Goal: Task Accomplishment & Management: Manage account settings

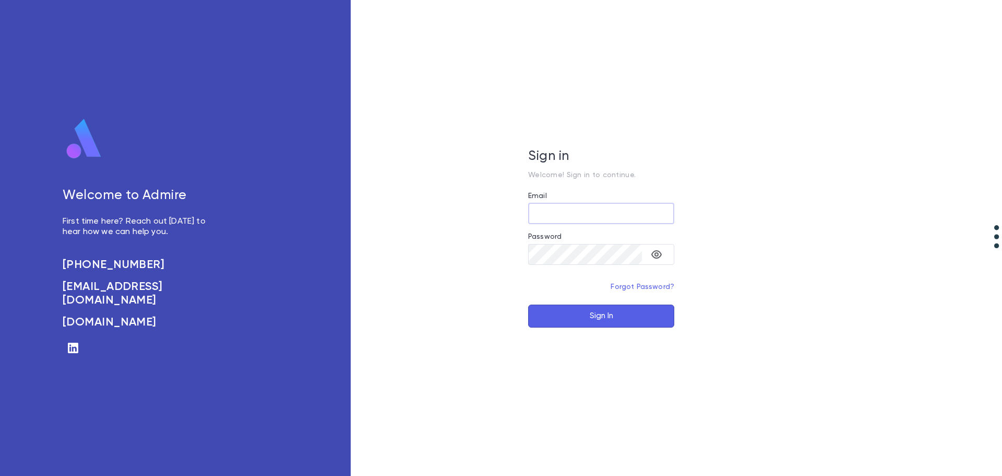
click at [557, 214] on input "Email" at bounding box center [601, 213] width 146 height 20
type input "**********"
click at [528, 304] on button "Sign In" at bounding box center [601, 315] width 146 height 23
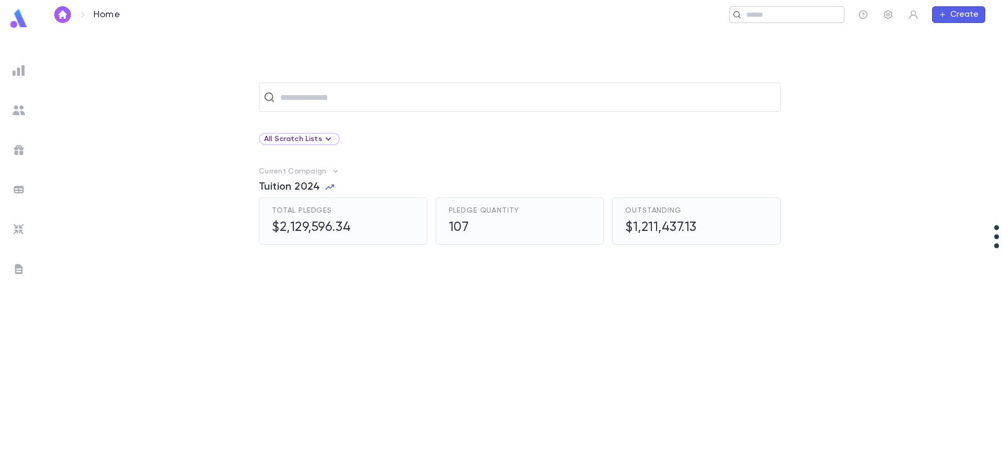
click at [757, 15] on input "text" at bounding box center [791, 15] width 97 height 10
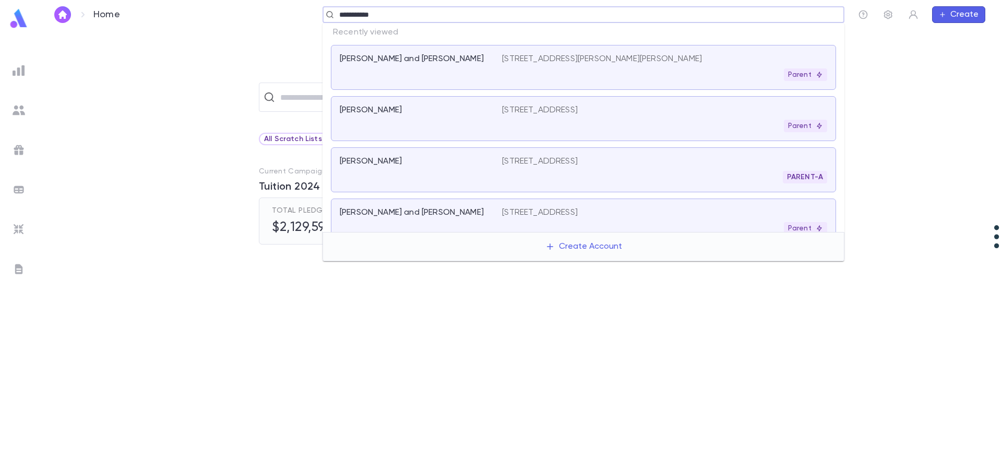
type input "**********"
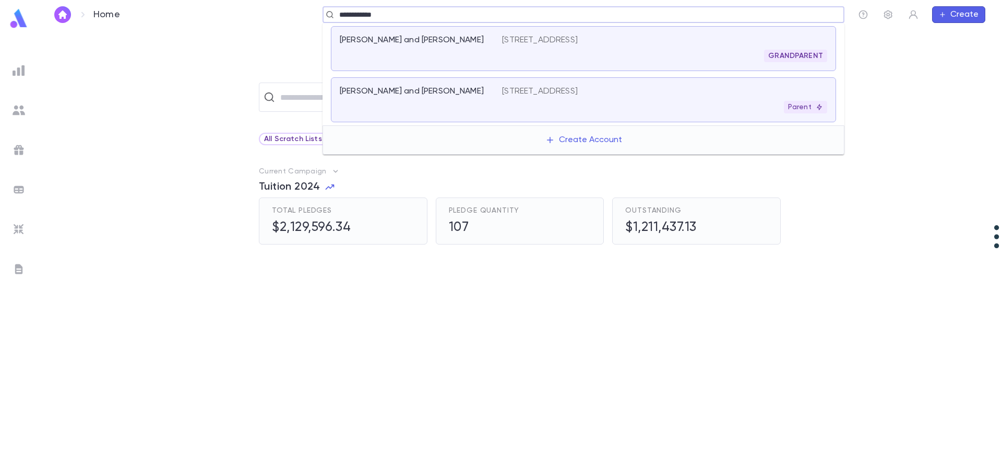
click at [456, 91] on div "[PERSON_NAME] and [PERSON_NAME]" at bounding box center [415, 91] width 150 height 10
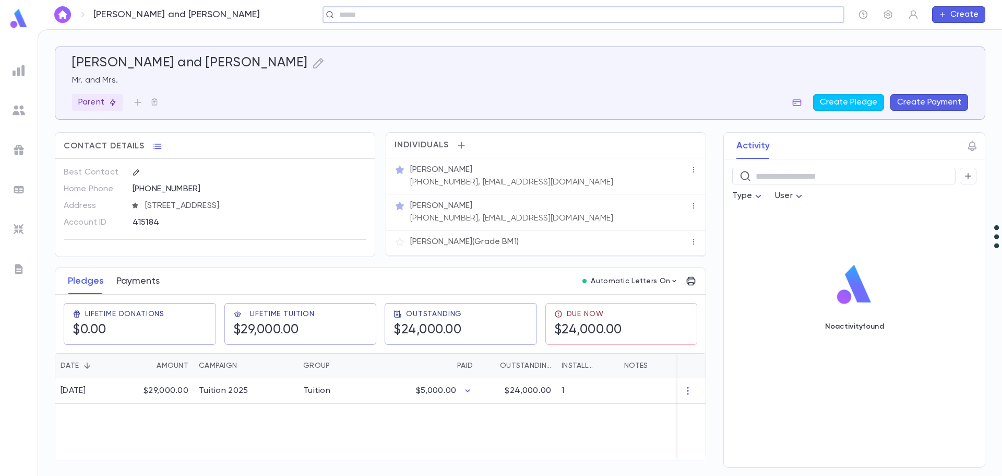
click at [145, 285] on button "Payments" at bounding box center [137, 281] width 43 height 26
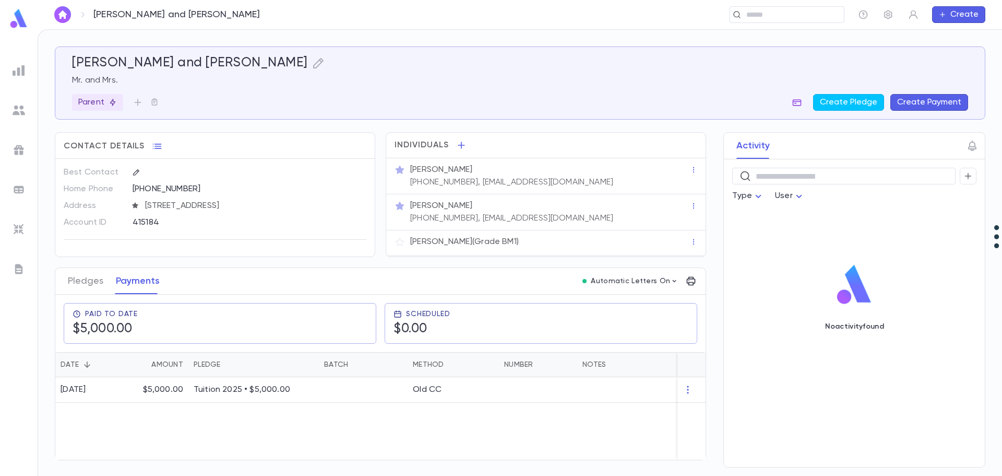
click at [800, 103] on icon "button" at bounding box center [797, 102] width 10 height 10
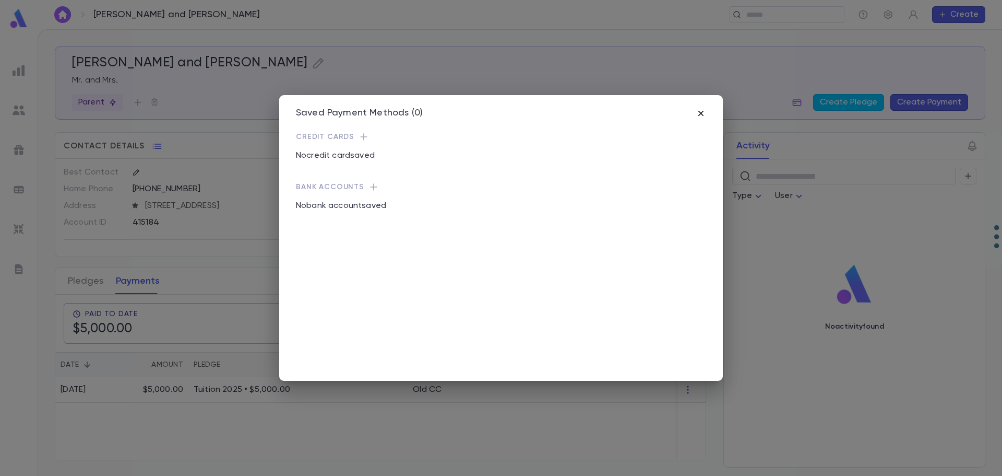
click at [702, 112] on icon "button" at bounding box center [701, 113] width 5 height 5
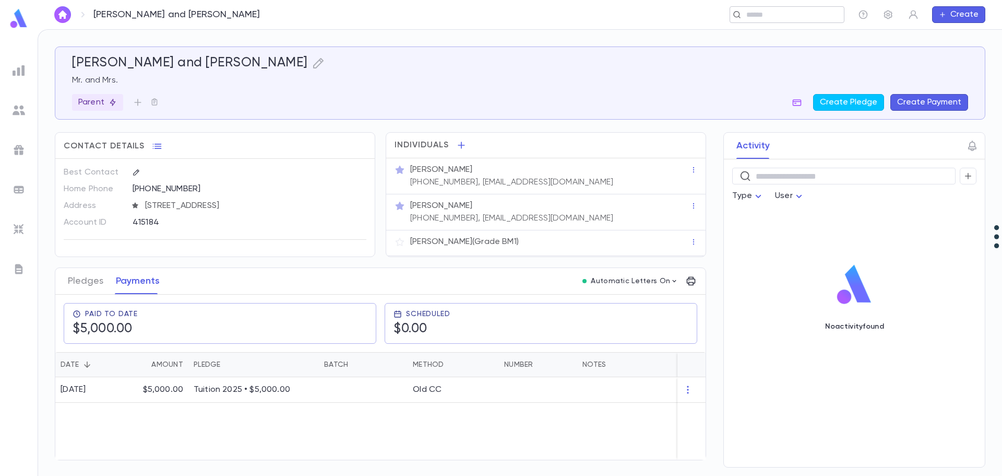
click at [765, 19] on input "text" at bounding box center [783, 15] width 81 height 10
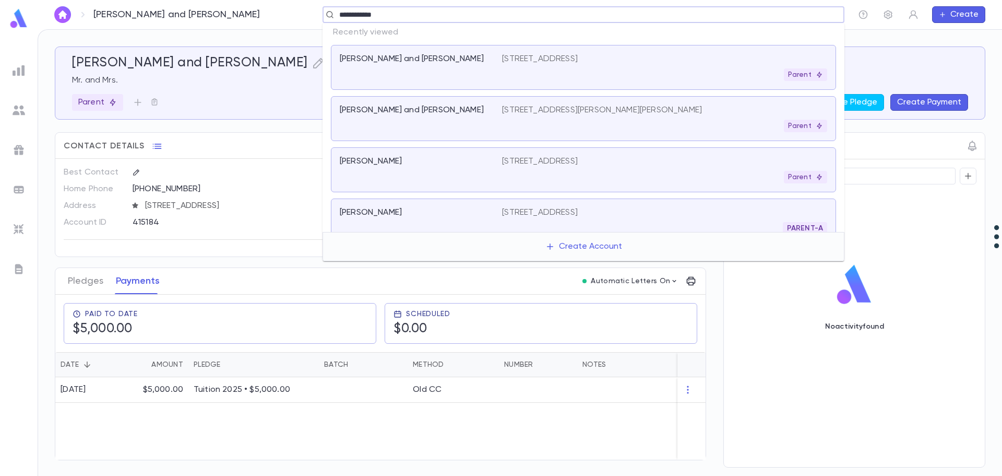
click at [349, 17] on input "**********" at bounding box center [580, 15] width 488 height 10
type input "**********"
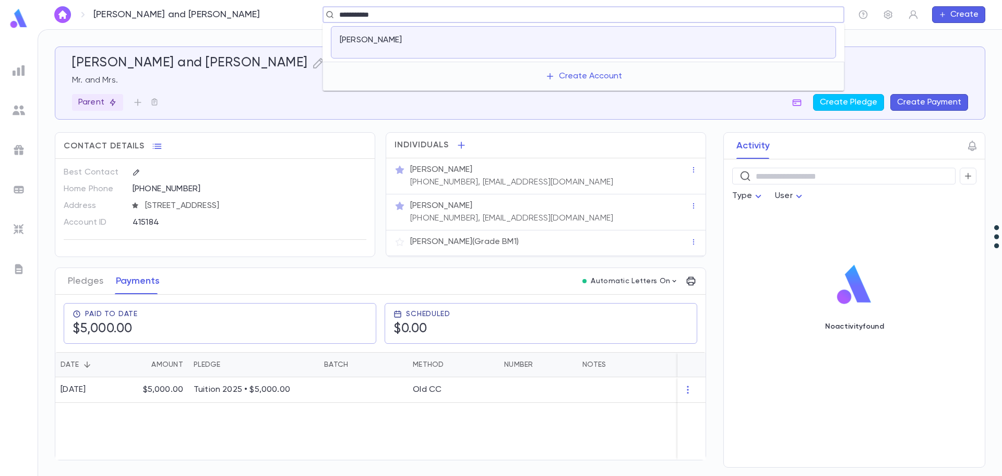
click at [377, 40] on p "[PERSON_NAME]" at bounding box center [371, 40] width 62 height 10
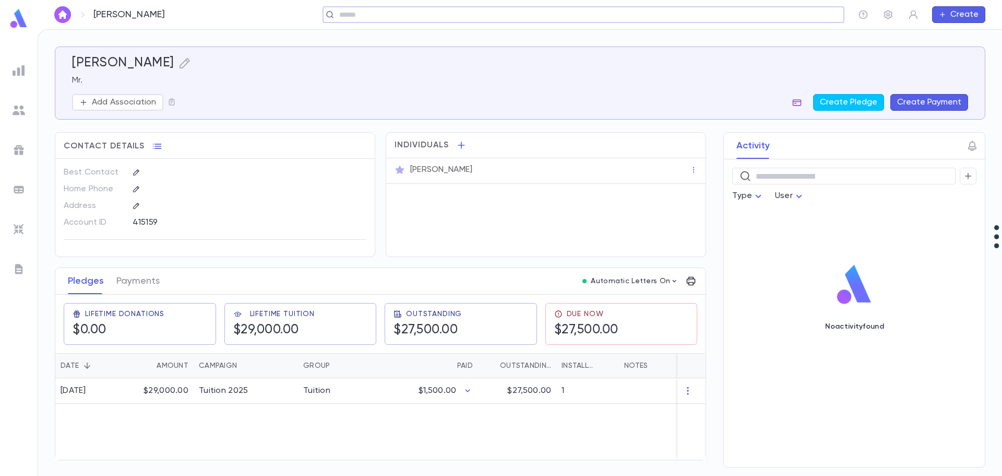
click at [801, 101] on icon "button" at bounding box center [797, 102] width 10 height 10
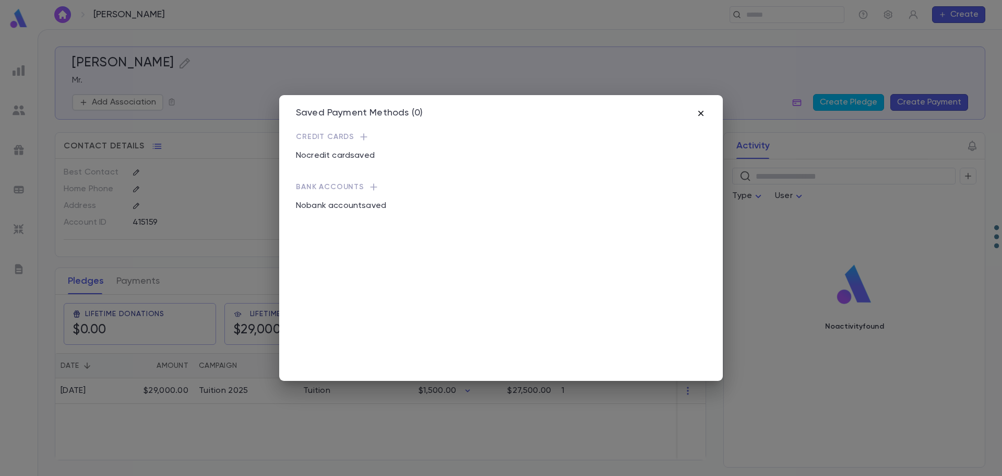
click at [703, 110] on icon "button" at bounding box center [701, 113] width 10 height 10
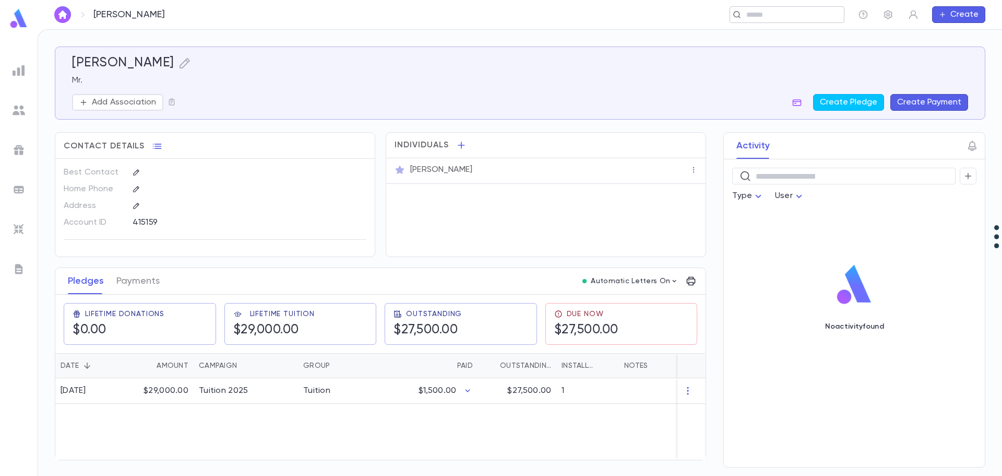
click at [794, 17] on input "text" at bounding box center [783, 15] width 81 height 10
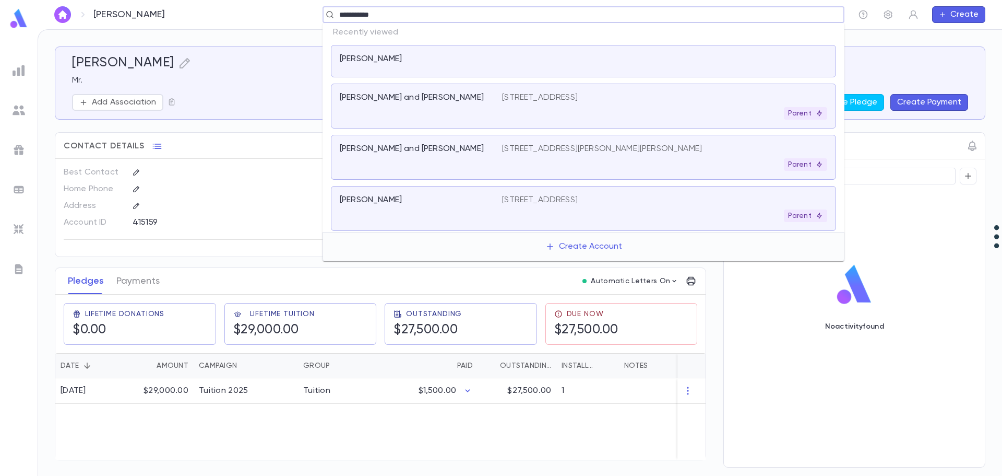
type input "**********"
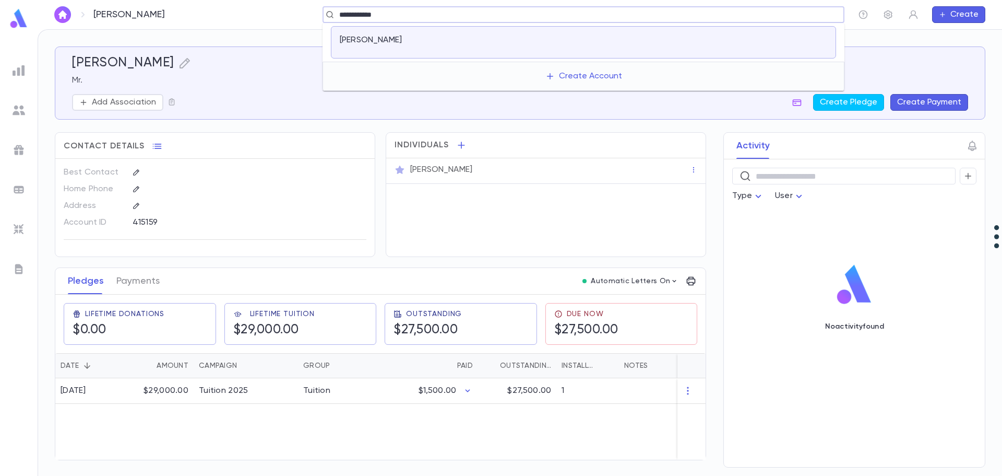
click at [506, 47] on div at bounding box center [664, 42] width 325 height 15
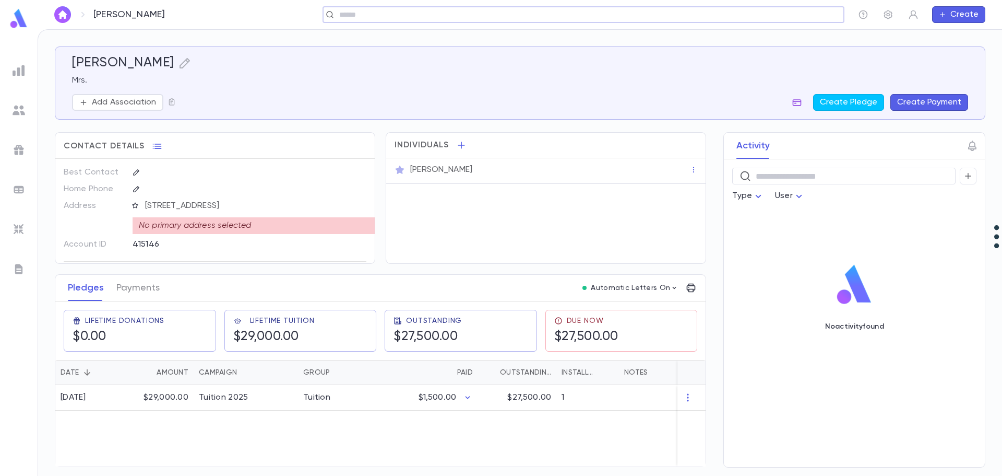
click at [800, 104] on icon "button" at bounding box center [797, 102] width 10 height 10
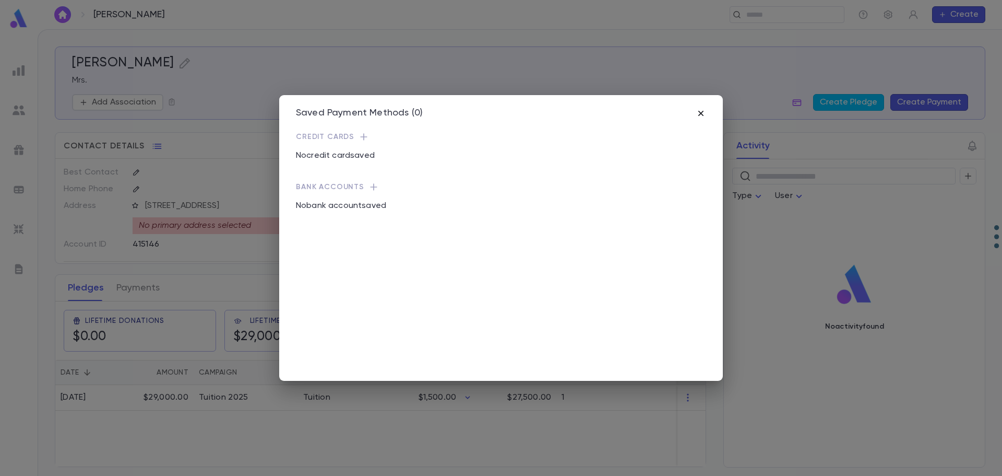
click at [700, 113] on icon "button" at bounding box center [701, 113] width 10 height 10
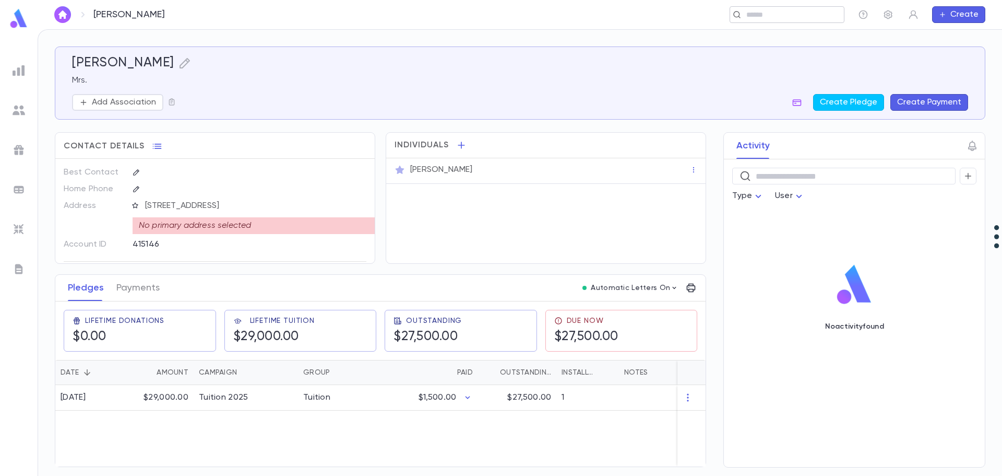
click at [753, 10] on input "text" at bounding box center [783, 15] width 81 height 10
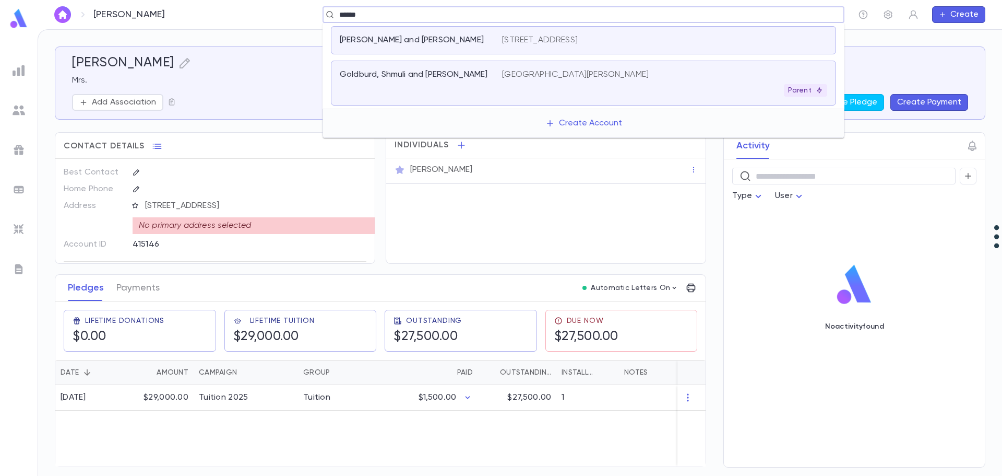
type input "******"
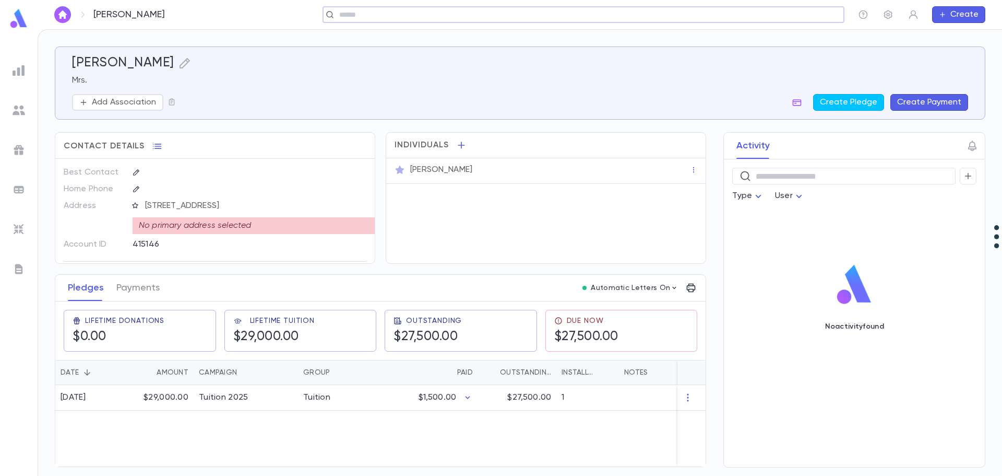
click at [490, 26] on div "[PERSON_NAME] ​ Create" at bounding box center [520, 14] width 965 height 29
click at [744, 10] on input "text" at bounding box center [783, 15] width 81 height 10
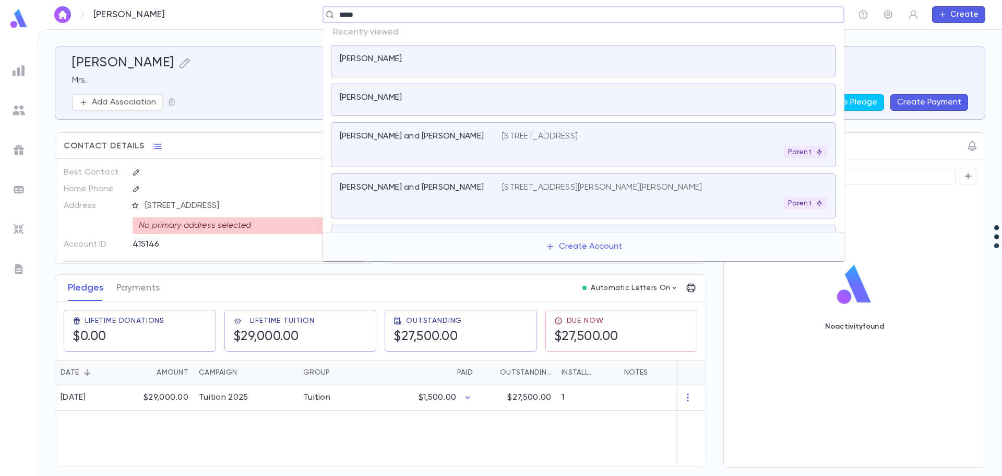
type input "******"
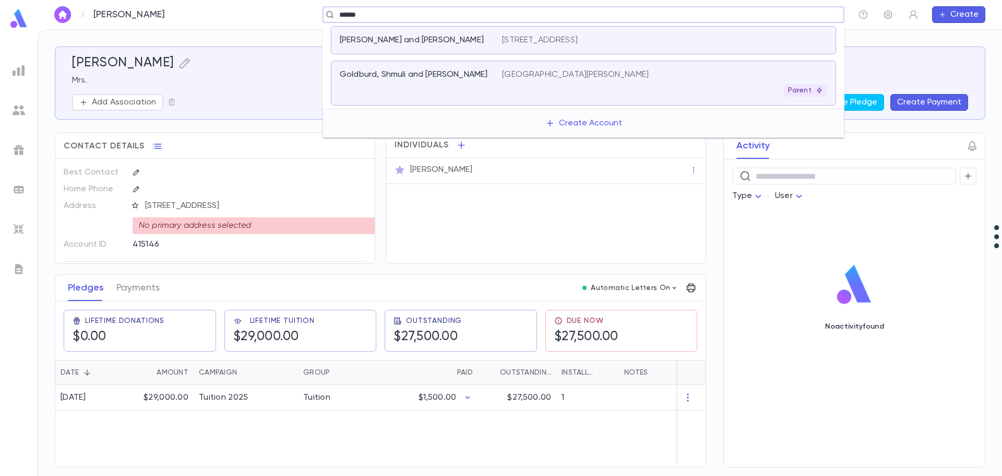
click at [394, 75] on p "Goldburd, Shmuli and [PERSON_NAME]" at bounding box center [414, 74] width 148 height 10
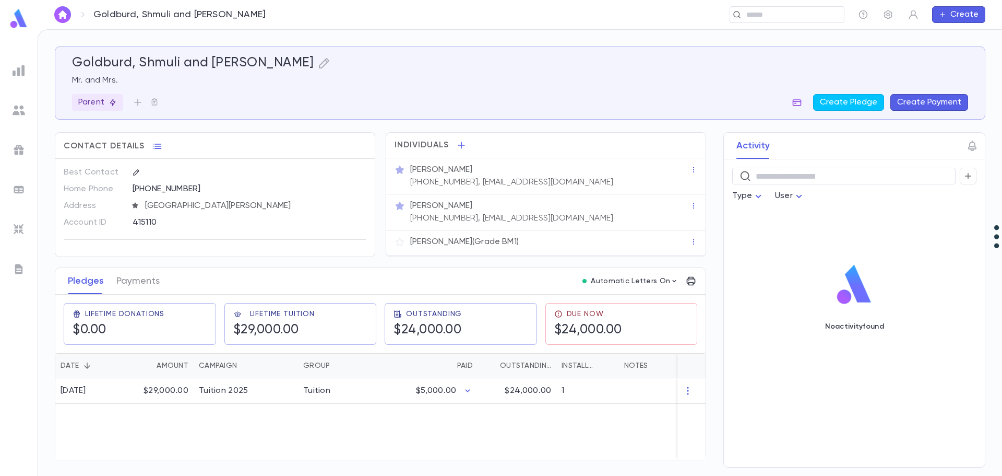
click at [795, 104] on button "button" at bounding box center [797, 102] width 17 height 17
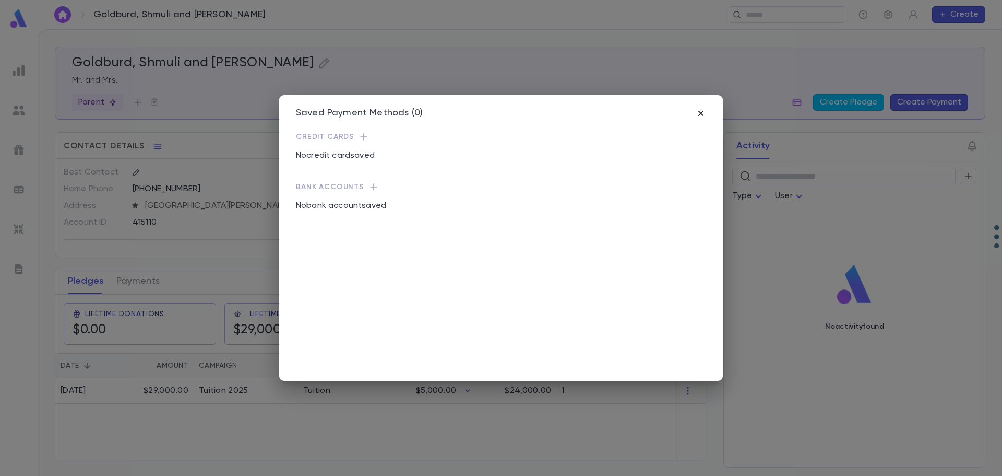
click at [697, 110] on icon "button" at bounding box center [701, 113] width 10 height 10
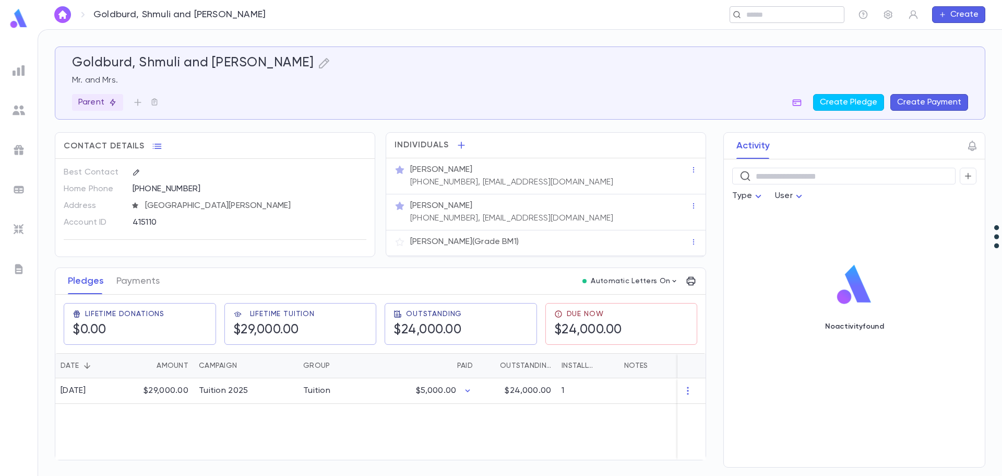
click at [773, 19] on input "text" at bounding box center [783, 15] width 81 height 10
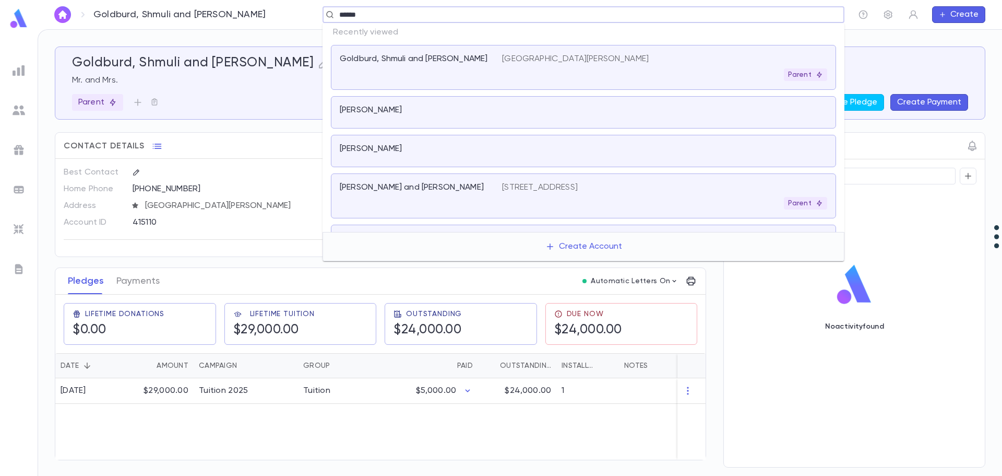
type input "*******"
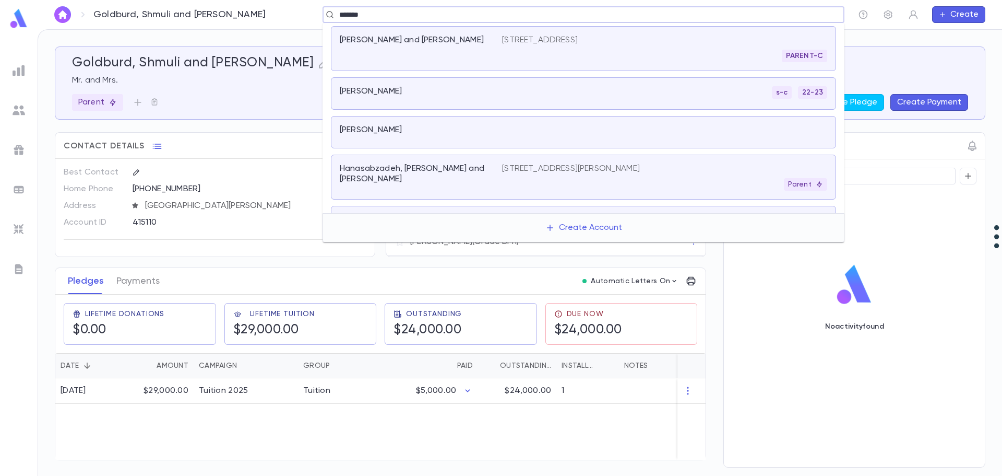
click at [446, 173] on p "Hanasabzadeh, [PERSON_NAME] and [PERSON_NAME]" at bounding box center [415, 173] width 150 height 21
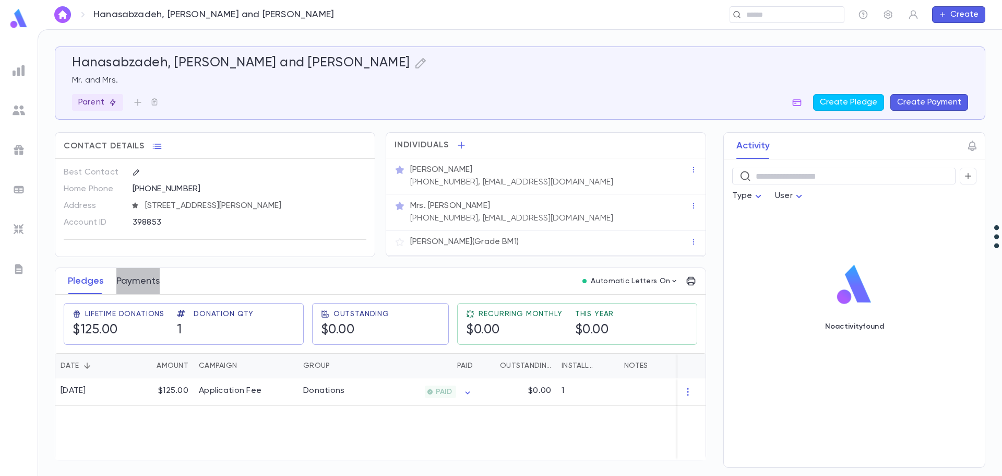
click at [137, 282] on button "Payments" at bounding box center [137, 281] width 43 height 26
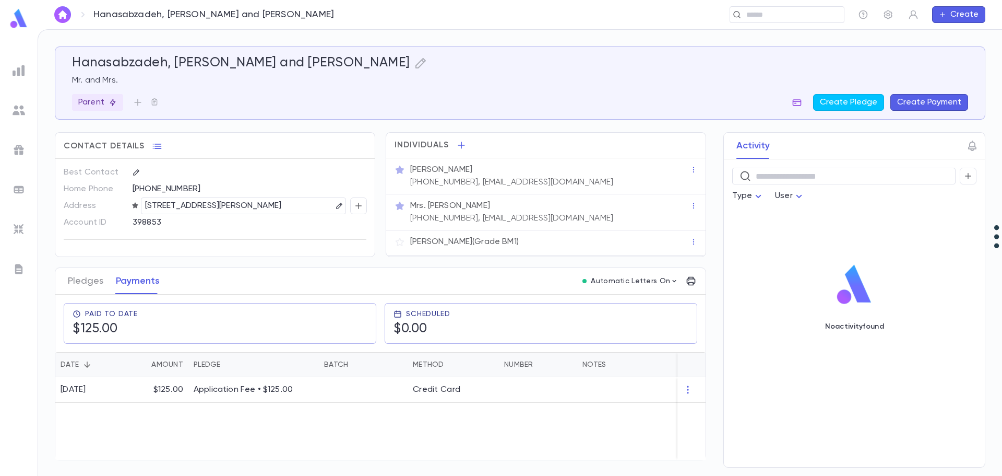
click at [800, 103] on icon "button" at bounding box center [797, 102] width 10 height 10
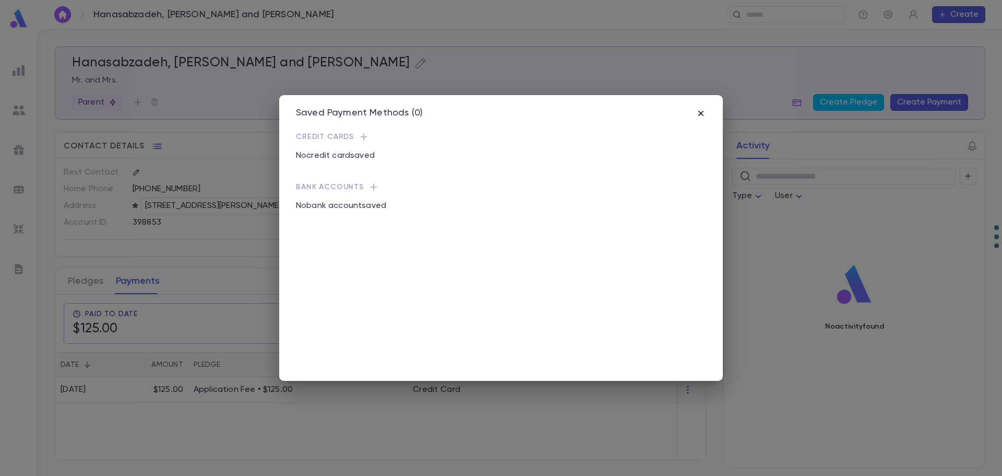
click at [704, 110] on icon "button" at bounding box center [701, 113] width 10 height 10
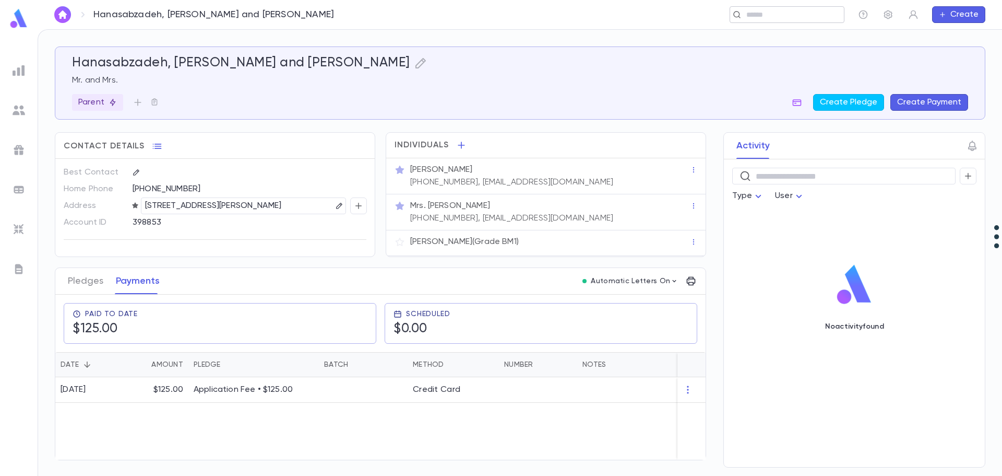
click at [758, 11] on input "text" at bounding box center [783, 15] width 81 height 10
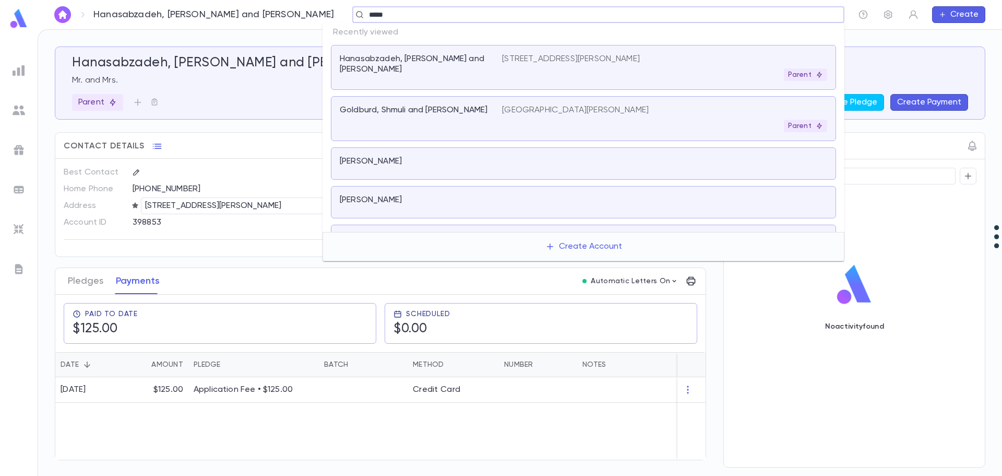
type input "******"
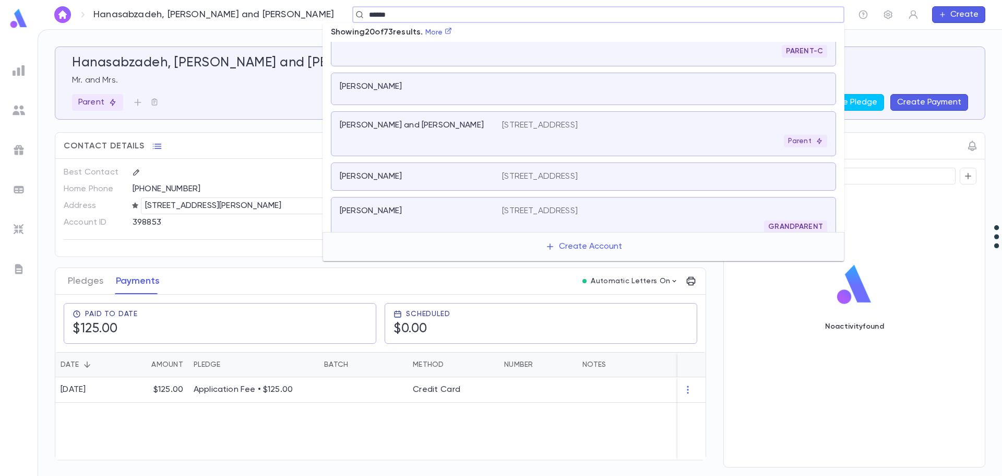
scroll to position [629, 0]
click at [498, 117] on div "[PERSON_NAME] and [PERSON_NAME]" at bounding box center [421, 130] width 162 height 27
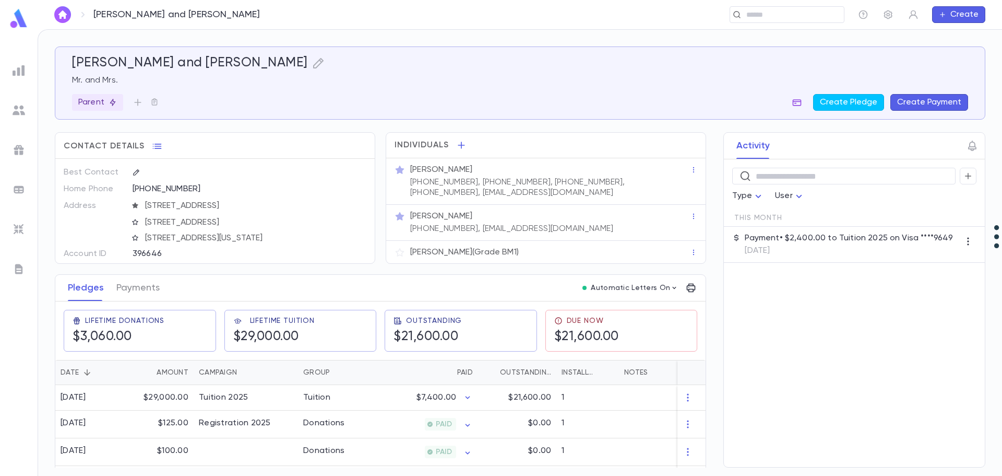
click at [797, 104] on icon "button" at bounding box center [797, 102] width 10 height 10
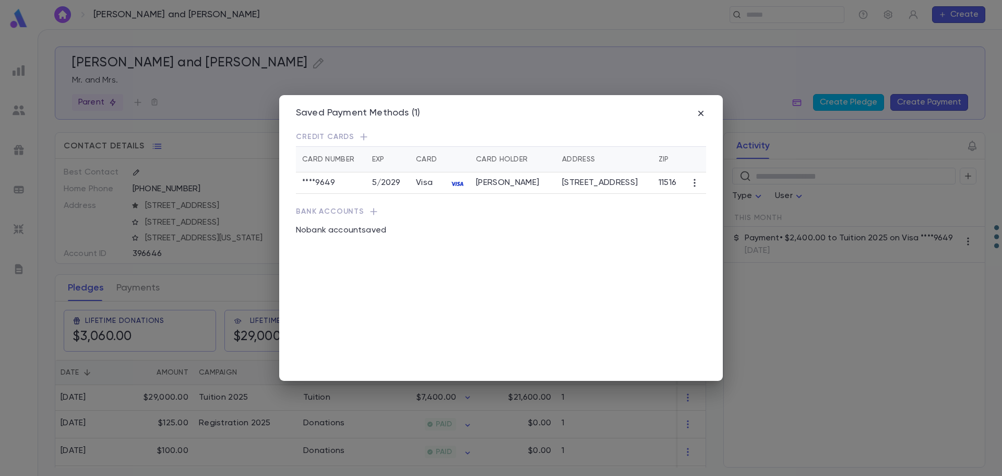
click at [172, 402] on div "Saved Payment Methods (1) Credit Cards Card Number Exp Card Card Holder Address…" at bounding box center [501, 238] width 1002 height 476
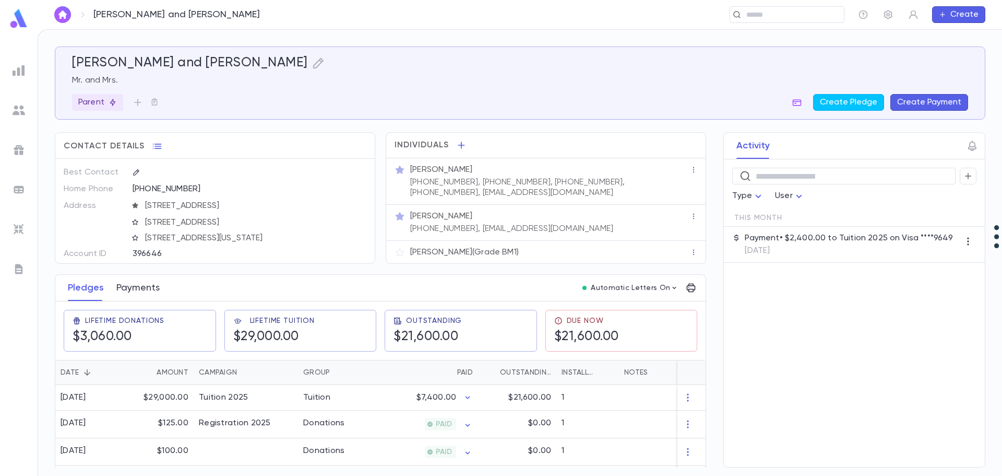
click at [144, 292] on button "Payments" at bounding box center [137, 288] width 43 height 26
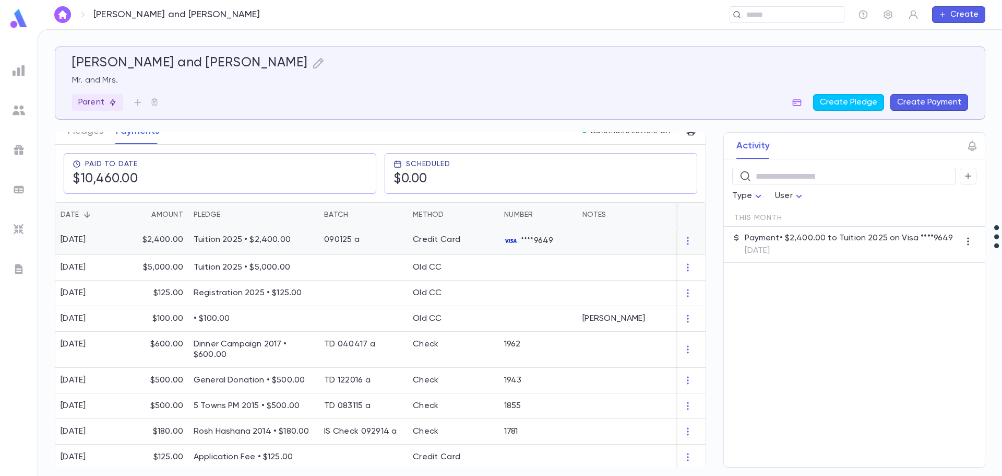
scroll to position [104, 0]
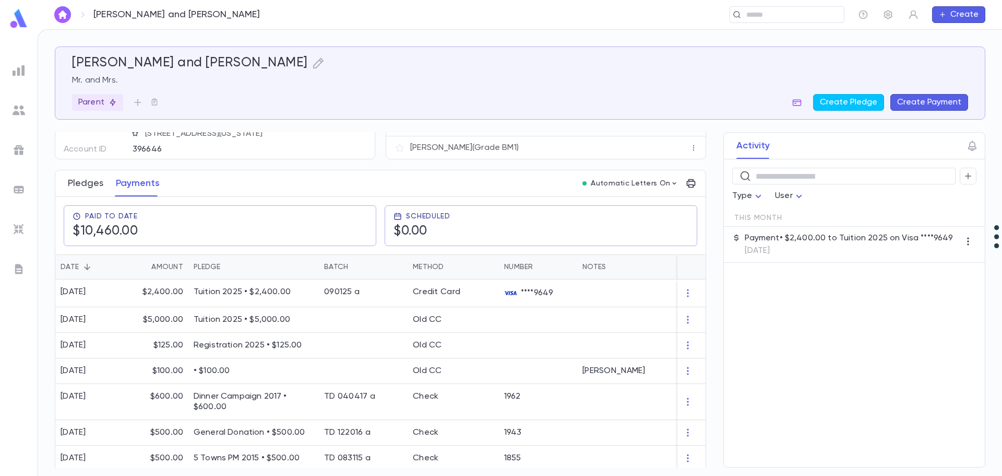
click at [83, 182] on button "Pledges" at bounding box center [86, 183] width 36 height 26
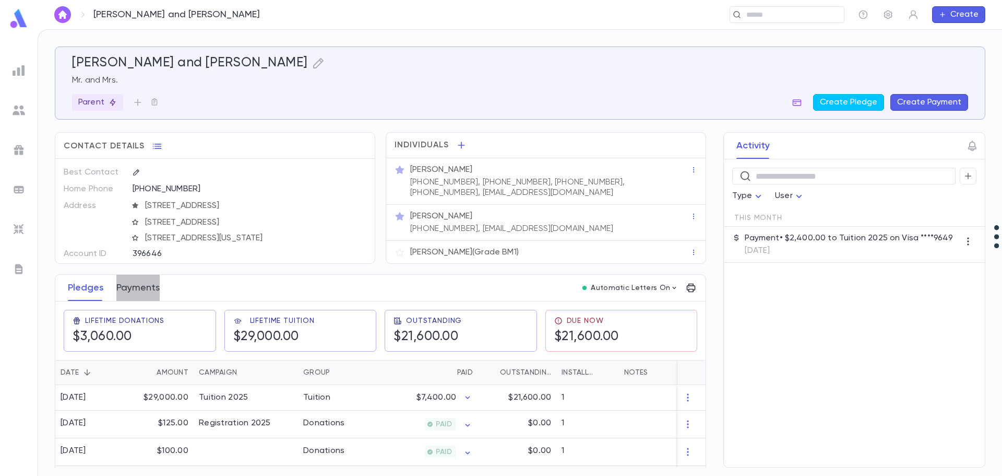
click at [135, 280] on button "Payments" at bounding box center [137, 288] width 43 height 26
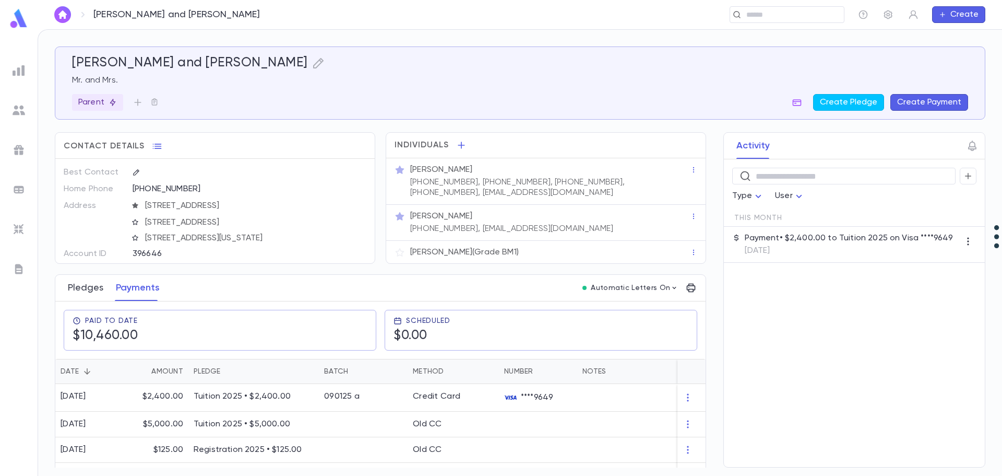
click at [97, 293] on button "Pledges" at bounding box center [86, 288] width 36 height 26
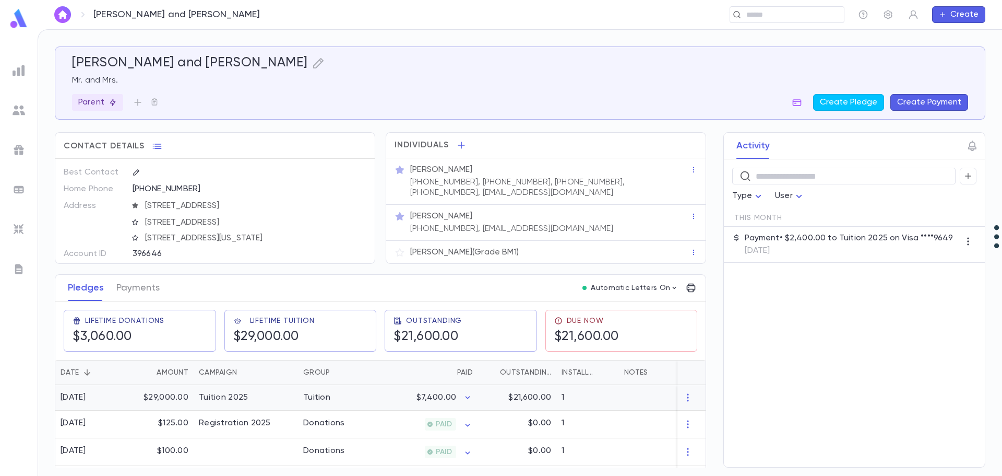
click at [386, 394] on div "$7,400.00" at bounding box center [427, 398] width 102 height 26
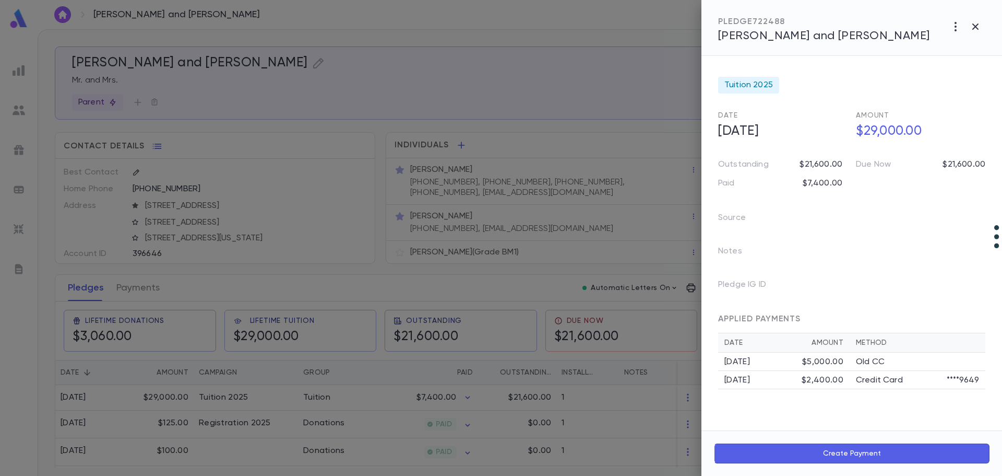
click at [955, 30] on icon "button" at bounding box center [956, 26] width 13 height 13
click at [938, 51] on li "Create Installment Schedule" at bounding box center [933, 48] width 130 height 17
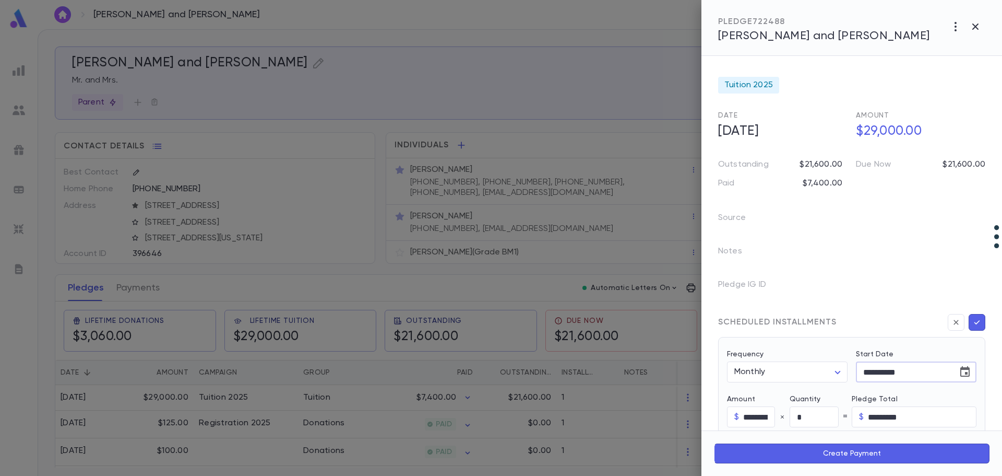
drag, startPoint x: 862, startPoint y: 372, endPoint x: 917, endPoint y: 370, distance: 54.8
click at [917, 370] on input "**********" at bounding box center [903, 372] width 94 height 20
click at [745, 417] on input "*********" at bounding box center [758, 417] width 31 height 20
type input "**********"
click at [745, 417] on input "*********" at bounding box center [758, 417] width 31 height 20
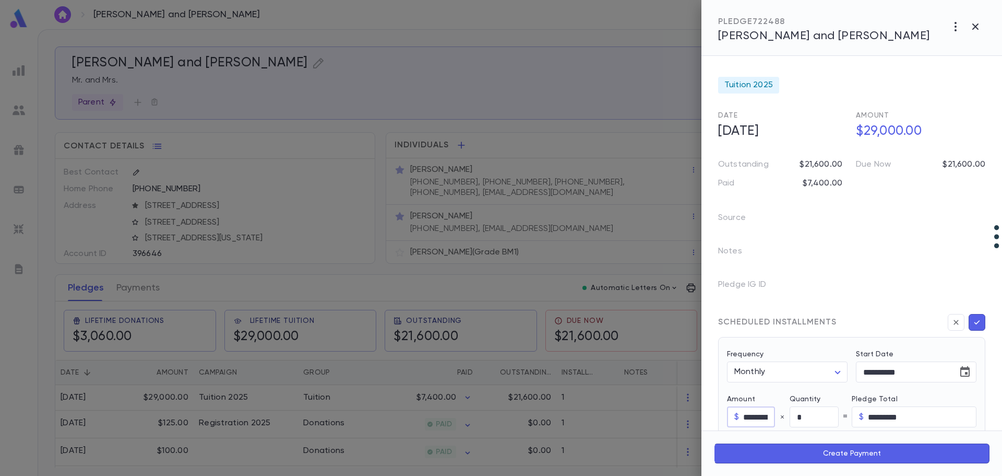
click at [745, 417] on input "*********" at bounding box center [758, 417] width 31 height 20
type input "********"
click at [799, 413] on input "*" at bounding box center [814, 417] width 49 height 20
type input "**"
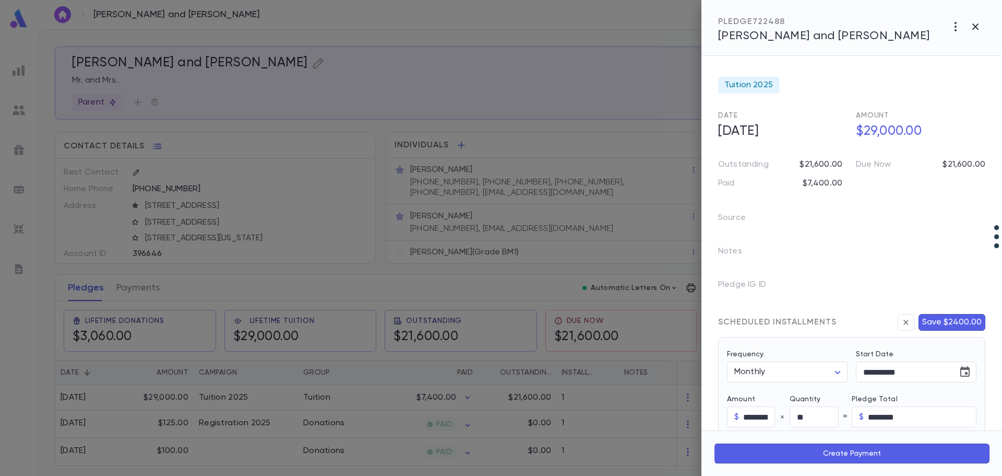
type input "*********"
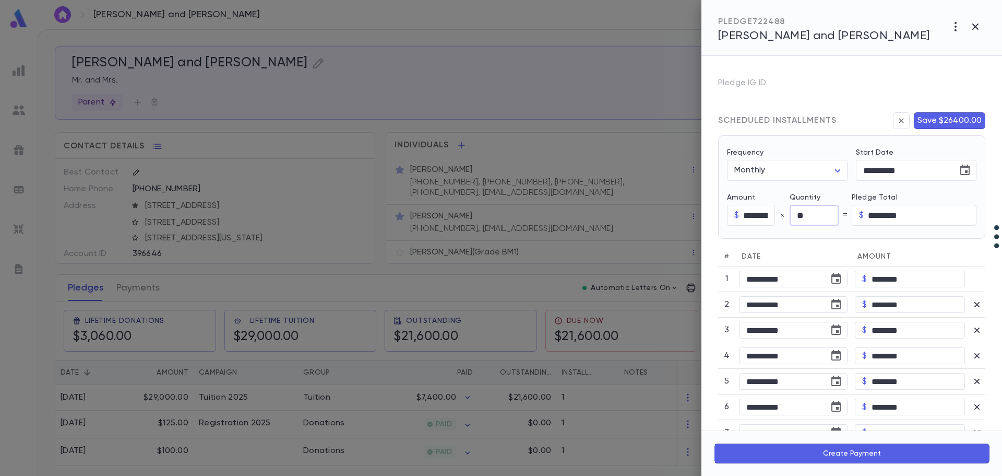
scroll to position [261, 0]
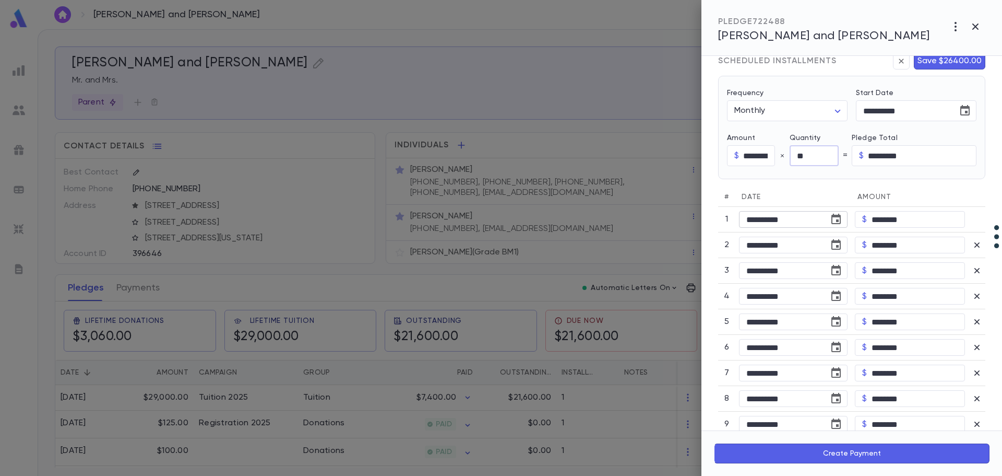
click at [836, 221] on icon "Choose date, selected date is Aug 1, 2025" at bounding box center [836, 219] width 9 height 10
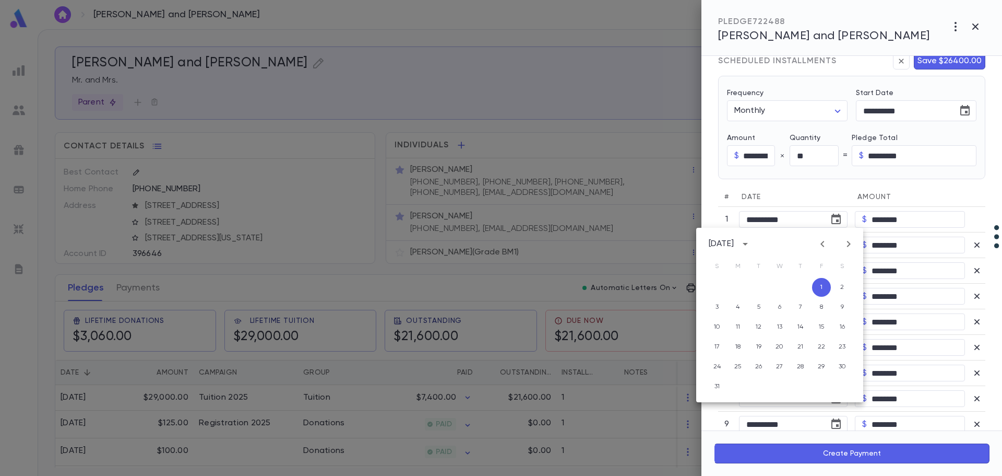
click at [821, 243] on icon "Previous month" at bounding box center [823, 244] width 13 height 13
click at [821, 243] on icon "Previous month" at bounding box center [823, 244] width 4 height 6
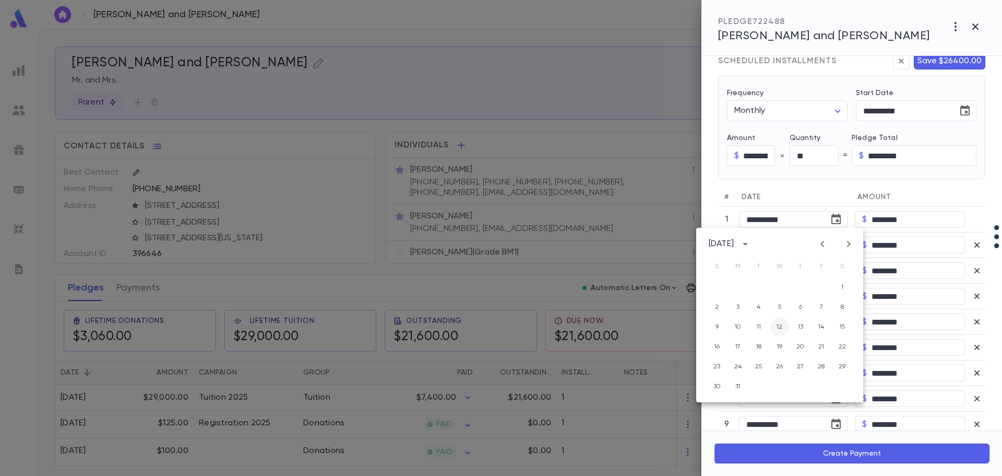
click at [778, 325] on button "12" at bounding box center [780, 326] width 19 height 19
type input "**********"
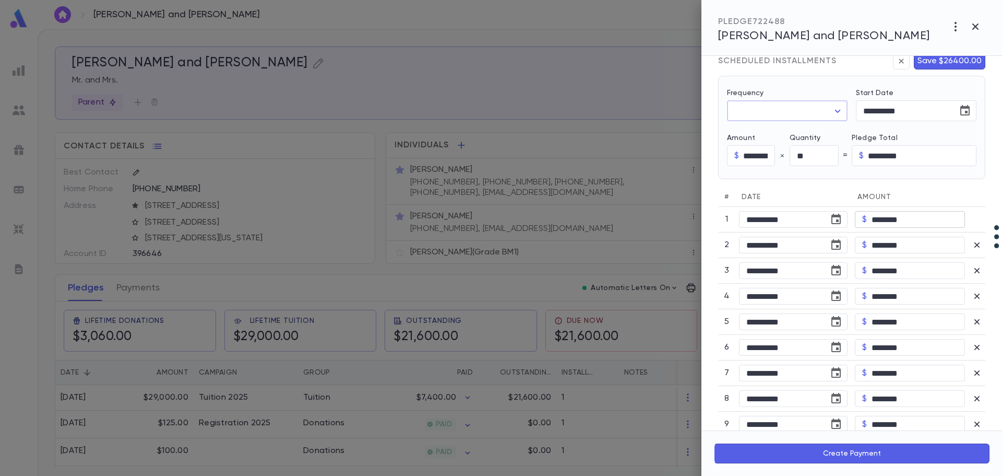
click at [880, 220] on input "********" at bounding box center [918, 219] width 93 height 16
type input "********"
click at [807, 345] on input "**********" at bounding box center [780, 347] width 83 height 16
type input "*********"
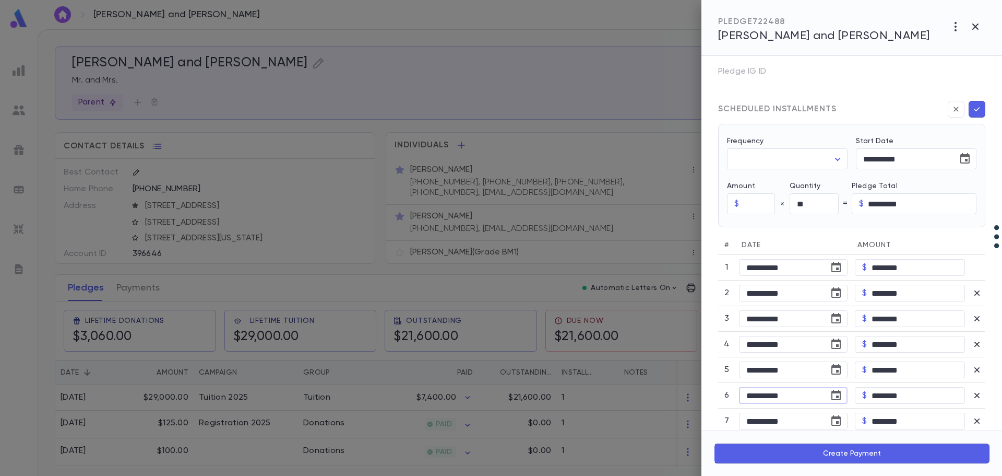
scroll to position [209, 0]
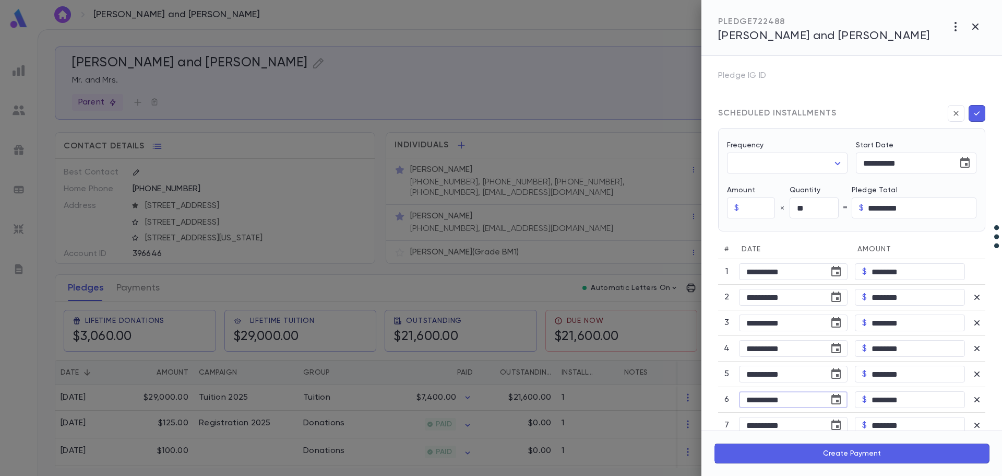
click at [973, 112] on icon "button" at bounding box center [977, 113] width 9 height 10
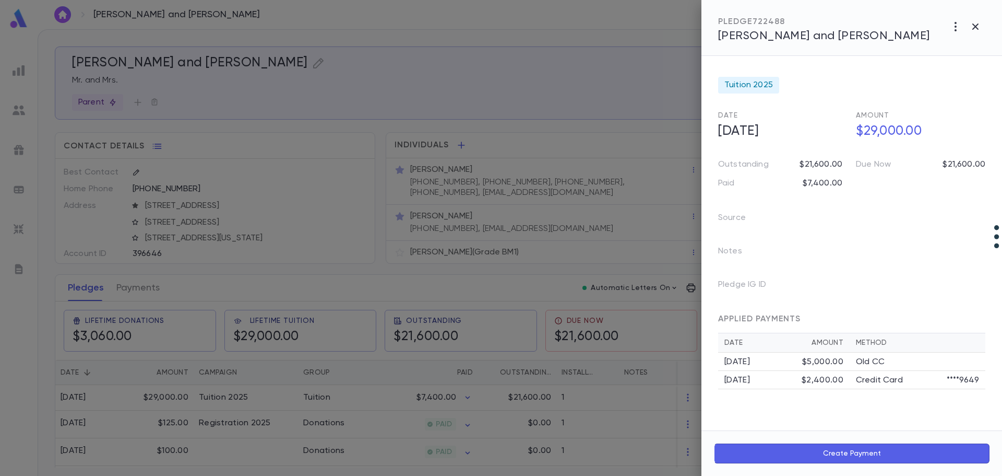
scroll to position [0, 0]
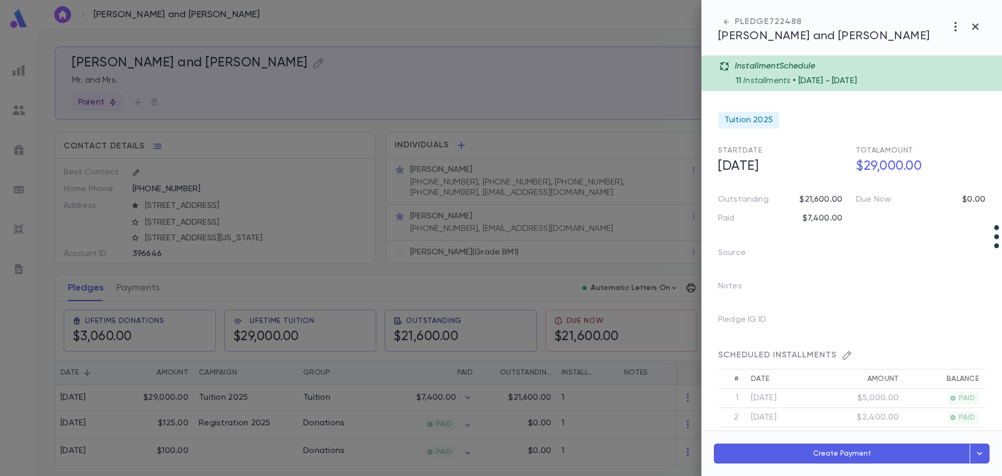
click at [978, 453] on icon "button" at bounding box center [979, 453] width 5 height 3
click at [982, 456] on icon "button" at bounding box center [979, 453] width 11 height 13
click at [984, 456] on icon "button" at bounding box center [979, 453] width 11 height 13
click at [940, 406] on button "Schedule Multiple Payments" at bounding box center [935, 406] width 109 height 18
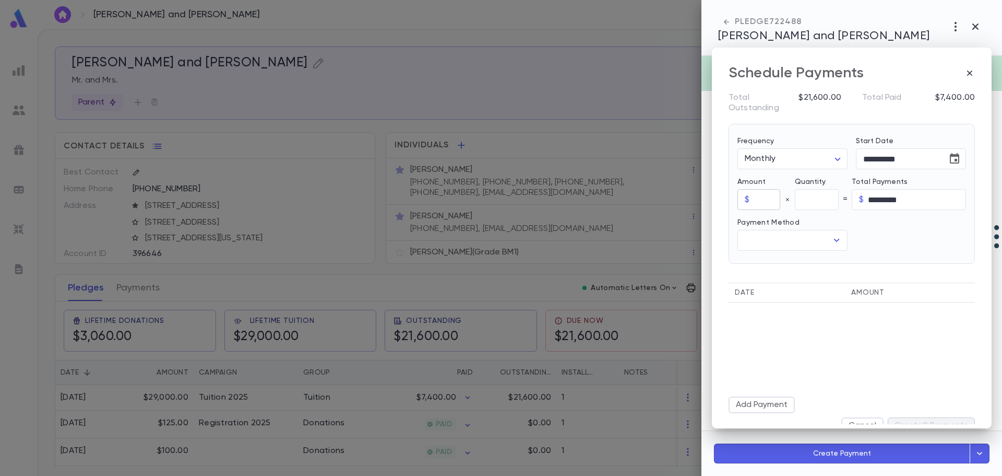
click at [758, 199] on input "text" at bounding box center [767, 200] width 26 height 20
drag, startPoint x: 767, startPoint y: 200, endPoint x: 744, endPoint y: 205, distance: 23.4
click at [744, 205] on div "$ **** ​" at bounding box center [759, 199] width 43 height 21
type input "********"
click at [805, 201] on input "text" at bounding box center [817, 200] width 44 height 20
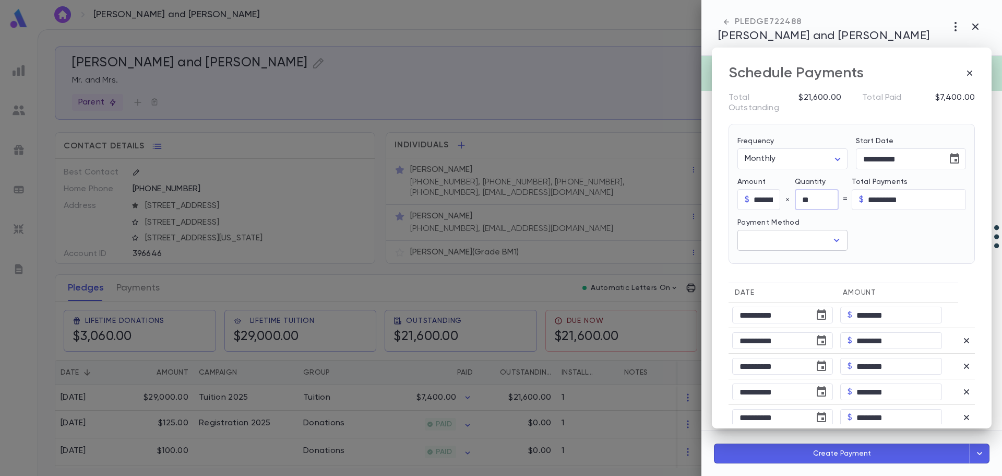
type input "**"
click at [785, 238] on div "Payment Method ​" at bounding box center [788, 230] width 119 height 41
type input "**********"
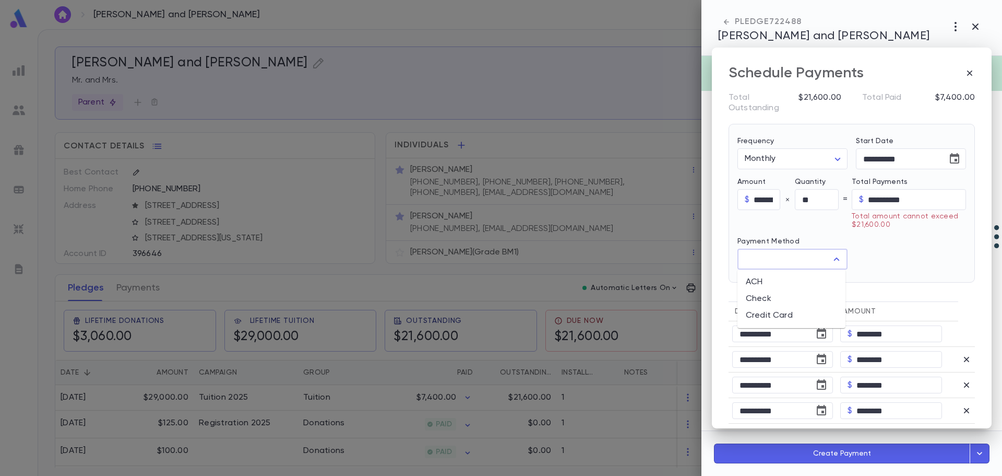
click at [776, 314] on li "Credit Card" at bounding box center [792, 315] width 108 height 17
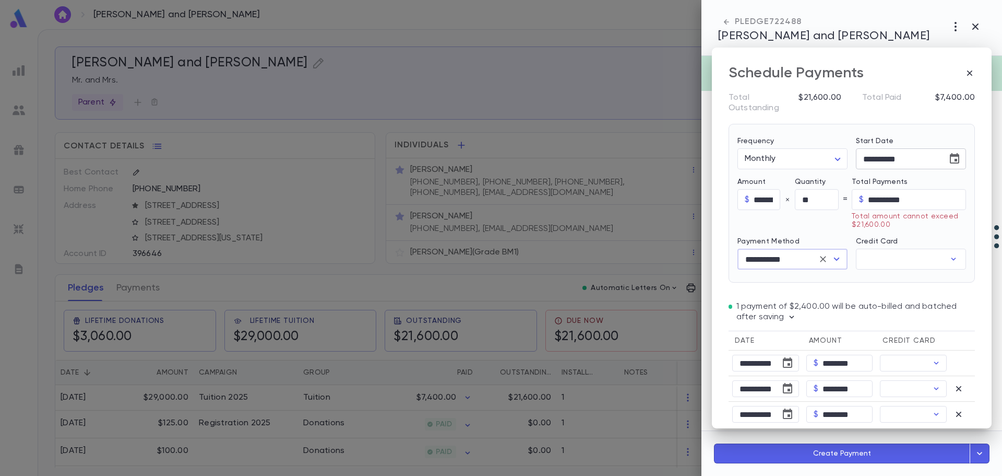
type input "**********"
click at [952, 160] on icon "Choose date, selected date is Sep 16, 2025" at bounding box center [954, 158] width 9 height 10
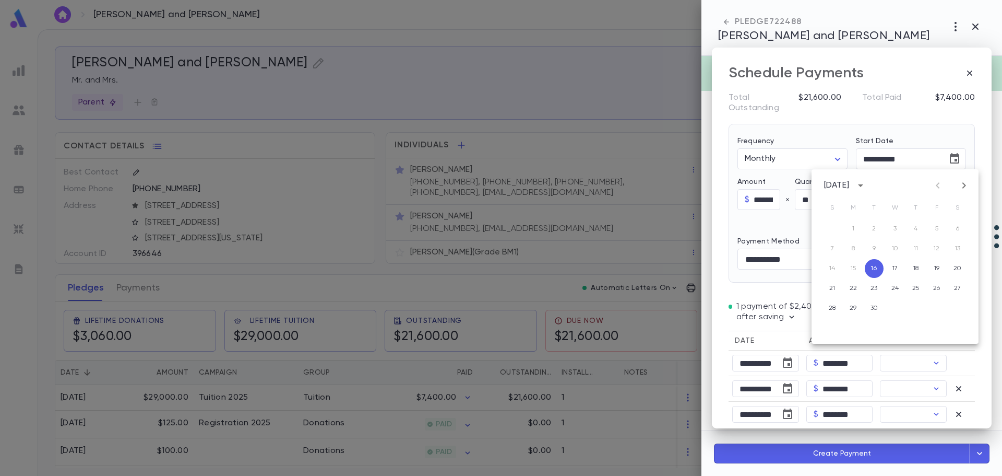
click at [852, 226] on div "1 2 3 4 5 6" at bounding box center [895, 228] width 167 height 19
click at [959, 182] on icon "Next month" at bounding box center [964, 185] width 13 height 13
click at [894, 229] on button "1" at bounding box center [895, 228] width 19 height 19
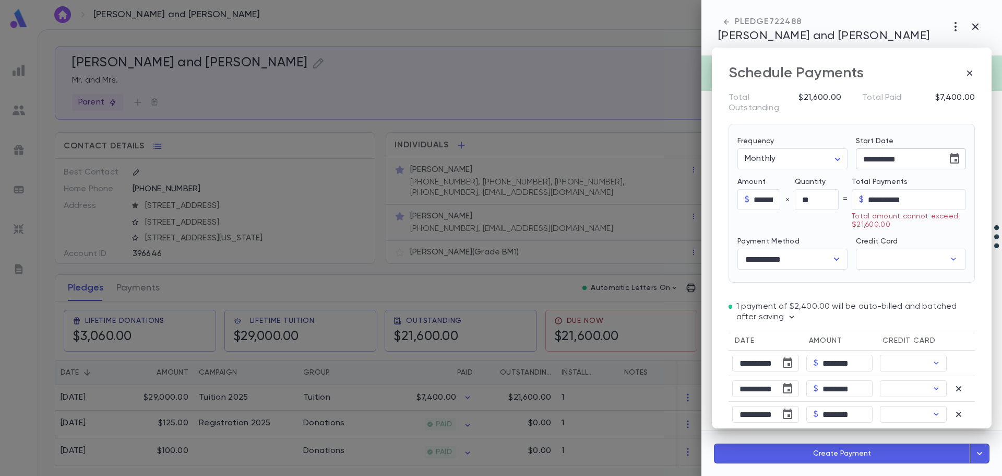
click at [762, 381] on input "**********" at bounding box center [752, 389] width 41 height 16
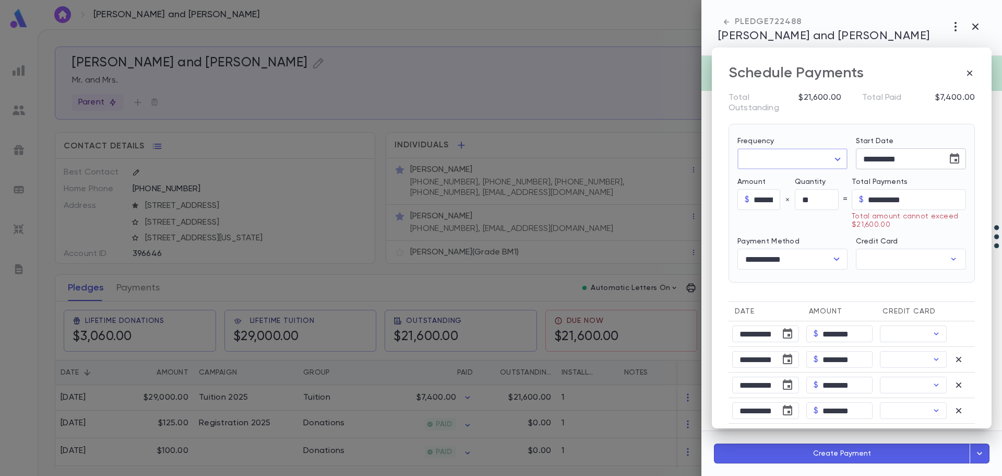
type input "**********"
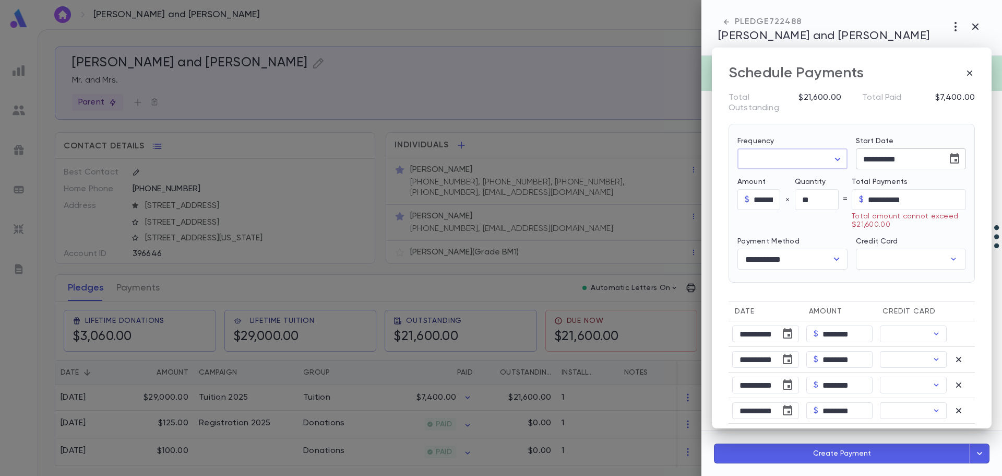
type input "**********"
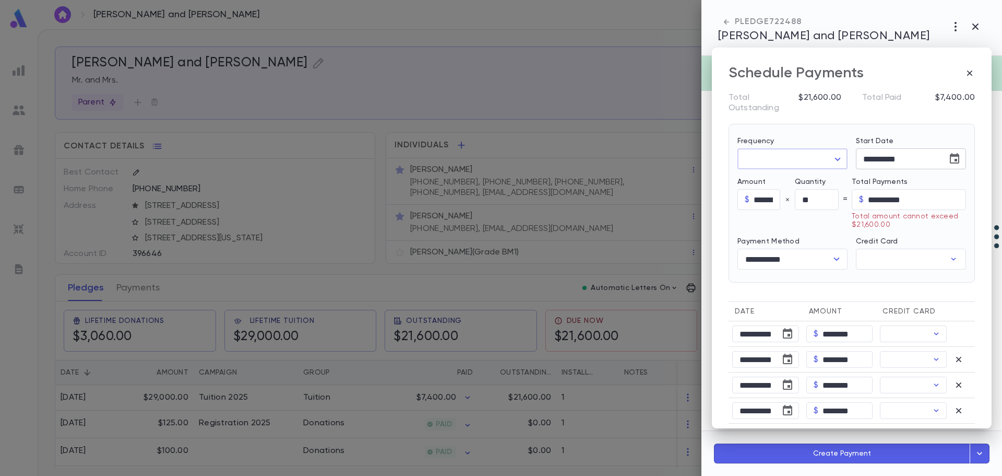
type input "**********"
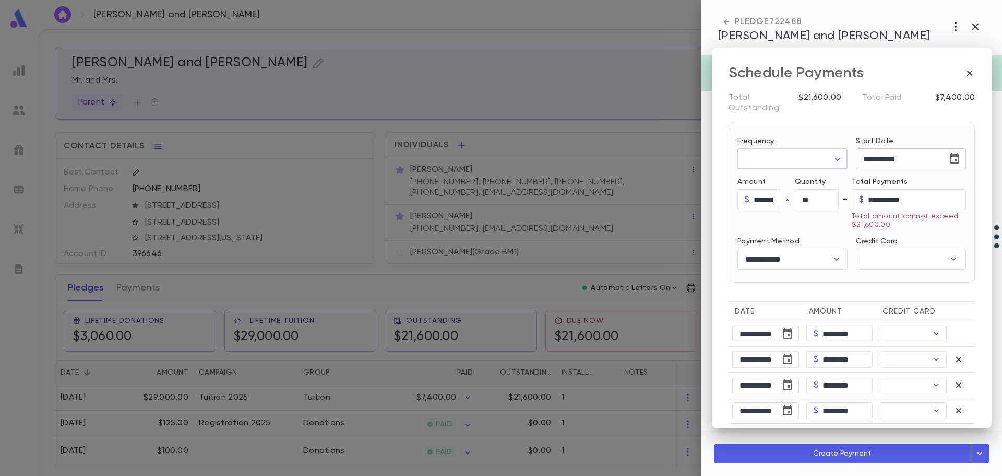
type input "**********"
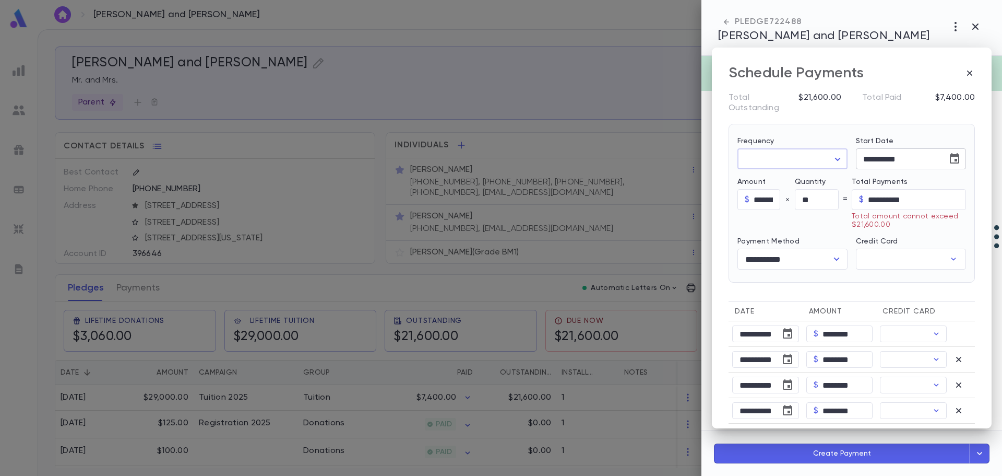
type input "**********"
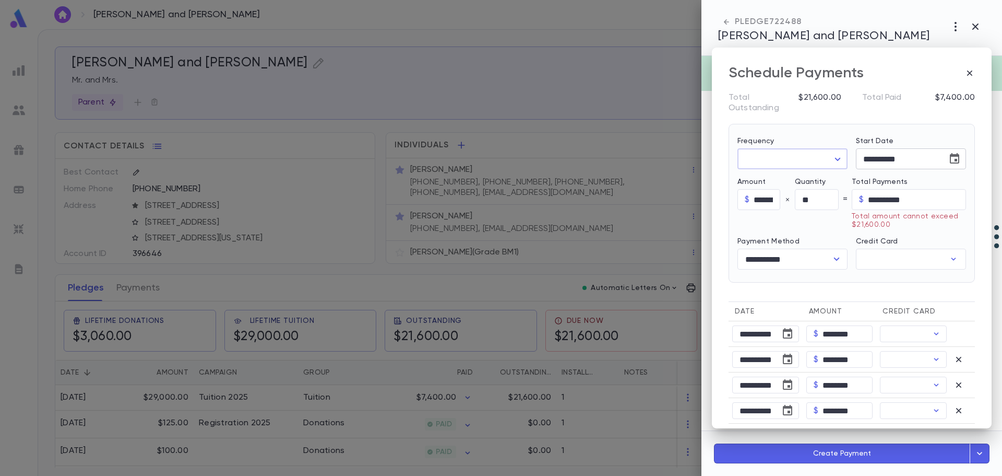
type input "**********"
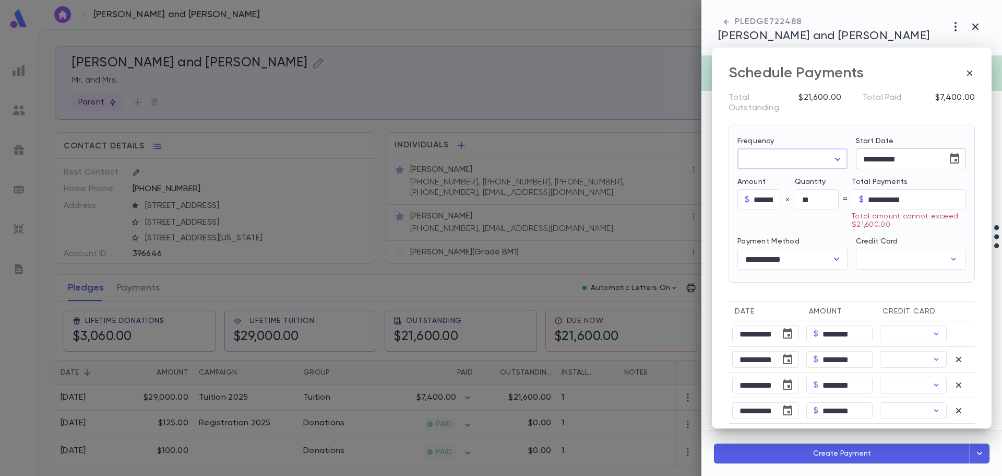
type input "**********"
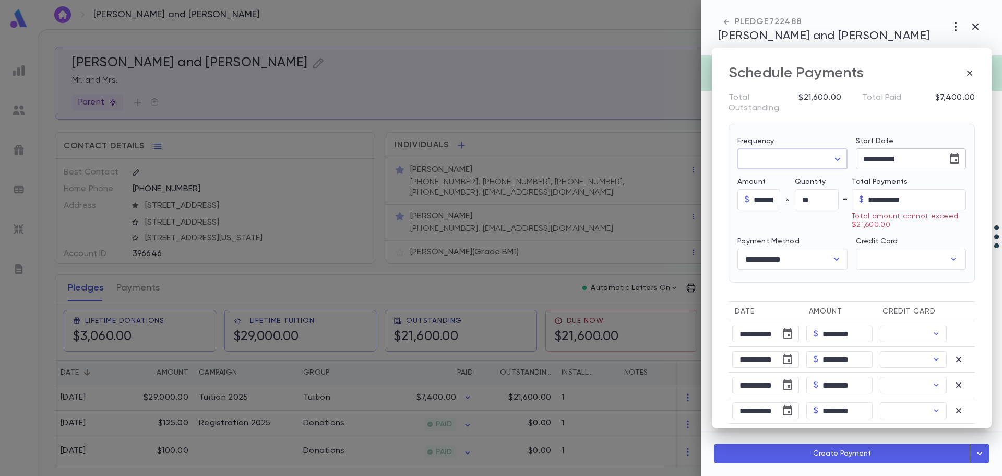
type input "**********"
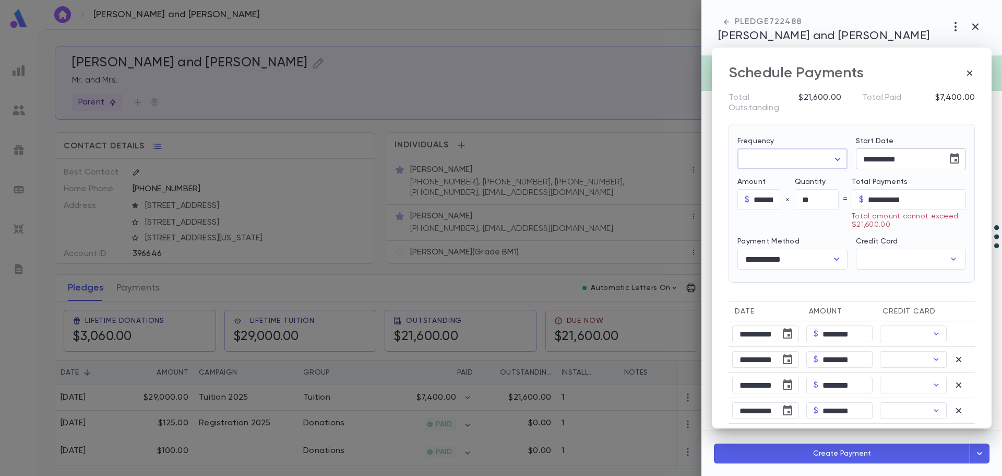
type input "**********"
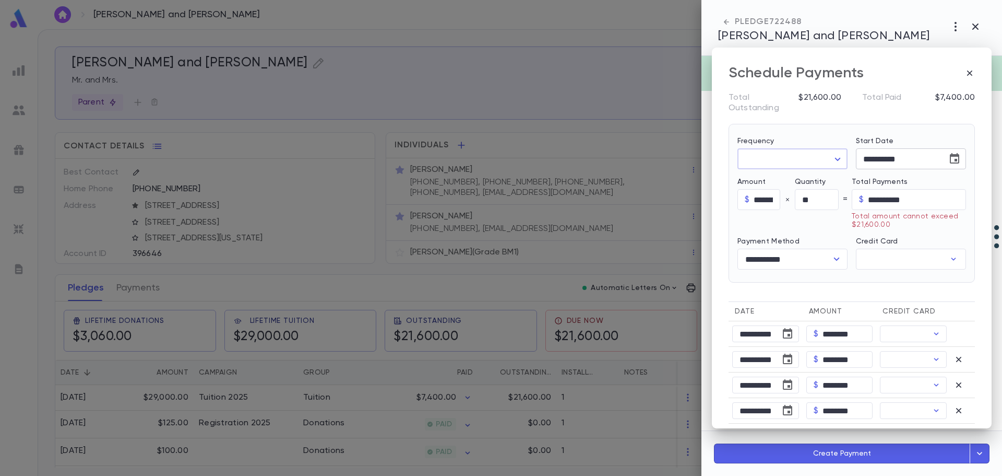
type input "**********"
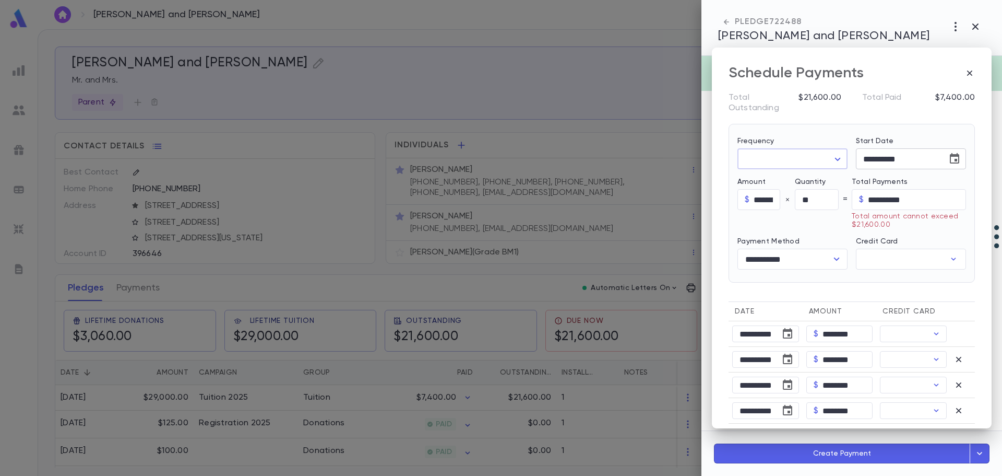
type input "**********"
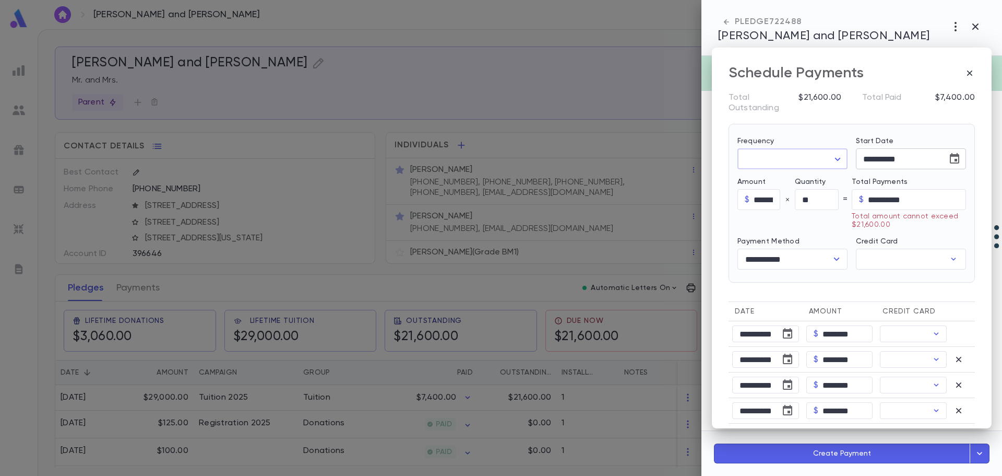
type input "**********"
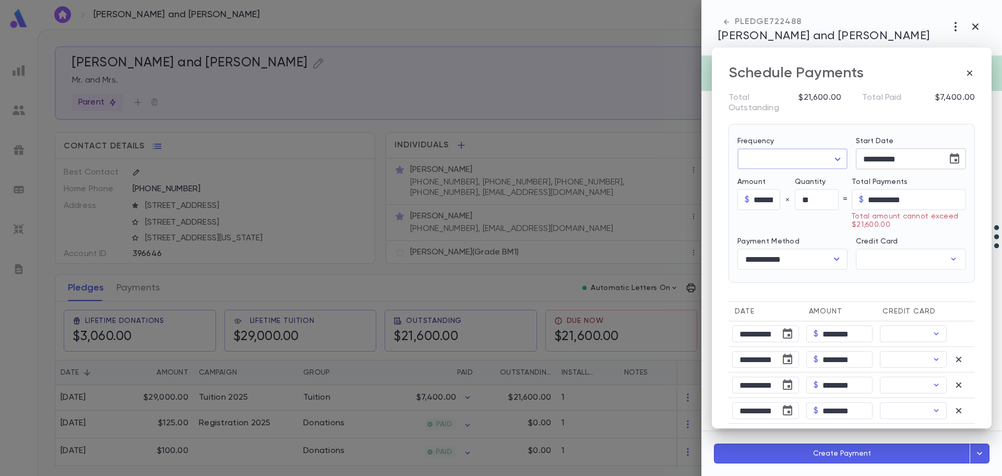
type input "**********"
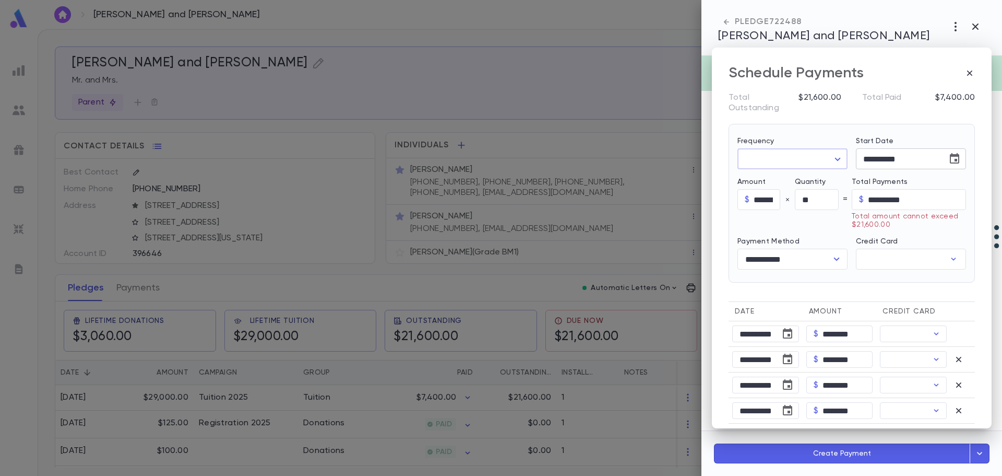
type input "**********"
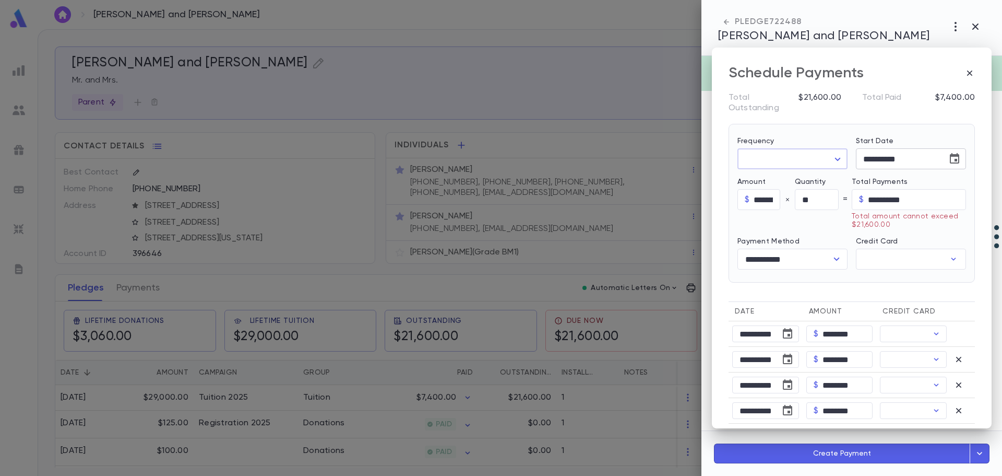
type input "**********"
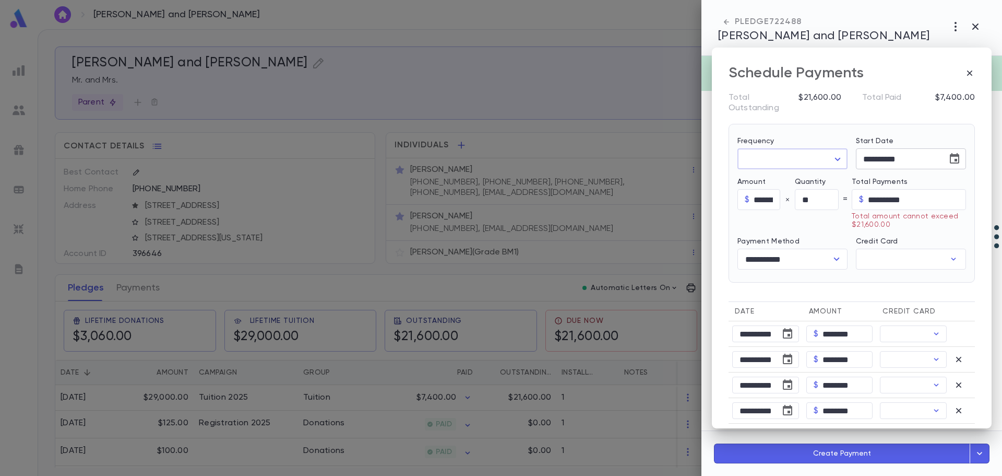
type input "**********"
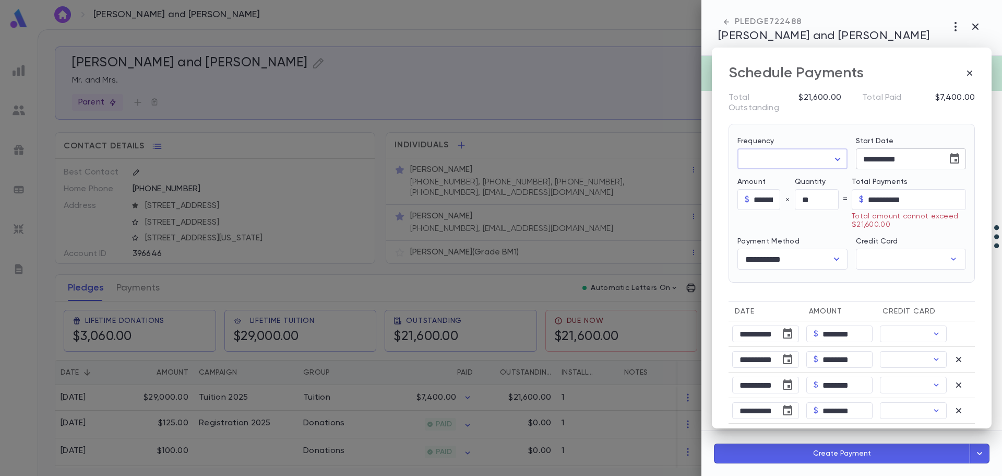
type input "**********"
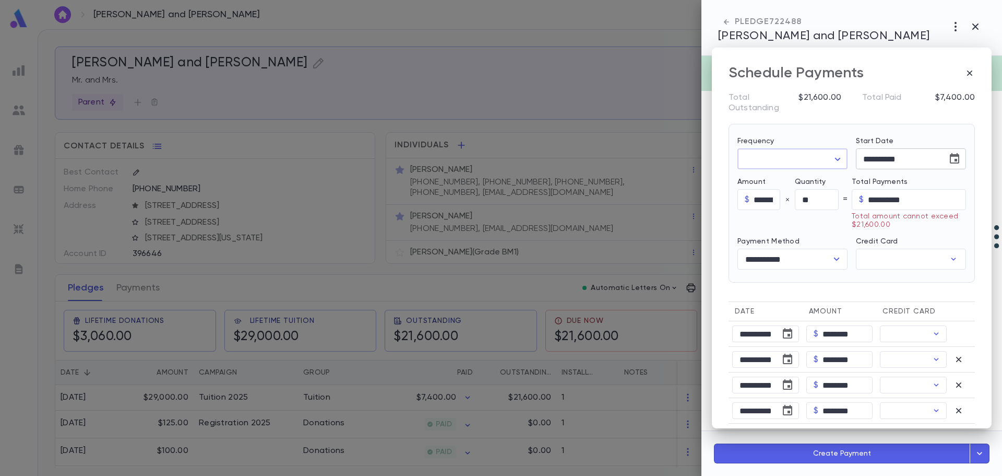
type input "**********"
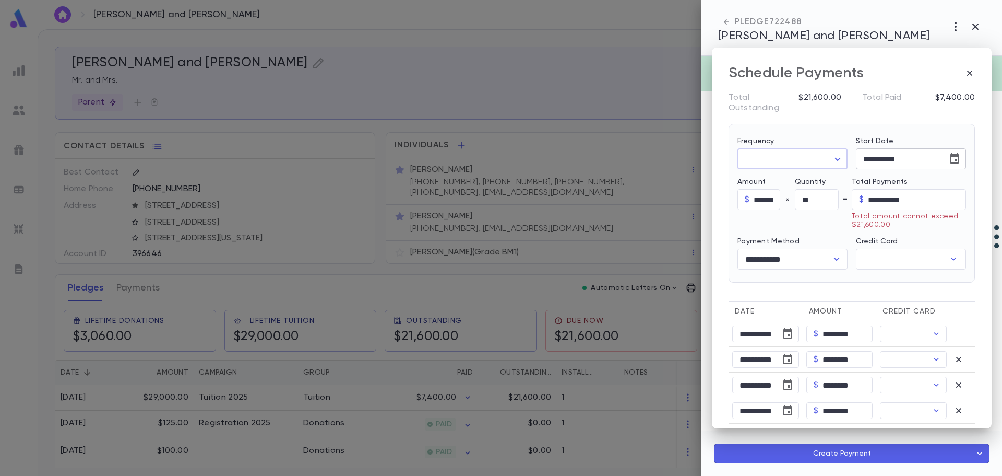
type input "**********"
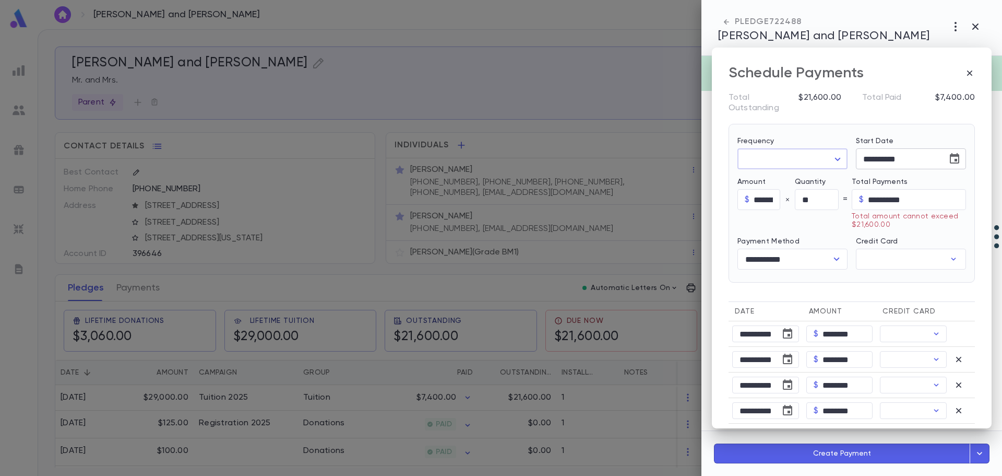
type input "**********"
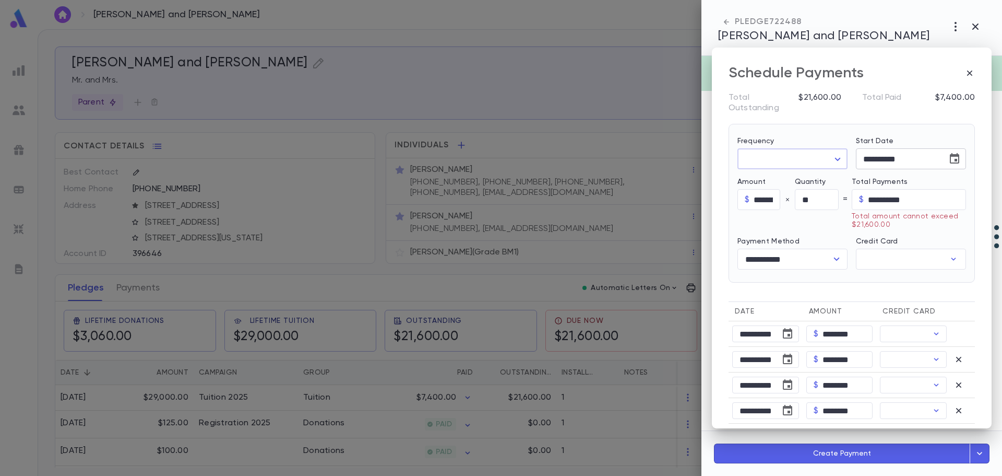
click at [928, 160] on input "**********" at bounding box center [898, 159] width 84 height 20
click at [892, 249] on input "Credit Card" at bounding box center [900, 259] width 89 height 20
type input "**********"
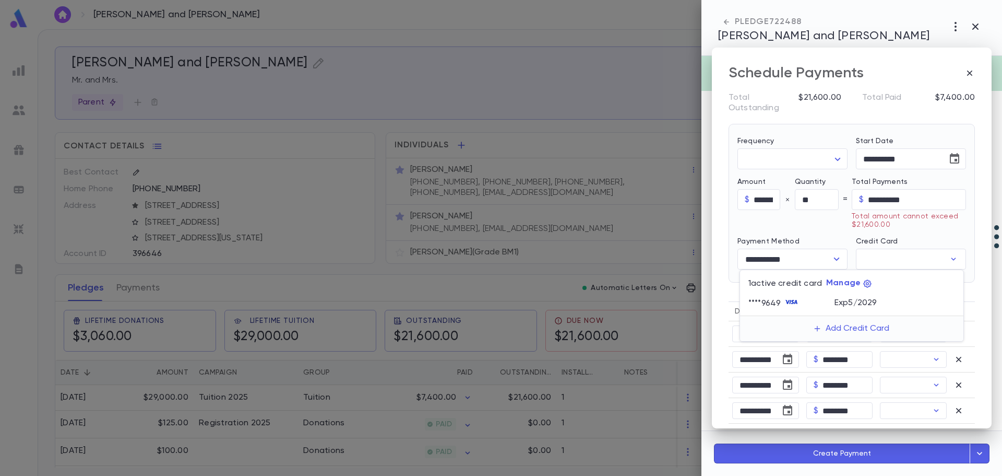
type input "**********"
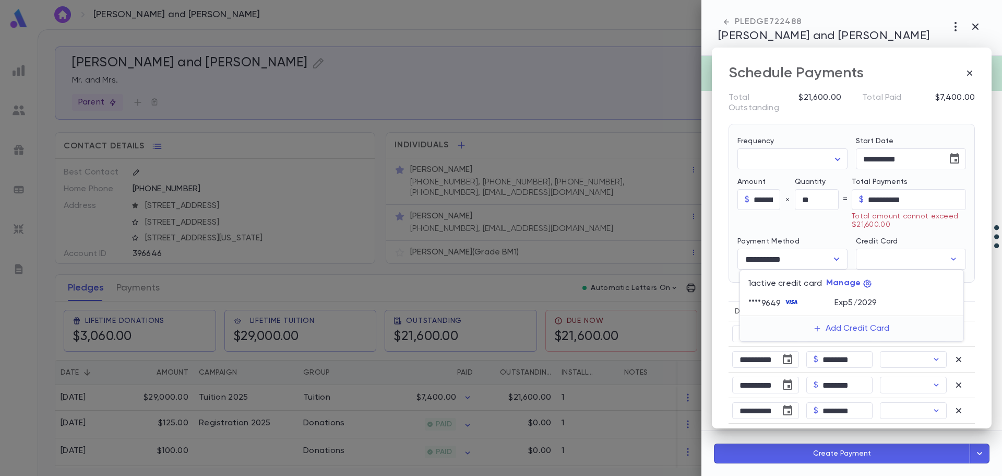
type input "**********"
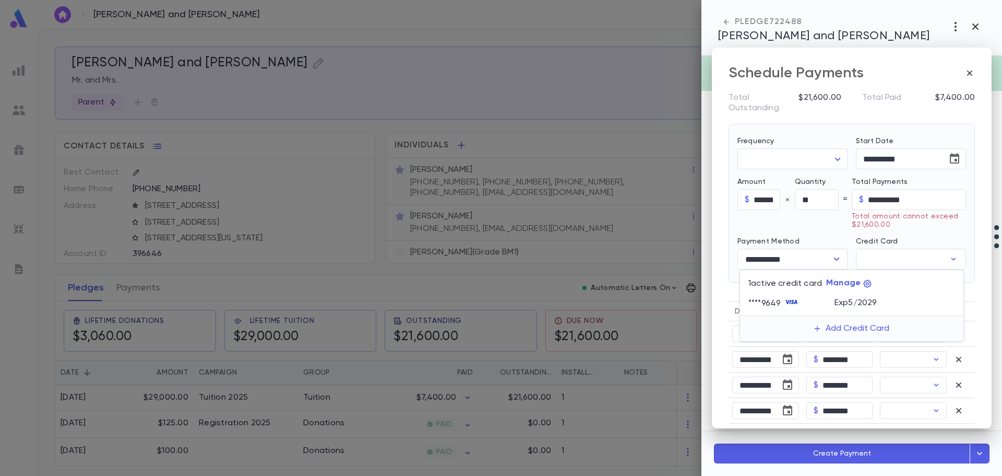
type input "**********"
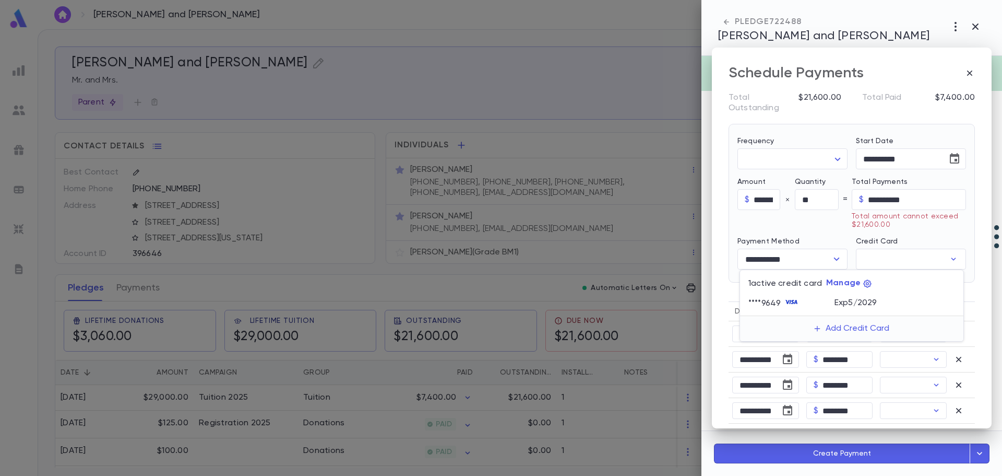
type input "**********"
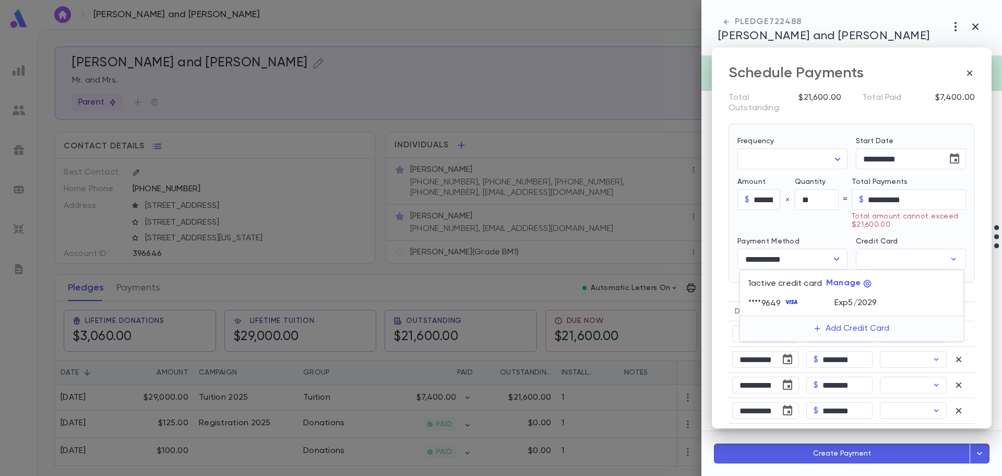
type input "**********"
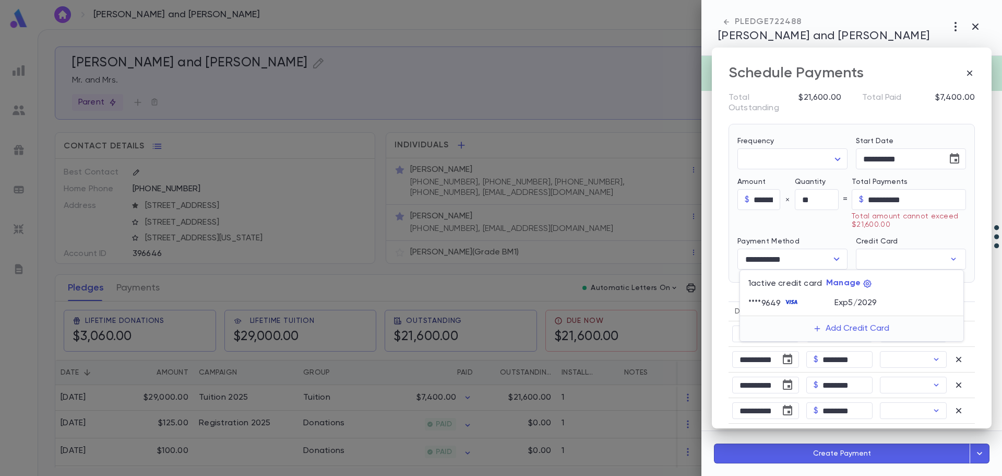
type input "**********"
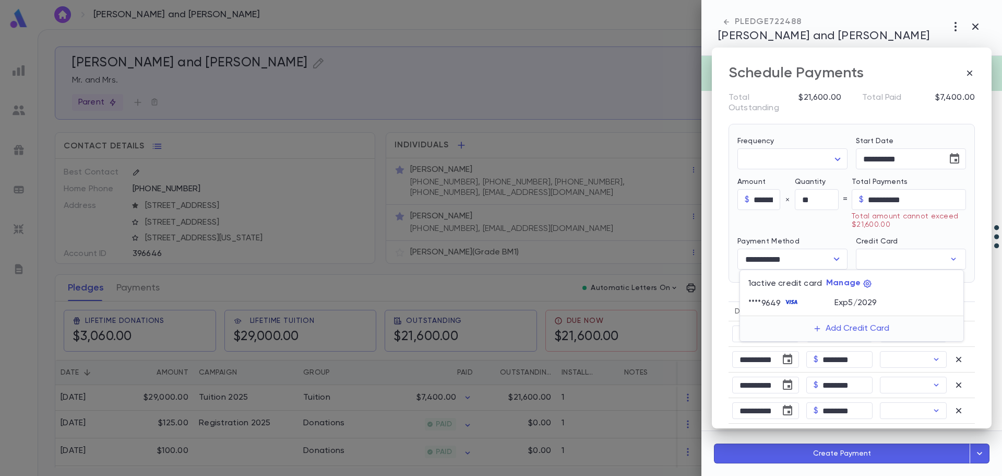
type input "**********"
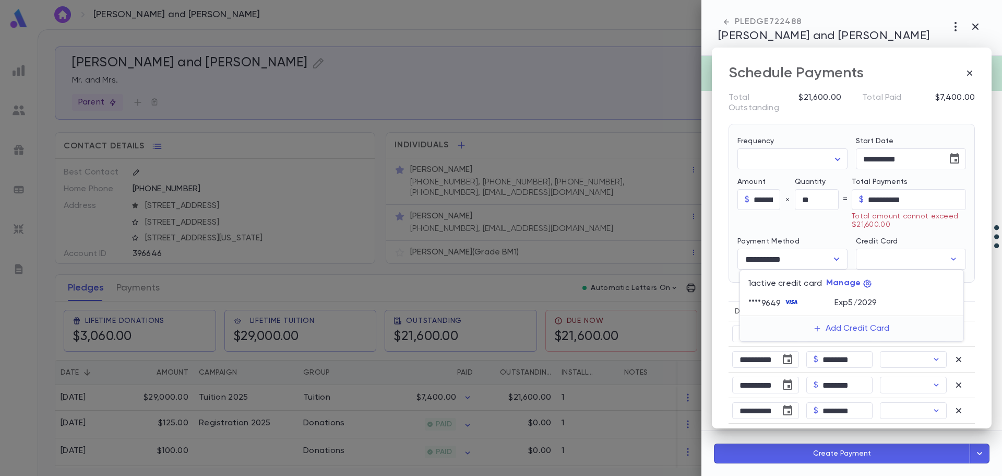
type input "**********"
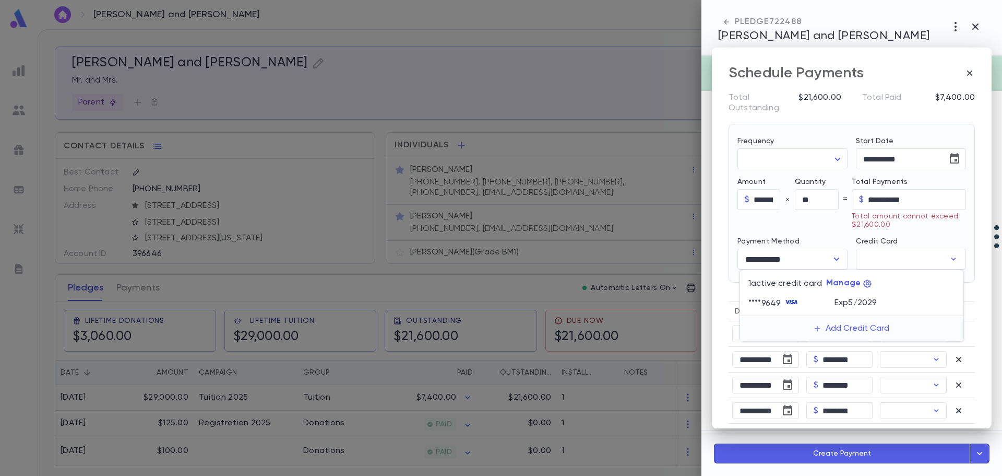
type input "**********"
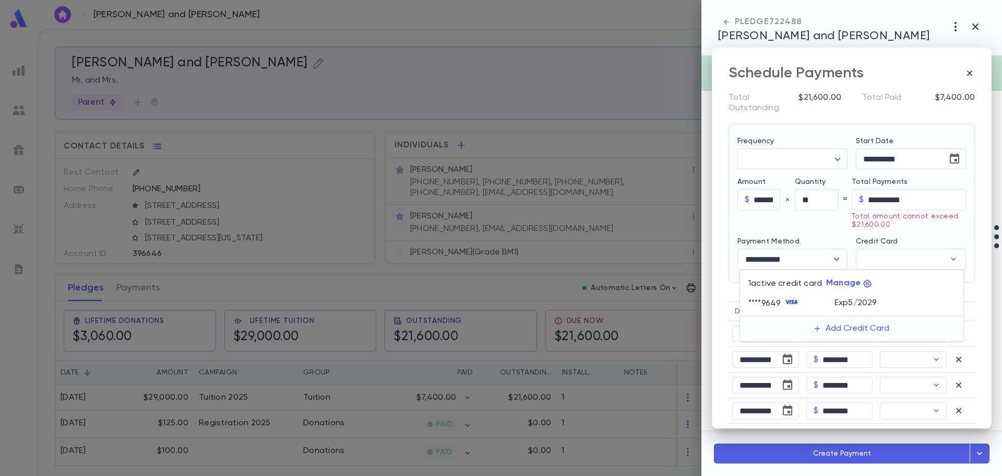
type input "**********"
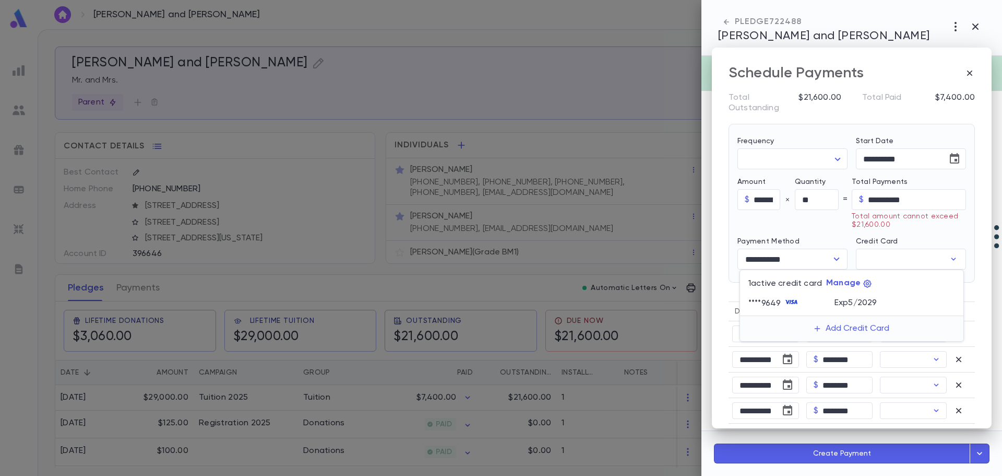
type input "**********"
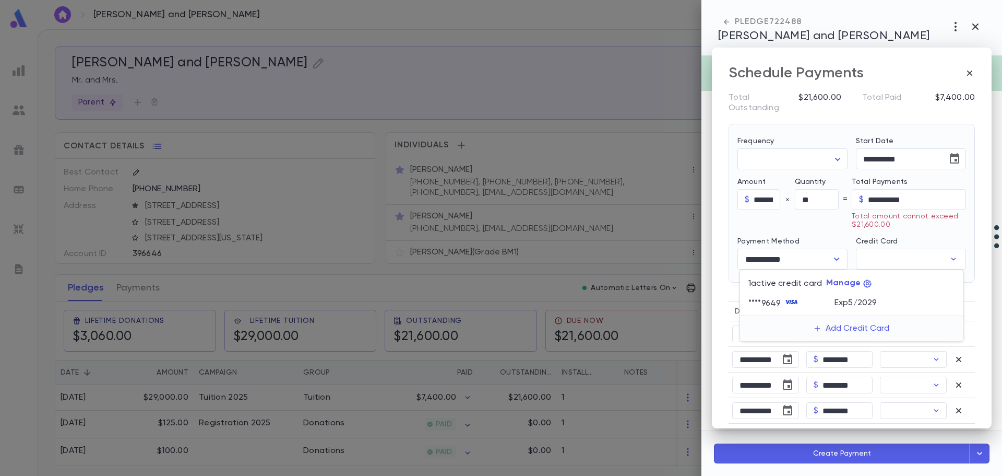
type input "**********"
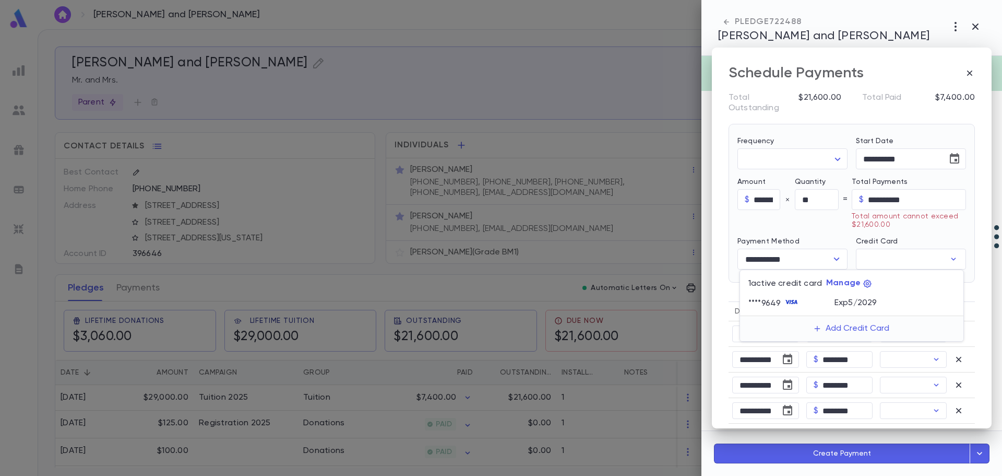
type input "**********"
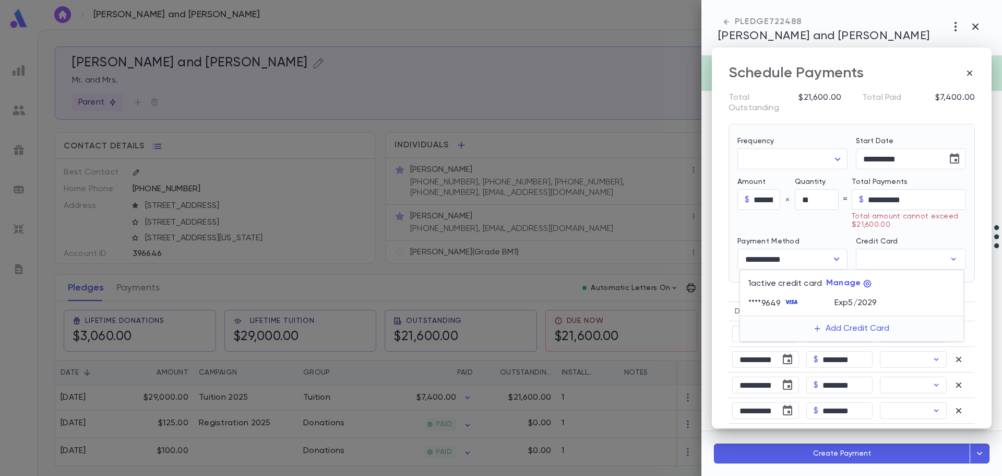
type input "**********"
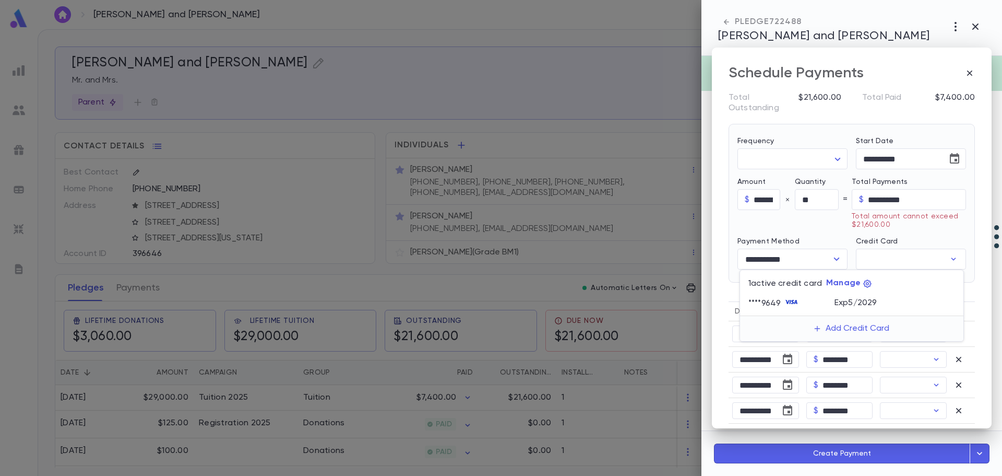
type input "**********"
click at [758, 200] on div at bounding box center [501, 238] width 1002 height 476
click at [834, 199] on input "**" at bounding box center [817, 200] width 44 height 20
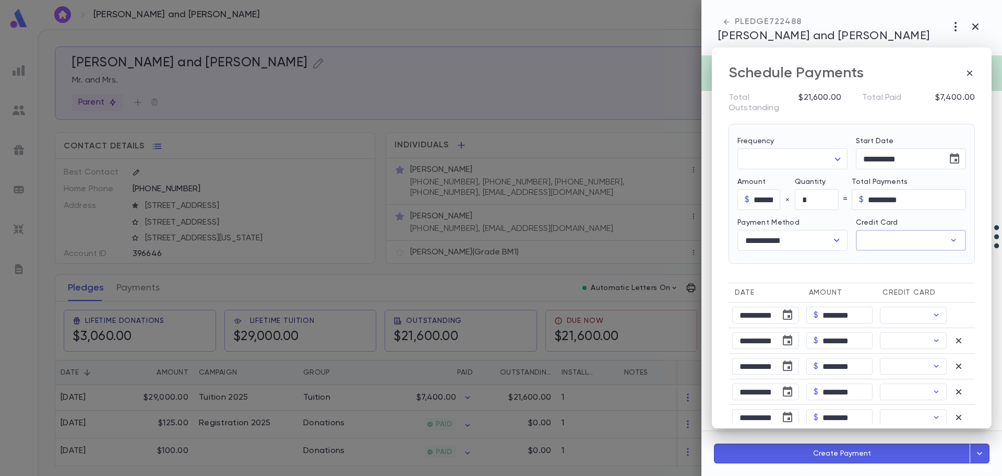
click at [880, 235] on input "Credit Card" at bounding box center [900, 240] width 89 height 20
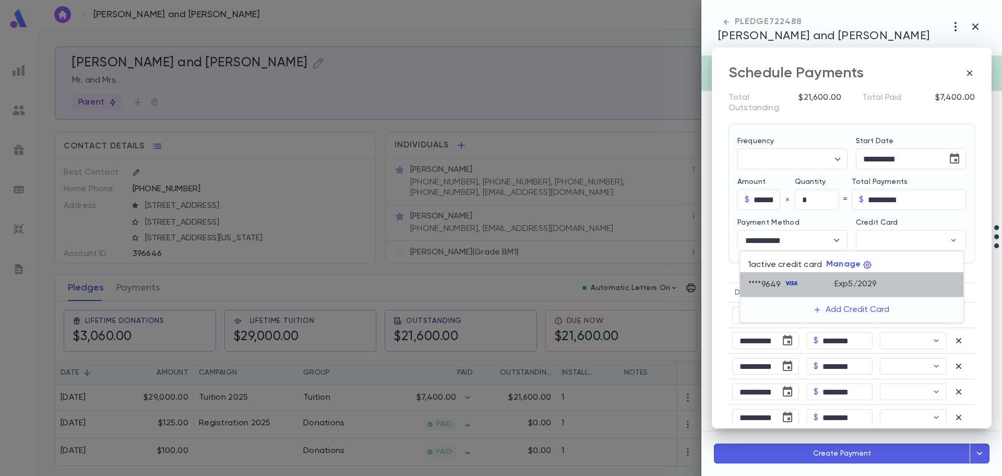
click at [847, 279] on p "Exp 5 / 2029" at bounding box center [856, 284] width 42 height 10
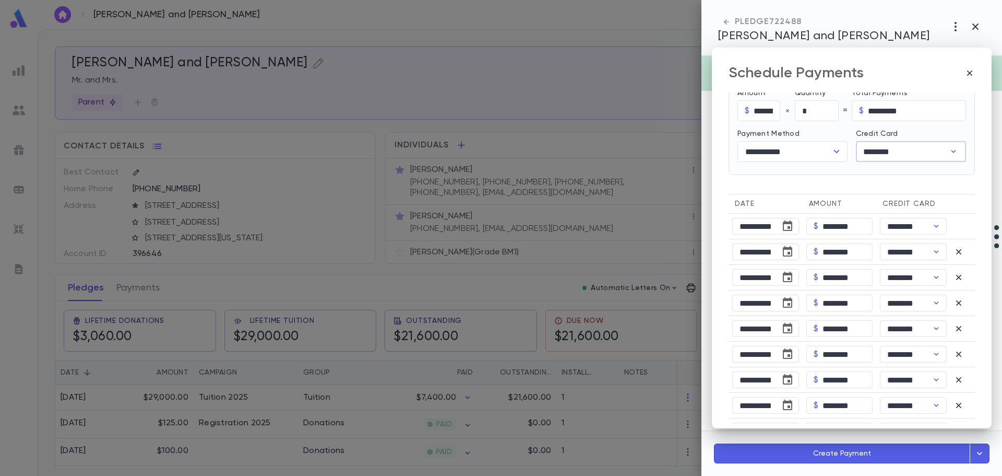
scroll to position [159, 0]
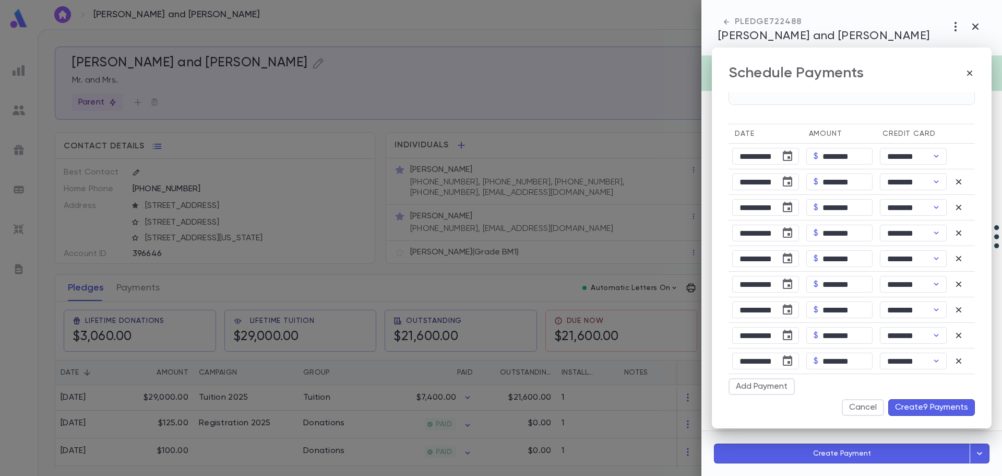
click at [921, 409] on button "Create 9 Payments" at bounding box center [932, 407] width 87 height 17
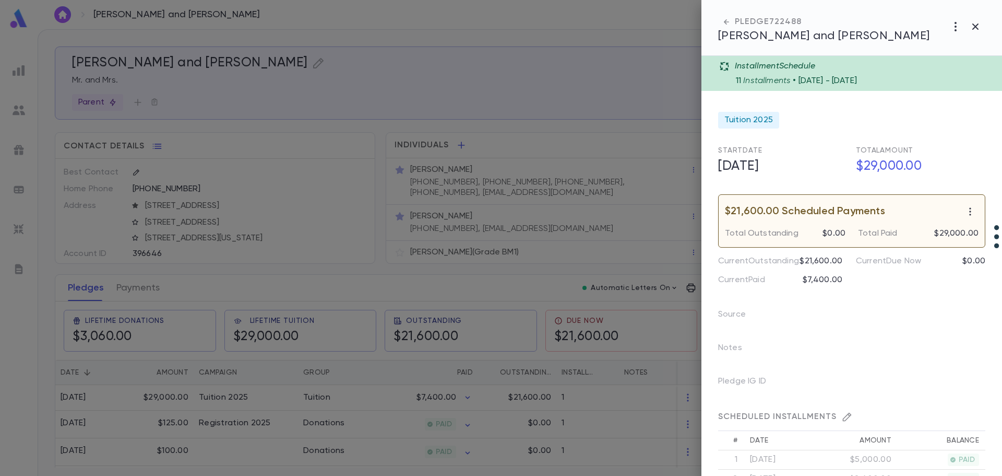
click at [229, 392] on div at bounding box center [501, 238] width 1002 height 476
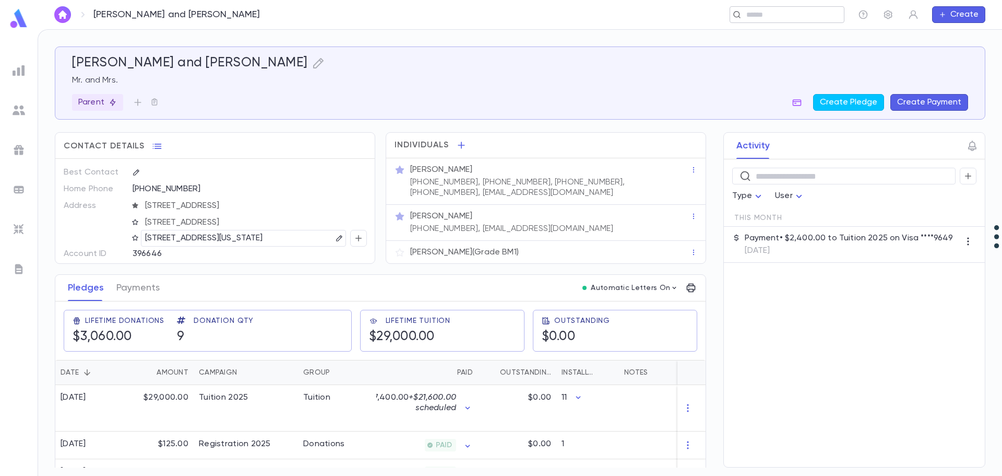
drag, startPoint x: 786, startPoint y: 18, endPoint x: 790, endPoint y: 11, distance: 7.8
click at [786, 17] on input "text" at bounding box center [783, 15] width 81 height 10
click at [410, 19] on input "text" at bounding box center [580, 15] width 488 height 10
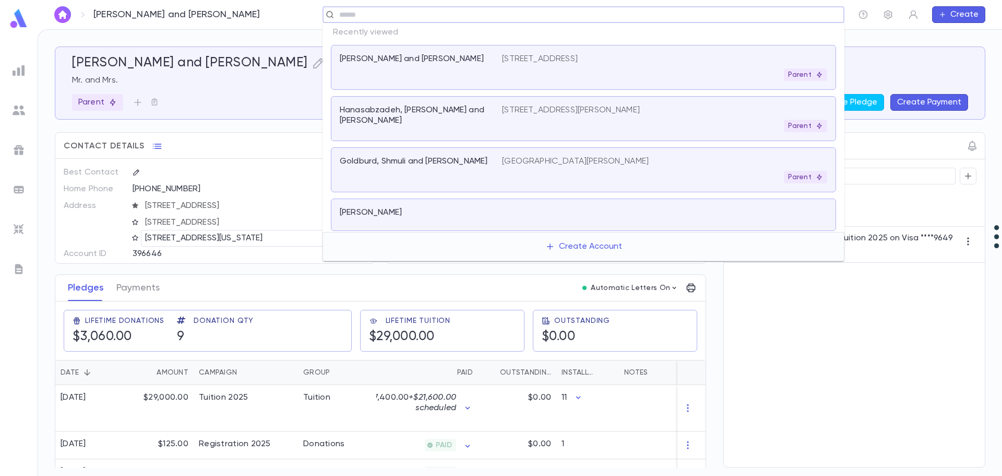
click at [394, 14] on input "text" at bounding box center [580, 15] width 488 height 10
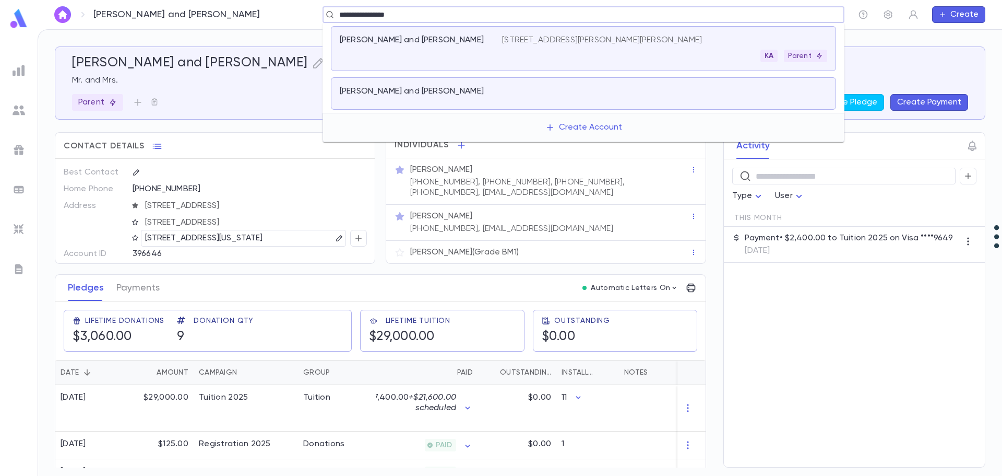
click at [424, 40] on p "[PERSON_NAME] and [PERSON_NAME]" at bounding box center [412, 40] width 144 height 10
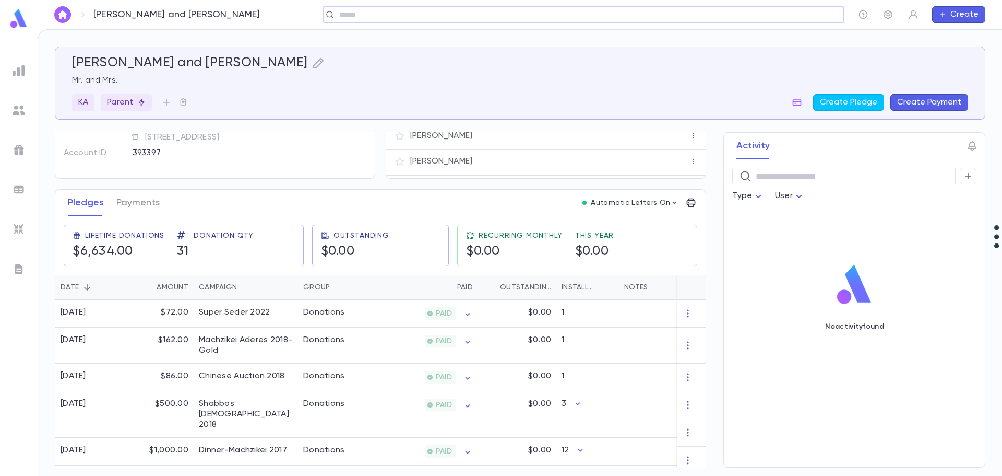
scroll to position [75, 0]
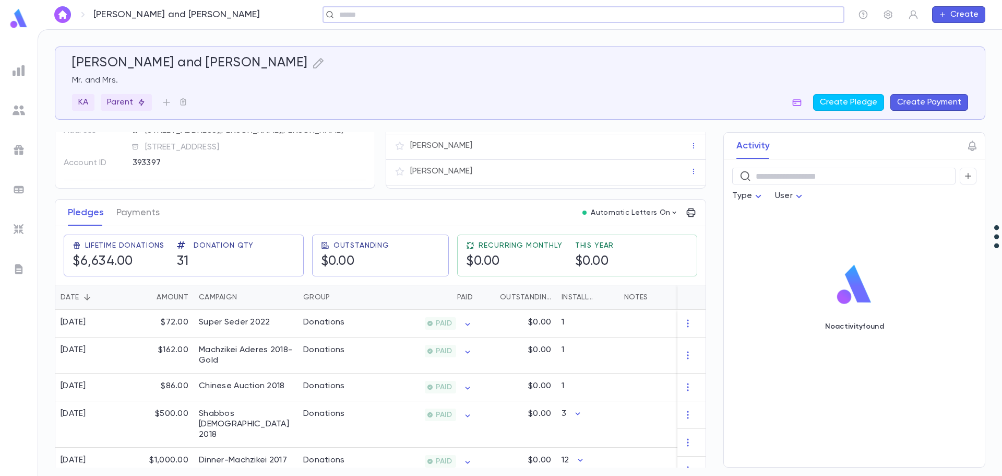
click at [514, 19] on input "text" at bounding box center [580, 15] width 488 height 10
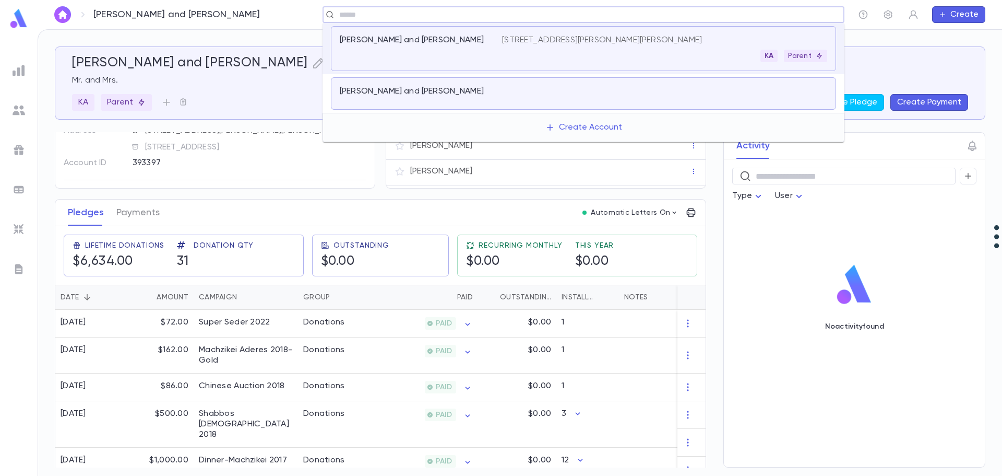
click at [469, 89] on div "[PERSON_NAME] and [PERSON_NAME]" at bounding box center [415, 91] width 150 height 10
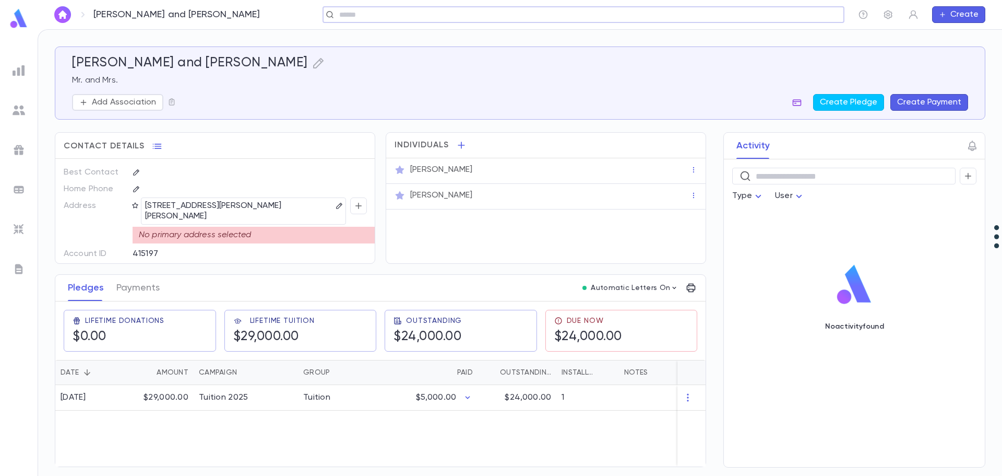
click at [799, 103] on icon "button" at bounding box center [797, 102] width 9 height 7
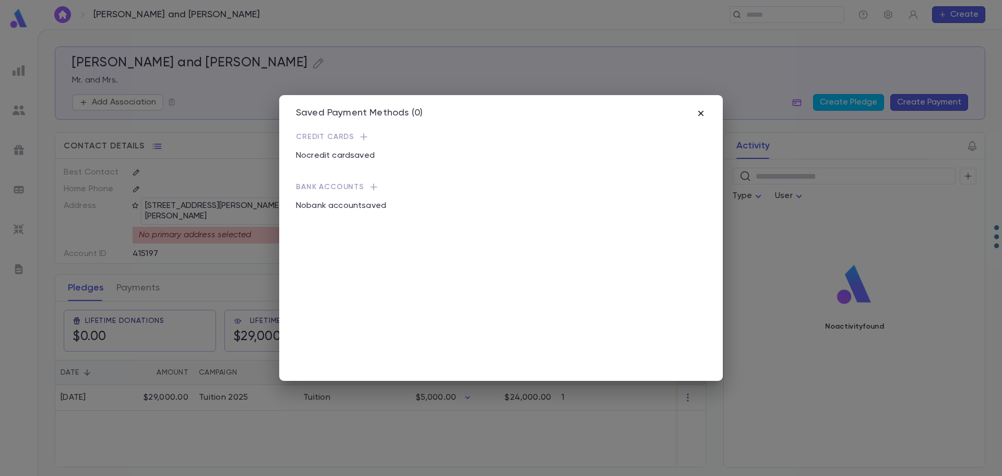
drag, startPoint x: 700, startPoint y: 114, endPoint x: 705, endPoint y: 112, distance: 5.4
click at [701, 114] on icon "button" at bounding box center [701, 113] width 5 height 5
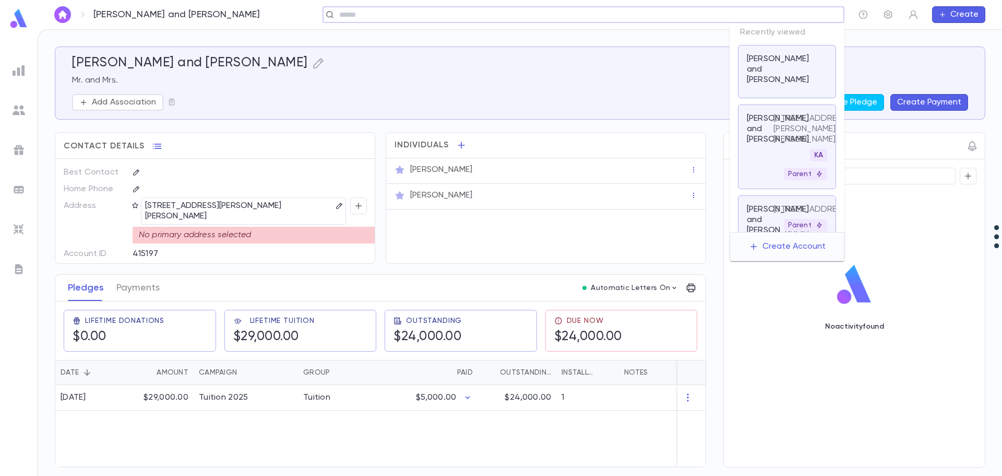
click at [760, 10] on input "text" at bounding box center [580, 15] width 488 height 10
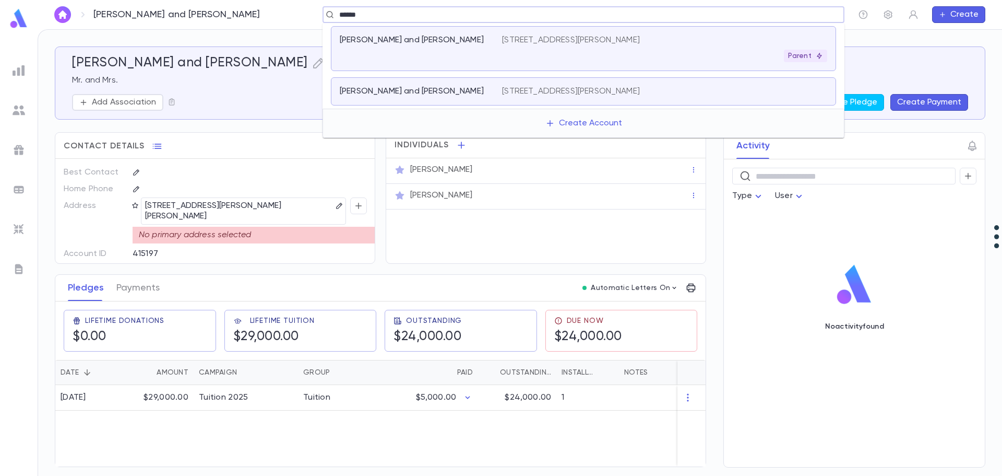
click at [466, 52] on div "[PERSON_NAME] and [PERSON_NAME]" at bounding box center [421, 48] width 162 height 27
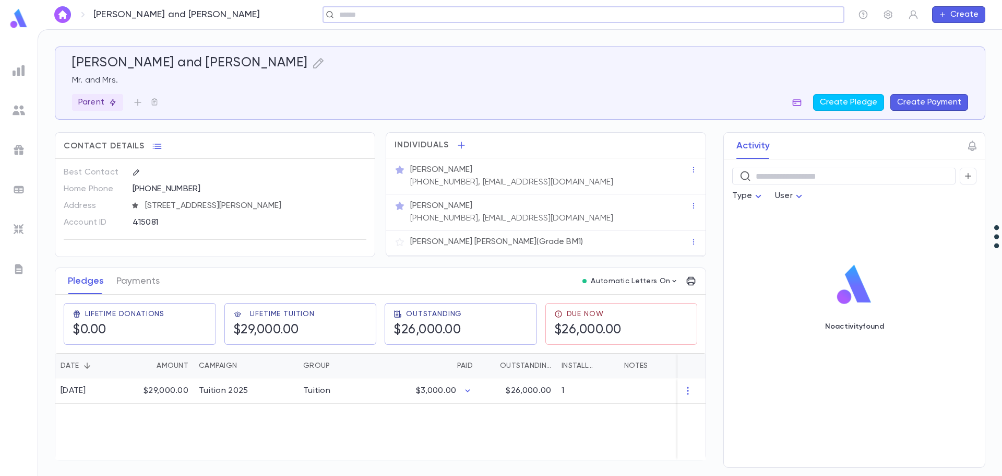
click at [800, 102] on icon "button" at bounding box center [797, 102] width 10 height 10
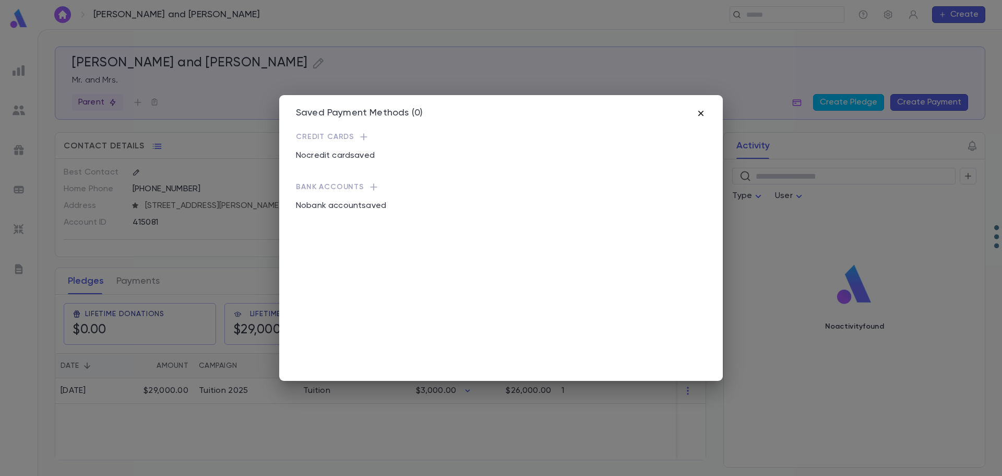
click at [700, 110] on icon "button" at bounding box center [701, 113] width 10 height 10
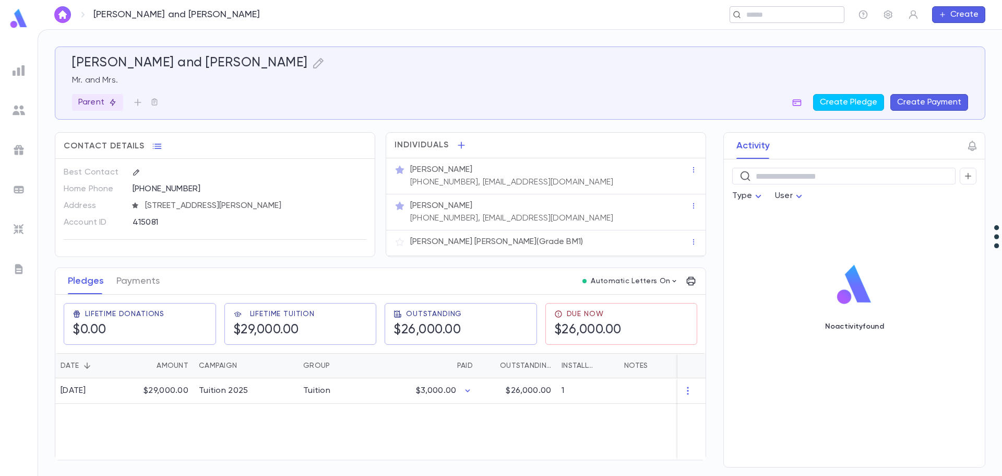
click at [785, 12] on input "text" at bounding box center [783, 15] width 81 height 10
click at [522, 21] on div "​" at bounding box center [584, 14] width 522 height 17
click at [518, 18] on input "text" at bounding box center [580, 15] width 488 height 10
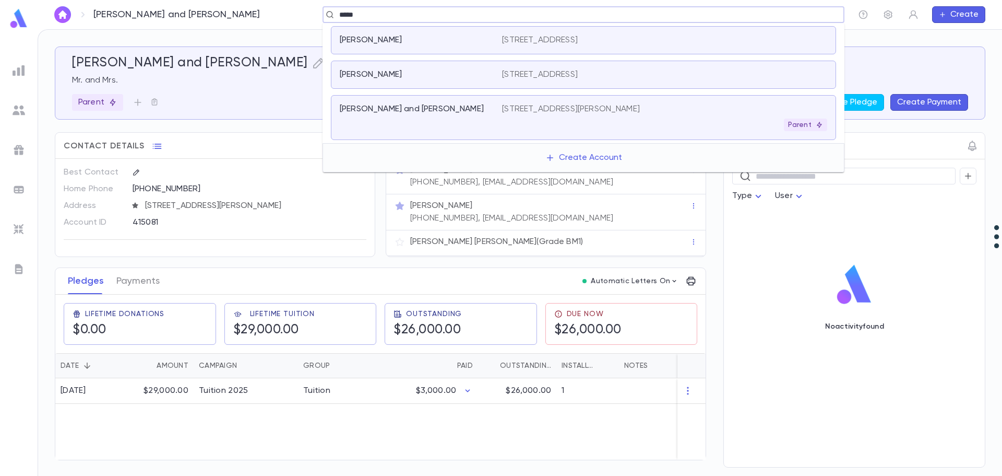
click at [443, 112] on p "[PERSON_NAME] and [PERSON_NAME]" at bounding box center [412, 109] width 144 height 10
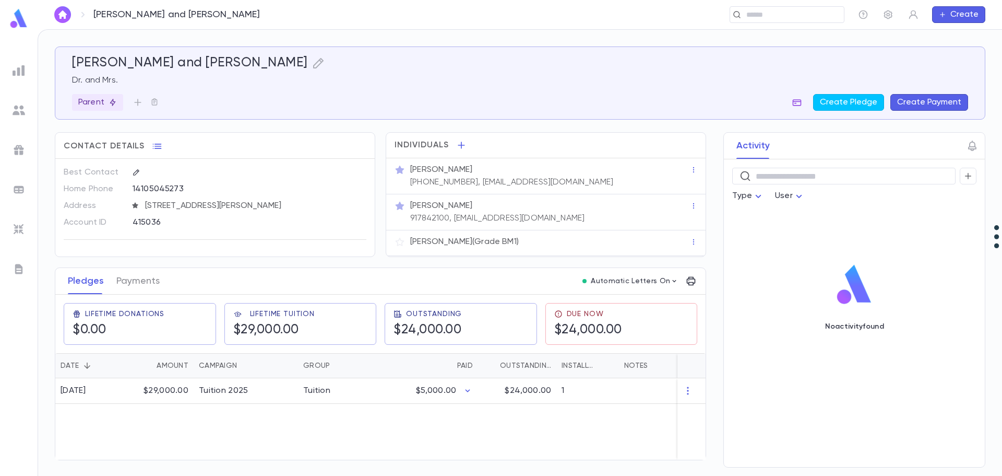
click at [802, 102] on icon "button" at bounding box center [797, 102] width 10 height 10
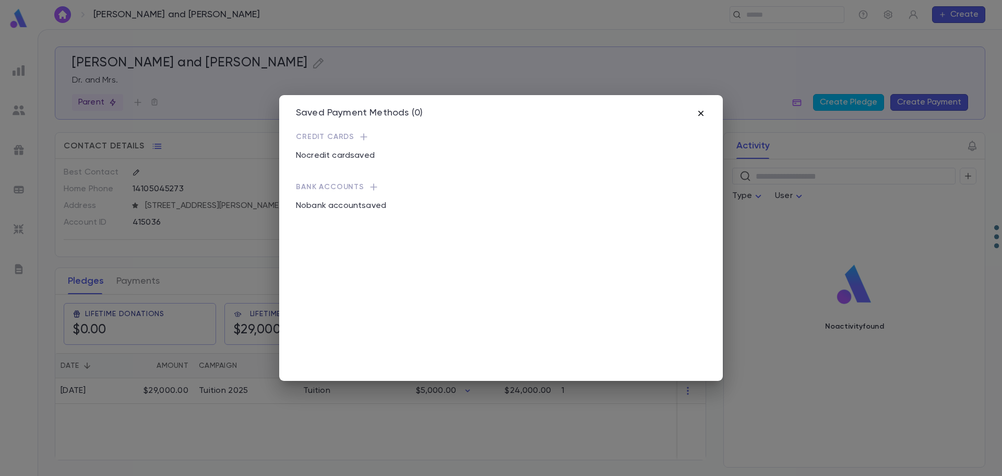
click at [704, 110] on icon "button" at bounding box center [701, 113] width 10 height 10
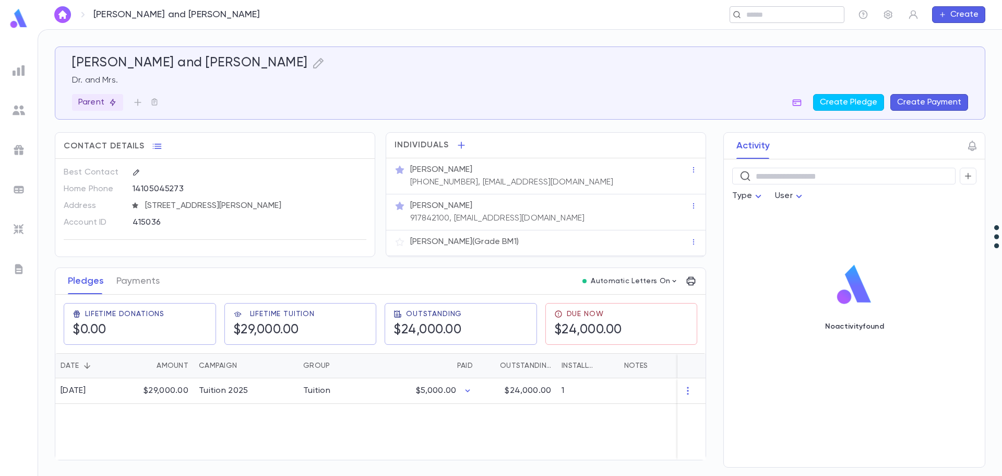
click at [762, 16] on input "text" at bounding box center [783, 15] width 81 height 10
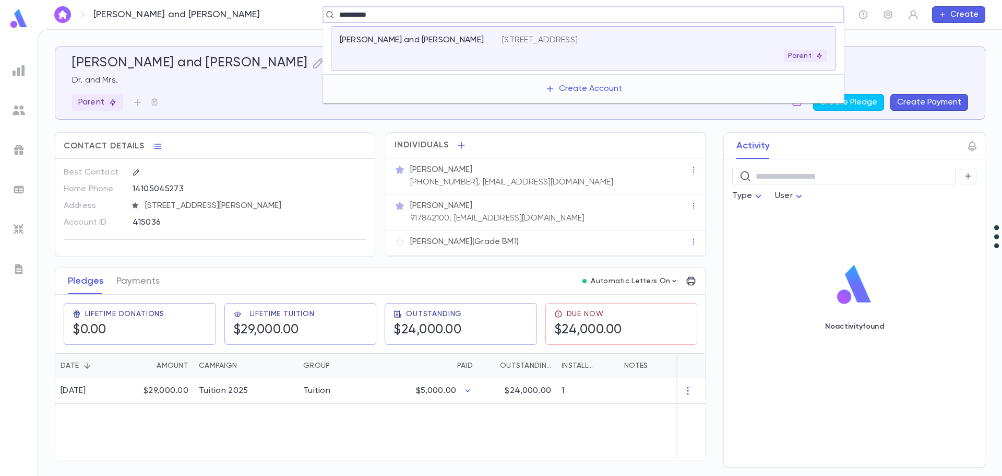
click at [540, 52] on div "Parent" at bounding box center [664, 56] width 325 height 13
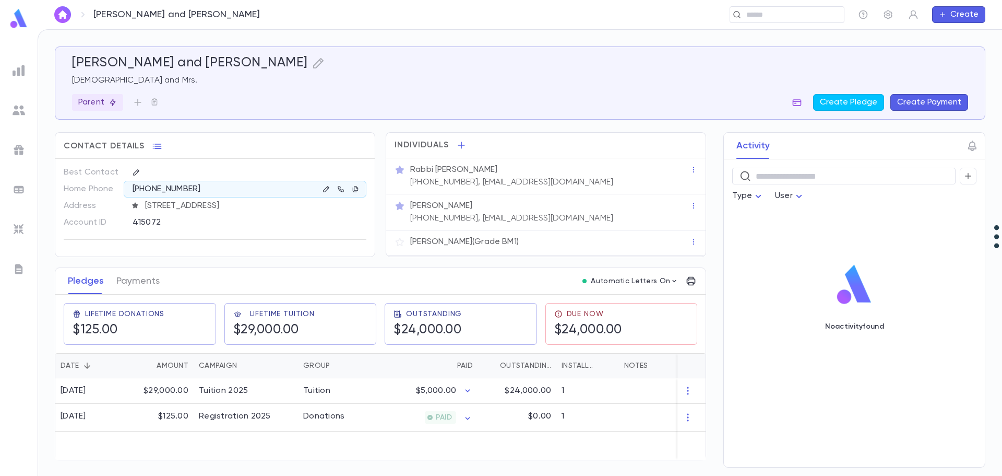
click at [802, 102] on icon "button" at bounding box center [797, 102] width 10 height 10
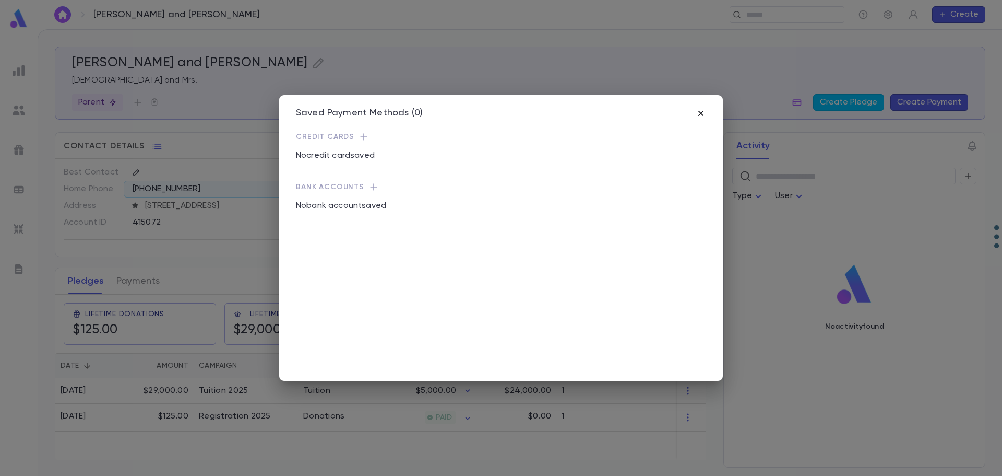
click at [701, 109] on icon "button" at bounding box center [701, 113] width 10 height 10
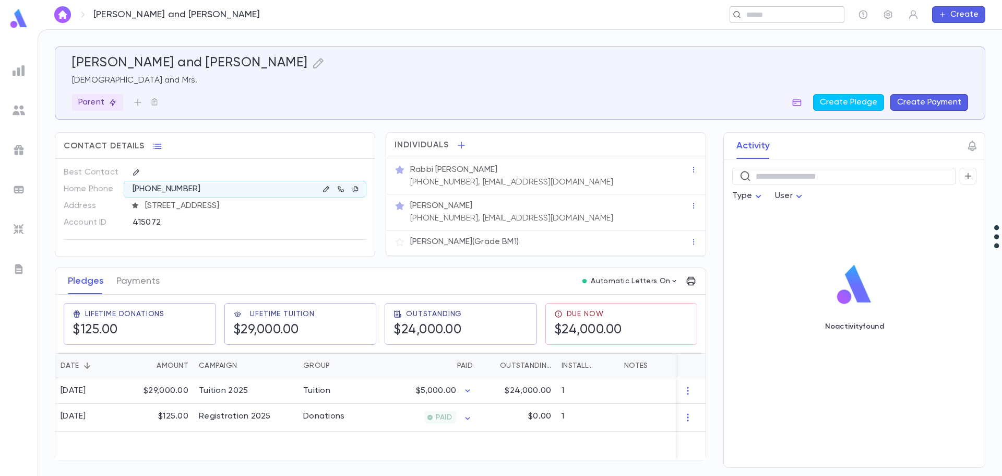
click at [767, 16] on input "text" at bounding box center [783, 15] width 81 height 10
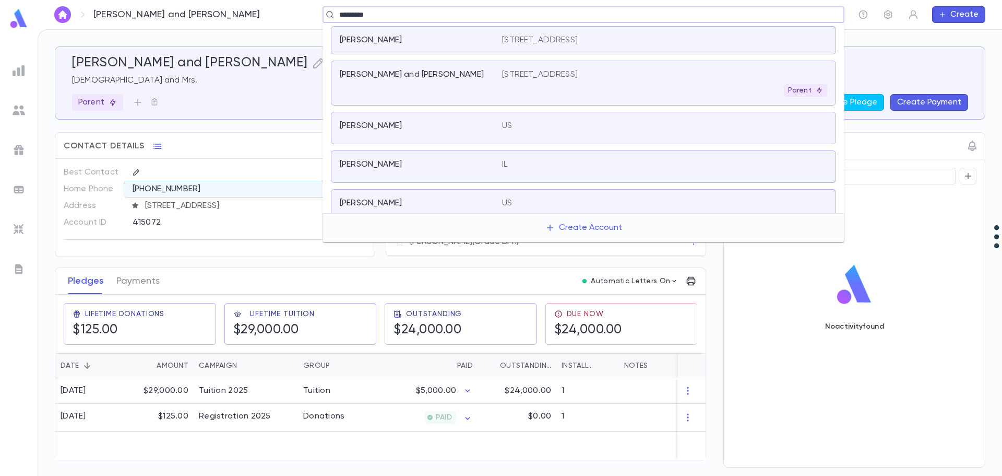
click at [444, 86] on div "[PERSON_NAME] and [PERSON_NAME]" at bounding box center [421, 82] width 162 height 27
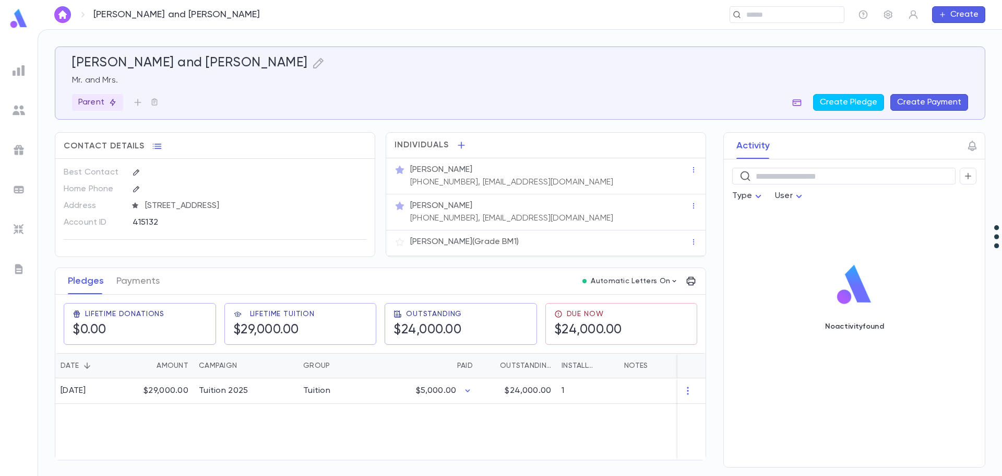
click at [797, 101] on icon "button" at bounding box center [797, 102] width 10 height 10
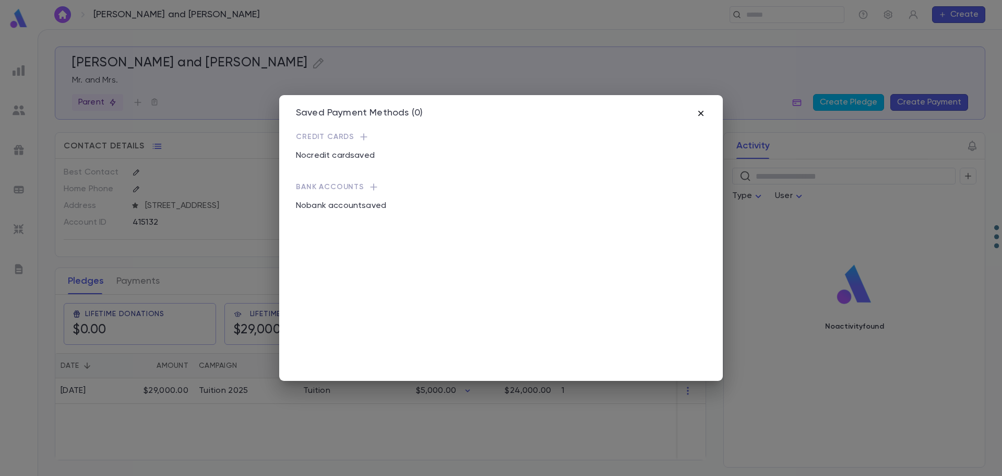
click at [704, 115] on icon "button" at bounding box center [701, 113] width 10 height 10
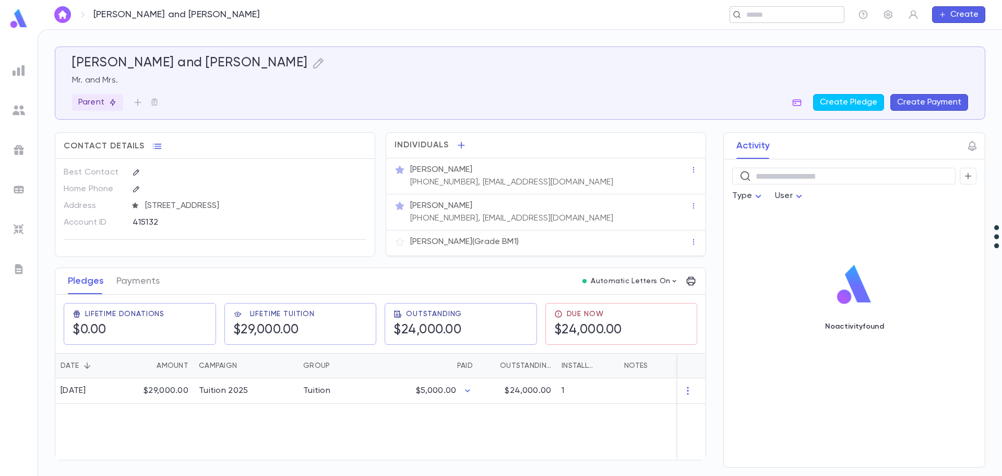
click at [754, 12] on input "text" at bounding box center [783, 15] width 81 height 10
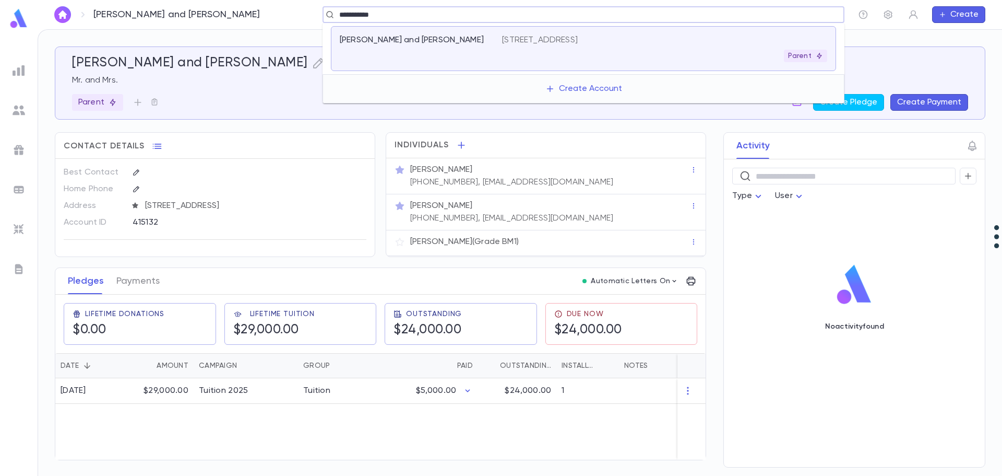
click at [443, 48] on div "[PERSON_NAME] and [PERSON_NAME]" at bounding box center [421, 48] width 162 height 27
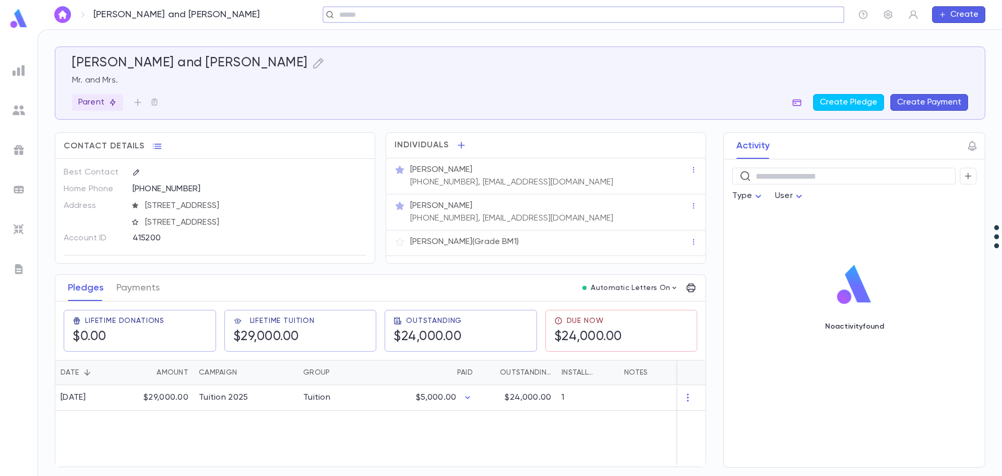
click at [802, 96] on button "button" at bounding box center [797, 102] width 17 height 17
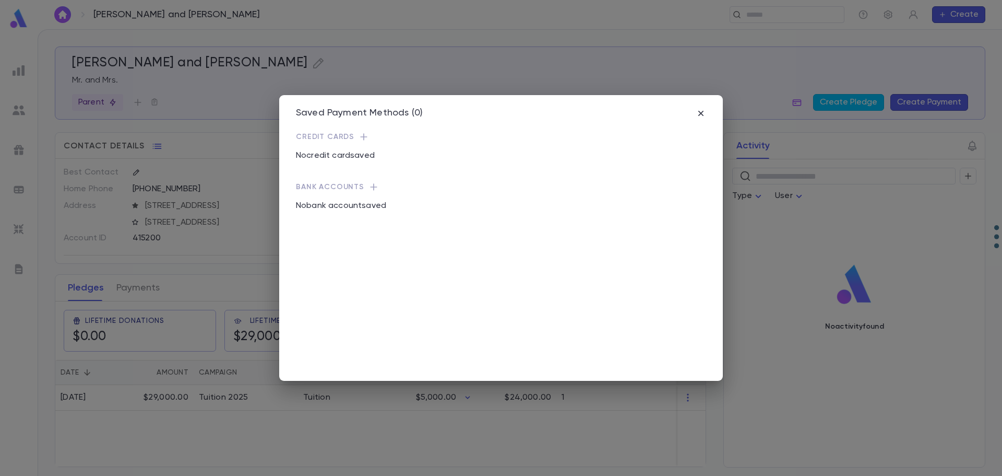
click at [711, 107] on div "Saved Payment Methods (0) Credit Cards No credit card saved Bank Accounts No ba…" at bounding box center [501, 238] width 444 height 286
click at [698, 111] on icon "button" at bounding box center [701, 113] width 10 height 10
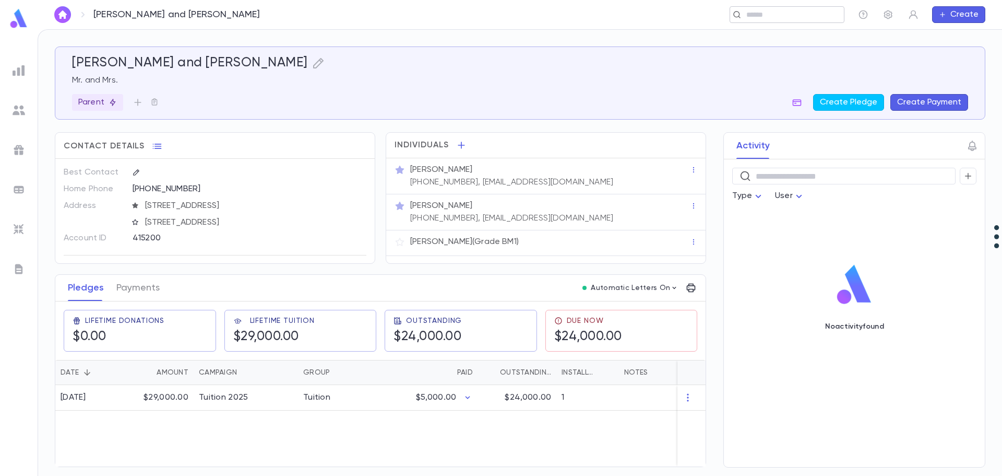
click at [747, 16] on input "text" at bounding box center [783, 15] width 81 height 10
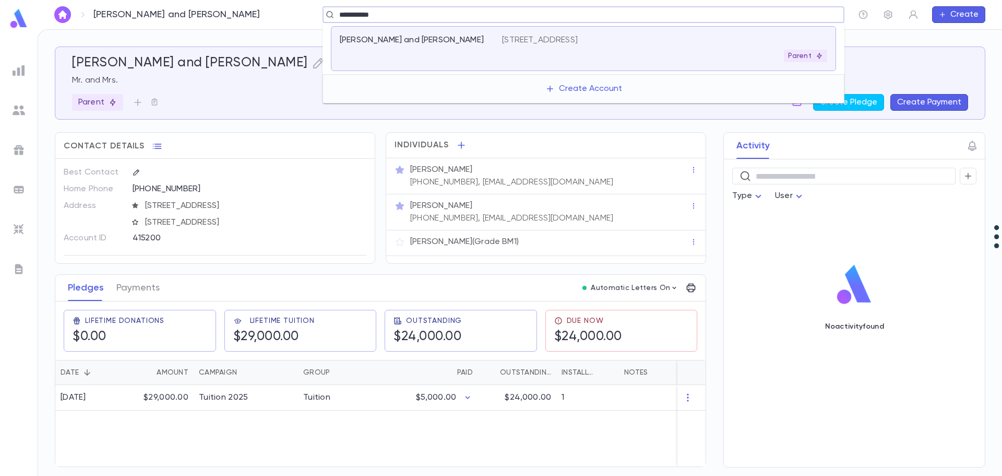
click at [456, 38] on div "[PERSON_NAME] and [PERSON_NAME]" at bounding box center [415, 40] width 150 height 10
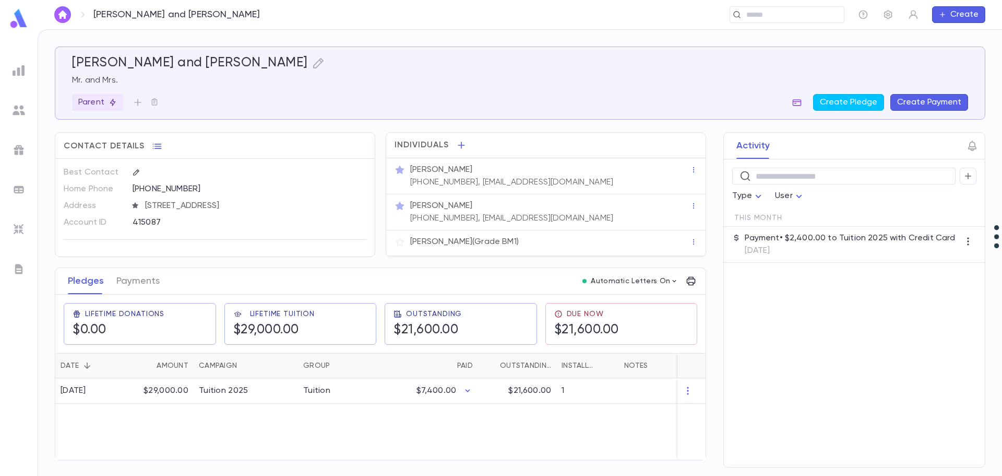
click at [801, 101] on icon "button" at bounding box center [797, 102] width 10 height 10
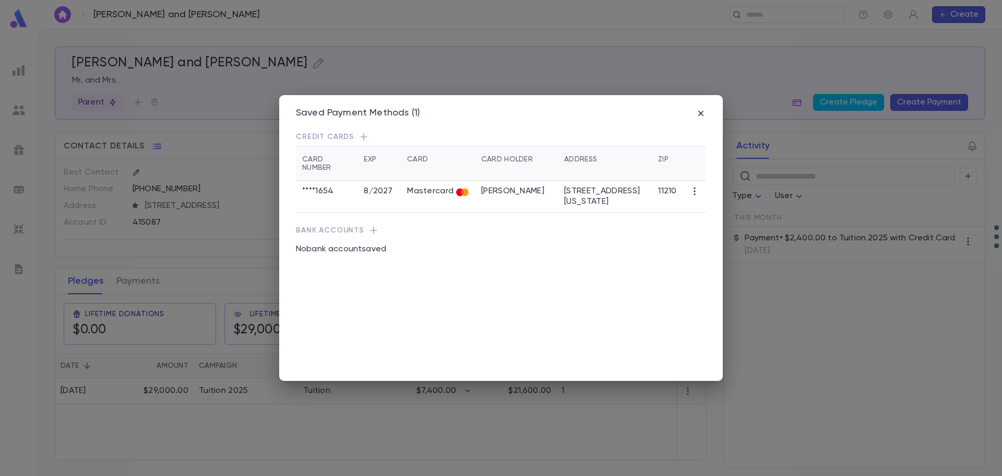
click at [306, 433] on div "Saved Payment Methods (1) Credit Cards Card Number Exp Card Card Holder Address…" at bounding box center [501, 238] width 1002 height 476
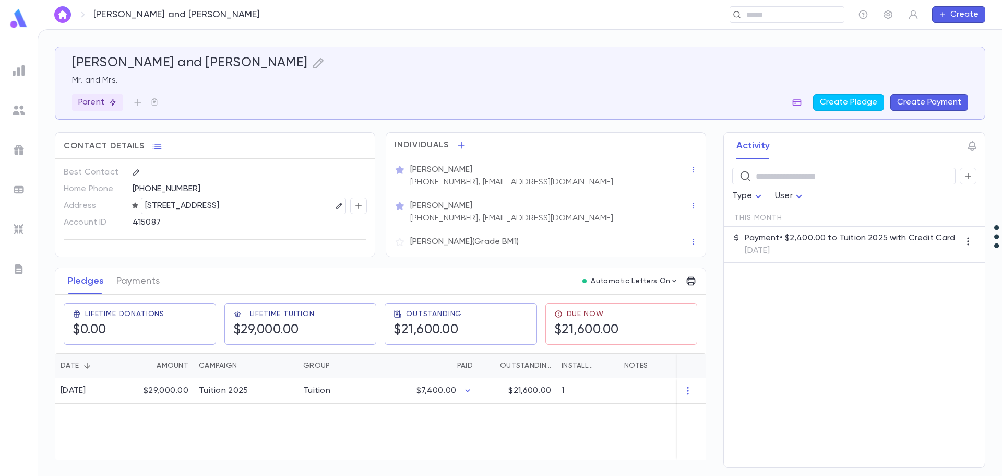
click at [799, 101] on icon "button" at bounding box center [797, 102] width 9 height 7
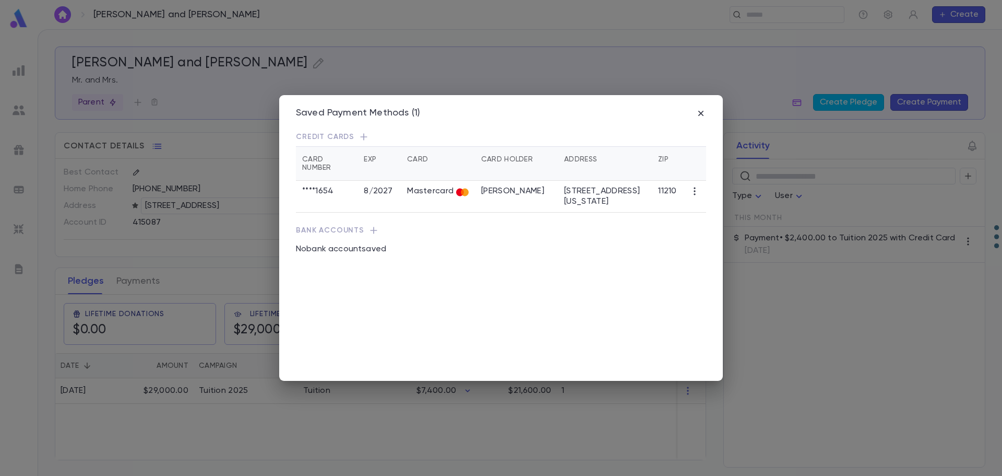
click at [798, 337] on div "Saved Payment Methods (1) Credit Cards Card Number Exp Card Card Holder Address…" at bounding box center [501, 238] width 1002 height 476
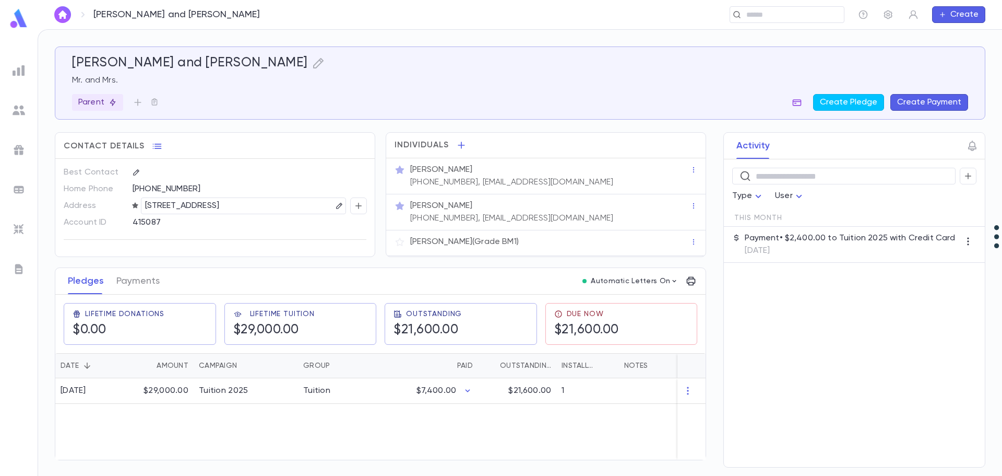
click at [801, 103] on icon "button" at bounding box center [797, 102] width 10 height 10
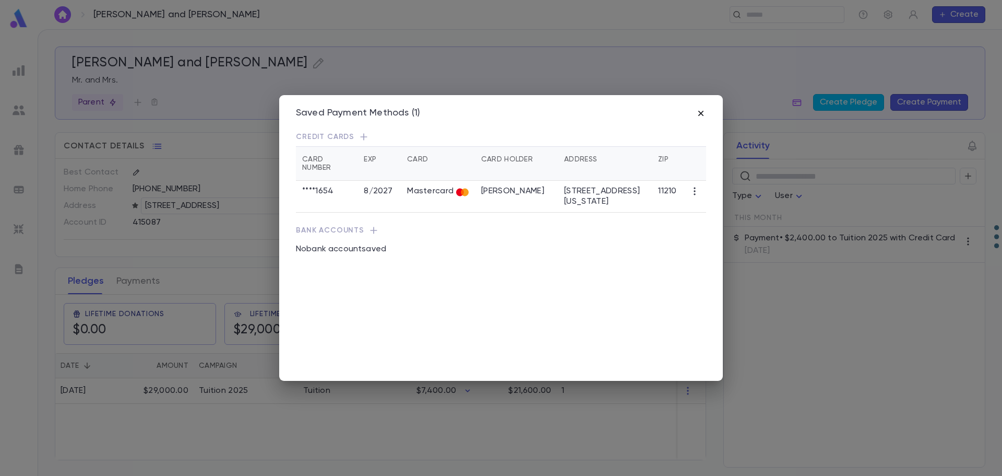
click at [705, 113] on icon "button" at bounding box center [701, 113] width 10 height 10
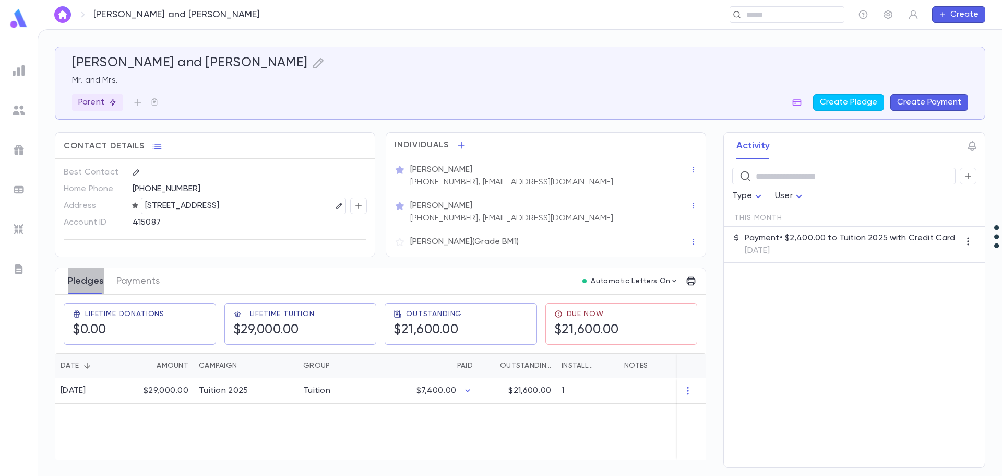
click at [87, 279] on button "Pledges" at bounding box center [86, 281] width 36 height 26
click at [182, 388] on div "$29,000.00" at bounding box center [160, 391] width 68 height 26
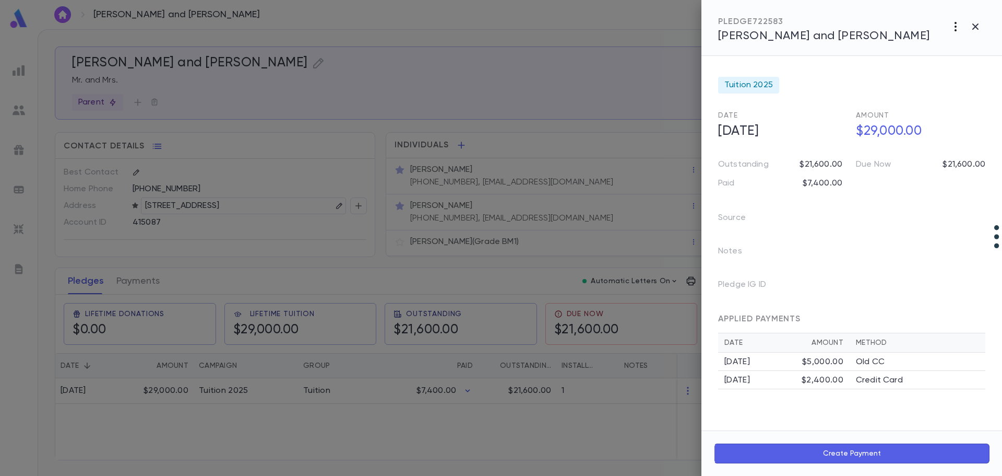
click at [955, 29] on icon "button" at bounding box center [956, 26] width 13 height 13
click at [928, 46] on li "Create Installment Schedule" at bounding box center [933, 48] width 130 height 17
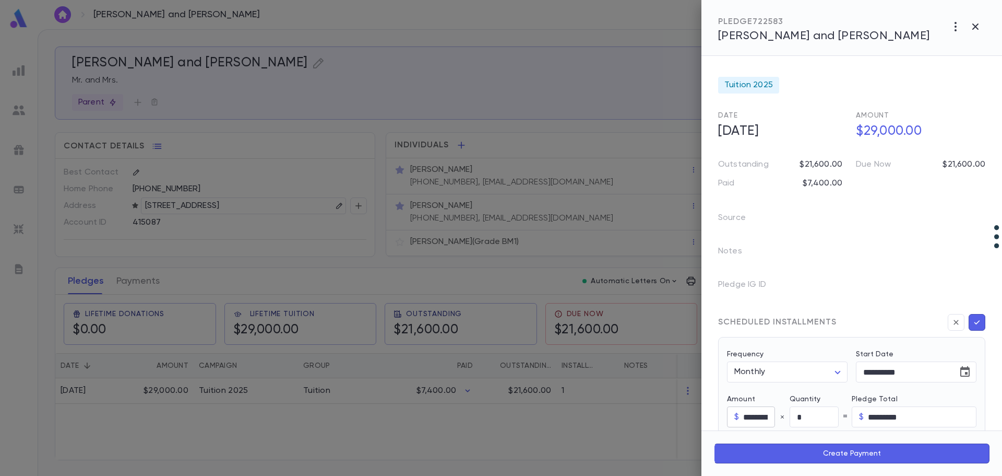
click at [751, 420] on input "*********" at bounding box center [758, 417] width 31 height 20
click at [801, 417] on input "*" at bounding box center [814, 417] width 49 height 20
click at [873, 376] on input "**********" at bounding box center [903, 372] width 94 height 20
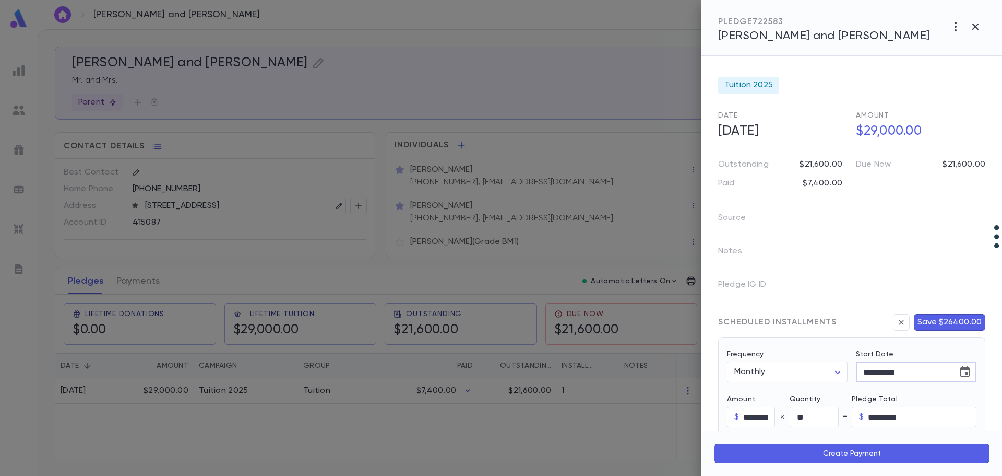
click at [873, 376] on input "**********" at bounding box center [903, 372] width 94 height 20
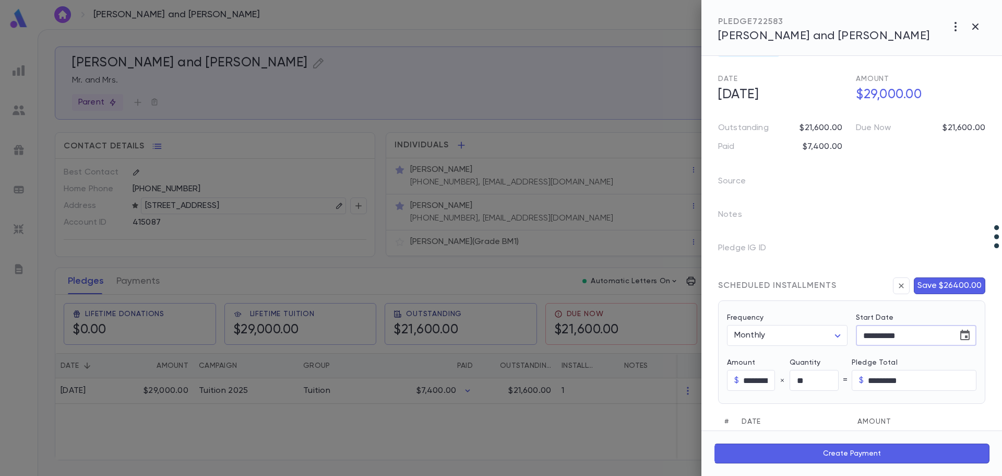
scroll to position [209, 0]
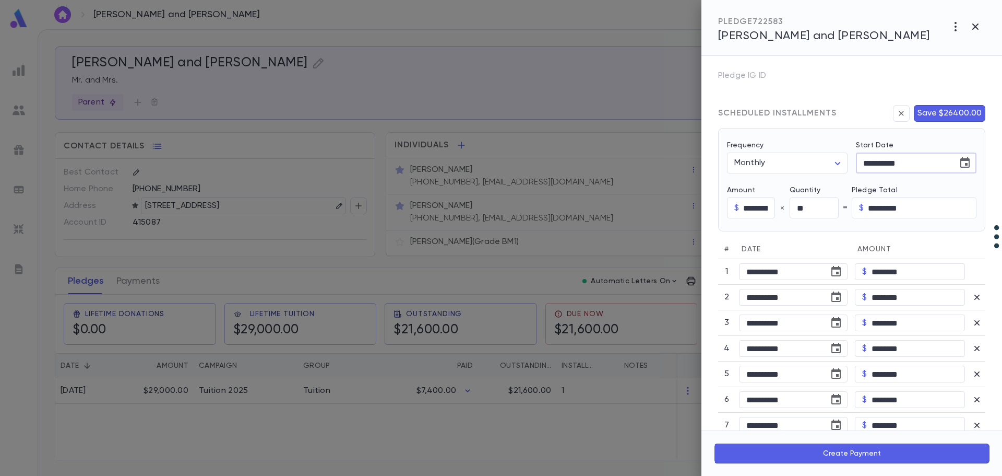
click at [801, 281] on td "**********" at bounding box center [794, 272] width 116 height 26
click at [834, 274] on icon "Choose date, selected date is Aug 1, 2025" at bounding box center [836, 271] width 13 height 13
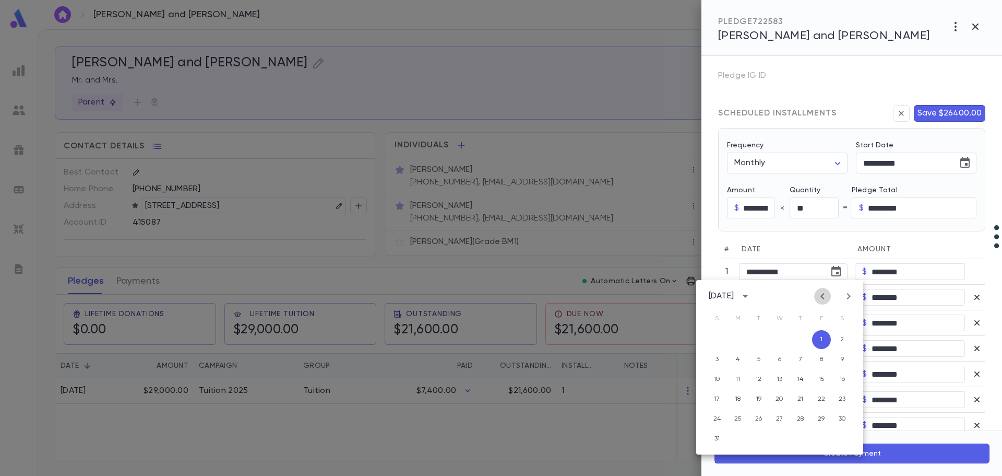
click at [825, 300] on icon "Previous month" at bounding box center [823, 296] width 13 height 13
click at [716, 361] on button "6" at bounding box center [717, 359] width 19 height 19
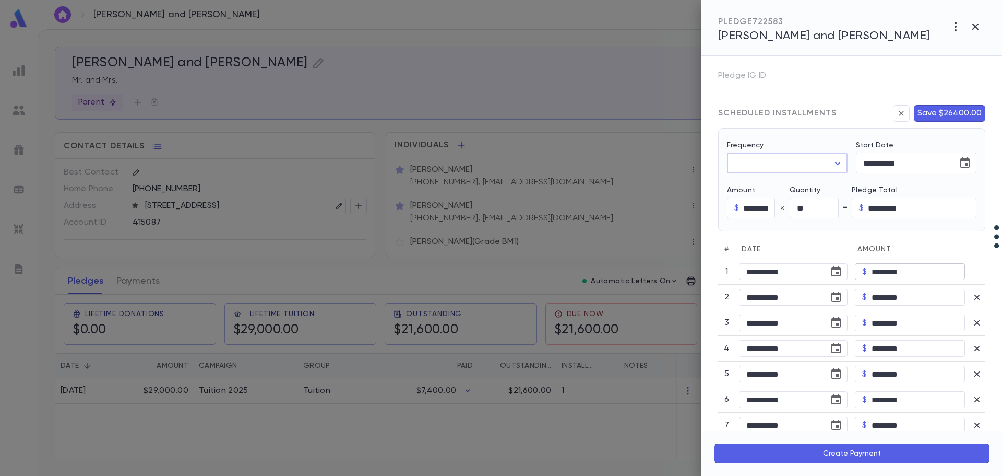
click at [905, 274] on input "********" at bounding box center [918, 272] width 93 height 16
click at [906, 274] on input "********" at bounding box center [918, 272] width 93 height 16
click at [906, 350] on input "********" at bounding box center [918, 348] width 93 height 16
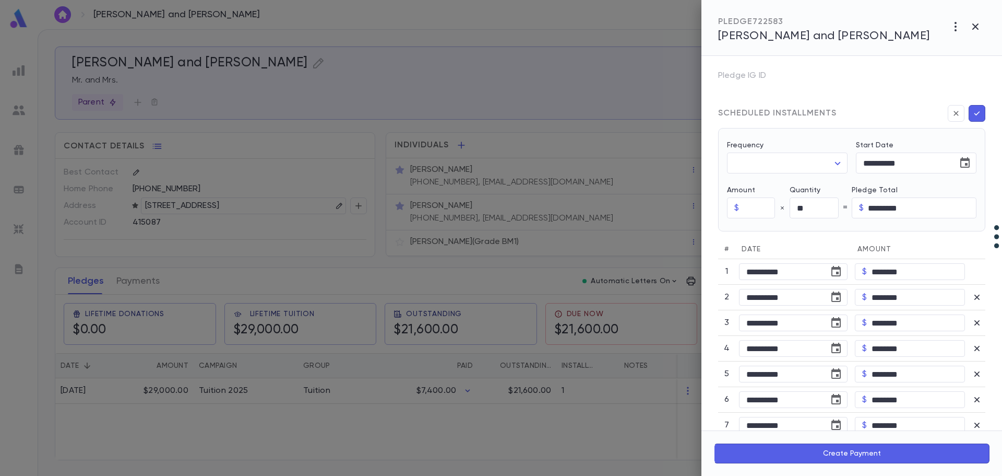
click at [975, 113] on icon "button" at bounding box center [978, 113] width 6 height 4
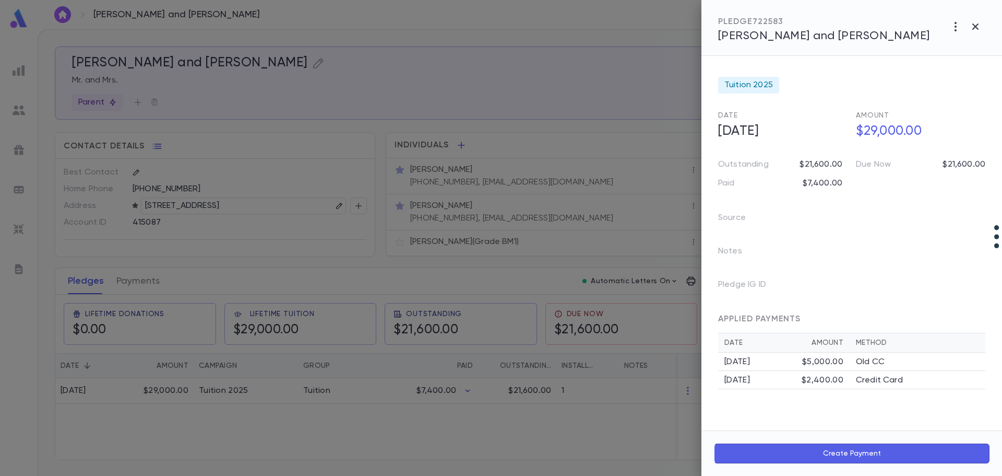
scroll to position [0, 0]
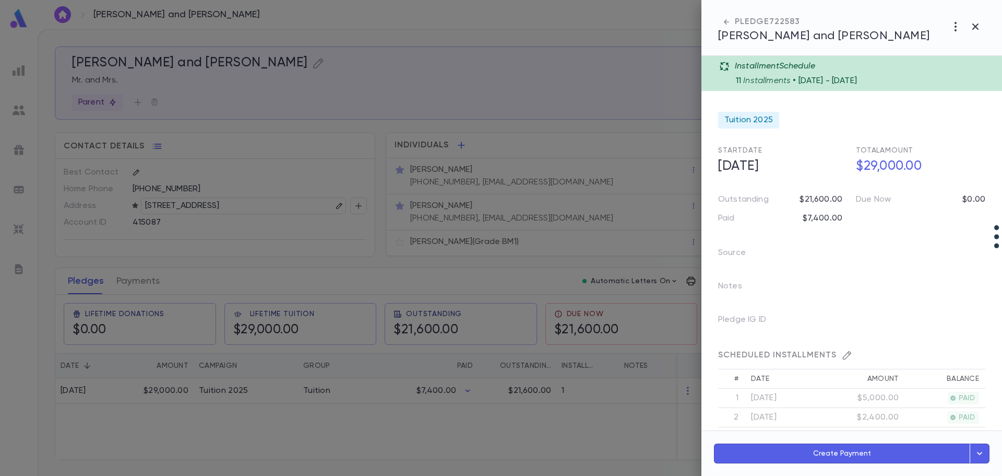
click at [980, 454] on icon "button" at bounding box center [979, 453] width 5 height 3
click at [935, 403] on button "Schedule Multiple Payments" at bounding box center [935, 406] width 109 height 18
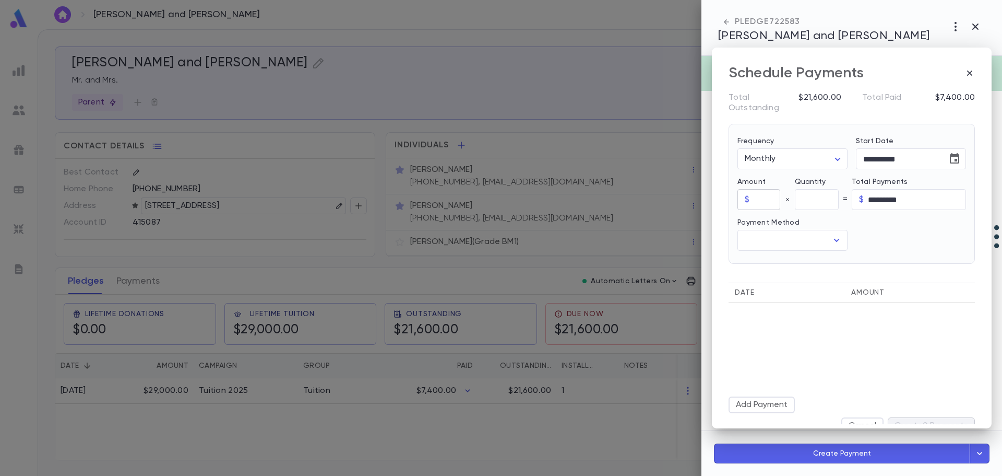
click at [759, 196] on input "text" at bounding box center [767, 200] width 26 height 20
click at [812, 198] on input "text" at bounding box center [817, 200] width 44 height 20
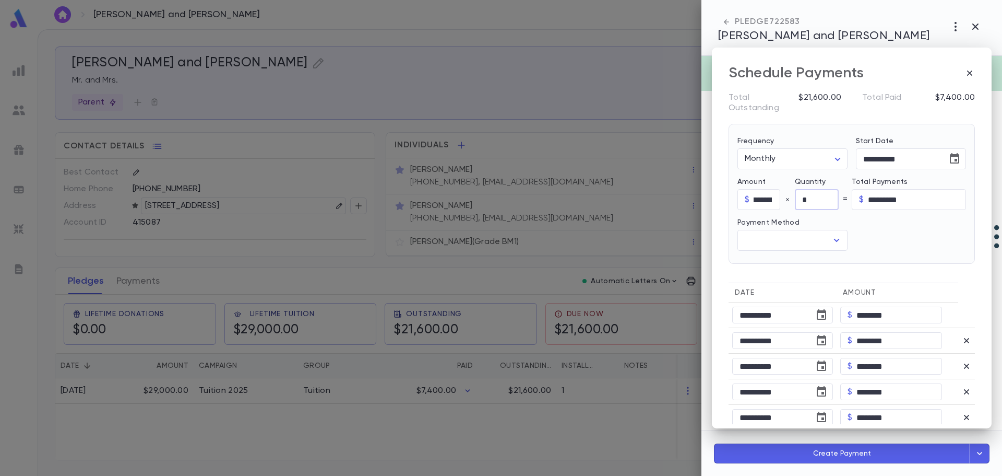
scroll to position [0, 0]
click at [770, 245] on input "text" at bounding box center [784, 240] width 85 height 20
click at [779, 294] on li "Credit Card" at bounding box center [792, 296] width 108 height 17
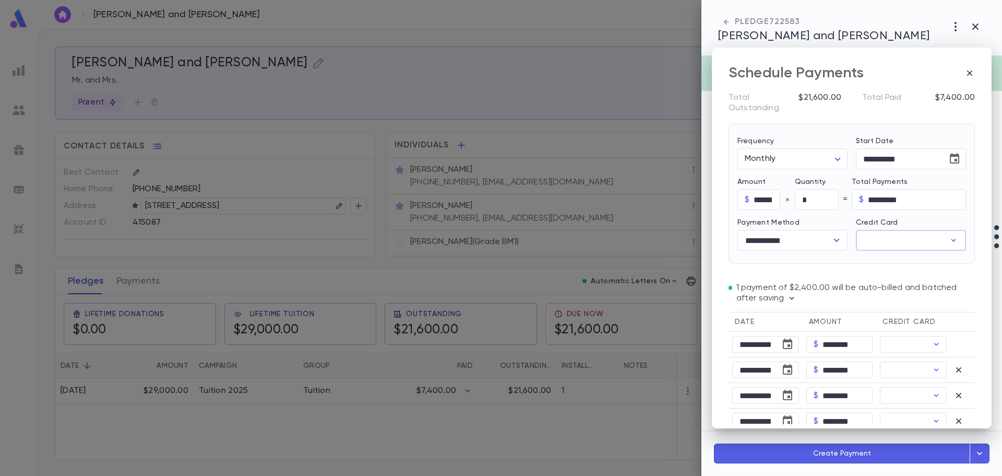
click at [900, 239] on input "Credit Card" at bounding box center [900, 240] width 89 height 20
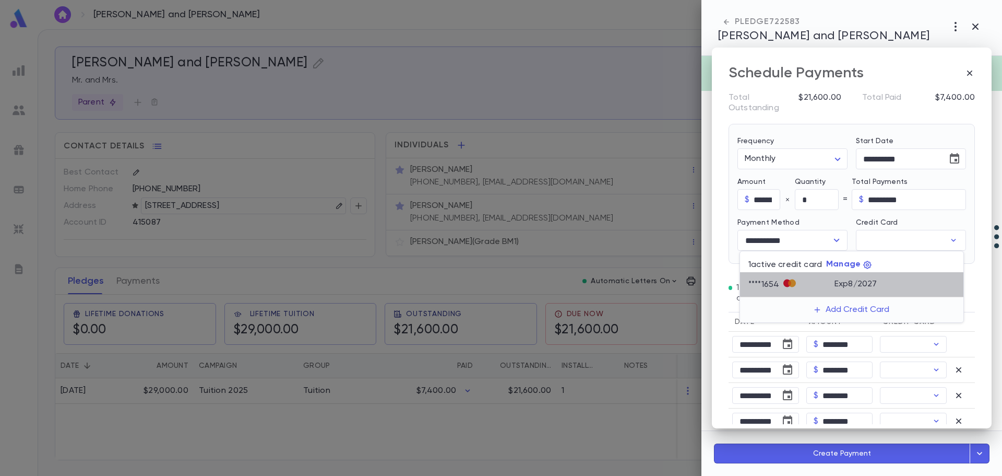
click at [759, 279] on div "**** 1654" at bounding box center [766, 284] width 35 height 10
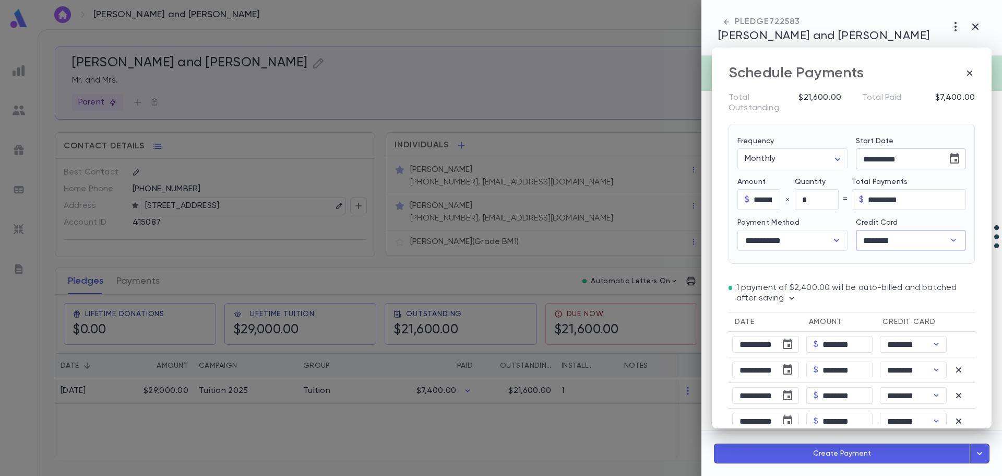
click at [950, 160] on icon "Choose date, selected date is Sep 16, 2025" at bounding box center [955, 158] width 13 height 13
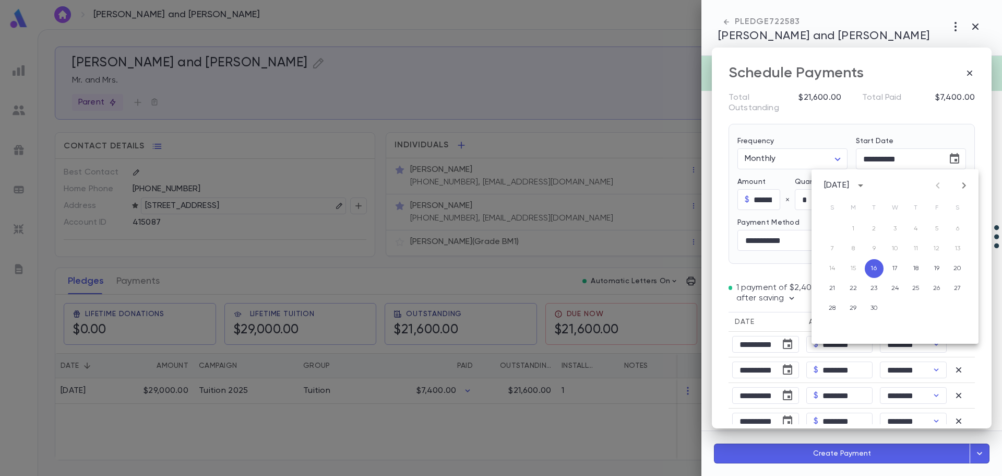
click at [966, 184] on icon "Next month" at bounding box center [964, 185] width 13 height 13
click at [897, 228] on button "1" at bounding box center [895, 228] width 19 height 19
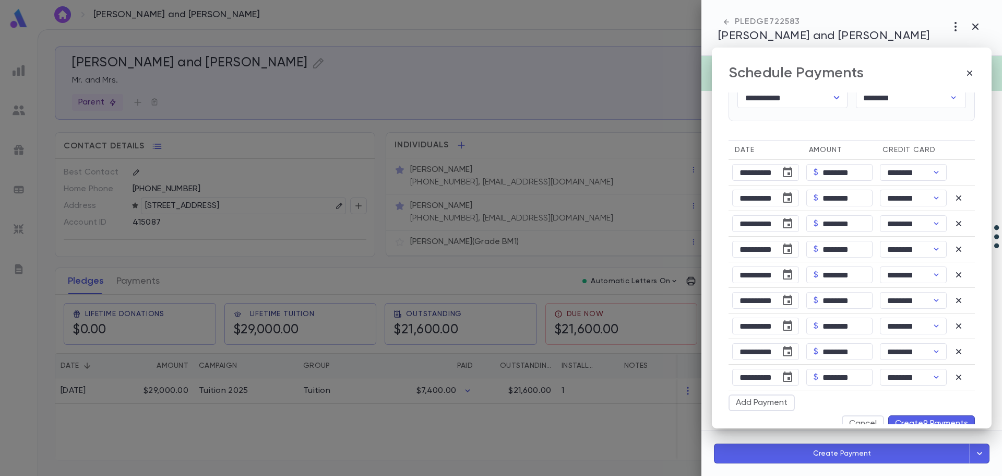
scroll to position [159, 0]
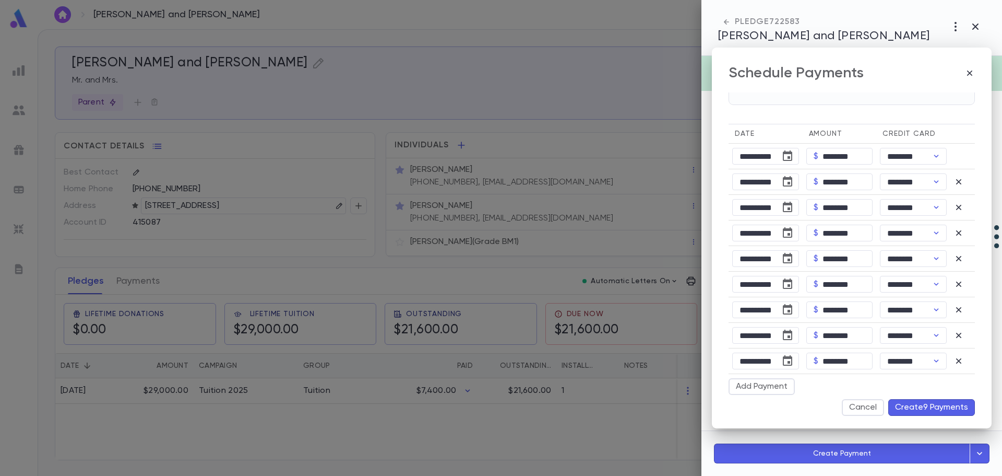
click at [906, 406] on button "Create 9 Payments" at bounding box center [932, 407] width 87 height 17
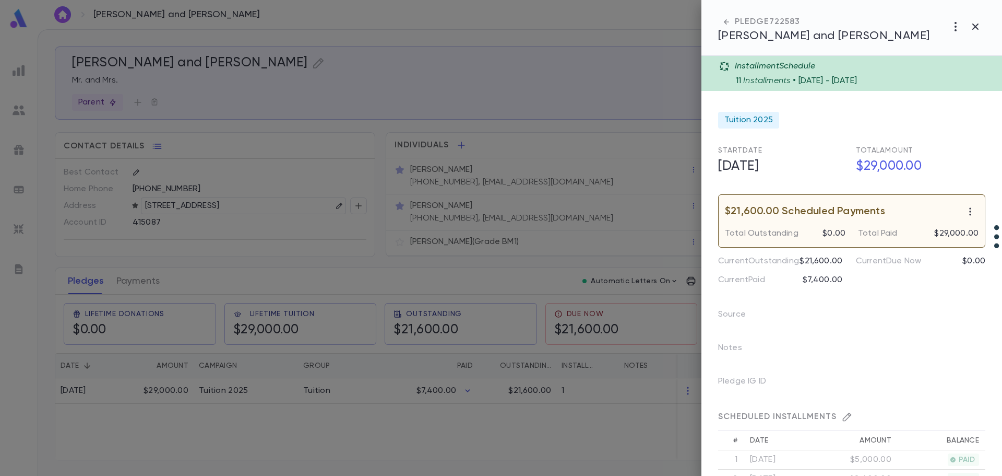
click at [206, 392] on div at bounding box center [501, 238] width 1002 height 476
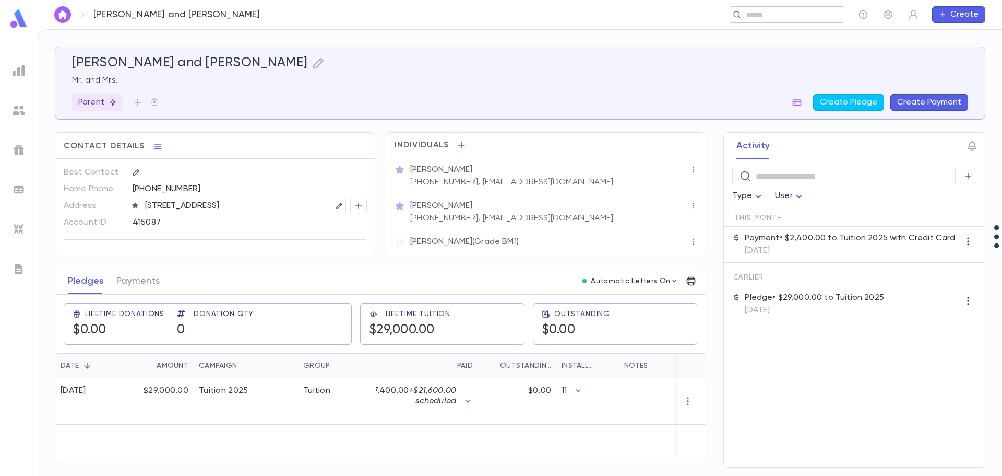
click at [771, 9] on div "​" at bounding box center [787, 14] width 115 height 17
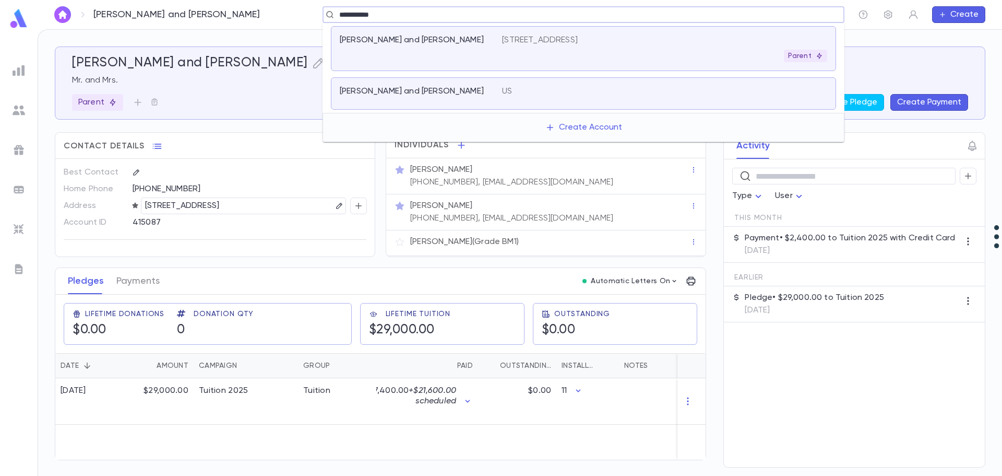
click at [431, 49] on div "[PERSON_NAME] and [PERSON_NAME]" at bounding box center [421, 48] width 162 height 27
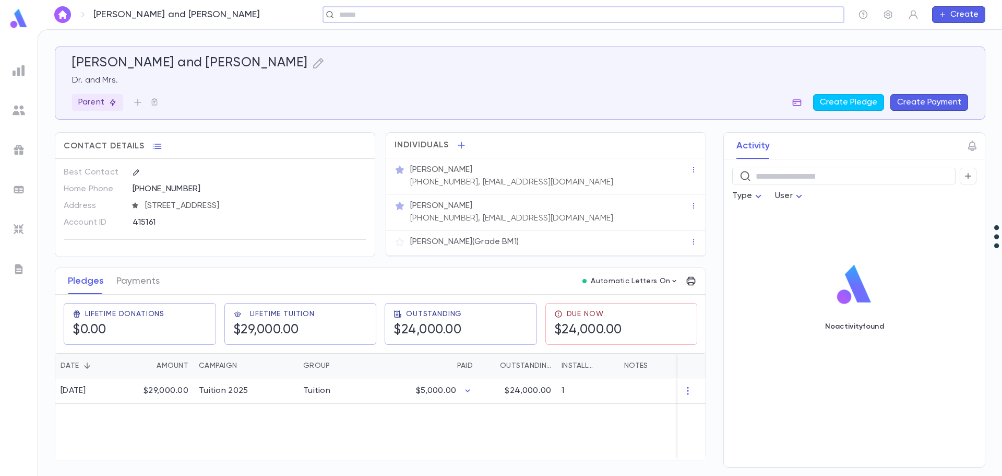
click at [801, 104] on icon "button" at bounding box center [797, 102] width 10 height 10
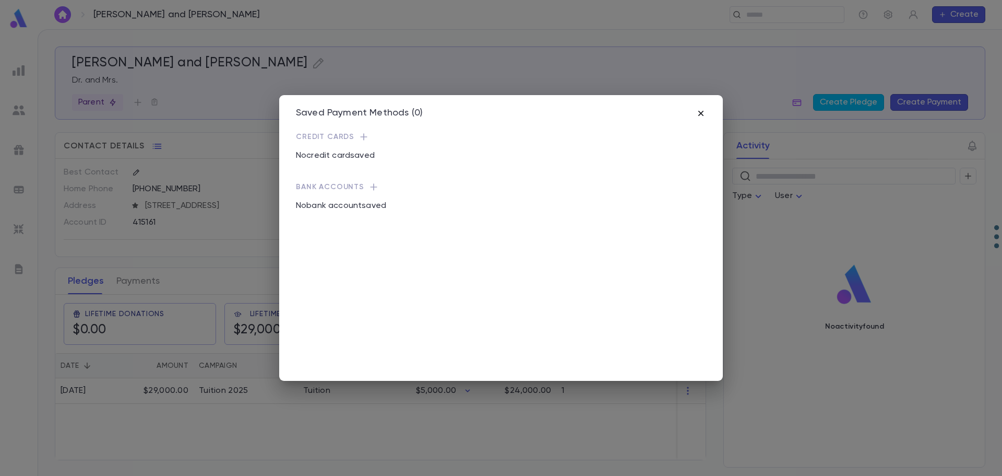
click at [704, 118] on icon "button" at bounding box center [701, 113] width 10 height 10
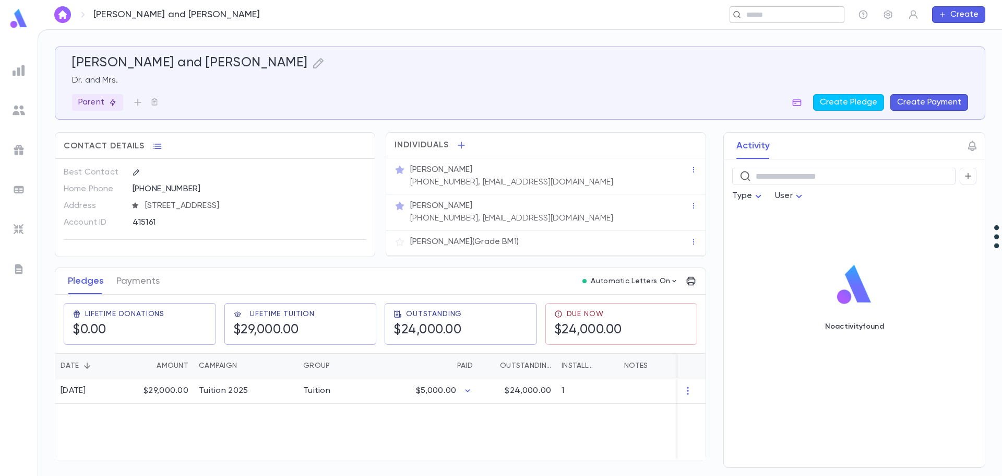
click at [759, 17] on input "text" at bounding box center [783, 15] width 81 height 10
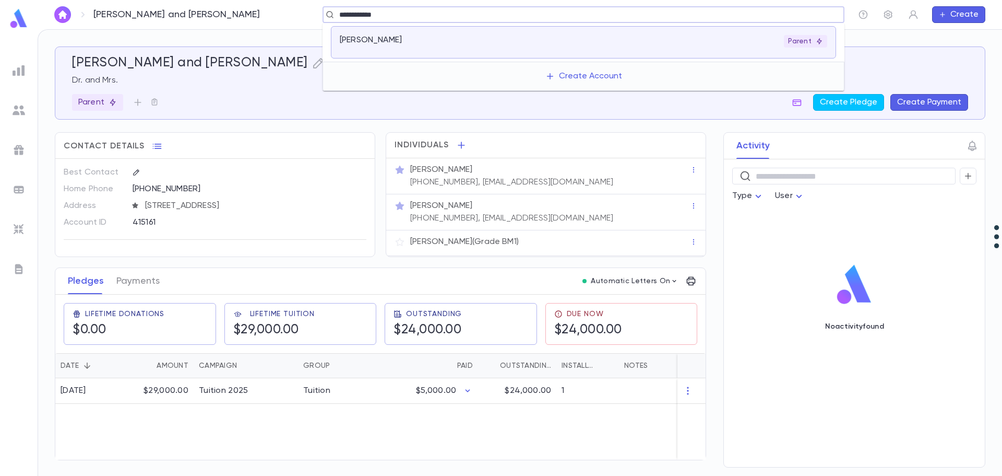
click at [722, 33] on div "[PERSON_NAME]" at bounding box center [583, 42] width 505 height 32
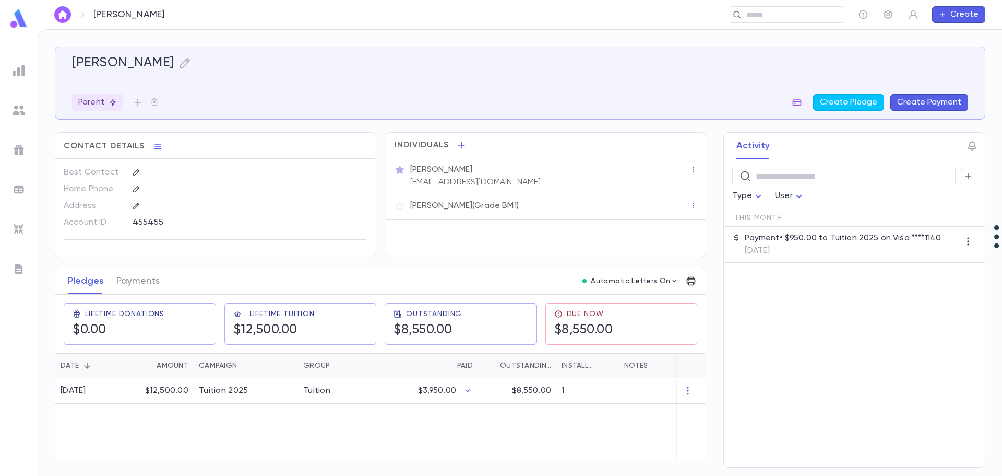
click at [798, 105] on icon "button" at bounding box center [797, 102] width 9 height 7
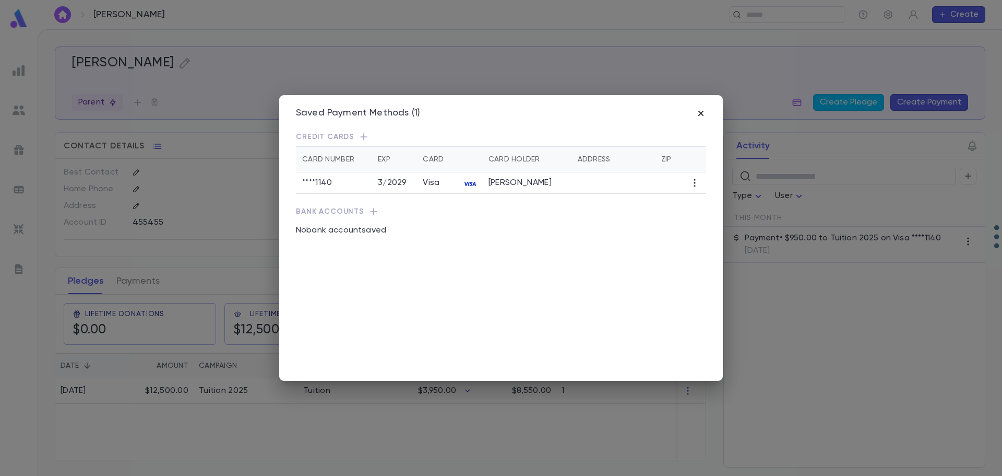
click at [703, 112] on icon "button" at bounding box center [701, 113] width 5 height 5
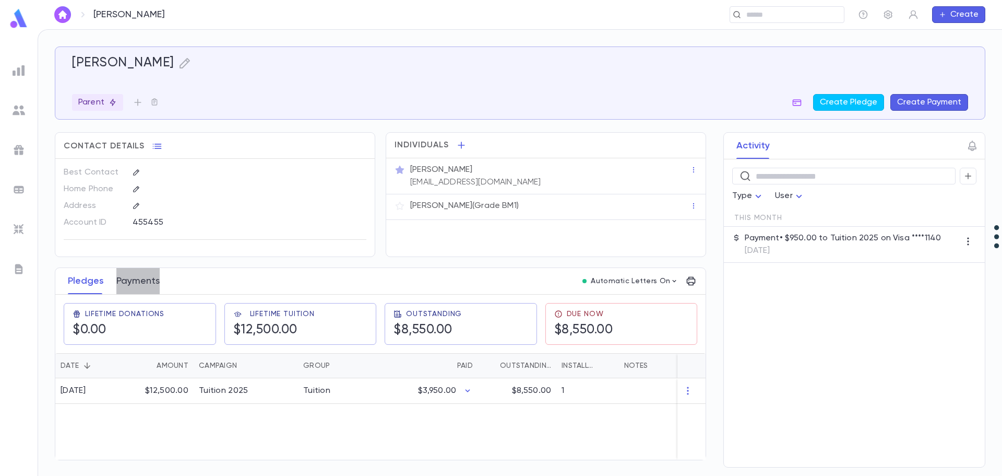
click at [145, 286] on button "Payments" at bounding box center [137, 281] width 43 height 26
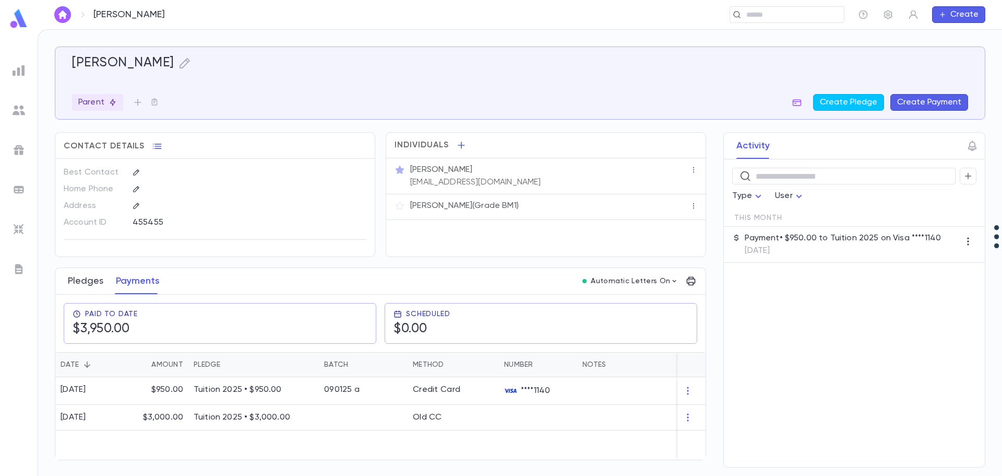
click at [82, 280] on button "Pledges" at bounding box center [86, 281] width 36 height 26
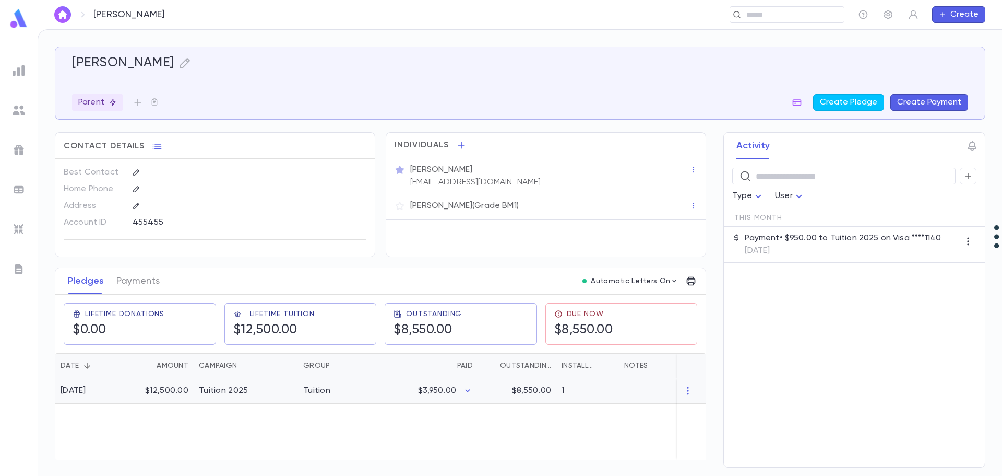
click at [375, 388] on div "Tuition" at bounding box center [337, 391] width 78 height 26
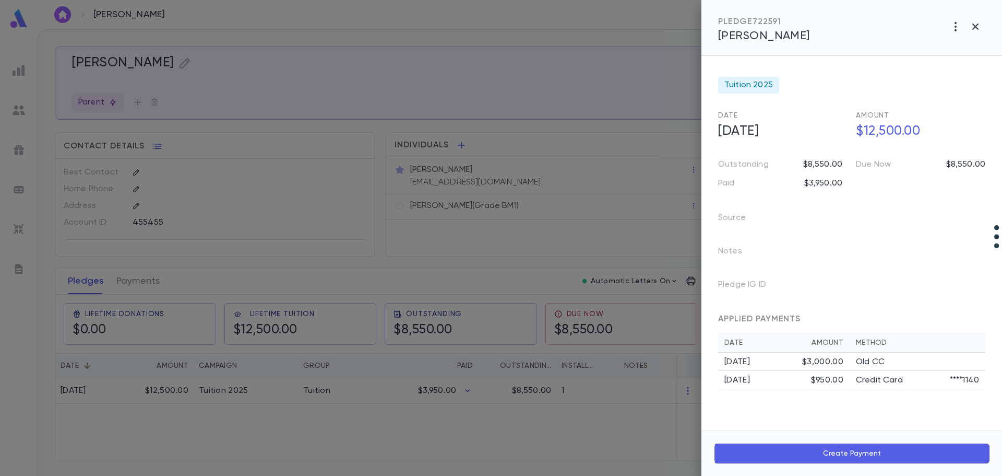
click at [123, 280] on div at bounding box center [501, 238] width 1002 height 476
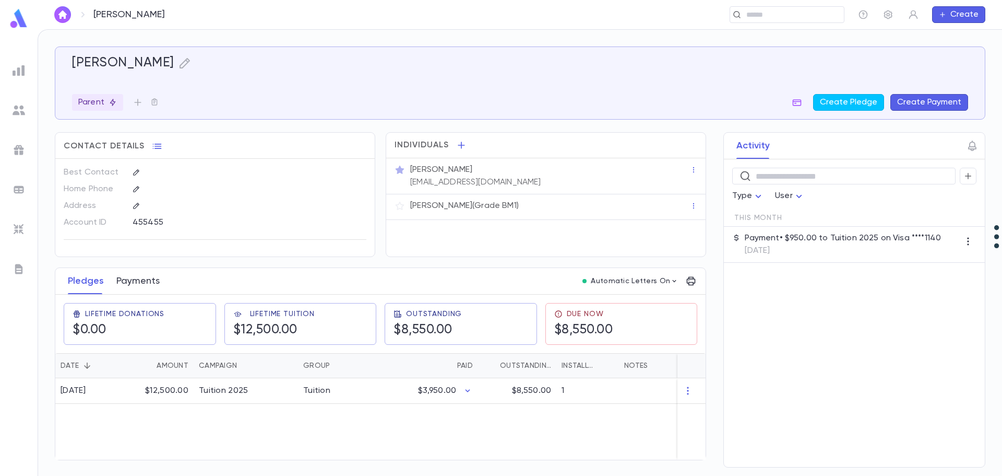
click at [127, 281] on button "Payments" at bounding box center [137, 281] width 43 height 26
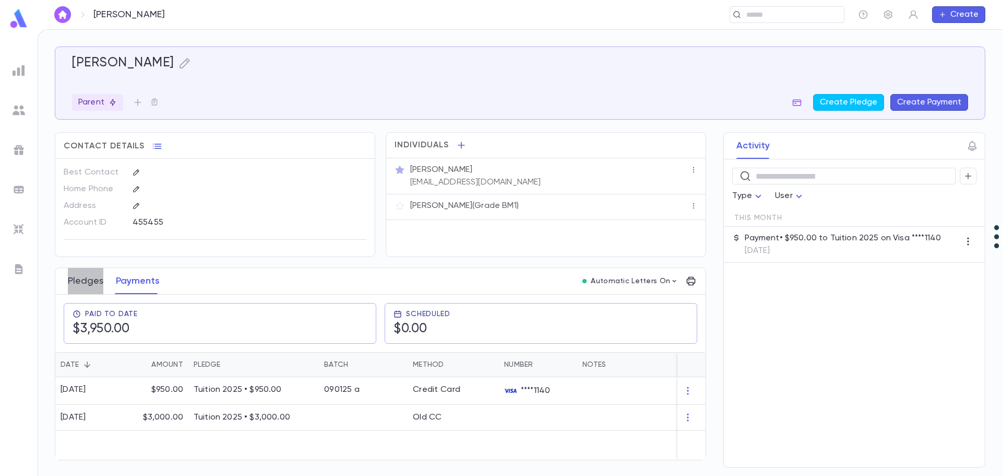
click at [82, 283] on button "Pledges" at bounding box center [86, 281] width 36 height 26
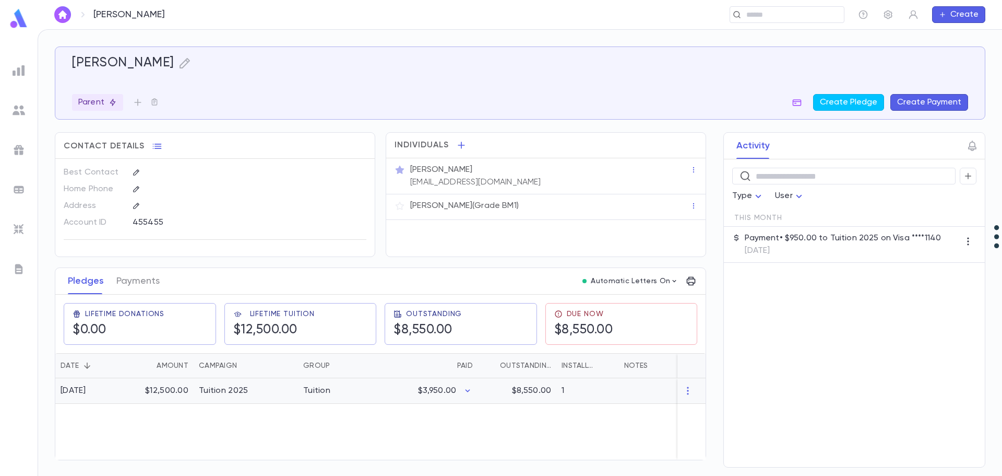
click at [420, 384] on div "$3,950.00" at bounding box center [427, 391] width 102 height 26
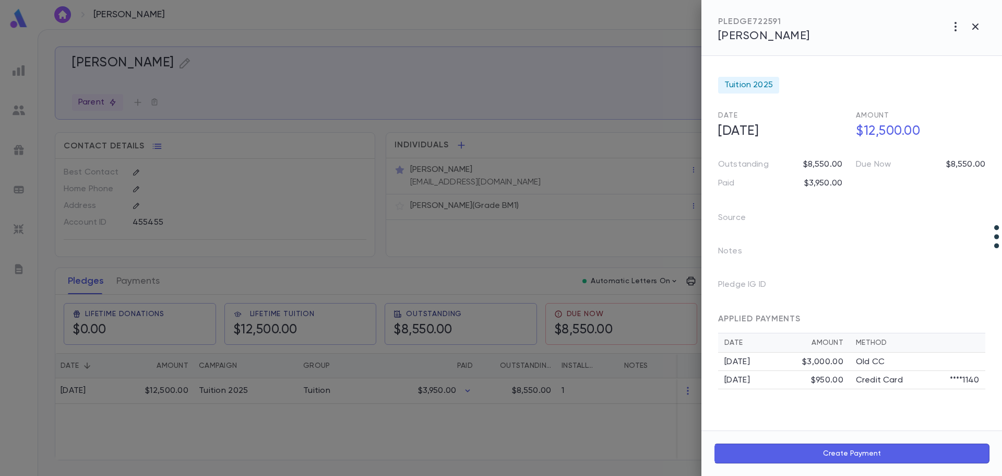
click at [955, 29] on icon "button" at bounding box center [956, 26] width 13 height 13
click at [948, 50] on li "Create Installment Schedule" at bounding box center [933, 48] width 130 height 17
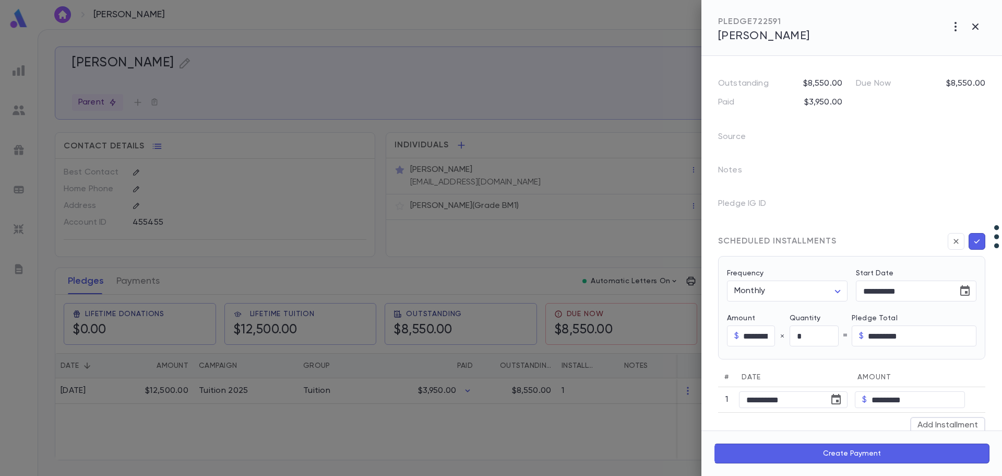
scroll to position [104, 0]
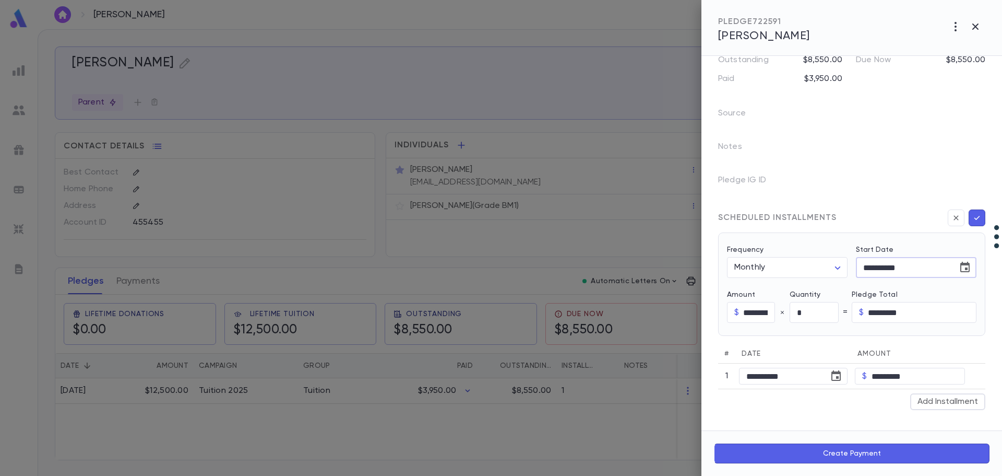
drag, startPoint x: 930, startPoint y: 267, endPoint x: 789, endPoint y: 248, distance: 142.3
click at [789, 248] on div "**********" at bounding box center [848, 278] width 258 height 90
click at [754, 313] on input "*********" at bounding box center [758, 312] width 31 height 20
click at [815, 314] on input "*" at bounding box center [814, 312] width 49 height 20
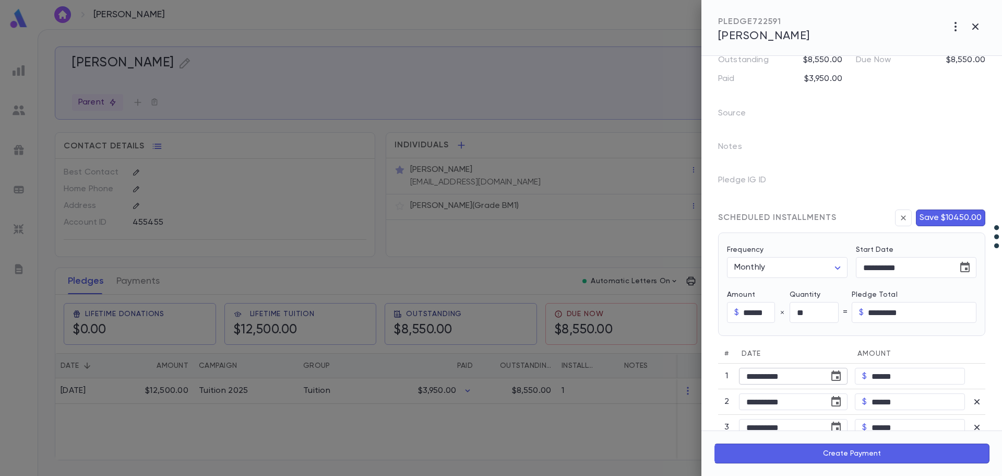
click at [832, 374] on icon "Choose date, selected date is Aug 1, 2025" at bounding box center [836, 375] width 9 height 10
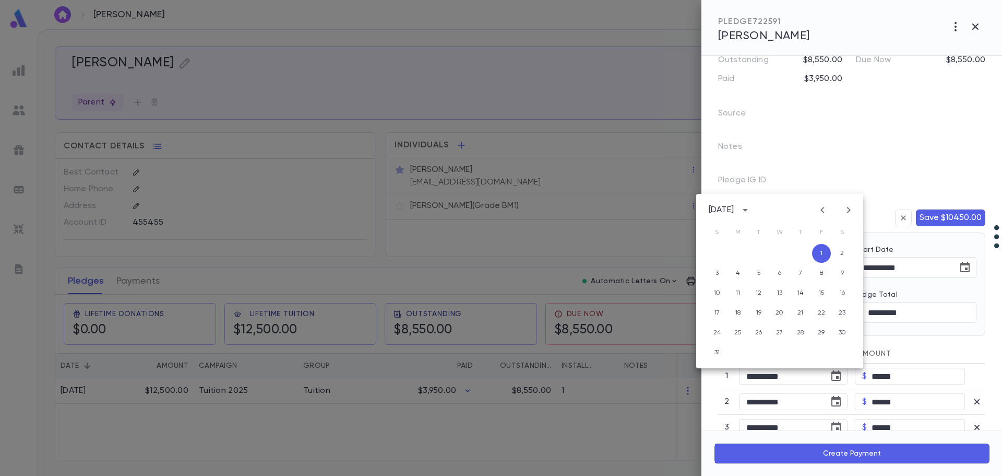
click at [823, 208] on icon "Previous month" at bounding box center [823, 210] width 4 height 6
click at [822, 207] on icon "Previous month" at bounding box center [823, 210] width 13 height 13
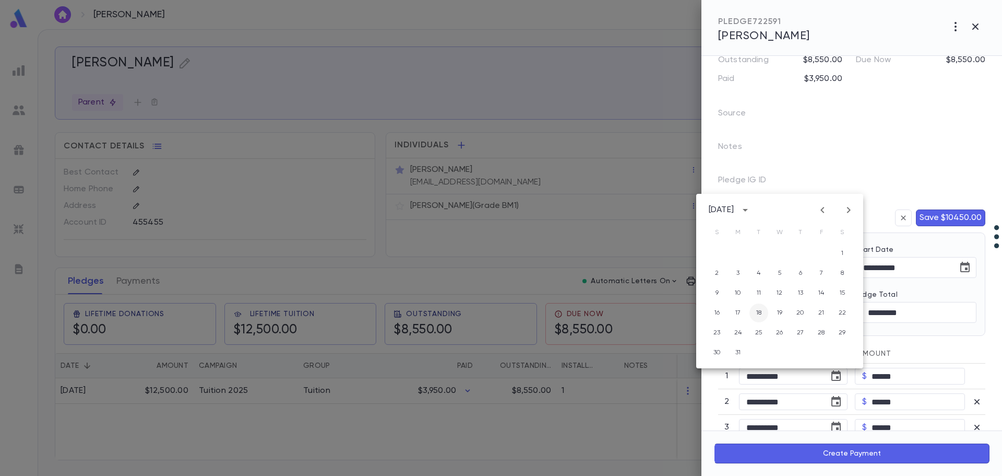
click at [761, 312] on button "18" at bounding box center [759, 312] width 19 height 19
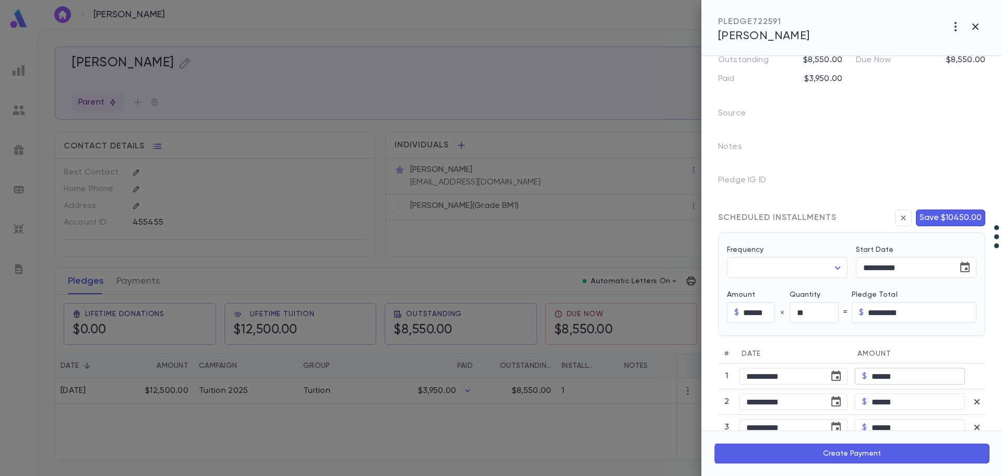
click at [883, 380] on input "******" at bounding box center [918, 376] width 93 height 16
click at [883, 379] on input "******" at bounding box center [918, 376] width 93 height 16
click at [920, 309] on input "*********" at bounding box center [922, 312] width 109 height 20
click at [973, 216] on icon "button" at bounding box center [977, 217] width 9 height 10
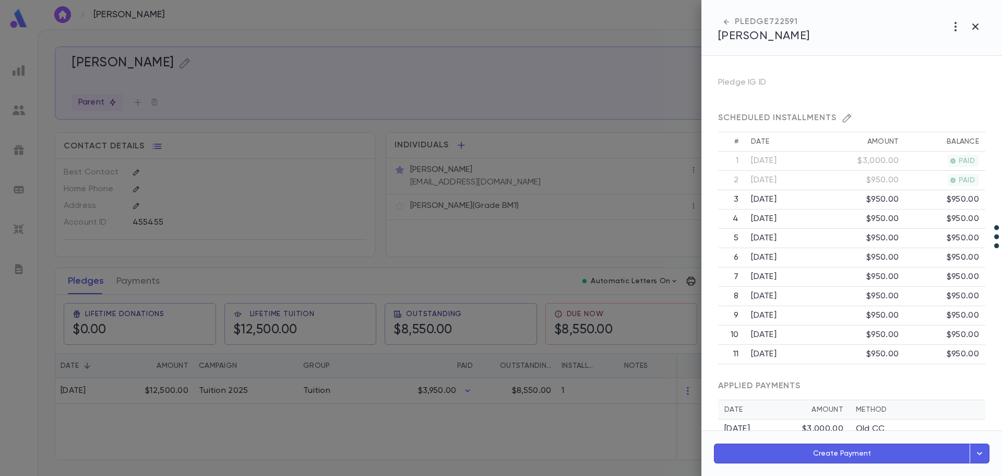
scroll to position [280, 0]
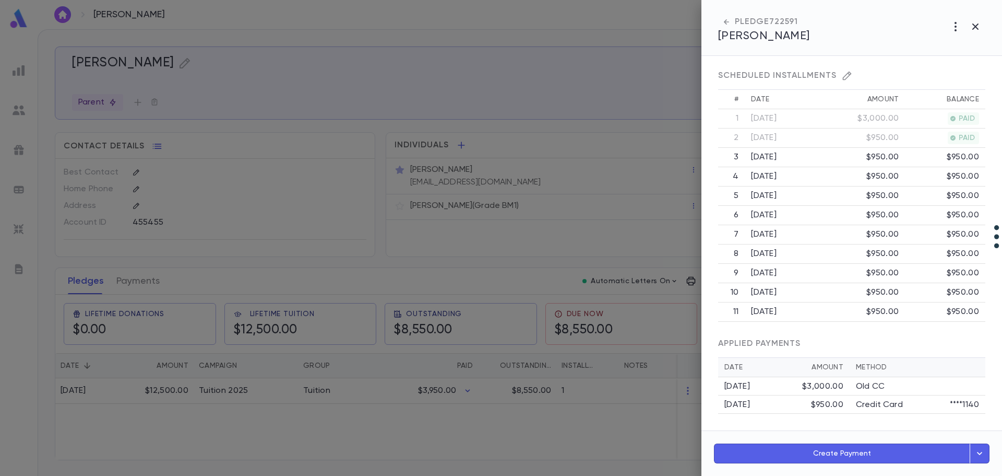
click at [978, 452] on icon "button" at bounding box center [979, 453] width 5 height 3
click at [952, 404] on button "Schedule Multiple Payments" at bounding box center [935, 406] width 109 height 18
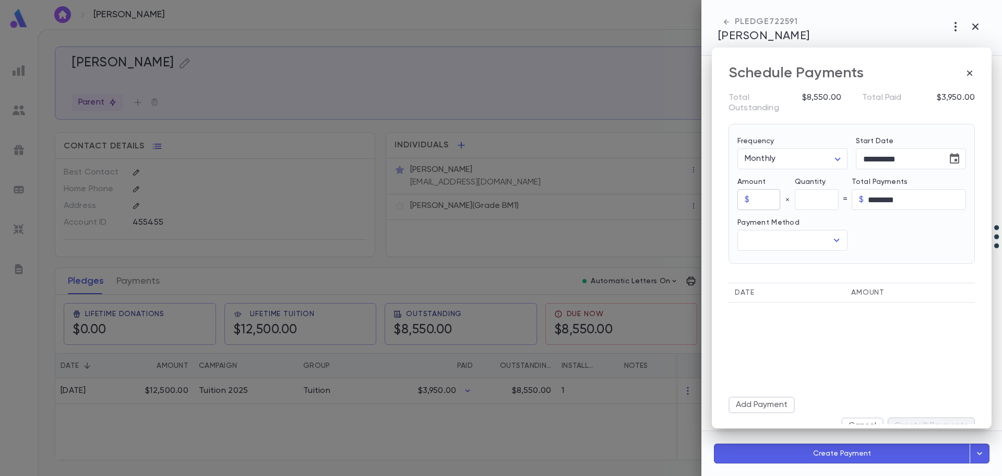
click at [761, 190] on input "text" at bounding box center [767, 200] width 26 height 20
click at [812, 190] on input "text" at bounding box center [817, 200] width 44 height 20
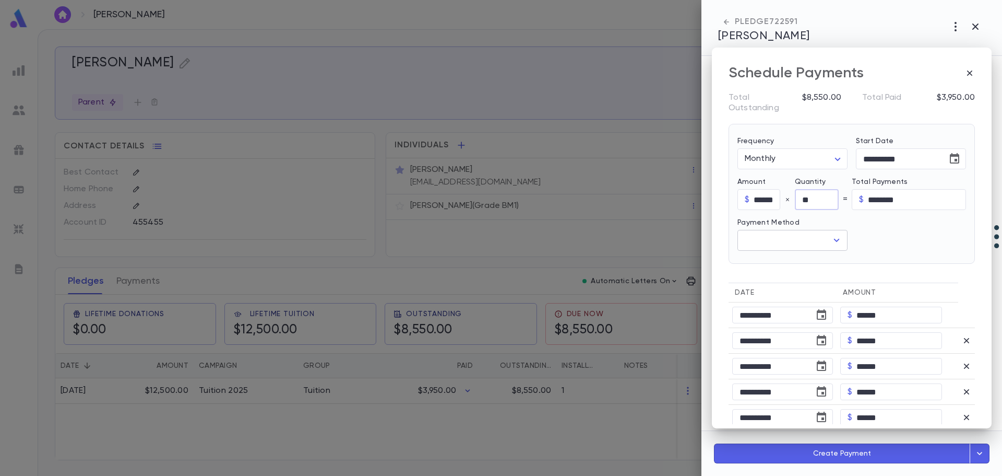
click at [790, 225] on div "Payment Method ​" at bounding box center [788, 230] width 119 height 41
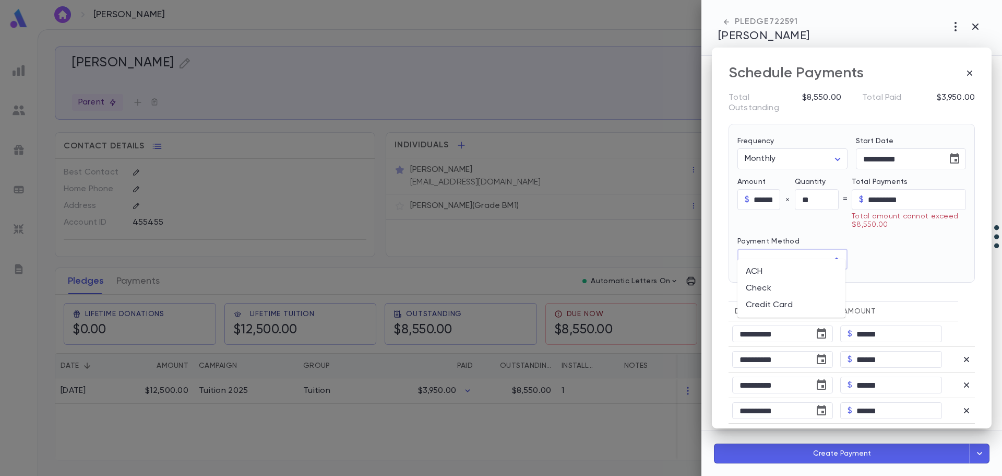
click at [771, 300] on li "Credit Card" at bounding box center [792, 305] width 108 height 17
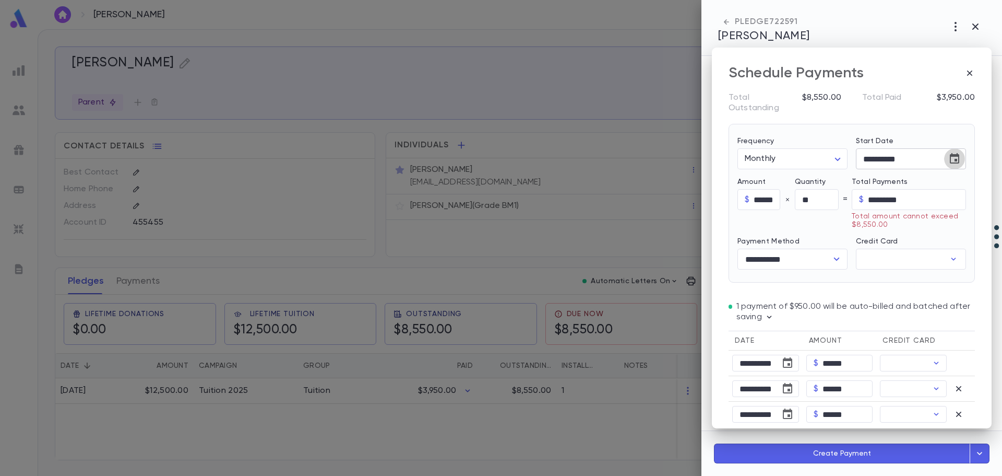
click at [952, 153] on icon "Choose date, selected date is Sep 16, 2025" at bounding box center [954, 158] width 9 height 10
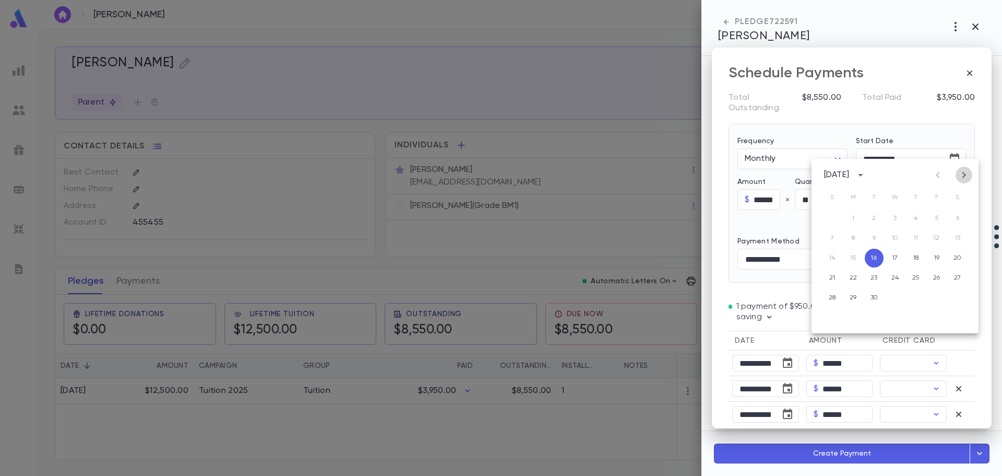
click at [963, 171] on icon "Next month" at bounding box center [964, 175] width 13 height 13
click at [896, 217] on button "1" at bounding box center [895, 218] width 19 height 19
click at [856, 381] on input "******" at bounding box center [848, 389] width 50 height 16
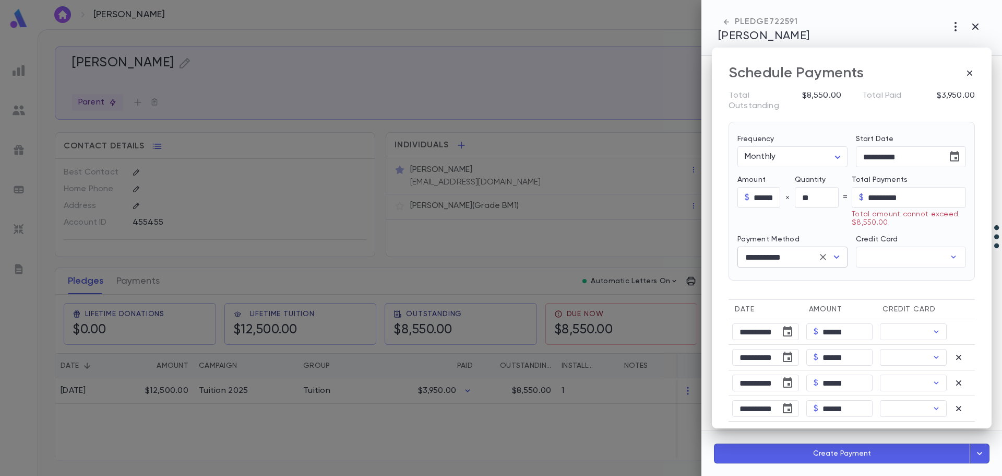
scroll to position [0, 0]
click at [813, 190] on input "**" at bounding box center [817, 200] width 44 height 20
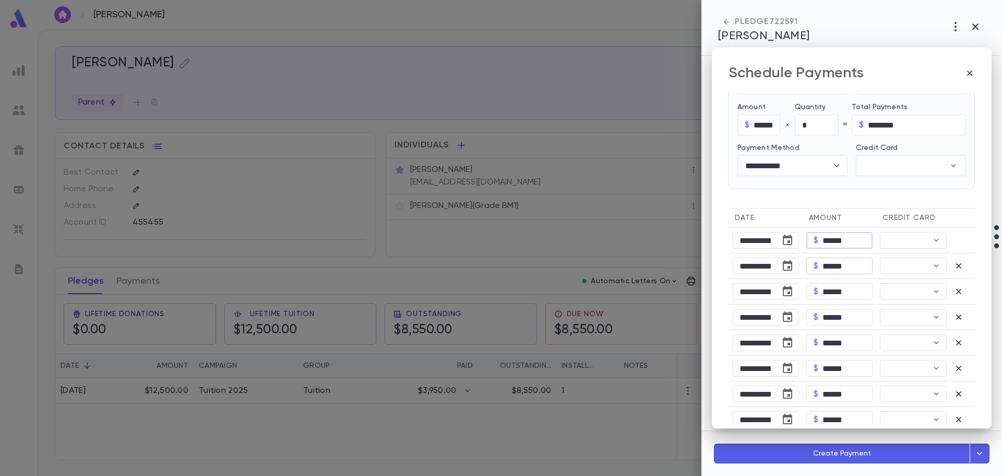
scroll to position [148, 0]
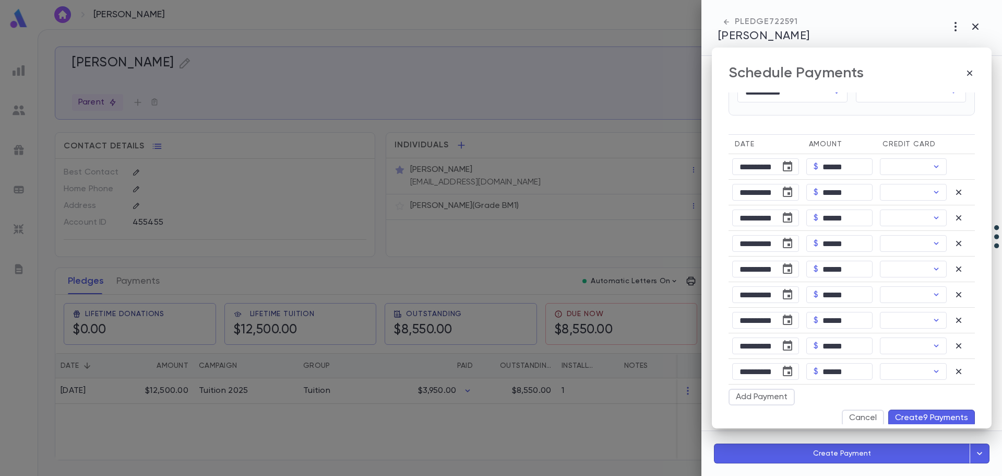
click at [920, 409] on button "Create 9 Payments" at bounding box center [932, 417] width 87 height 17
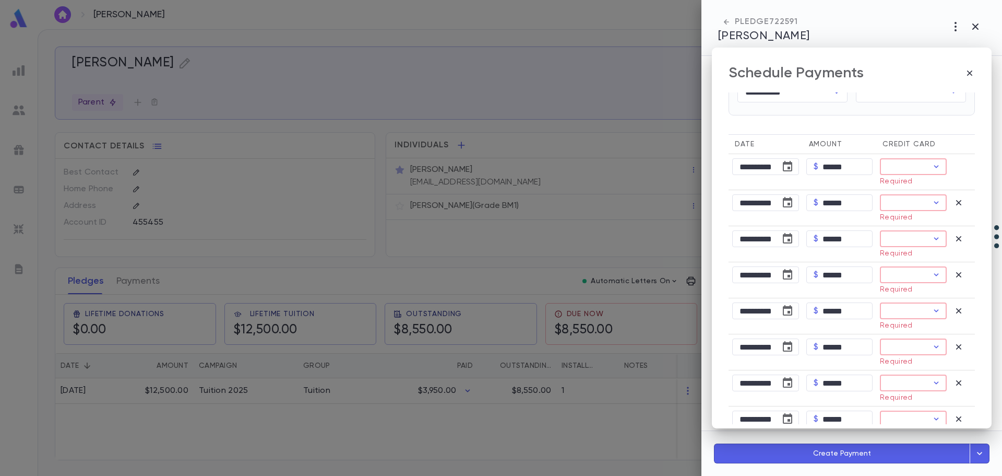
scroll to position [0, 0]
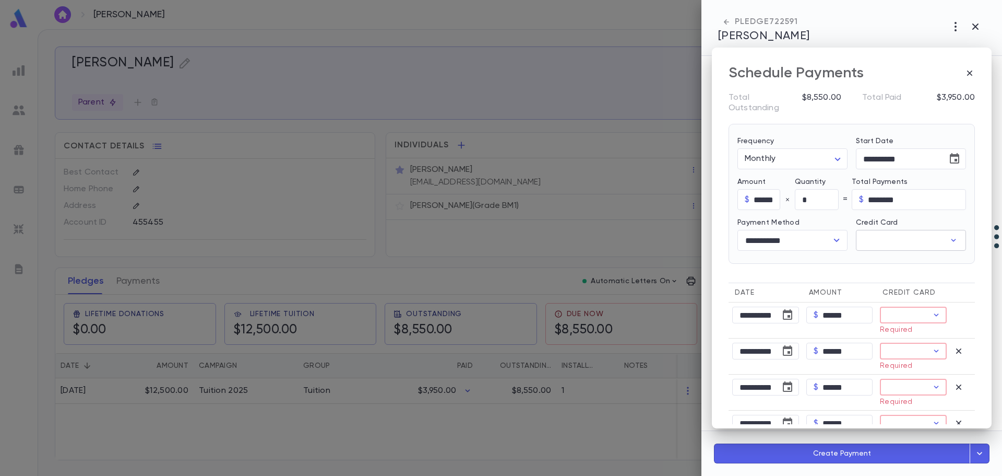
click at [877, 234] on input "Credit Card" at bounding box center [900, 240] width 89 height 20
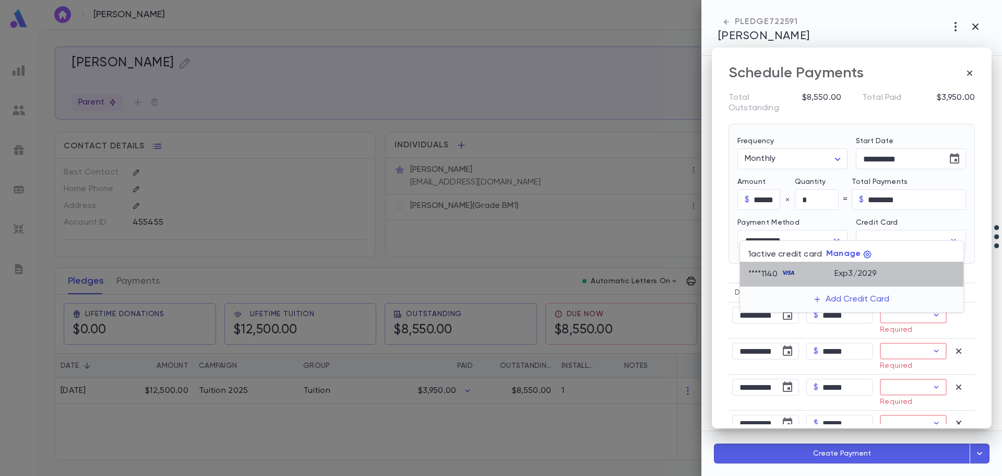
click at [799, 268] on div "**** 1140" at bounding box center [792, 274] width 86 height 16
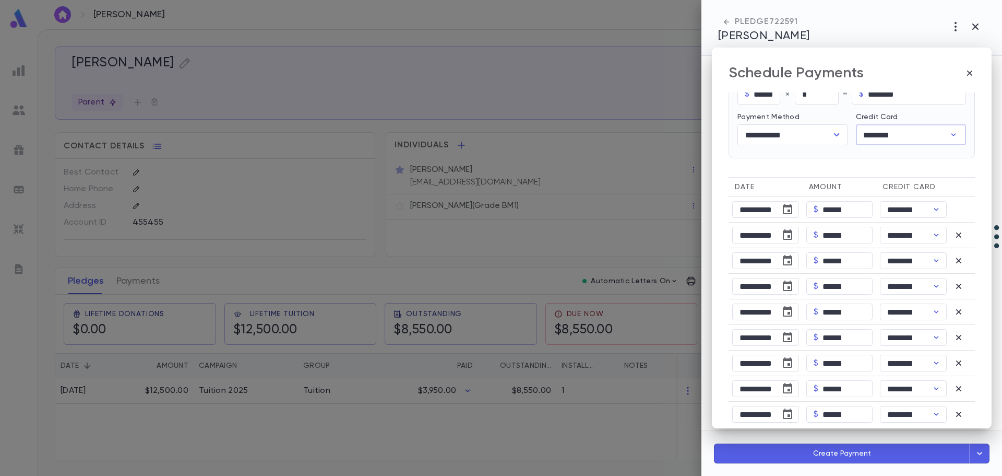
scroll to position [148, 0]
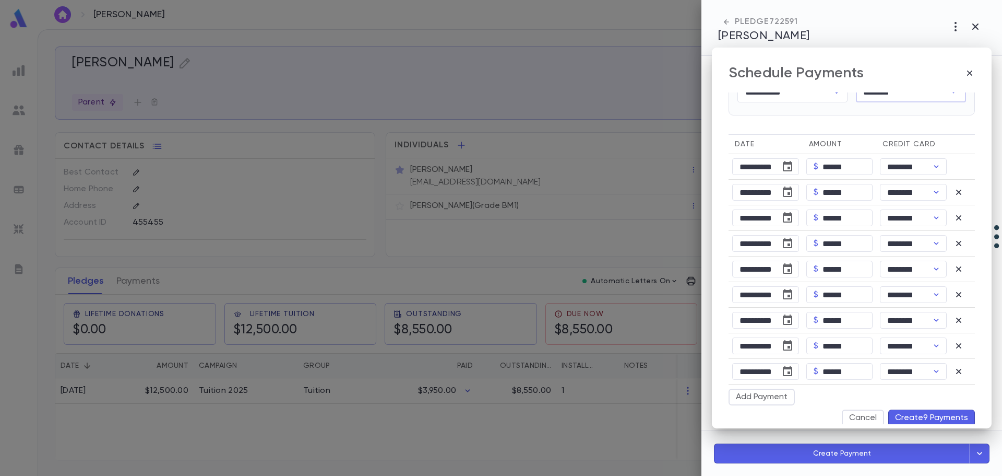
click at [913, 409] on button "Create 9 Payments" at bounding box center [932, 417] width 87 height 17
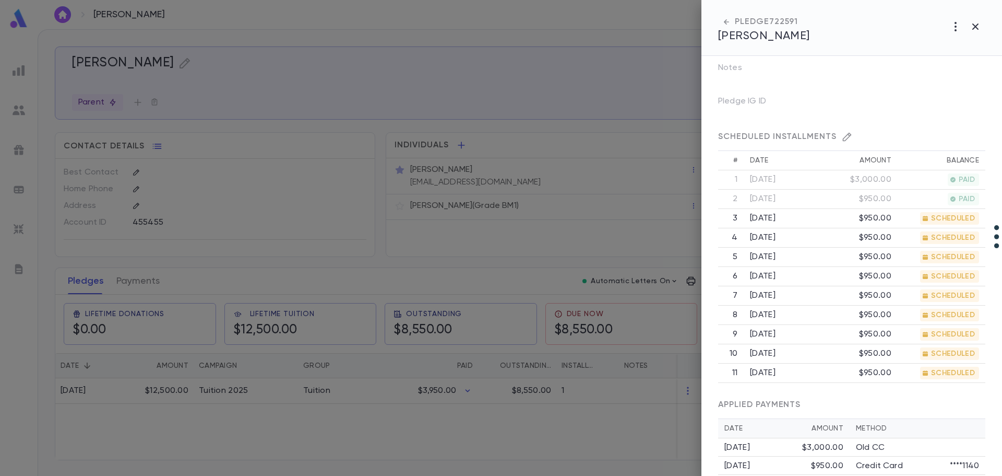
scroll to position [341, 0]
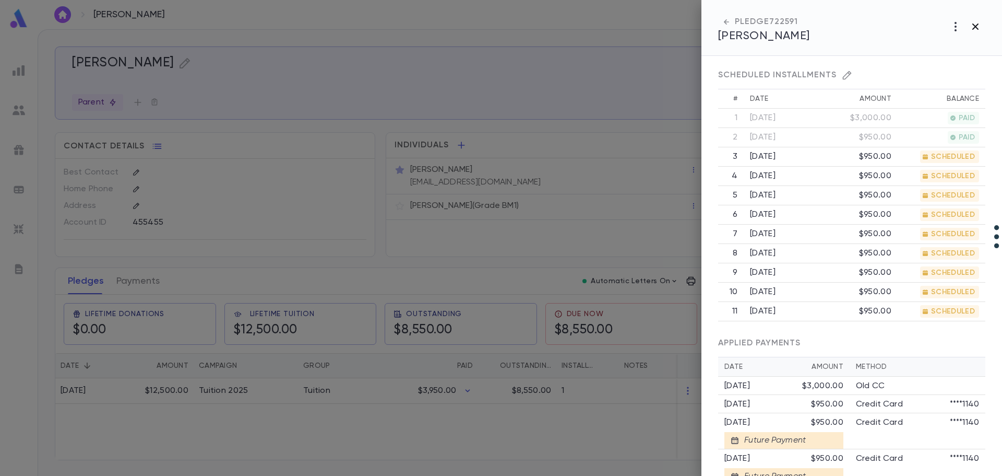
click at [975, 27] on icon "button" at bounding box center [976, 26] width 6 height 6
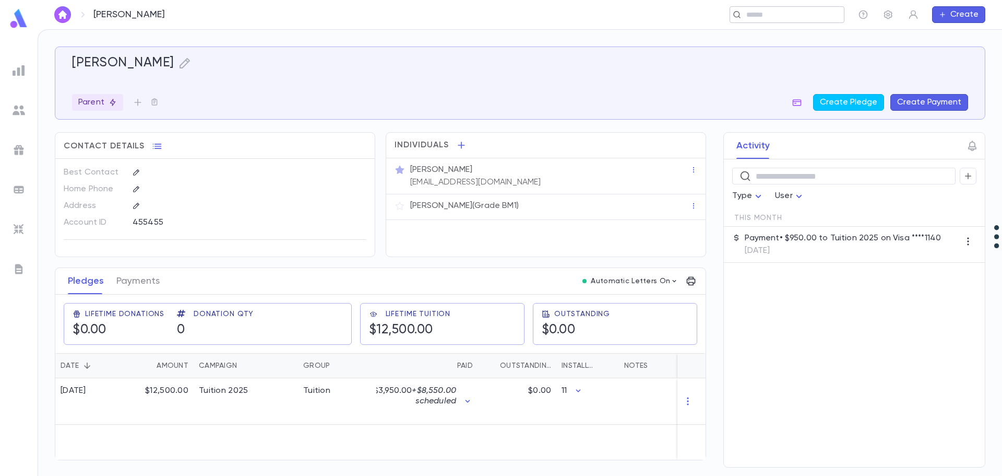
click at [759, 20] on div "​" at bounding box center [787, 14] width 115 height 17
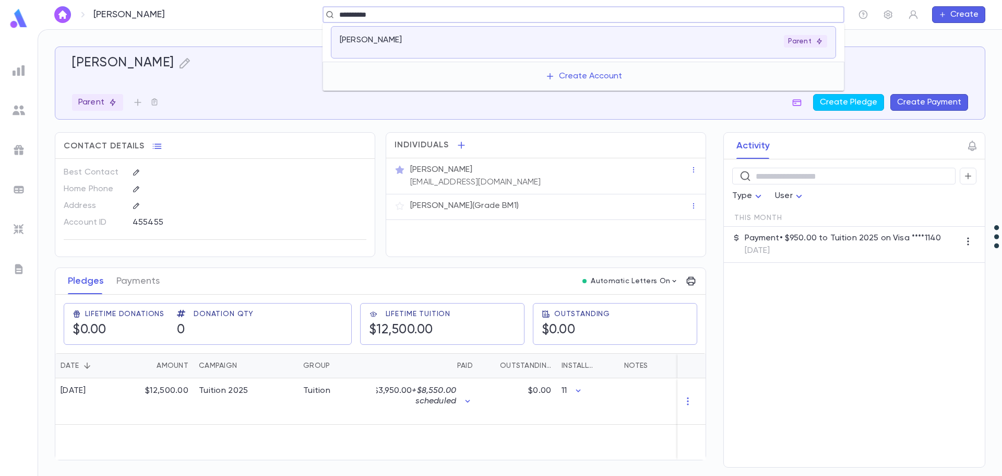
click at [749, 39] on div "Parent" at bounding box center [664, 41] width 325 height 13
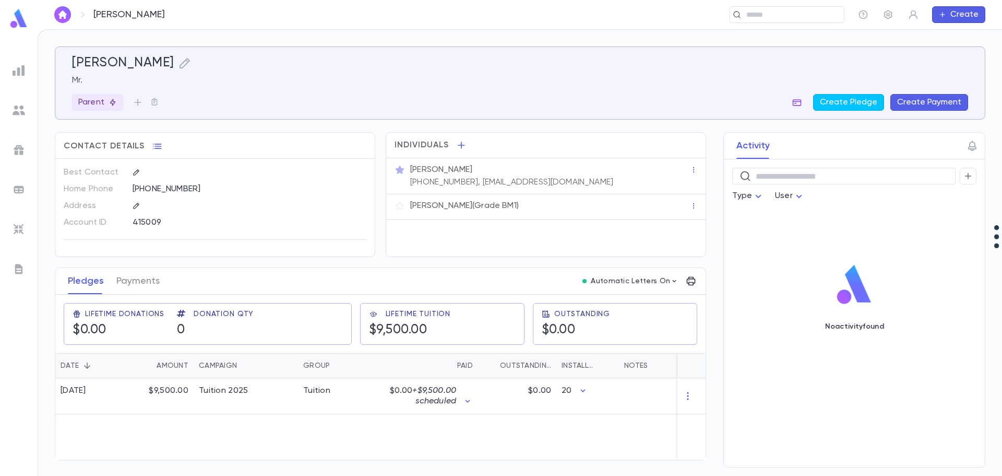
click at [799, 103] on icon "button" at bounding box center [797, 102] width 9 height 7
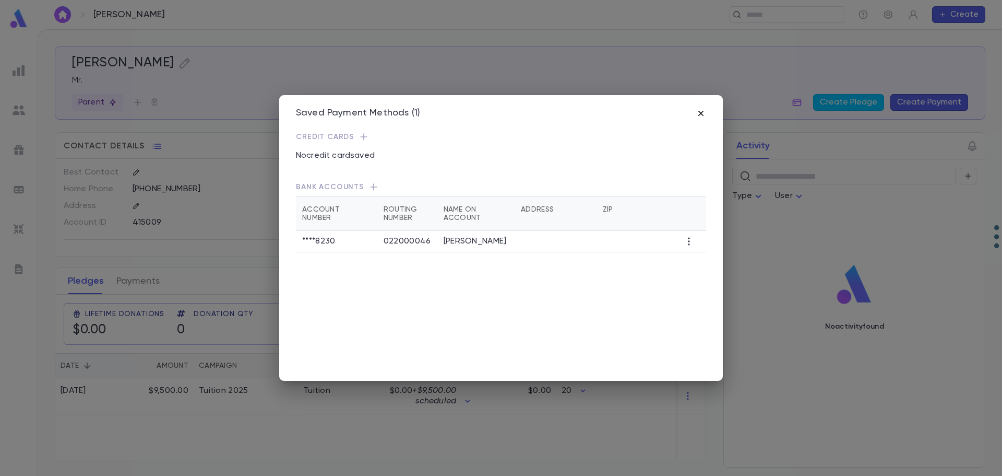
click at [703, 110] on icon "button" at bounding box center [701, 113] width 10 height 10
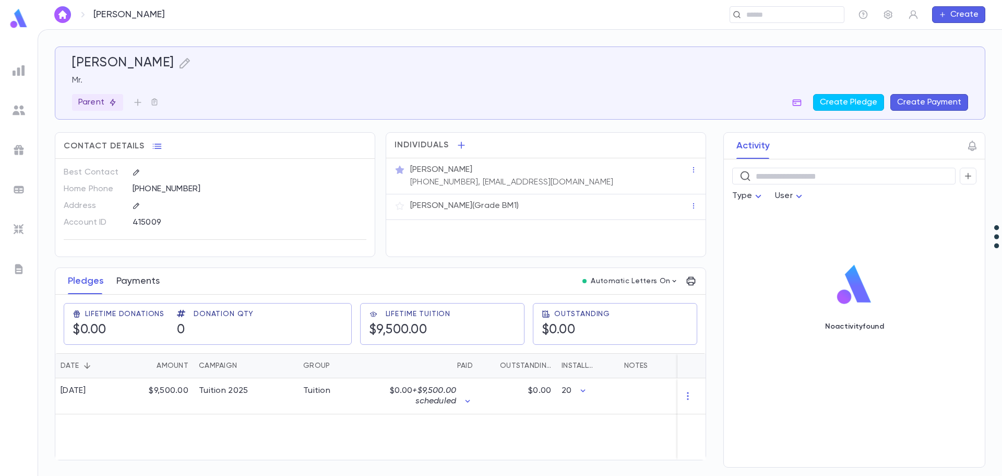
click at [149, 281] on button "Payments" at bounding box center [137, 281] width 43 height 26
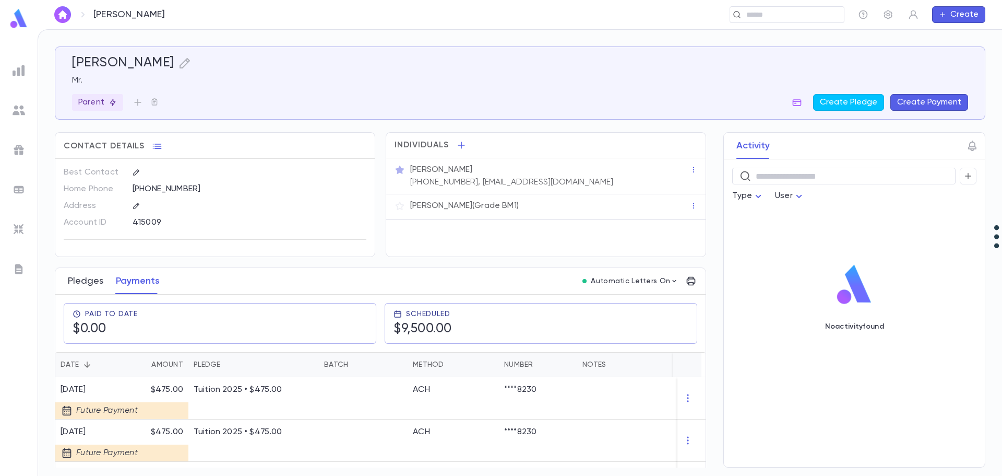
click at [91, 282] on button "Pledges" at bounding box center [86, 281] width 36 height 26
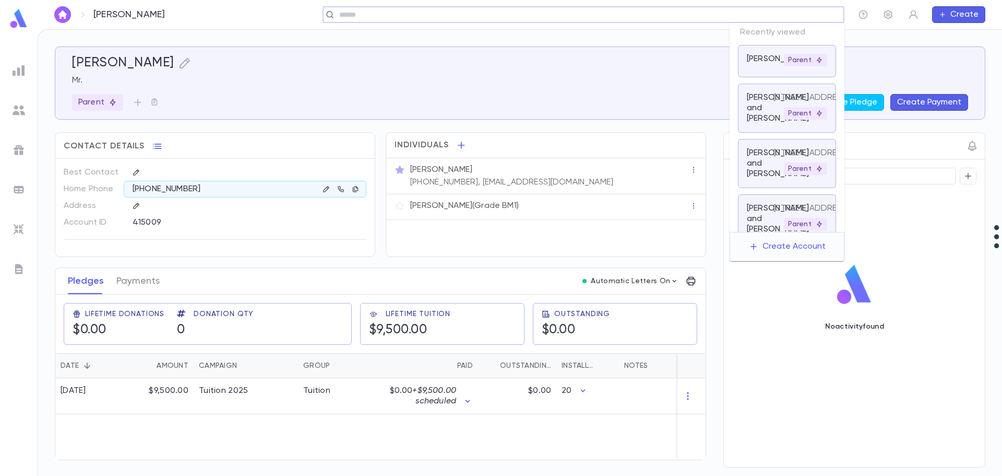
click at [754, 15] on input "text" at bounding box center [580, 15] width 488 height 10
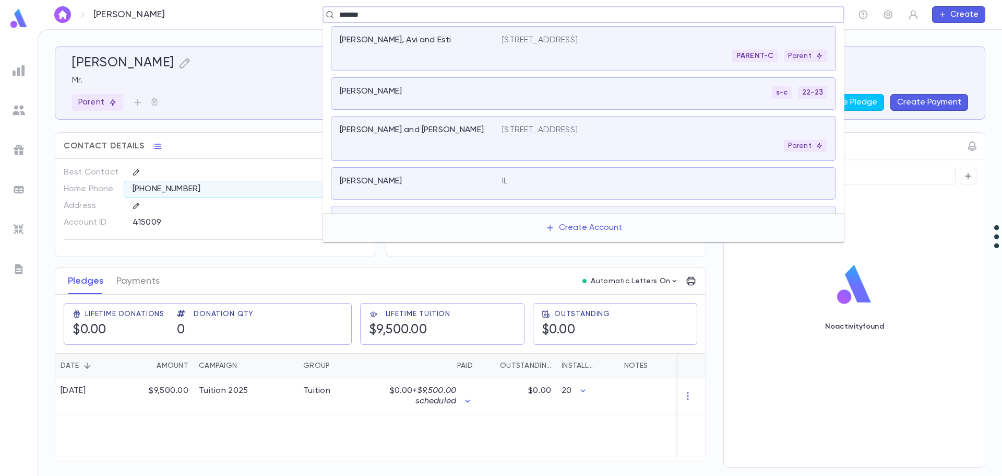
click at [471, 129] on div "[PERSON_NAME] and [PERSON_NAME]" at bounding box center [415, 130] width 150 height 10
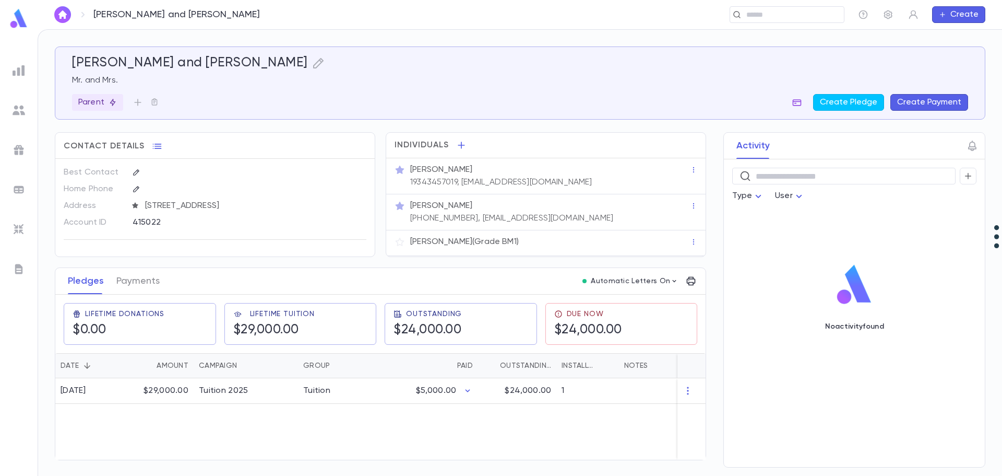
click at [799, 101] on icon "button" at bounding box center [797, 102] width 9 height 7
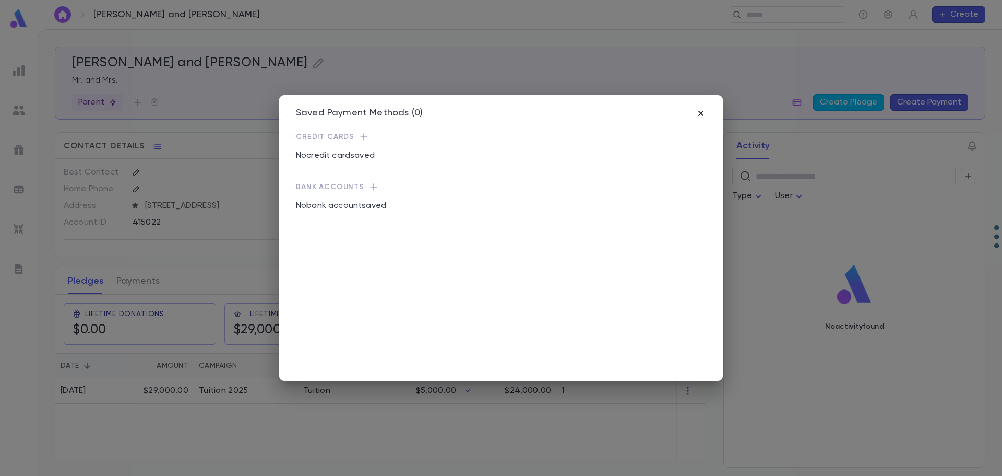
click at [700, 113] on icon "button" at bounding box center [701, 113] width 10 height 10
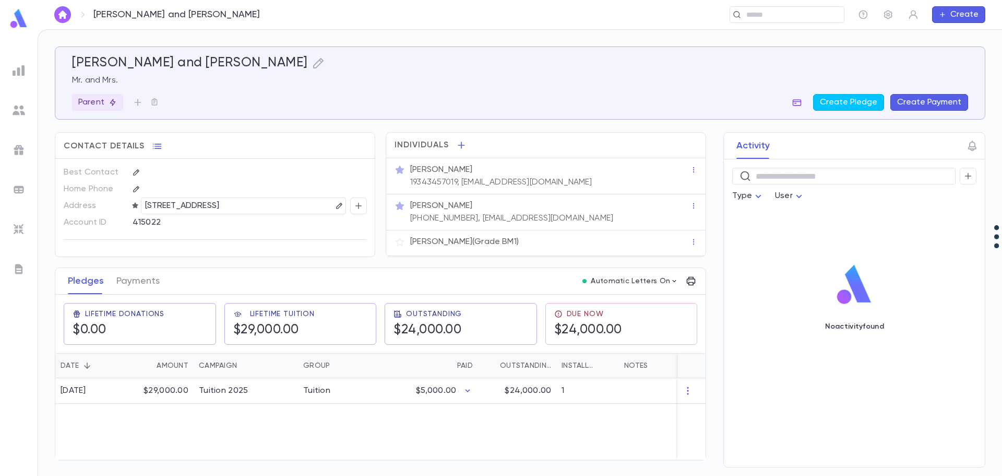
click at [798, 102] on icon "button" at bounding box center [797, 102] width 10 height 10
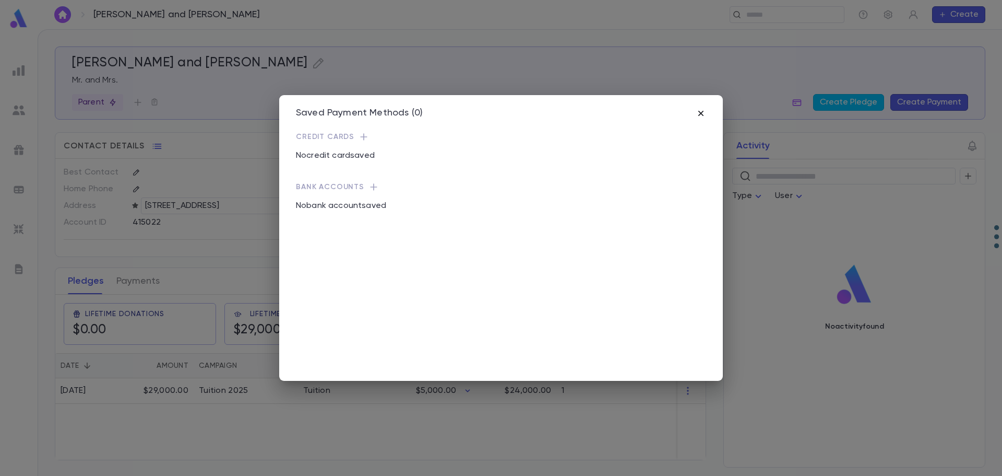
click at [703, 111] on icon "button" at bounding box center [701, 113] width 10 height 10
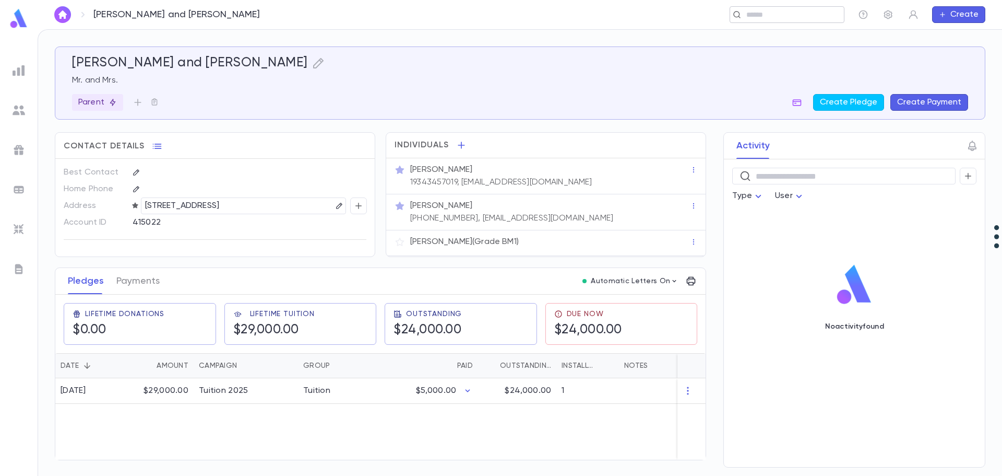
click at [750, 12] on input "text" at bounding box center [783, 15] width 81 height 10
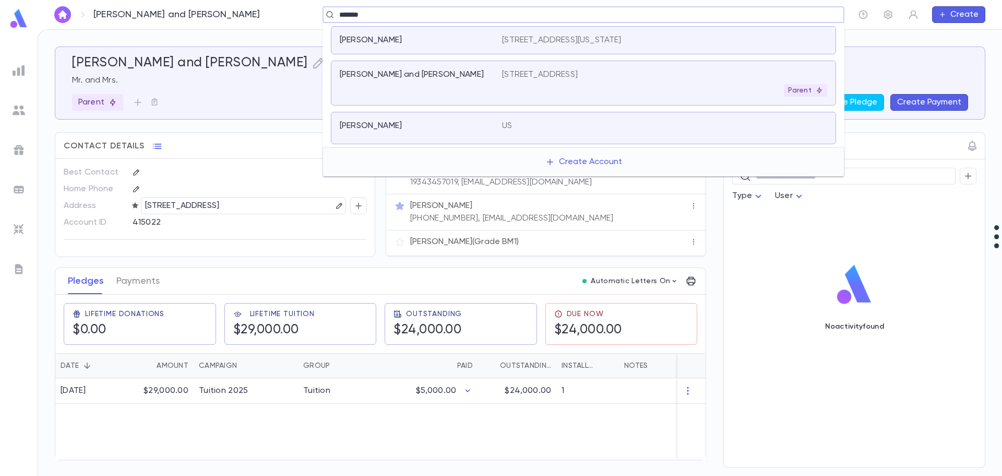
click at [451, 84] on div "[PERSON_NAME] and [PERSON_NAME]" at bounding box center [421, 82] width 162 height 27
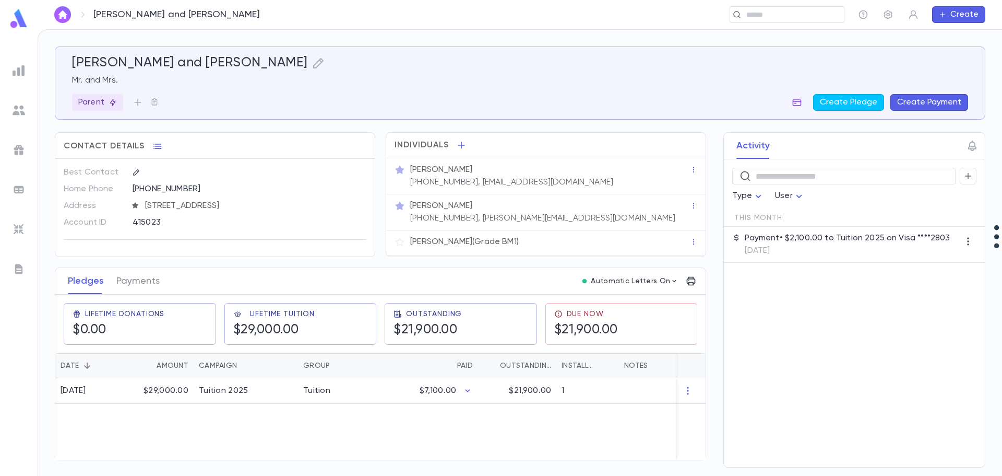
click at [801, 102] on icon "button" at bounding box center [797, 102] width 9 height 7
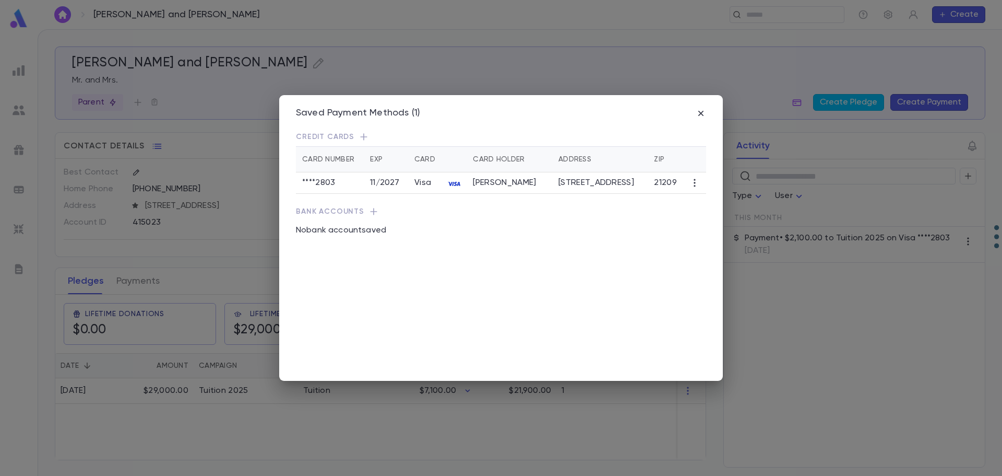
click at [703, 112] on icon "button" at bounding box center [701, 113] width 10 height 10
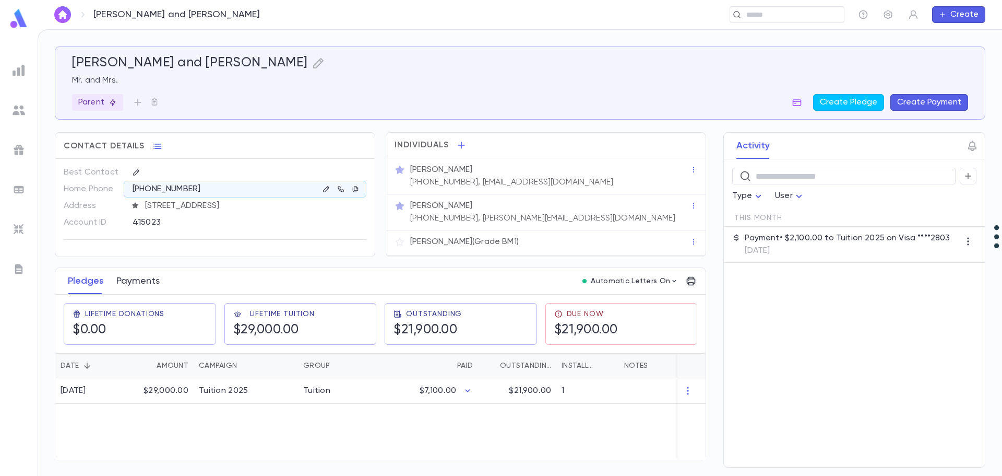
click at [143, 280] on button "Payments" at bounding box center [137, 281] width 43 height 26
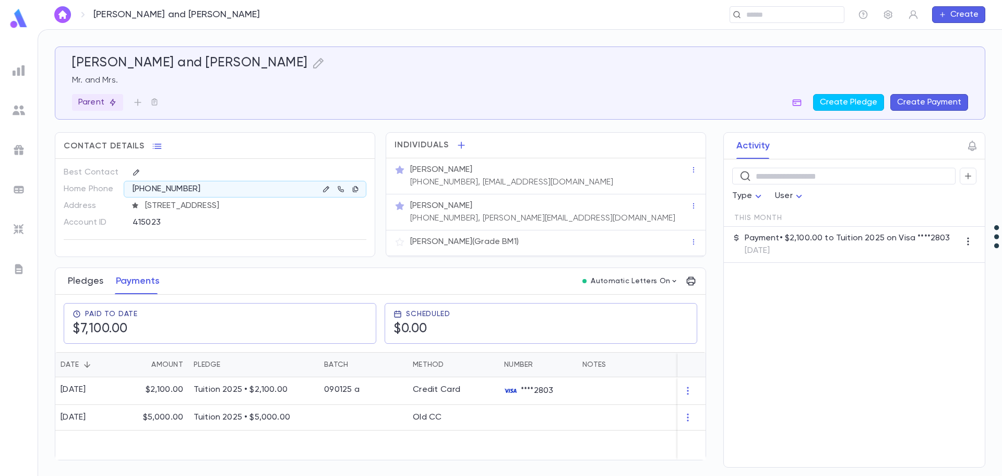
click at [88, 282] on button "Pledges" at bounding box center [86, 281] width 36 height 26
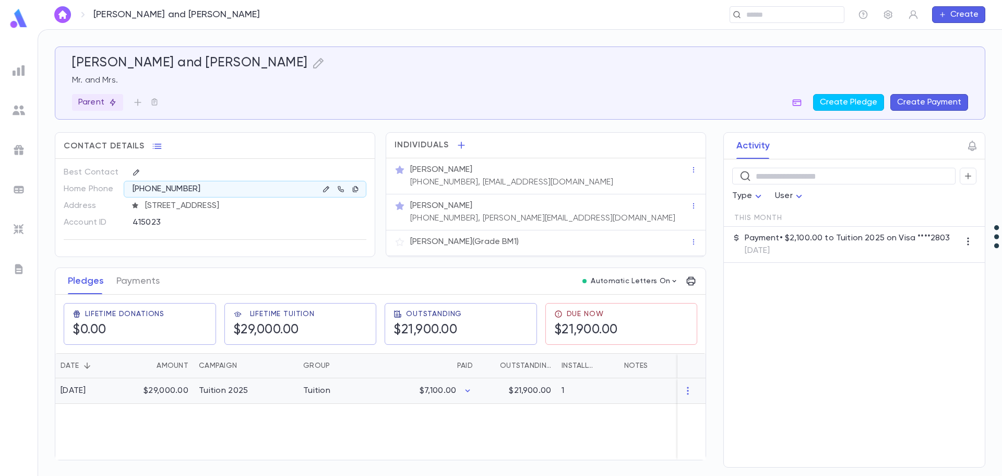
click at [163, 392] on div "$29,000.00" at bounding box center [160, 391] width 68 height 26
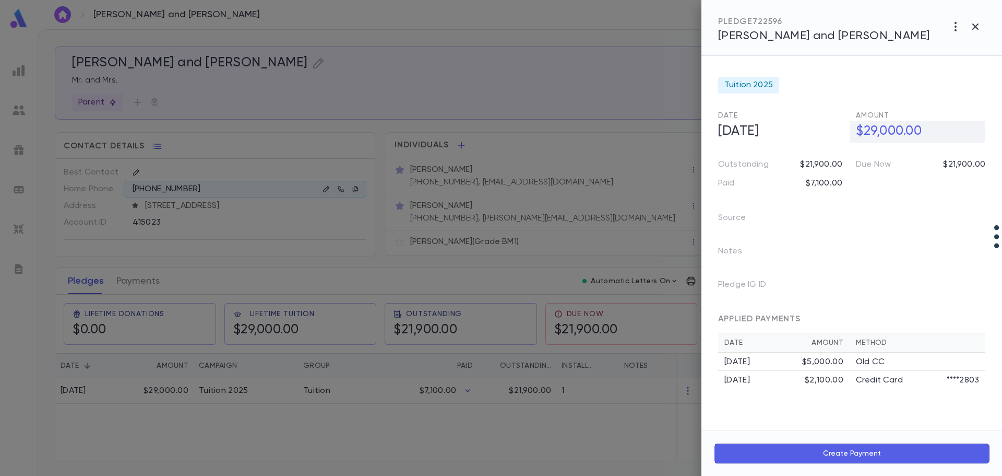
click at [885, 136] on h5 "$29,000.00" at bounding box center [918, 132] width 136 height 22
click at [876, 131] on input "**********" at bounding box center [920, 131] width 129 height 20
click at [979, 153] on icon "button" at bounding box center [978, 154] width 6 height 4
click at [139, 279] on div at bounding box center [501, 238] width 1002 height 476
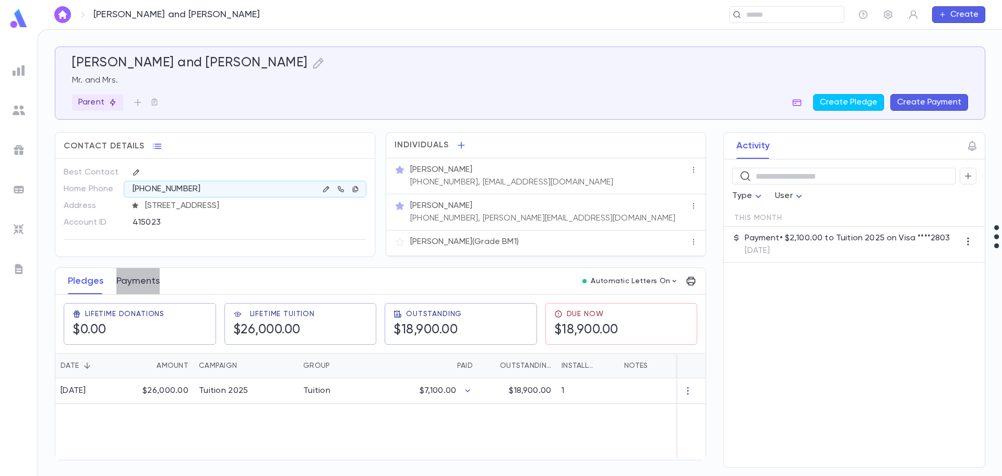
click at [138, 278] on button "Payments" at bounding box center [137, 281] width 43 height 26
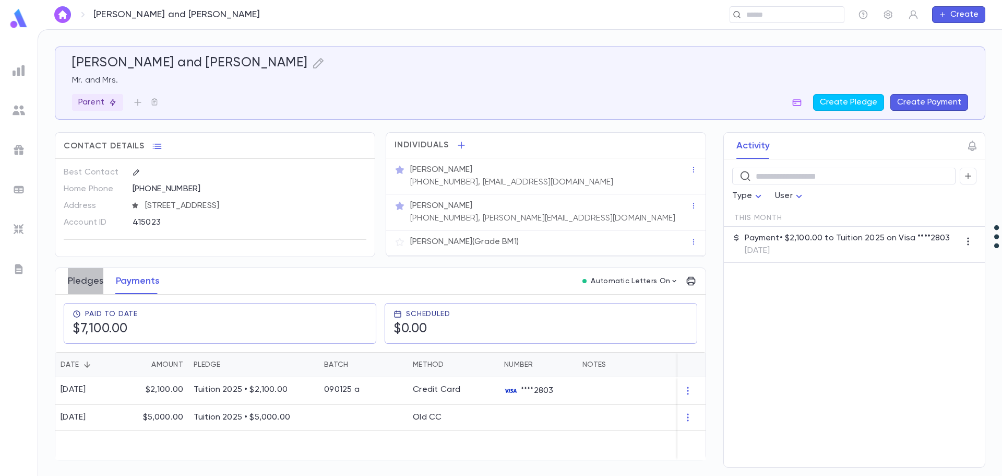
click at [81, 282] on button "Pledges" at bounding box center [86, 281] width 36 height 26
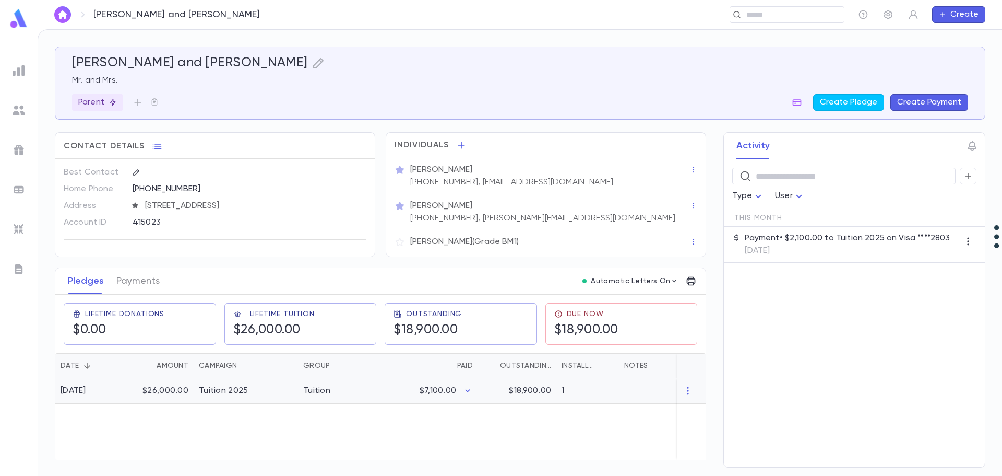
click at [158, 388] on div "$26,000.00" at bounding box center [160, 391] width 68 height 26
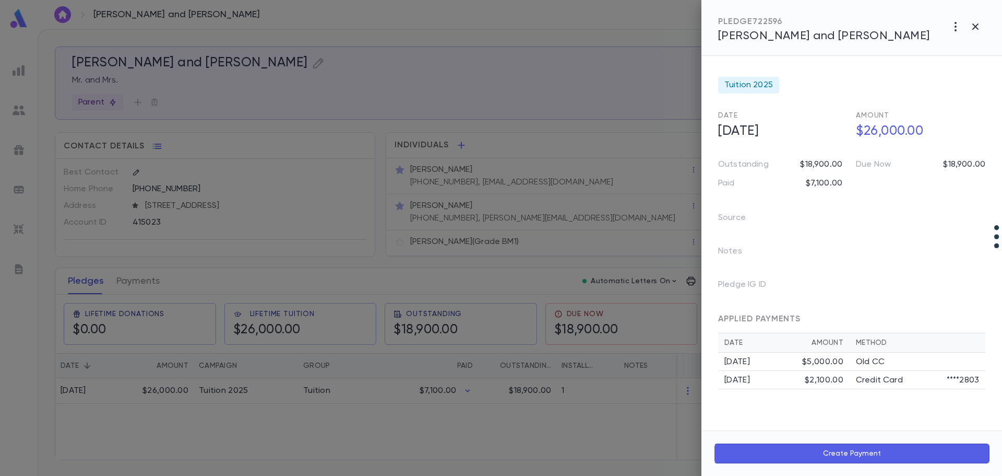
click at [135, 286] on div at bounding box center [501, 238] width 1002 height 476
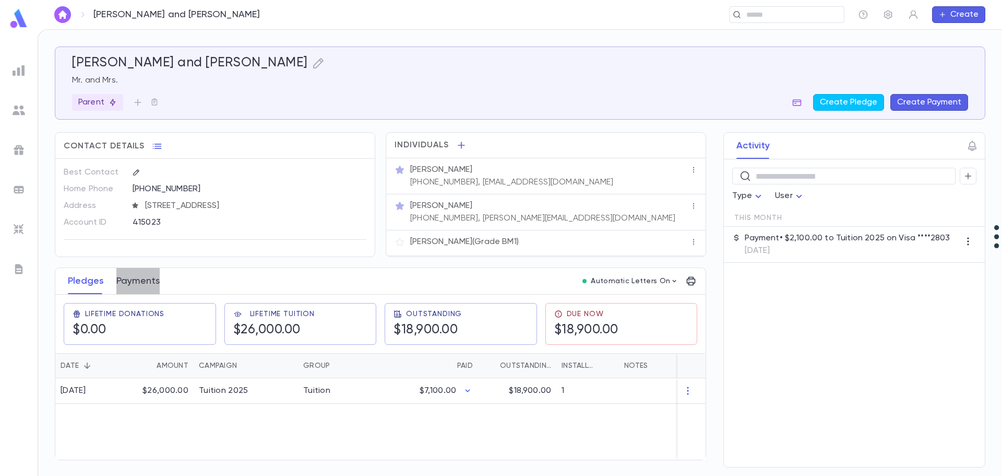
click at [139, 280] on button "Payments" at bounding box center [137, 281] width 43 height 26
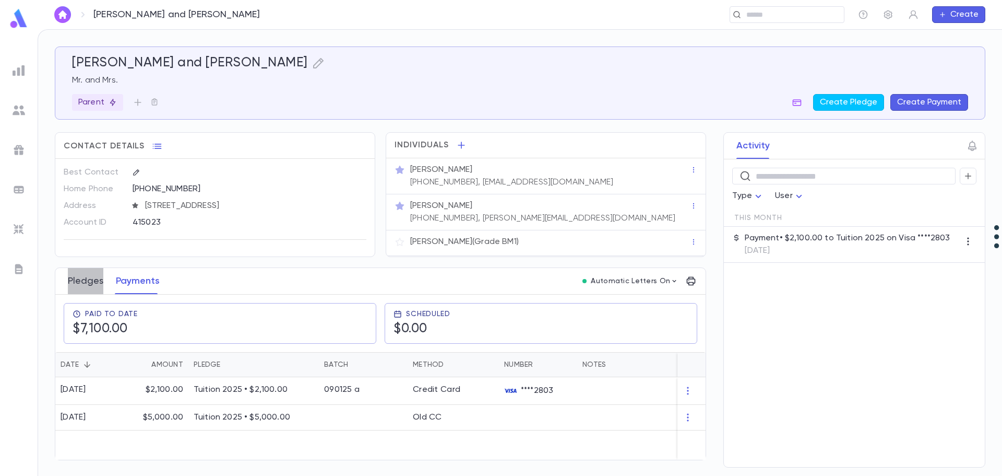
click at [82, 279] on button "Pledges" at bounding box center [86, 281] width 36 height 26
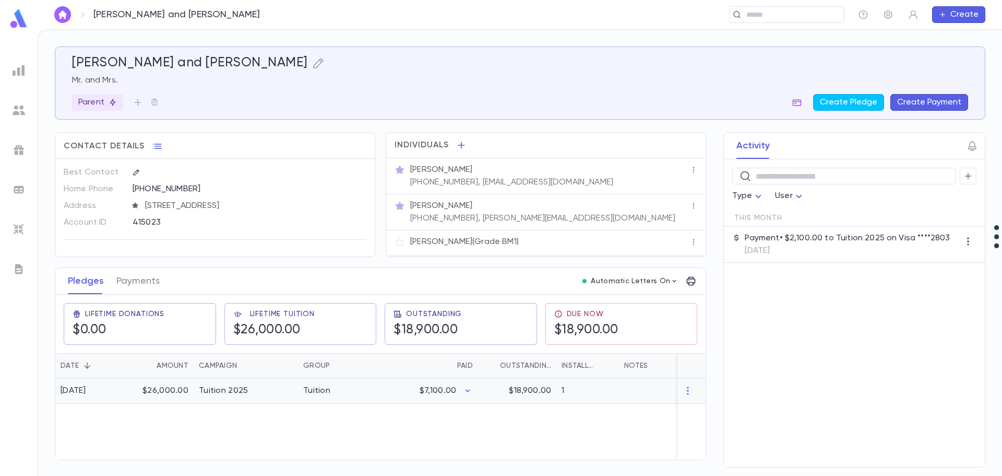
click at [270, 388] on div "Tuition 2025" at bounding box center [246, 391] width 104 height 26
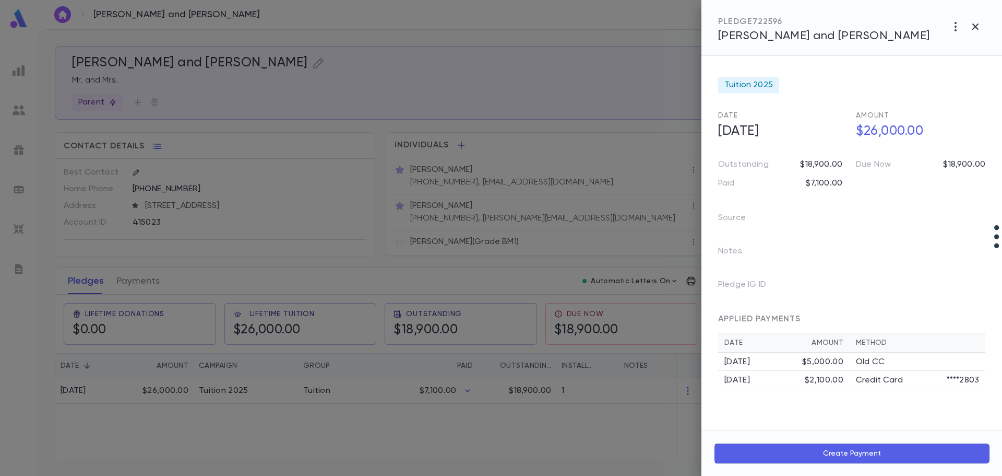
click at [956, 27] on icon "button" at bounding box center [956, 26] width 2 height 9
click at [950, 48] on li "Create Installment Schedule" at bounding box center [933, 48] width 130 height 17
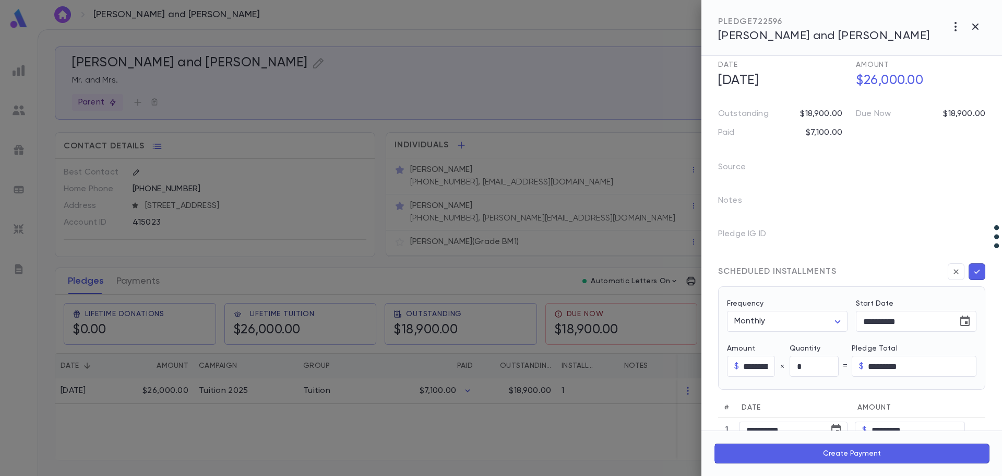
scroll to position [104, 0]
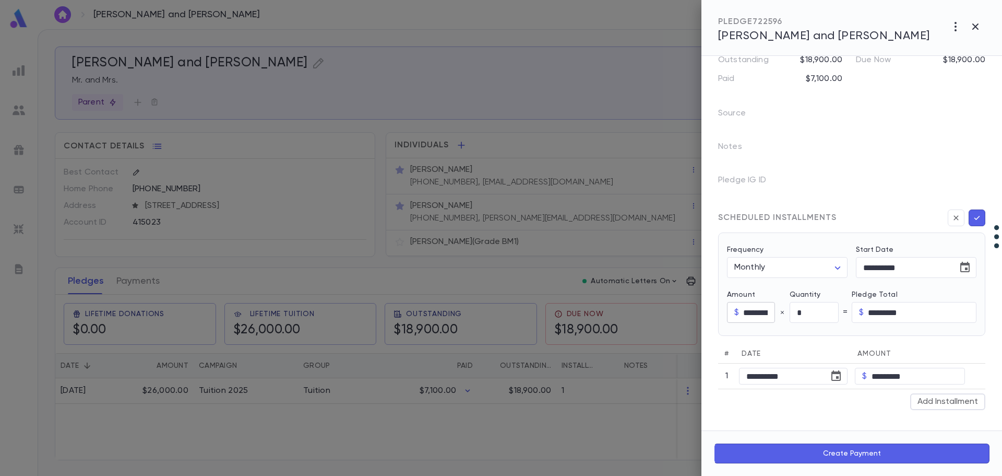
click at [749, 313] on input "*********" at bounding box center [758, 312] width 31 height 20
click at [803, 313] on input "*" at bounding box center [814, 312] width 49 height 20
click at [965, 269] on icon "Choose date, selected date is Mar 12, 2025" at bounding box center [965, 267] width 9 height 10
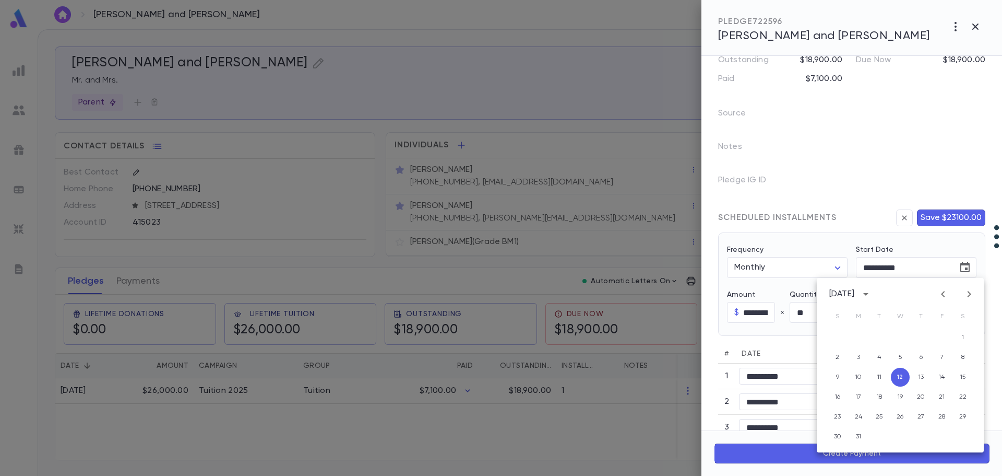
click at [965, 292] on icon "Next month" at bounding box center [969, 294] width 13 height 13
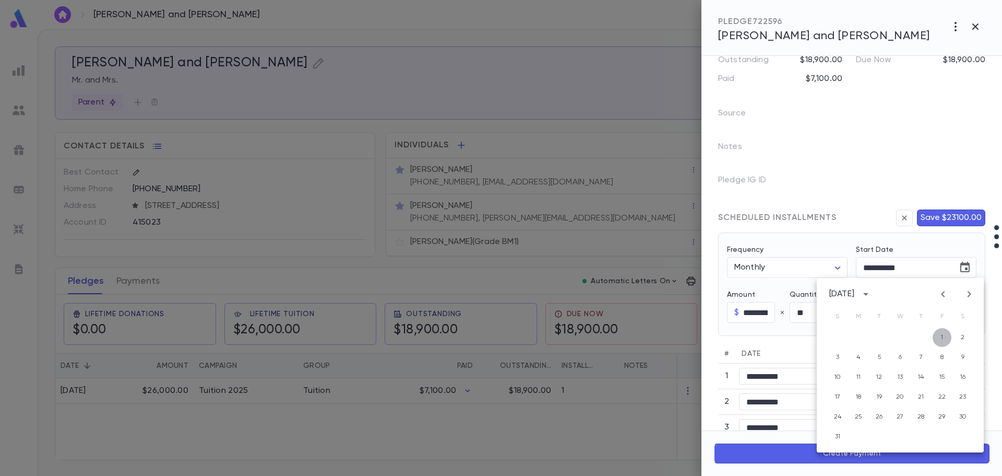
click at [941, 335] on button "1" at bounding box center [942, 337] width 19 height 19
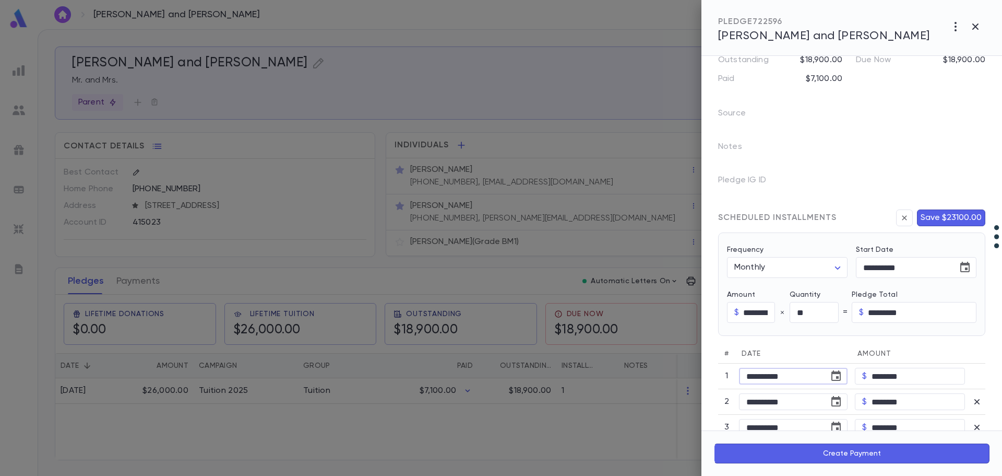
click at [766, 374] on input "**********" at bounding box center [780, 376] width 83 height 16
click at [751, 372] on input "**********" at bounding box center [780, 376] width 83 height 16
click at [901, 377] on input "********" at bounding box center [918, 376] width 93 height 16
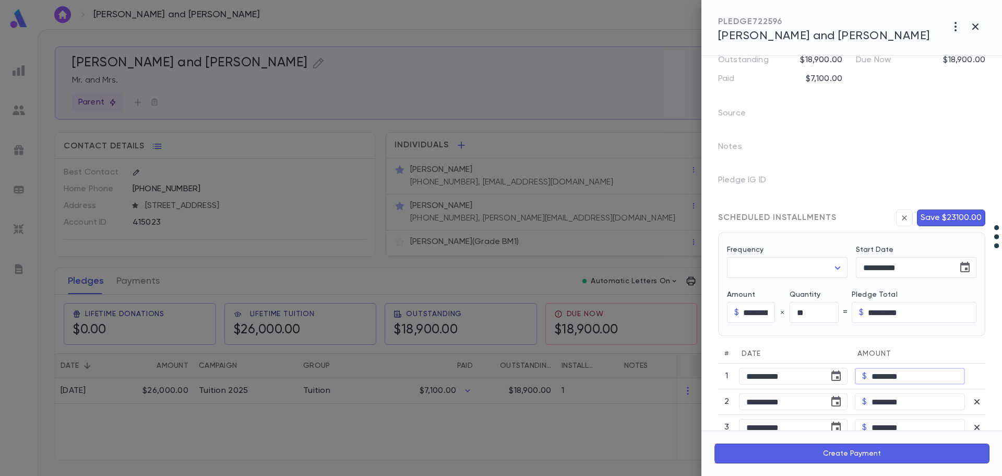
click at [901, 377] on input "********" at bounding box center [918, 376] width 93 height 16
click at [884, 320] on input "*********" at bounding box center [922, 312] width 109 height 20
click at [975, 218] on icon "button" at bounding box center [978, 218] width 6 height 4
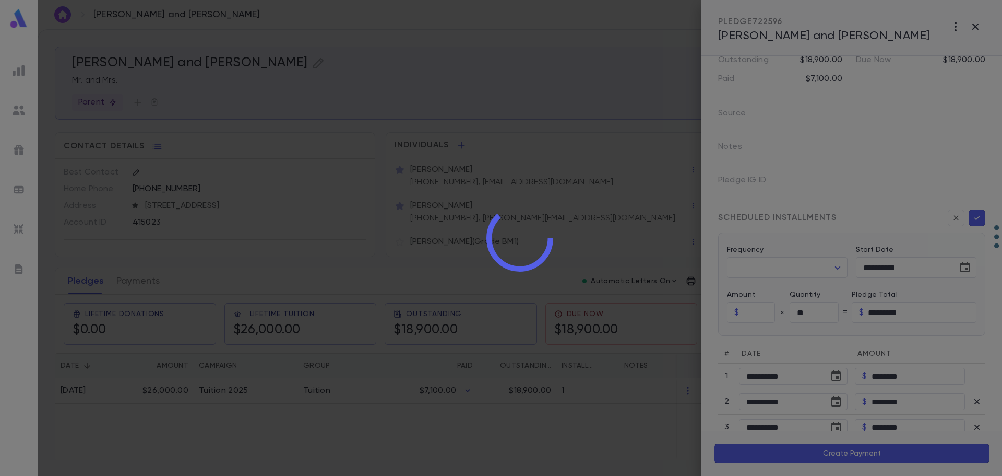
scroll to position [0, 0]
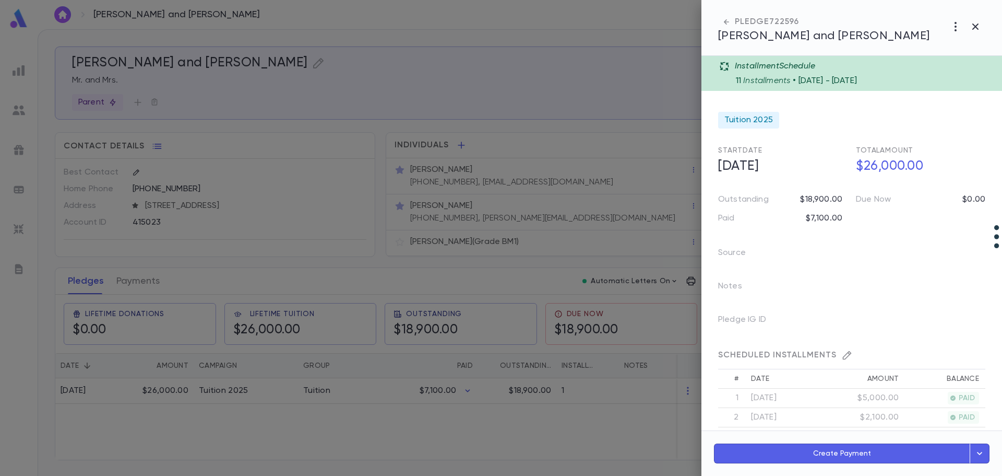
click at [982, 453] on icon "button" at bounding box center [979, 453] width 5 height 3
click at [954, 407] on button "Schedule Multiple Payments" at bounding box center [935, 406] width 109 height 18
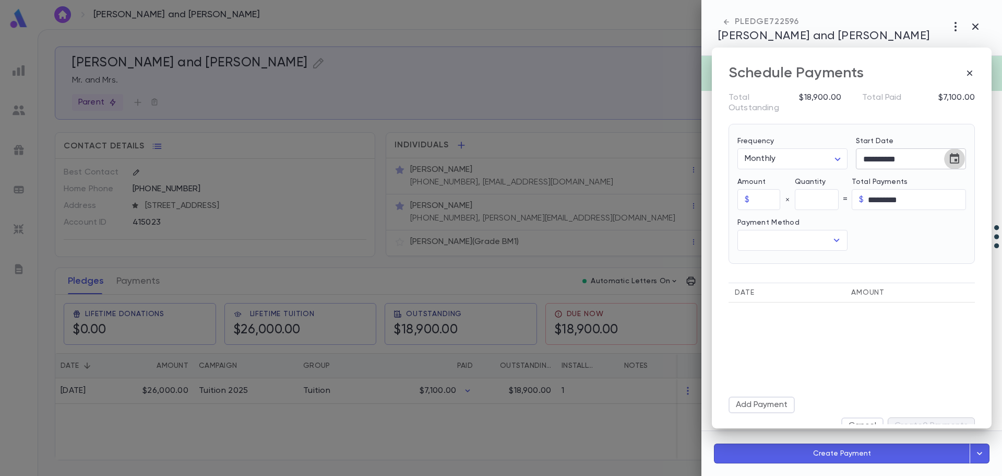
click at [954, 159] on icon "Choose date, selected date is Sep 16, 2025" at bounding box center [954, 158] width 9 height 10
click at [963, 185] on icon "Next month" at bounding box center [964, 185] width 13 height 13
click at [897, 227] on button "1" at bounding box center [895, 228] width 19 height 19
drag, startPoint x: 761, startPoint y: 197, endPoint x: 771, endPoint y: 190, distance: 12.7
click at [761, 197] on input "text" at bounding box center [767, 200] width 26 height 20
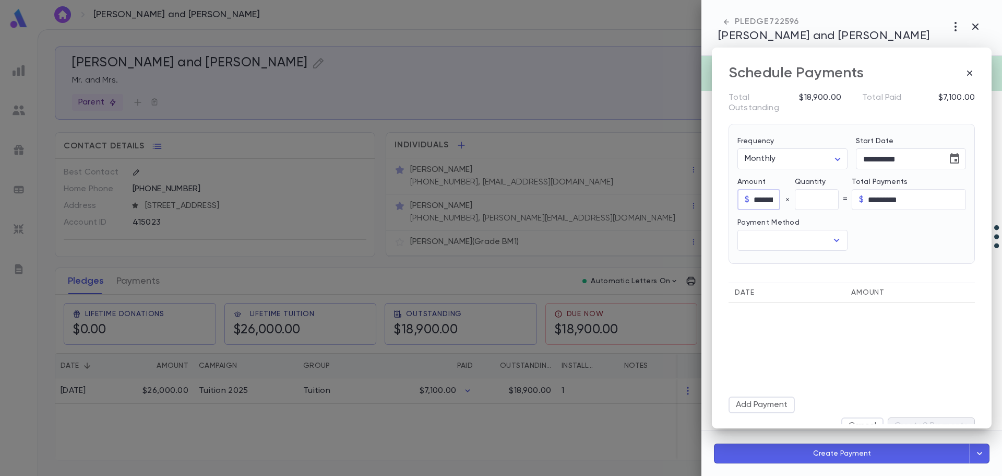
scroll to position [0, 3]
click at [806, 200] on input "text" at bounding box center [817, 200] width 44 height 20
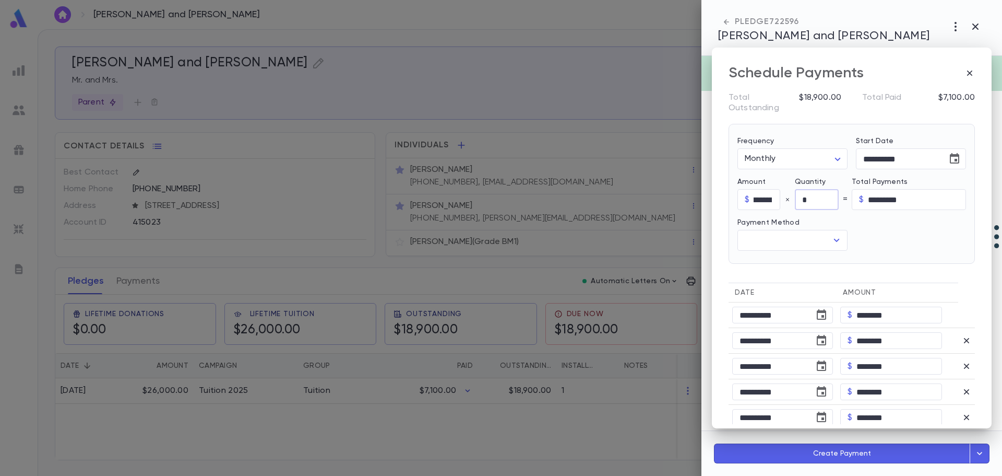
scroll to position [0, 0]
click at [816, 199] on input "*" at bounding box center [817, 200] width 44 height 20
click at [810, 206] on input "*" at bounding box center [817, 200] width 44 height 20
click at [787, 240] on input "text" at bounding box center [784, 240] width 85 height 20
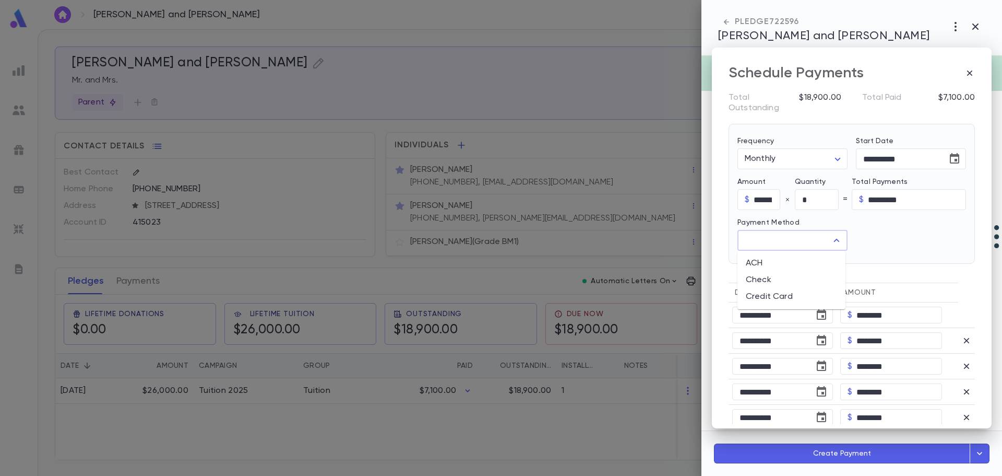
click at [761, 295] on li "Credit Card" at bounding box center [792, 296] width 108 height 17
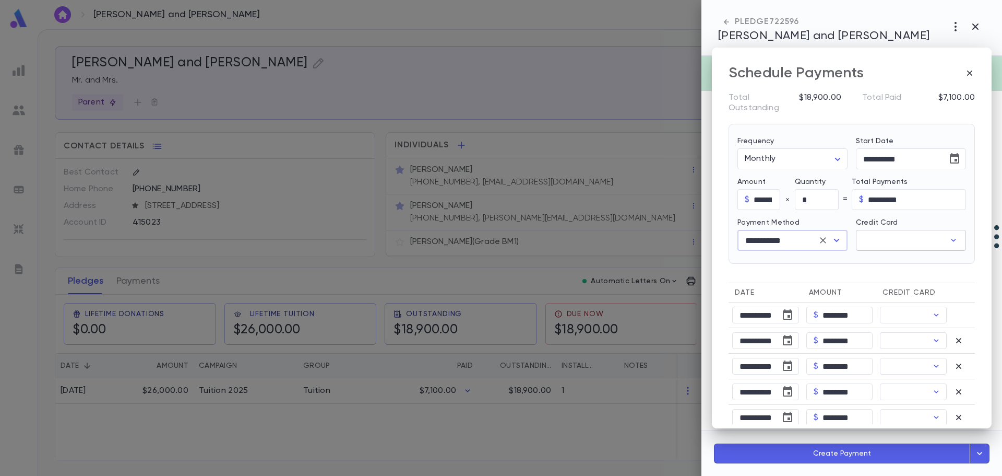
click at [876, 248] on input "Credit Card" at bounding box center [900, 240] width 89 height 20
click at [847, 303] on button "Add Credit Card" at bounding box center [852, 309] width 88 height 17
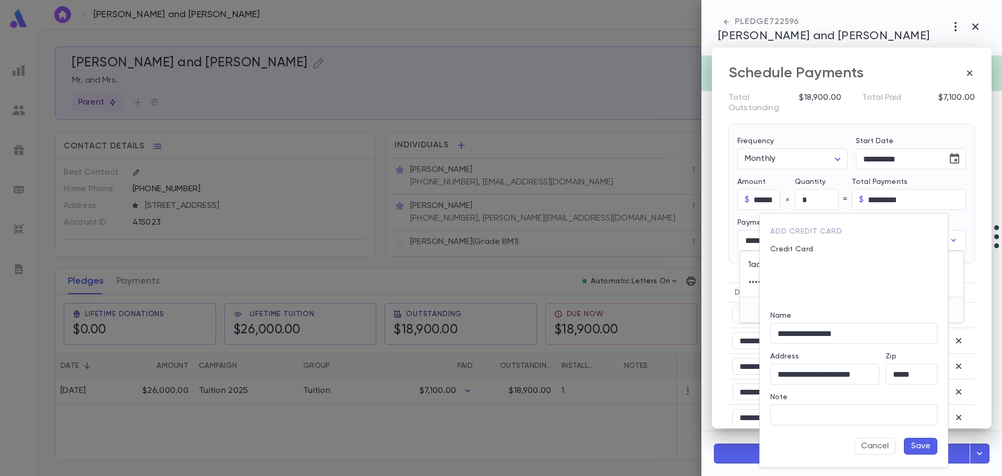
click at [885, 448] on button "Cancel" at bounding box center [875, 446] width 41 height 17
click at [885, 448] on div at bounding box center [501, 238] width 1002 height 476
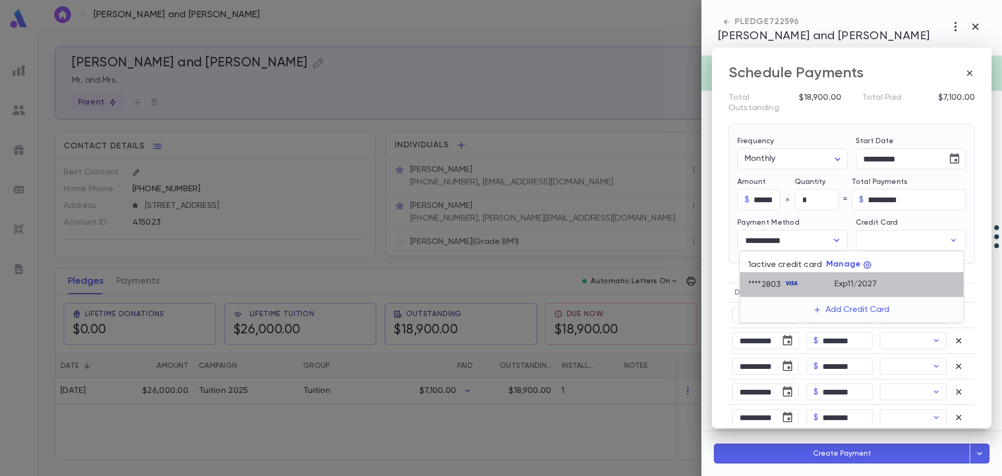
click at [832, 273] on div "**** 2803" at bounding box center [792, 283] width 86 height 20
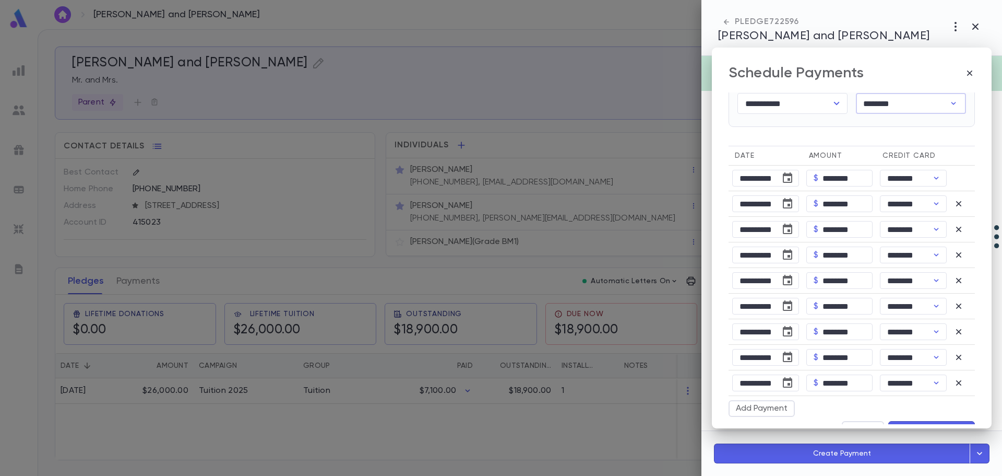
scroll to position [159, 0]
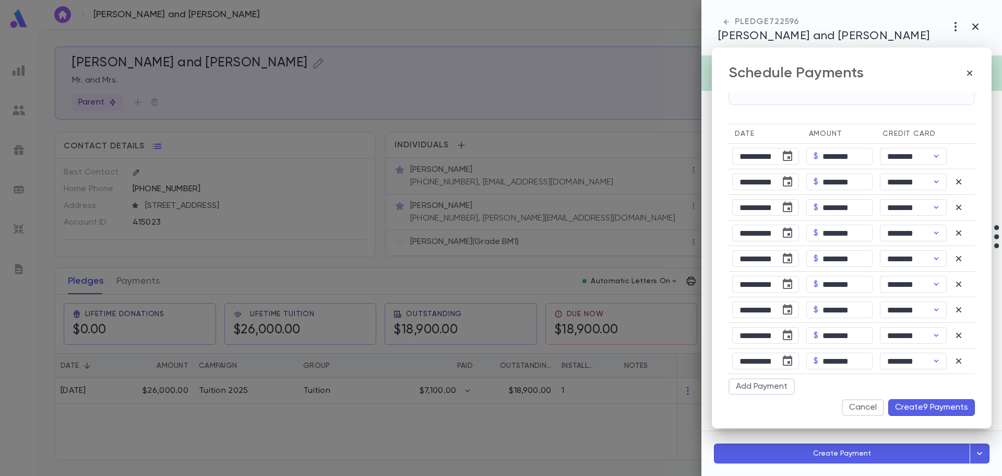
click at [922, 405] on button "Create 9 Payments" at bounding box center [932, 407] width 87 height 17
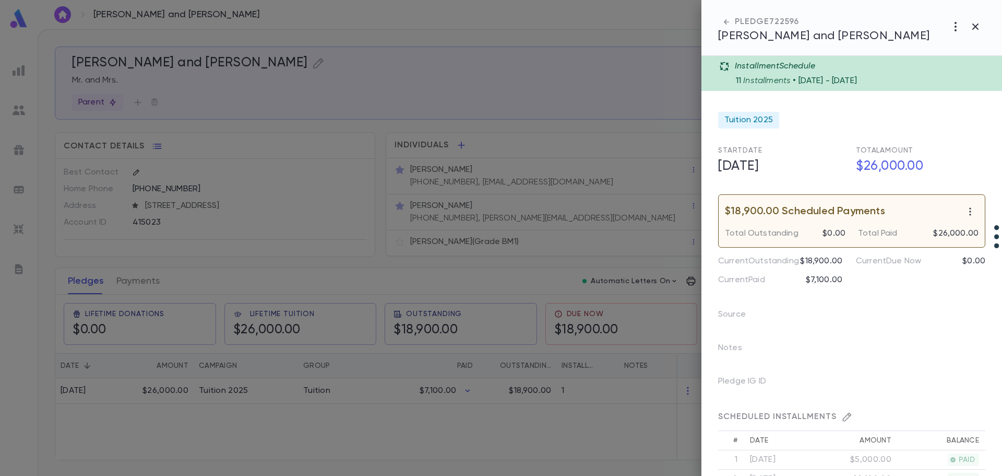
click at [365, 396] on div at bounding box center [501, 238] width 1002 height 476
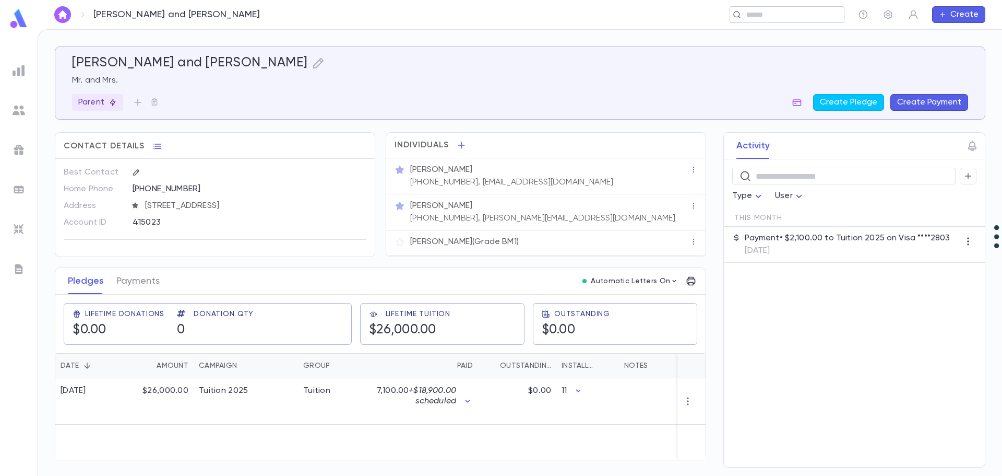
click at [767, 14] on input "text" at bounding box center [783, 15] width 81 height 10
click at [358, 16] on input "text" at bounding box center [580, 15] width 488 height 10
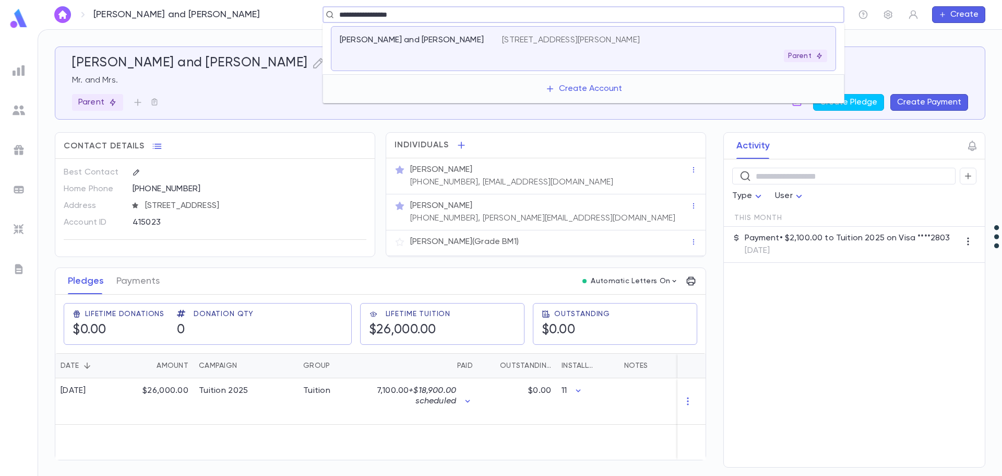
click at [371, 37] on p "[PERSON_NAME] and [PERSON_NAME]" at bounding box center [412, 40] width 144 height 10
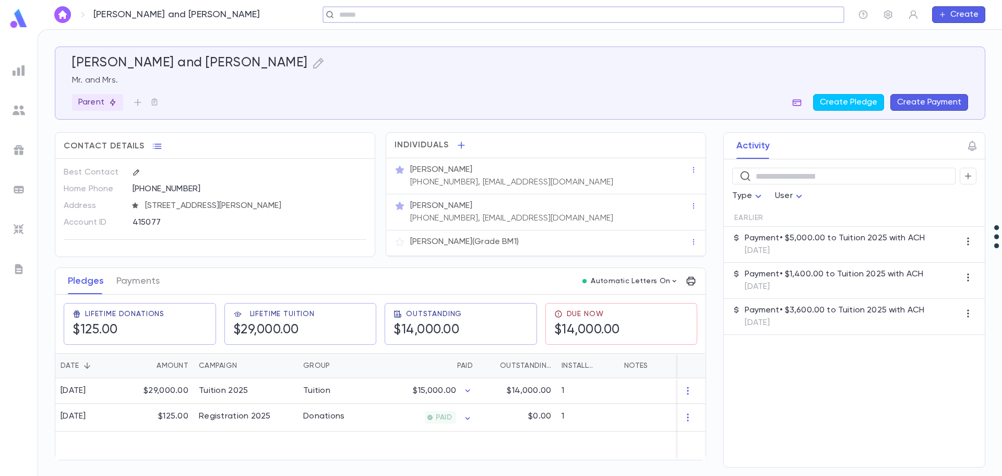
click at [794, 103] on button "button" at bounding box center [797, 102] width 17 height 17
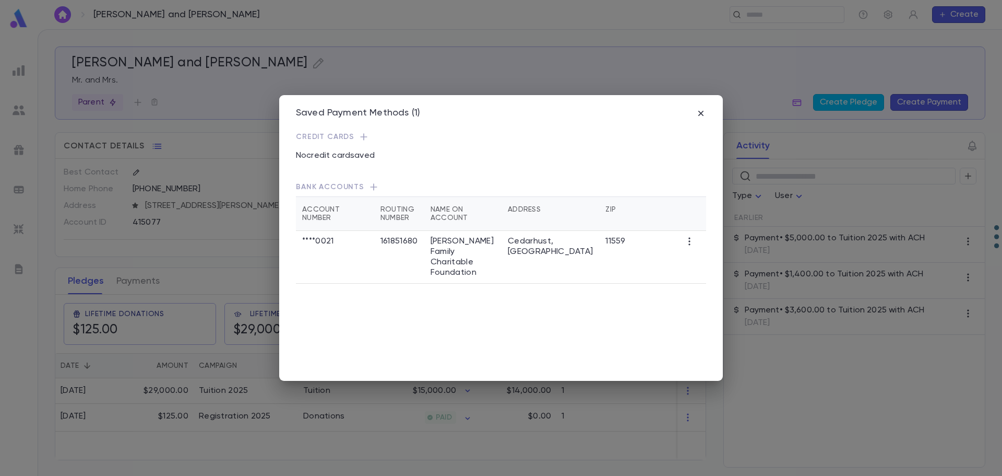
click at [625, 428] on div "Saved Payment Methods (1) Credit Cards No credit card saved Bank Accounts Accou…" at bounding box center [501, 238] width 1002 height 476
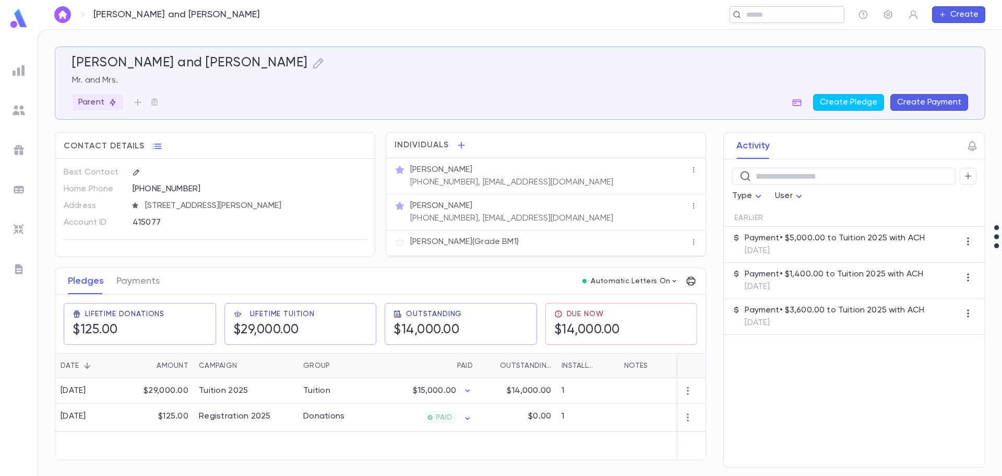
click at [769, 14] on input "text" at bounding box center [783, 15] width 81 height 10
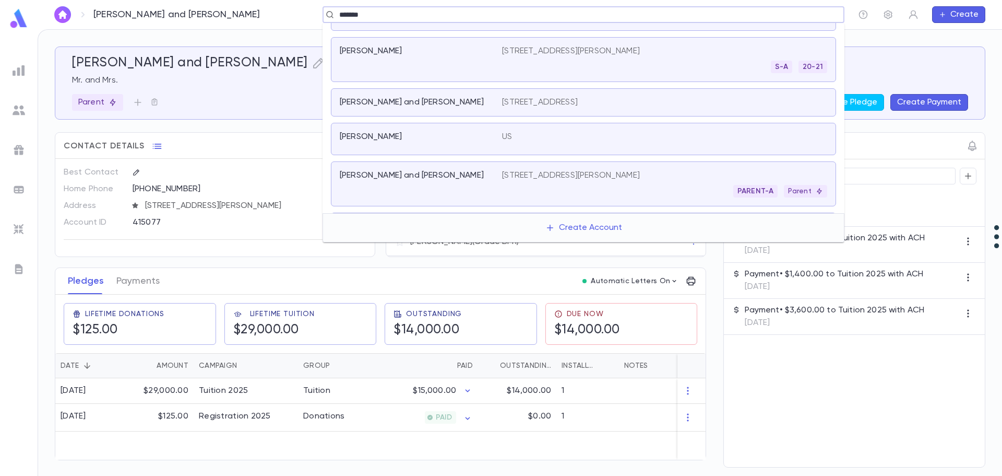
scroll to position [157, 0]
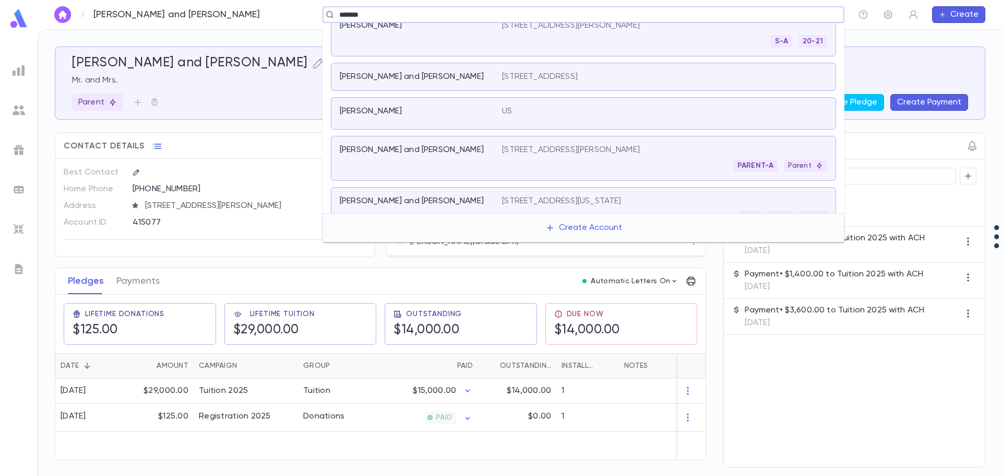
click at [615, 148] on p "[STREET_ADDRESS][PERSON_NAME]" at bounding box center [571, 150] width 138 height 10
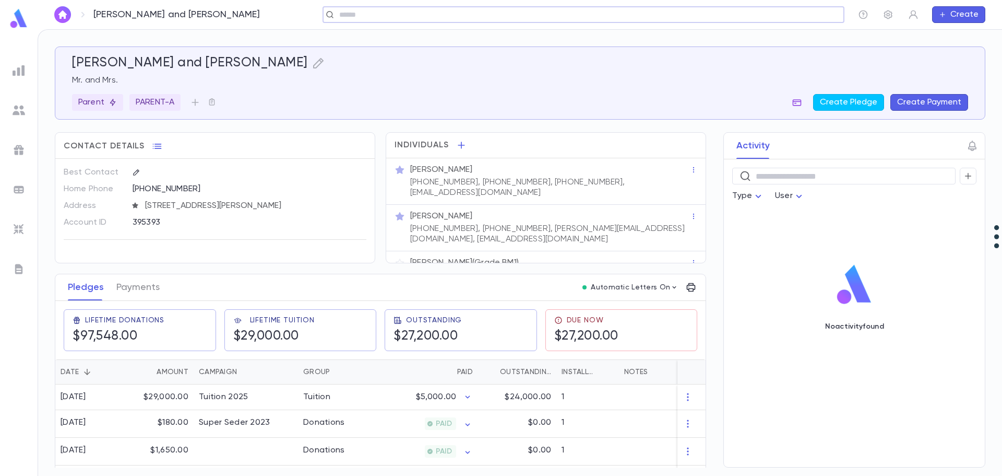
click at [797, 104] on icon "button" at bounding box center [797, 102] width 10 height 10
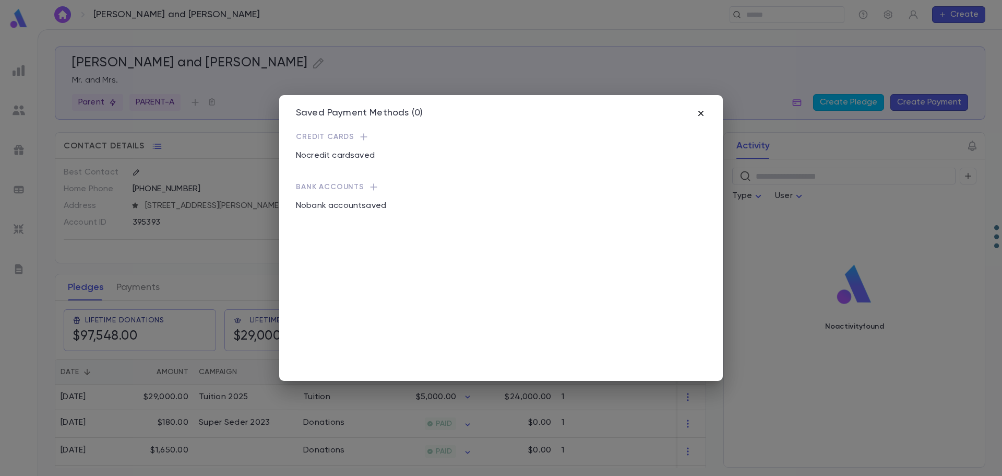
click at [705, 113] on icon "button" at bounding box center [701, 113] width 10 height 10
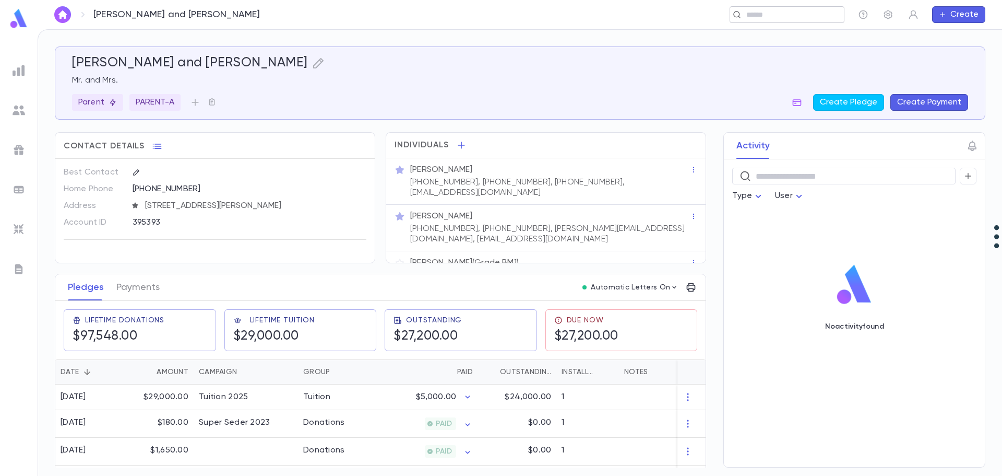
click at [756, 13] on input "text" at bounding box center [783, 15] width 81 height 10
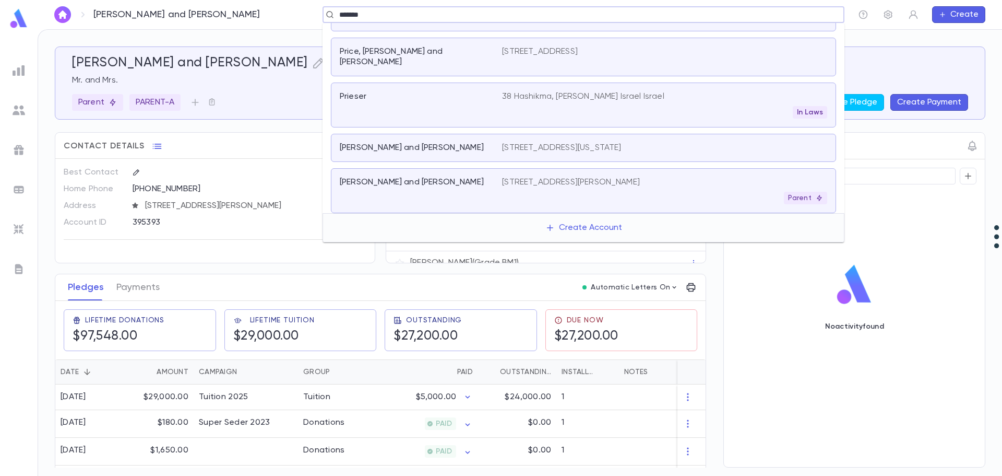
scroll to position [261, 0]
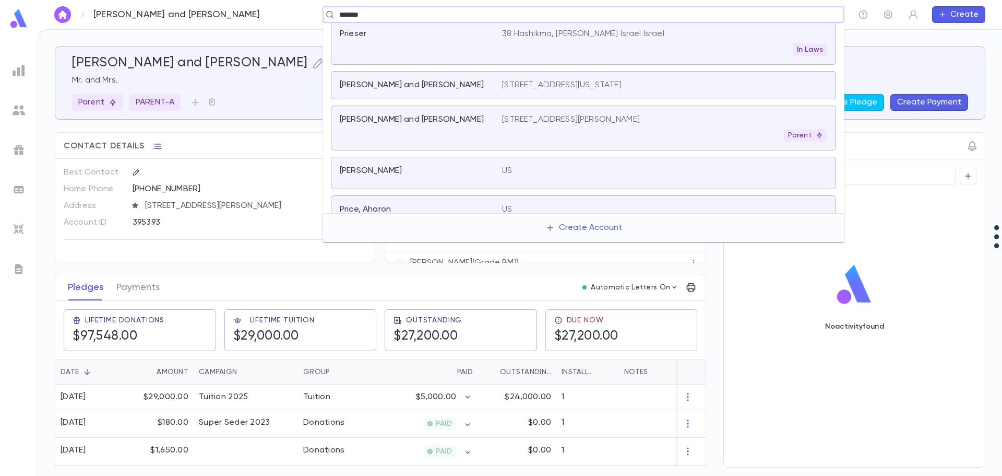
click at [421, 114] on p "[PERSON_NAME] and [PERSON_NAME]" at bounding box center [412, 119] width 144 height 10
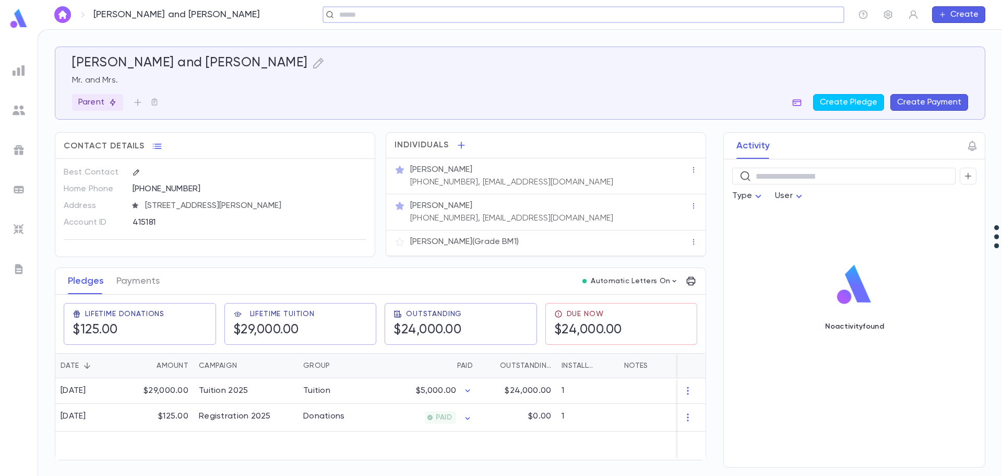
click at [802, 99] on icon "button" at bounding box center [797, 102] width 10 height 10
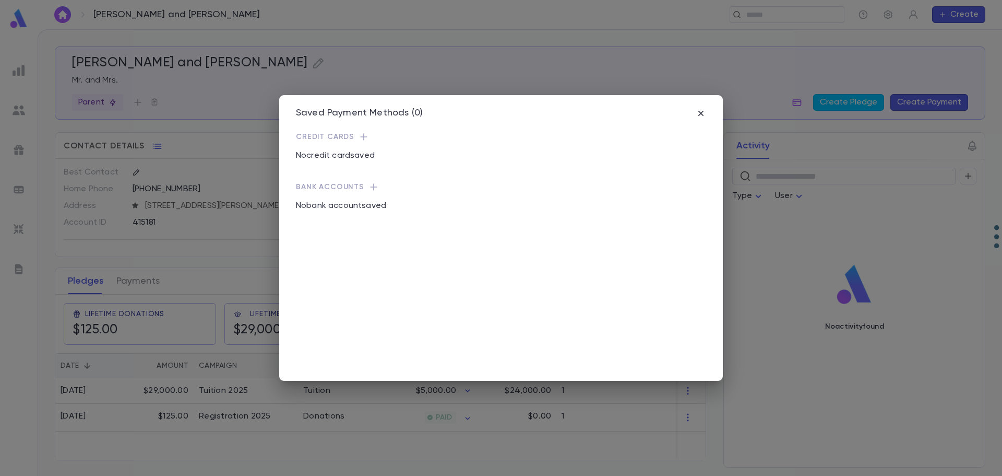
click at [702, 107] on div "Saved Payment Methods (0) Credit Cards No credit card saved Bank Accounts No ba…" at bounding box center [501, 238] width 444 height 286
click at [699, 113] on icon "button" at bounding box center [701, 113] width 10 height 10
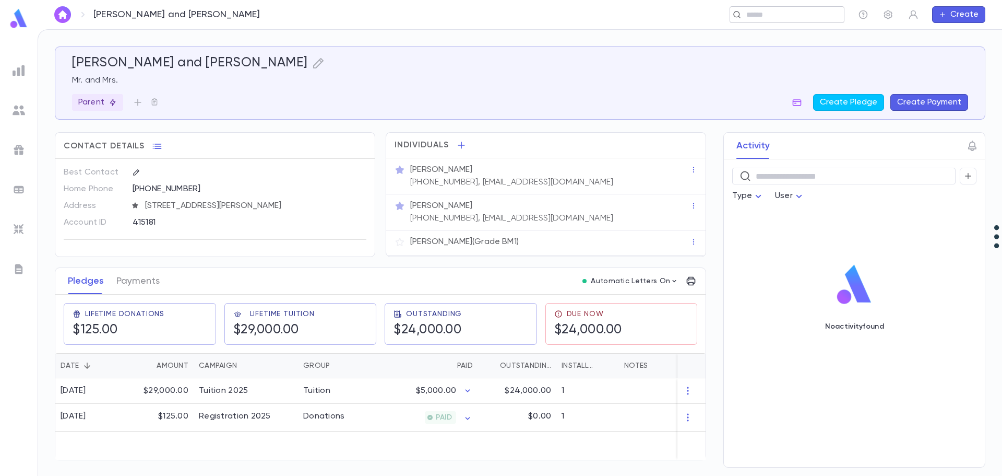
click at [758, 17] on input "text" at bounding box center [783, 15] width 81 height 10
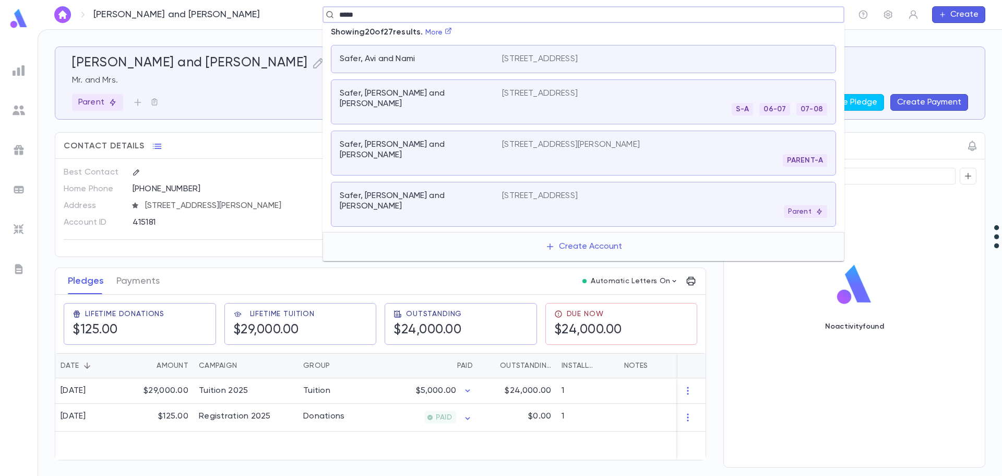
click at [571, 197] on p "[STREET_ADDRESS]" at bounding box center [540, 196] width 76 height 10
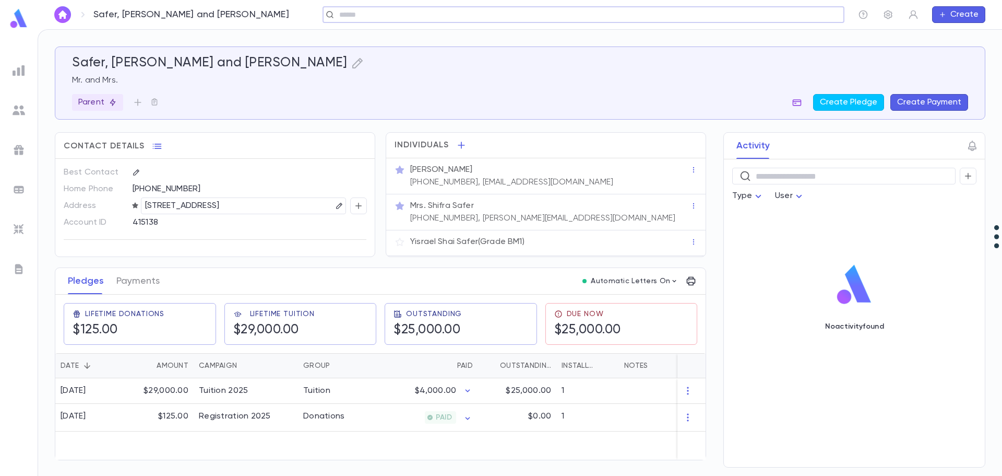
click at [802, 102] on icon "button" at bounding box center [797, 102] width 9 height 7
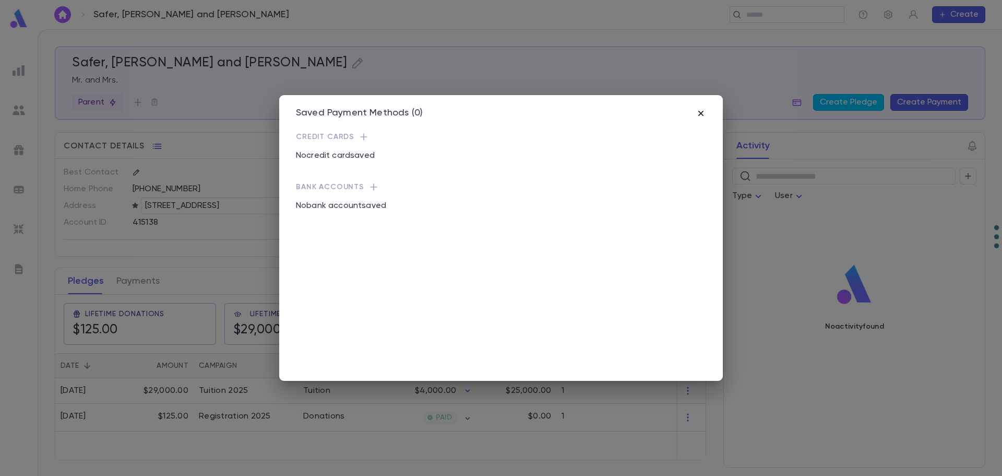
click at [702, 112] on icon "button" at bounding box center [701, 113] width 5 height 5
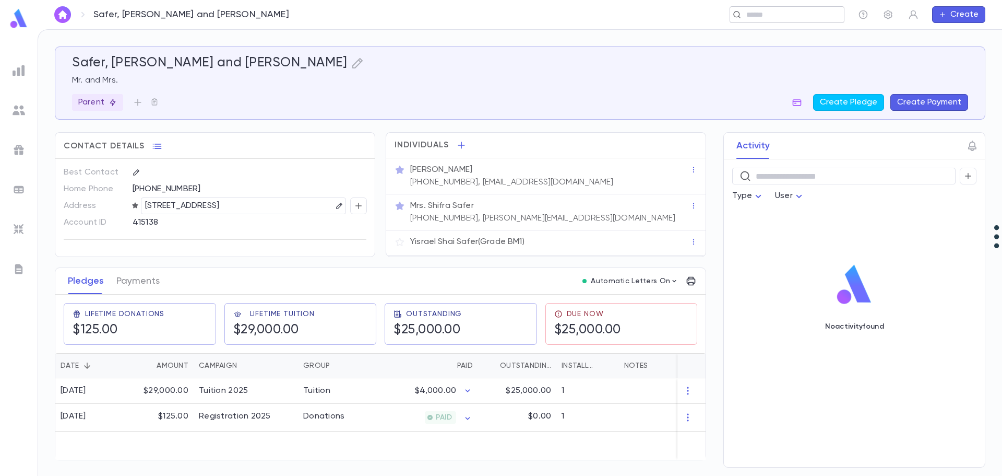
click at [756, 16] on input "text" at bounding box center [783, 15] width 81 height 10
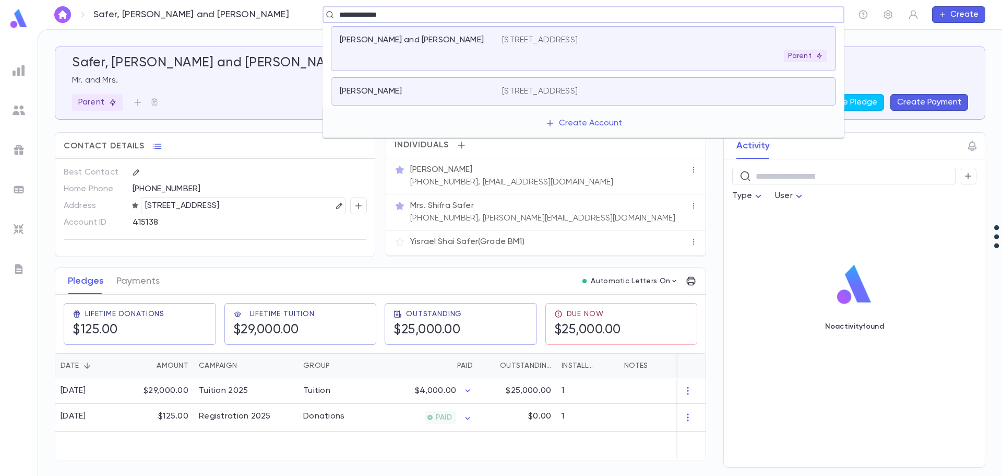
click at [577, 39] on p "[STREET_ADDRESS]" at bounding box center [540, 40] width 76 height 10
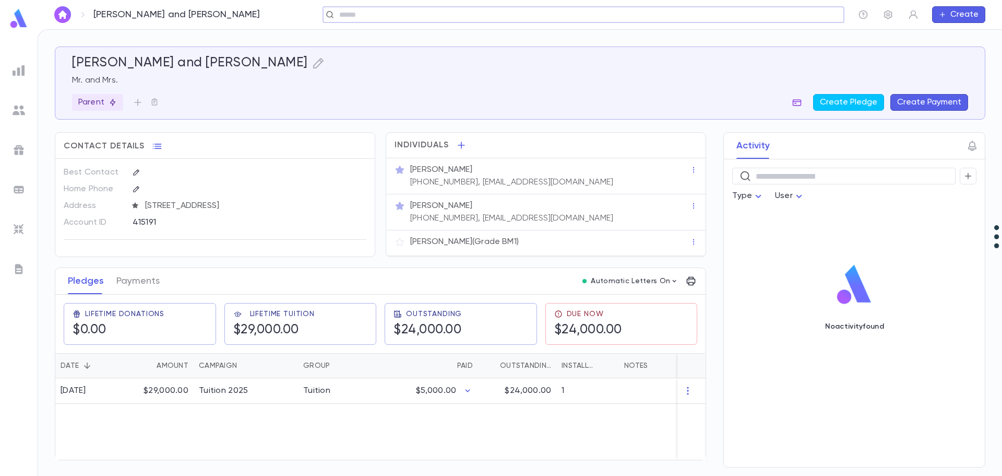
click at [800, 100] on icon "button" at bounding box center [797, 102] width 10 height 10
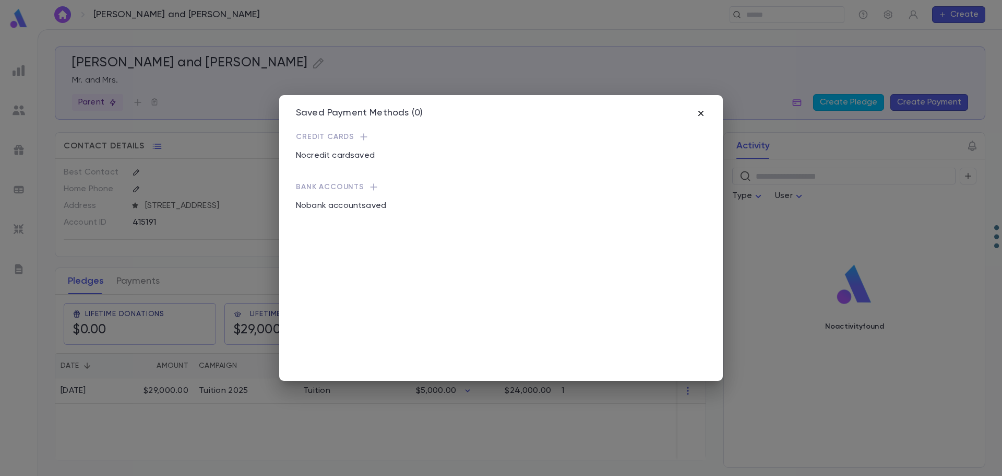
click at [704, 112] on icon "button" at bounding box center [701, 113] width 10 height 10
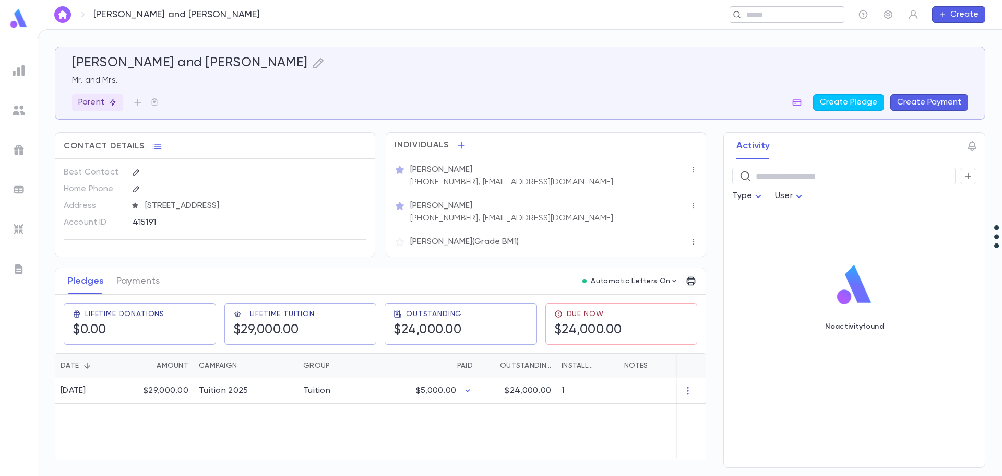
click at [756, 11] on input "text" at bounding box center [783, 15] width 81 height 10
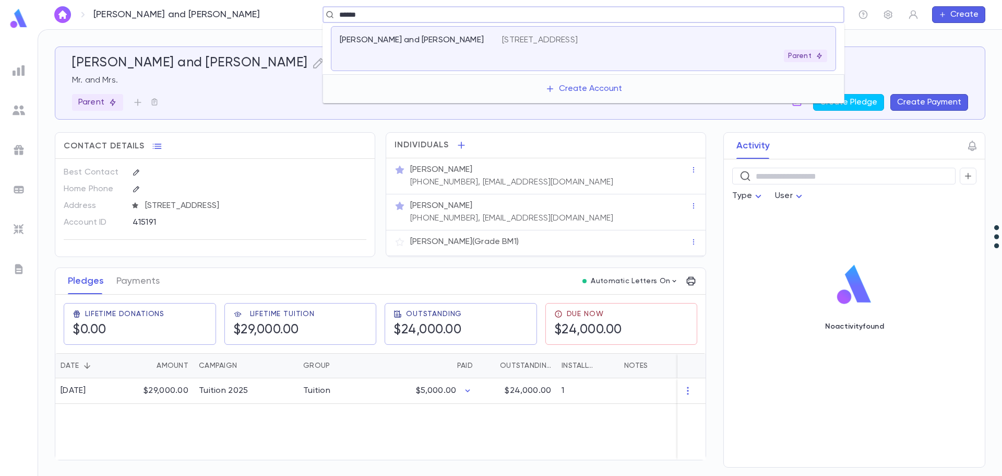
click at [578, 44] on p "[STREET_ADDRESS]" at bounding box center [540, 40] width 76 height 10
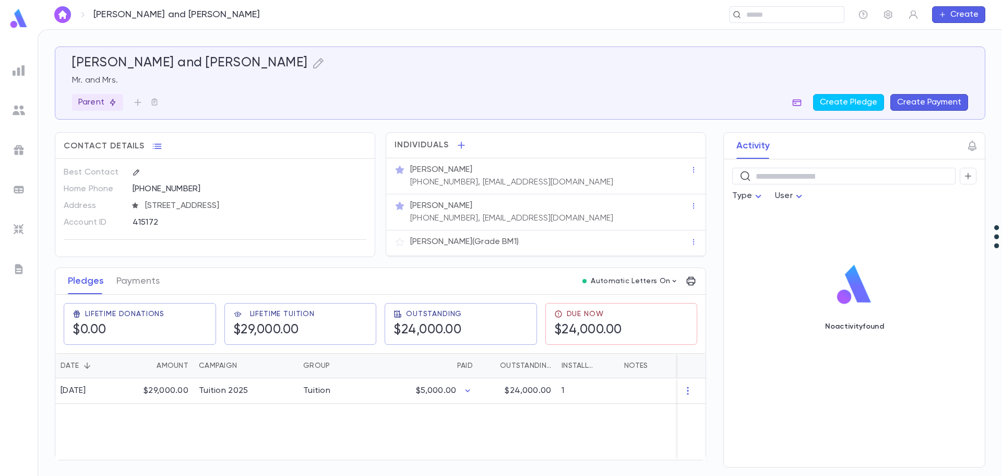
click at [801, 100] on icon "button" at bounding box center [797, 102] width 9 height 7
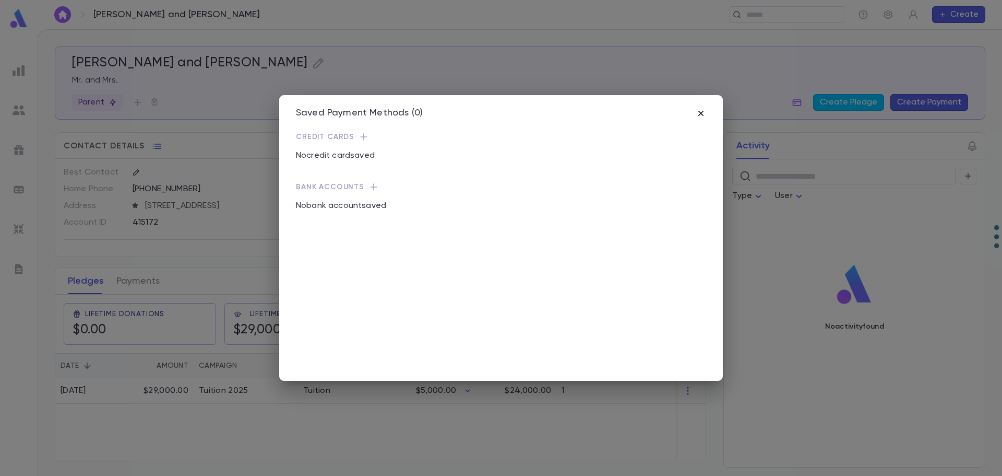
click at [702, 115] on icon "button" at bounding box center [701, 113] width 10 height 10
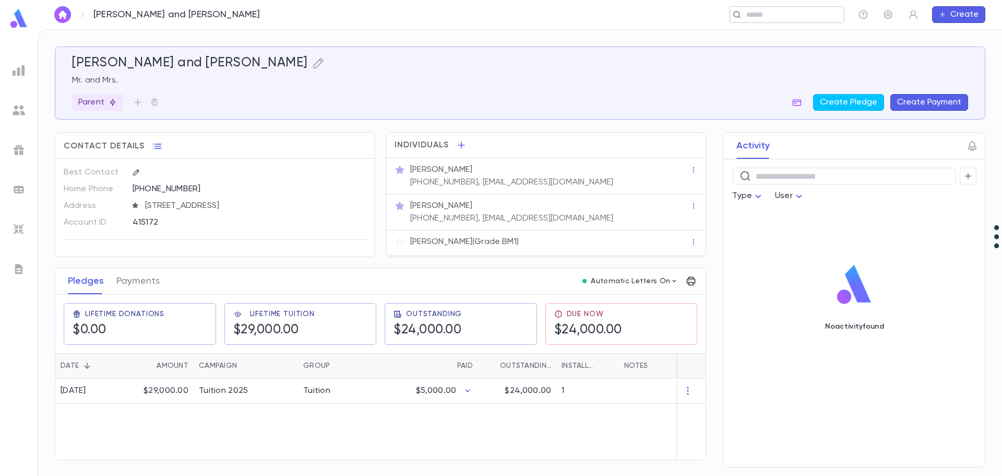
click at [774, 18] on input "text" at bounding box center [783, 15] width 81 height 10
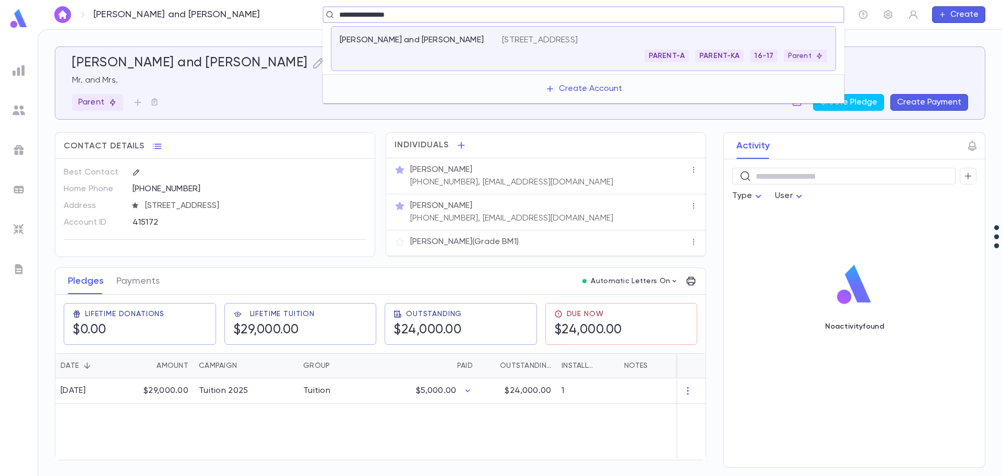
click at [470, 51] on div "[PERSON_NAME] and [PERSON_NAME]" at bounding box center [421, 48] width 162 height 27
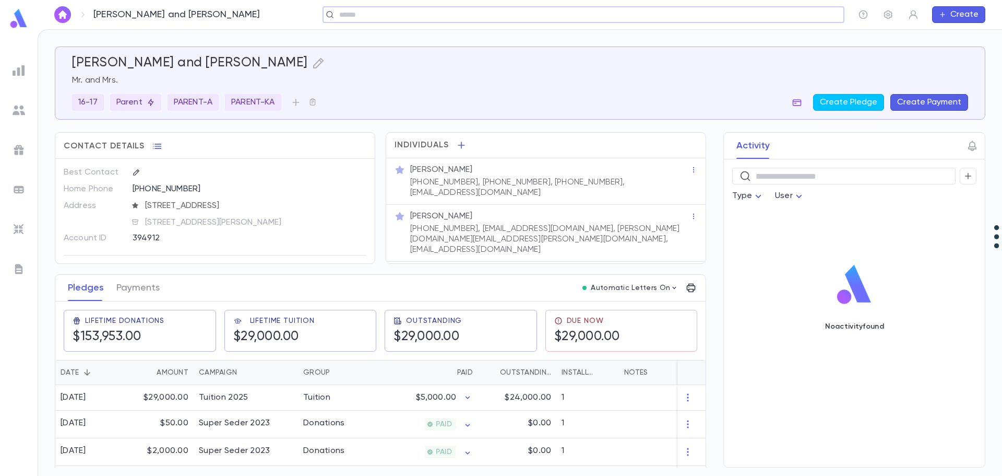
click at [800, 102] on icon "button" at bounding box center [797, 102] width 10 height 10
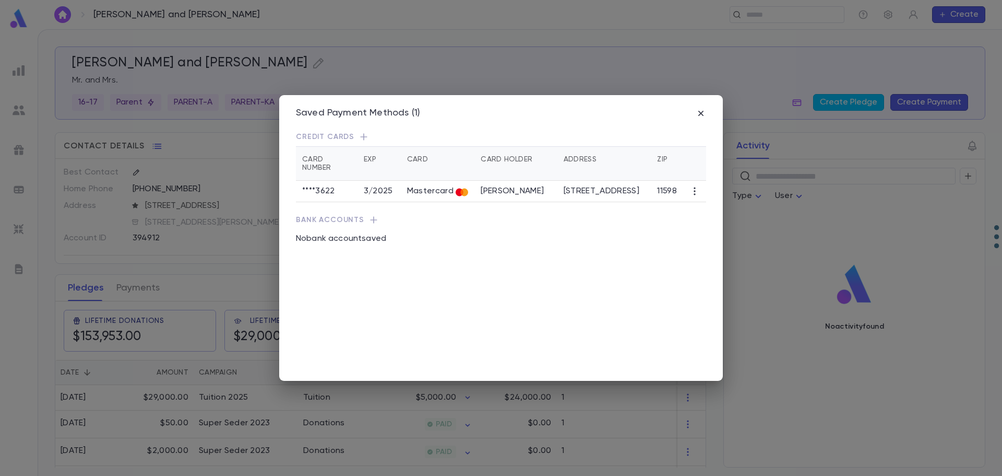
click at [263, 403] on div "Saved Payment Methods (1) Credit Cards Card Number Exp Card Card Holder Address…" at bounding box center [501, 238] width 1002 height 476
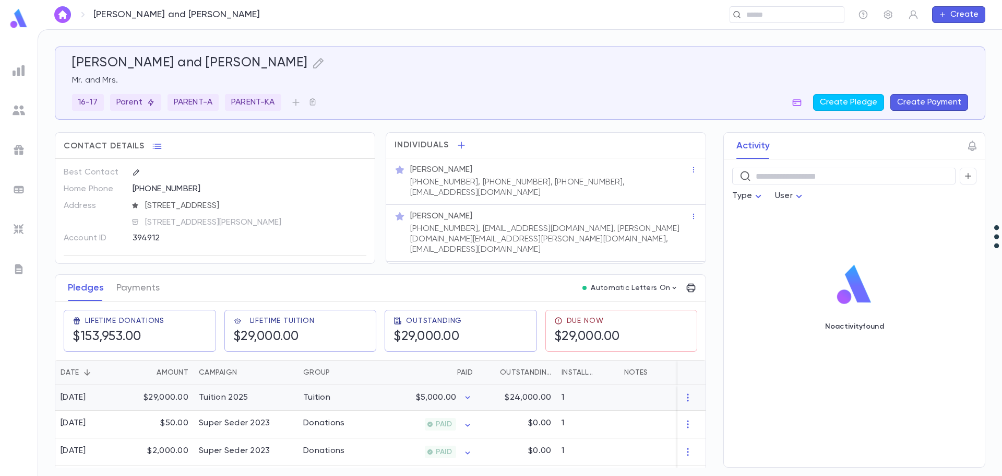
click at [379, 397] on div "$5,000.00" at bounding box center [427, 398] width 102 height 26
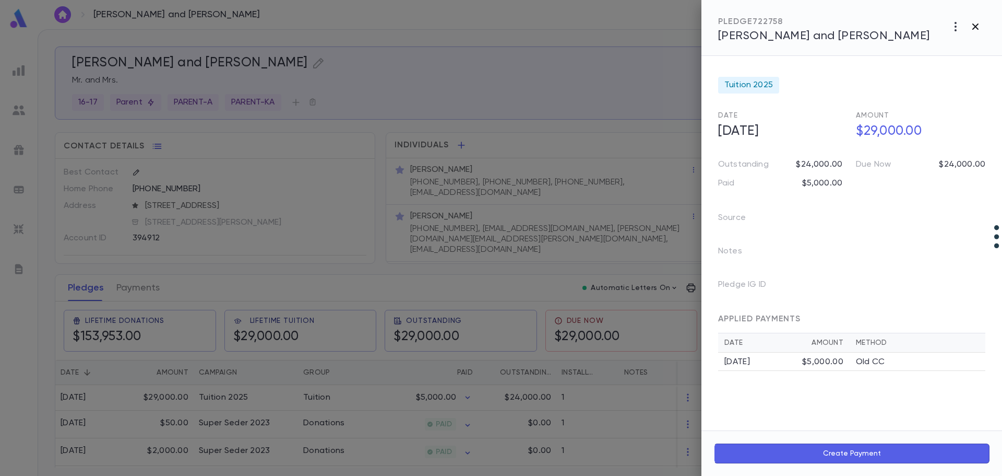
click at [975, 29] on icon "button" at bounding box center [976, 26] width 13 height 13
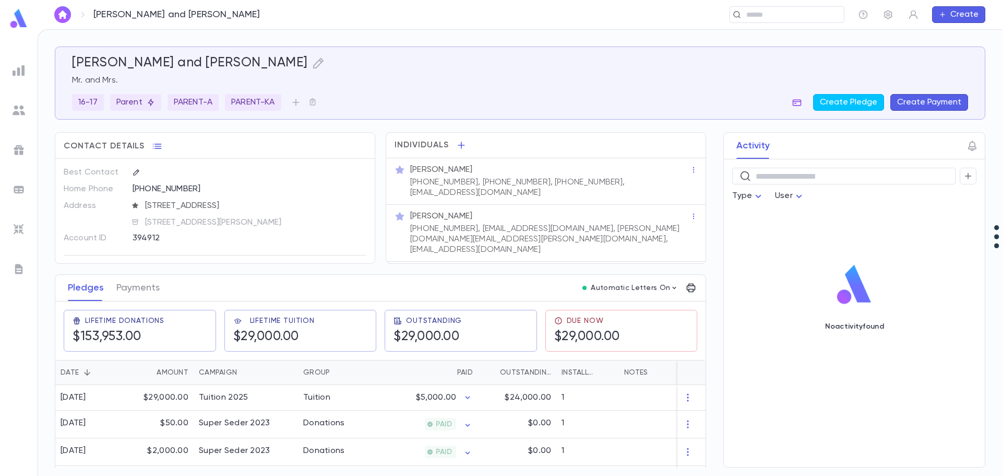
click at [799, 108] on button "button" at bounding box center [797, 102] width 17 height 17
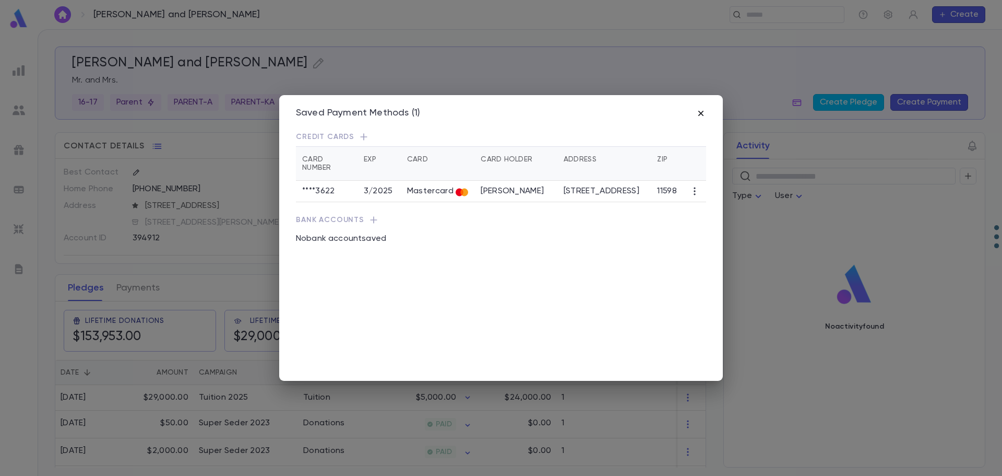
click at [701, 113] on icon "button" at bounding box center [701, 113] width 5 height 5
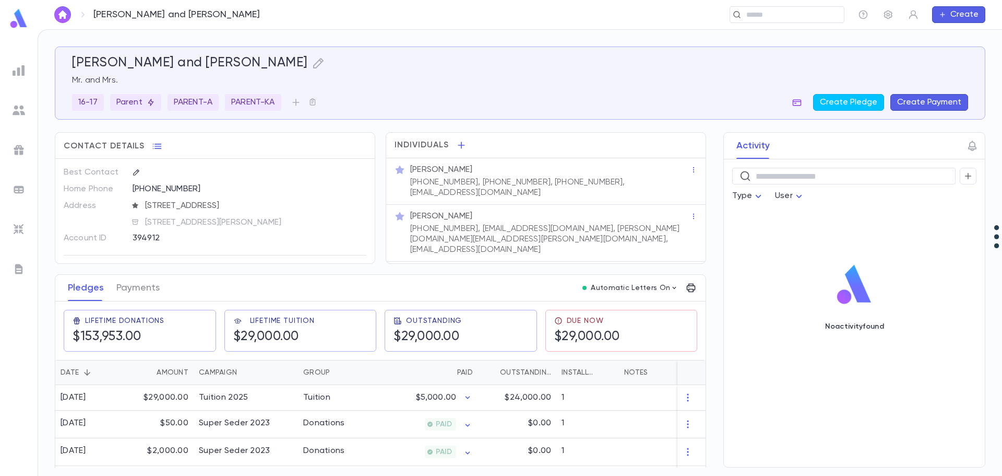
click at [800, 101] on icon "button" at bounding box center [797, 102] width 10 height 10
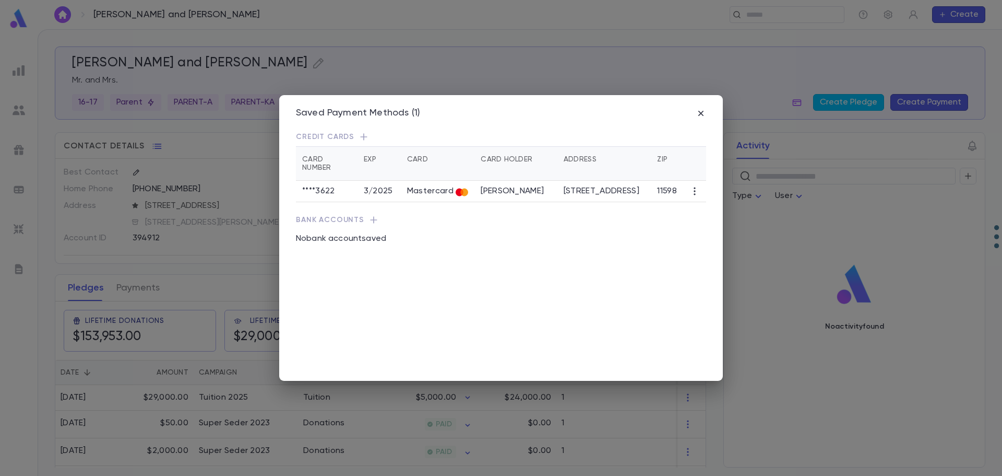
click at [693, 186] on icon "button" at bounding box center [695, 191] width 10 height 10
click at [709, 229] on li "Archive" at bounding box center [751, 234] width 119 height 17
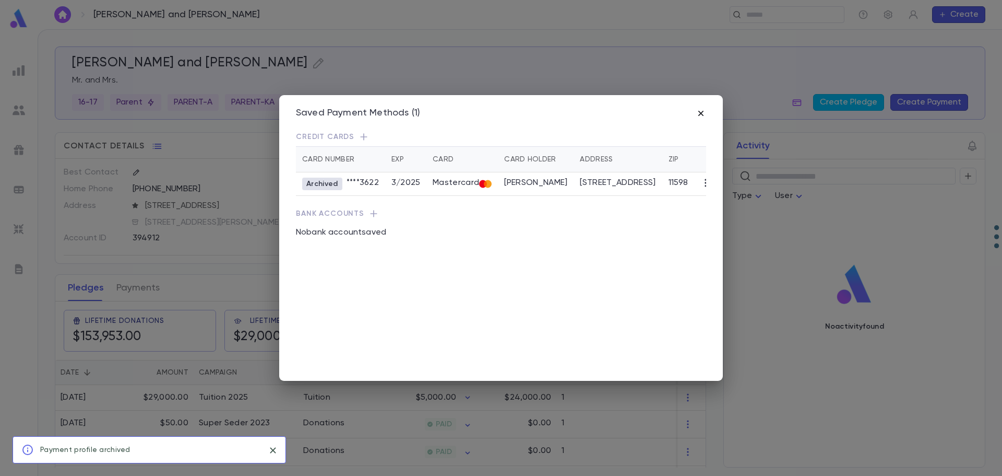
click at [700, 116] on icon "button" at bounding box center [701, 113] width 10 height 10
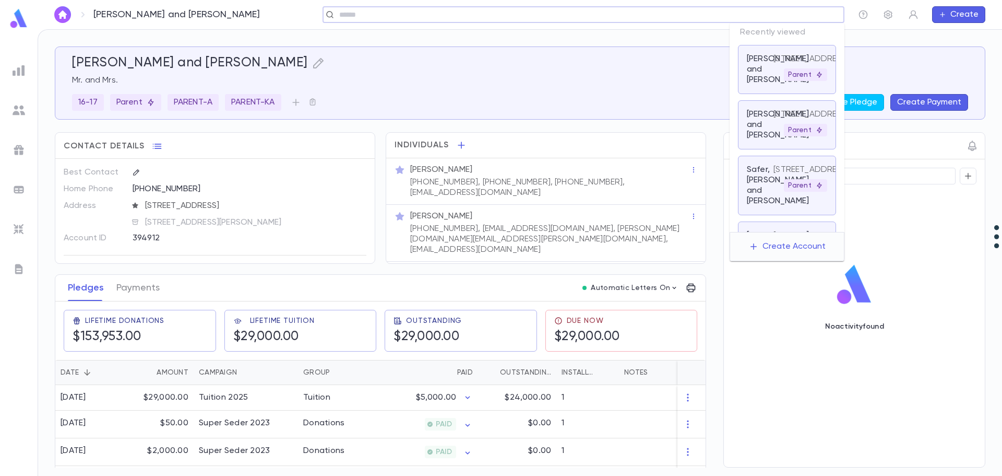
click at [759, 17] on input "text" at bounding box center [580, 15] width 488 height 10
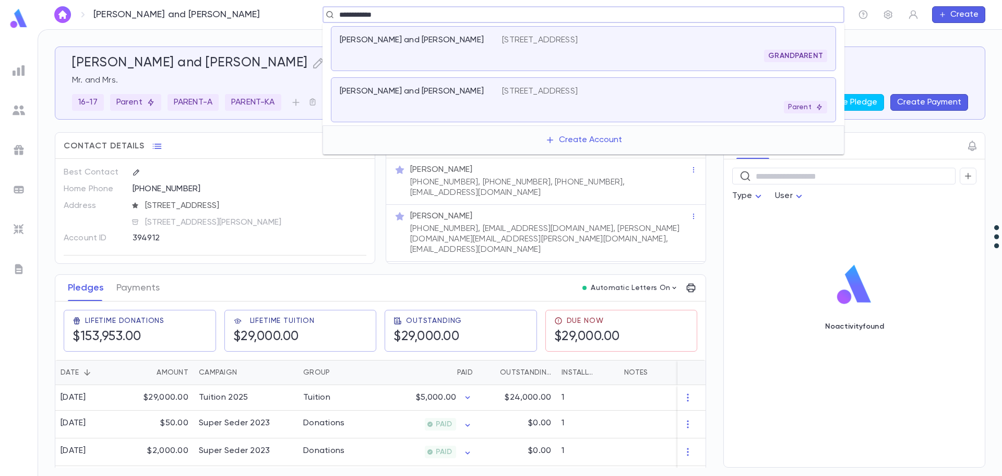
click at [439, 89] on div "[PERSON_NAME] and [PERSON_NAME]" at bounding box center [415, 91] width 150 height 10
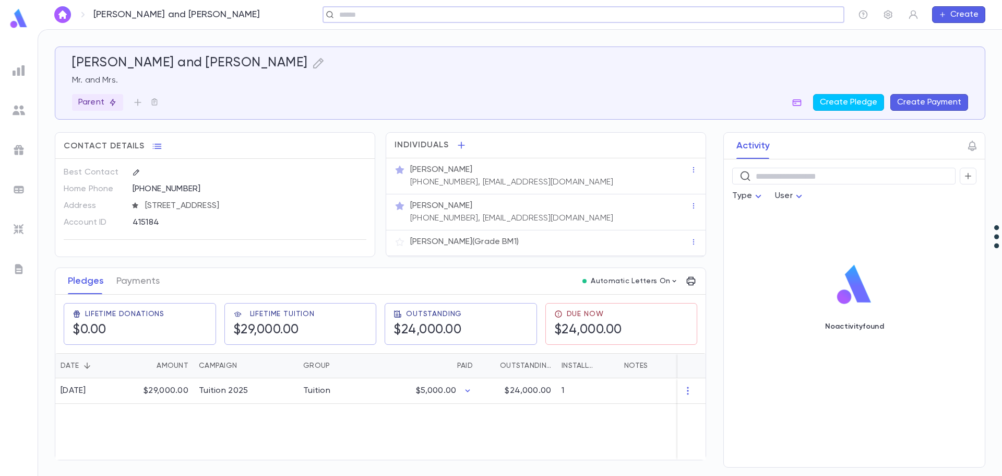
click at [917, 105] on button "Create Payment" at bounding box center [930, 102] width 78 height 17
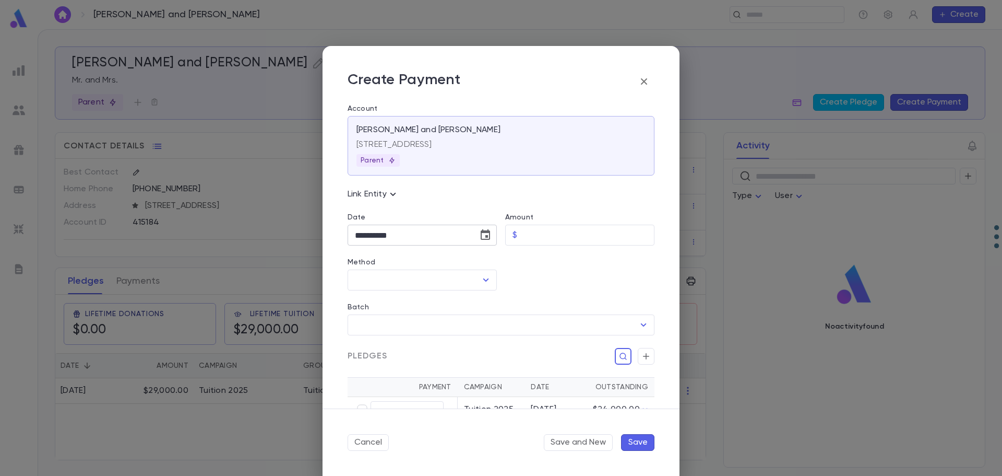
click at [484, 236] on icon "Choose date, selected date is Sep 16, 2025" at bounding box center [485, 234] width 9 height 10
click at [366, 305] on button "1" at bounding box center [366, 304] width 19 height 19
click at [549, 237] on input "Amount" at bounding box center [588, 235] width 133 height 20
click at [385, 283] on input "Method" at bounding box center [414, 280] width 124 height 20
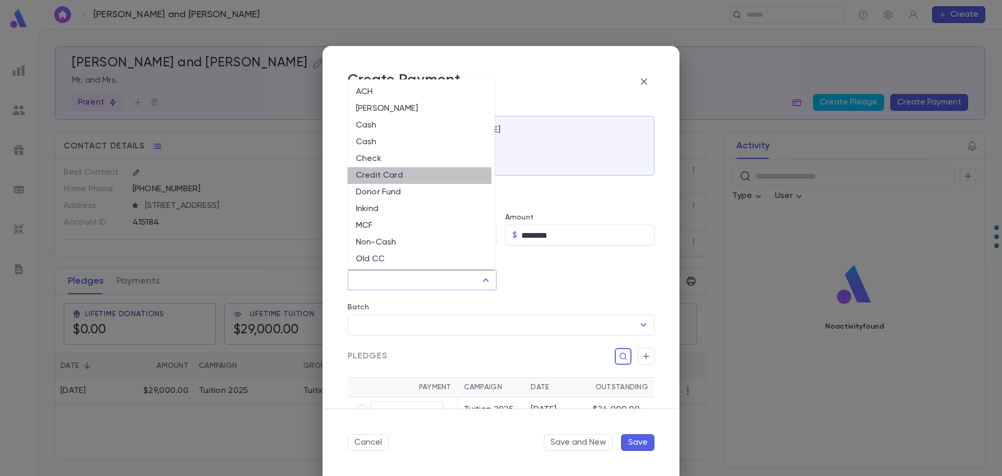
click at [389, 177] on li "Credit Card" at bounding box center [421, 175] width 147 height 17
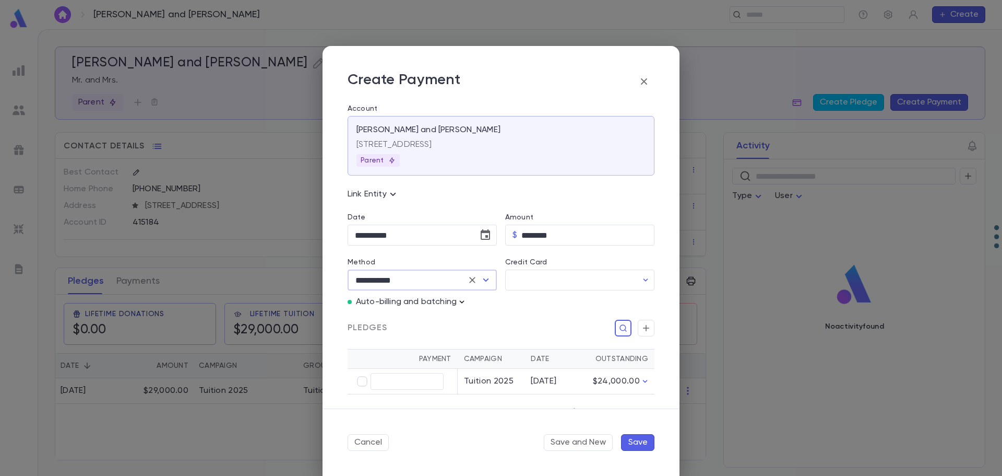
click at [464, 301] on icon "button" at bounding box center [462, 301] width 5 height 3
click at [494, 318] on p "Enter Manual Billing Instead" at bounding box center [522, 320] width 108 height 10
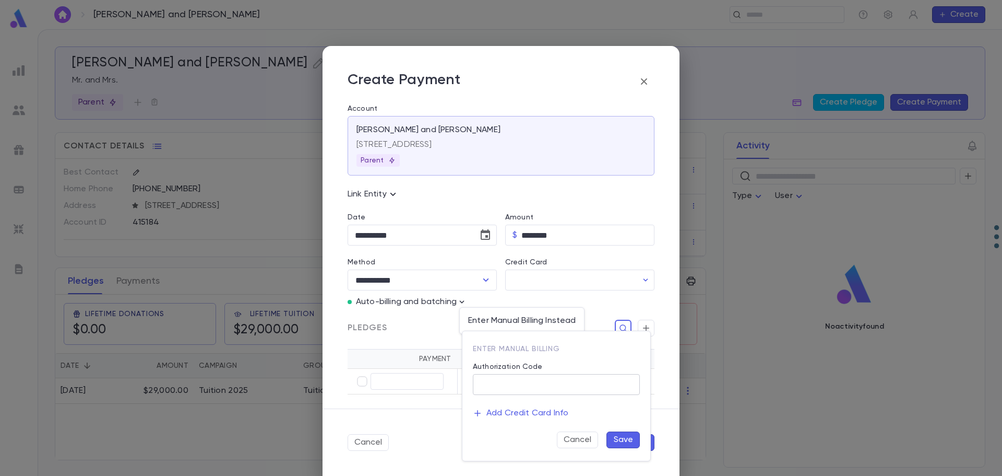
click at [512, 388] on input "Authorization Code" at bounding box center [556, 384] width 167 height 20
click at [629, 436] on button "Save" at bounding box center [623, 439] width 33 height 17
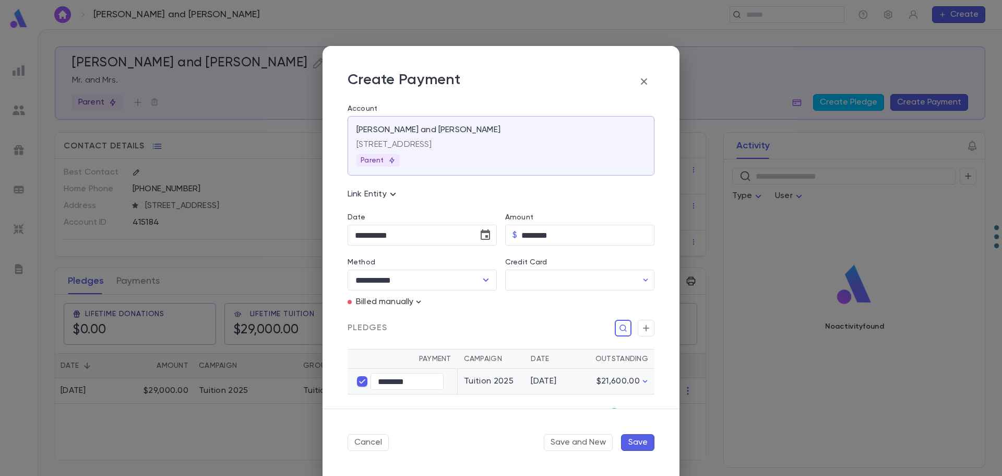
click at [639, 442] on button "Save" at bounding box center [637, 442] width 33 height 17
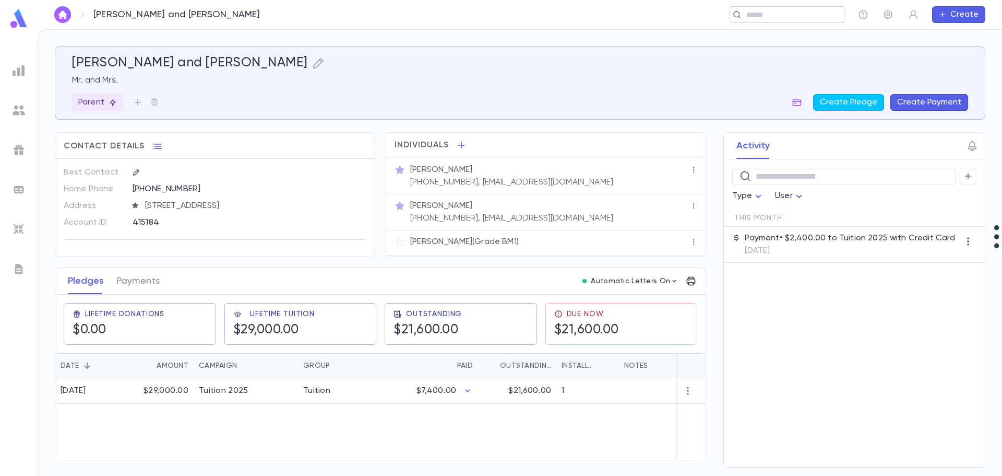
click at [762, 11] on input "text" at bounding box center [783, 15] width 81 height 10
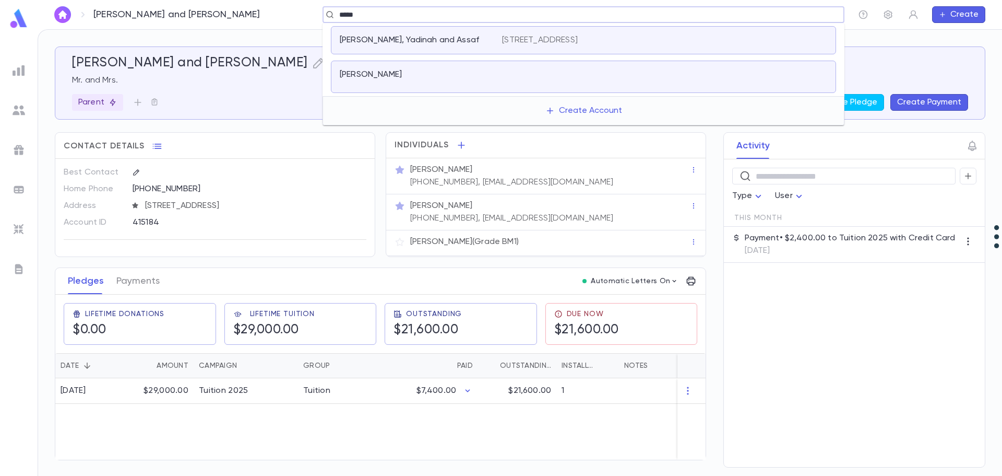
click at [464, 77] on div "[PERSON_NAME]" at bounding box center [415, 74] width 150 height 10
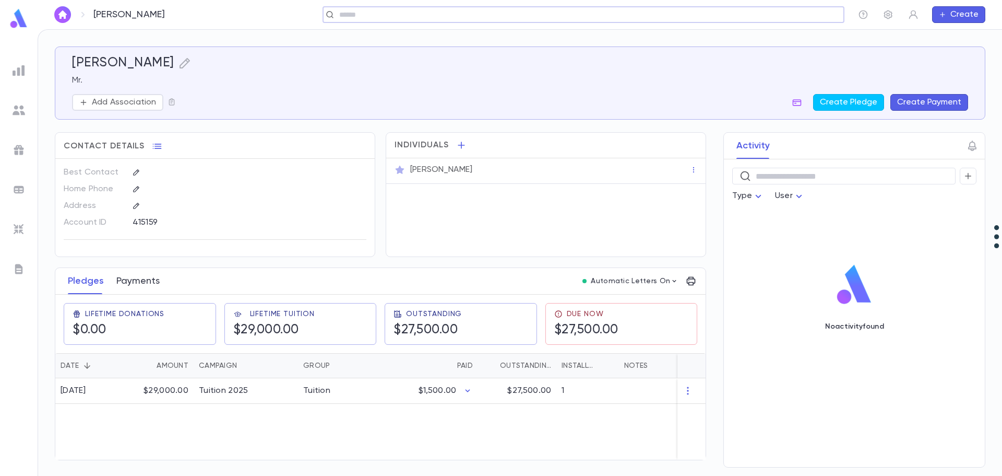
click at [137, 280] on button "Payments" at bounding box center [137, 281] width 43 height 26
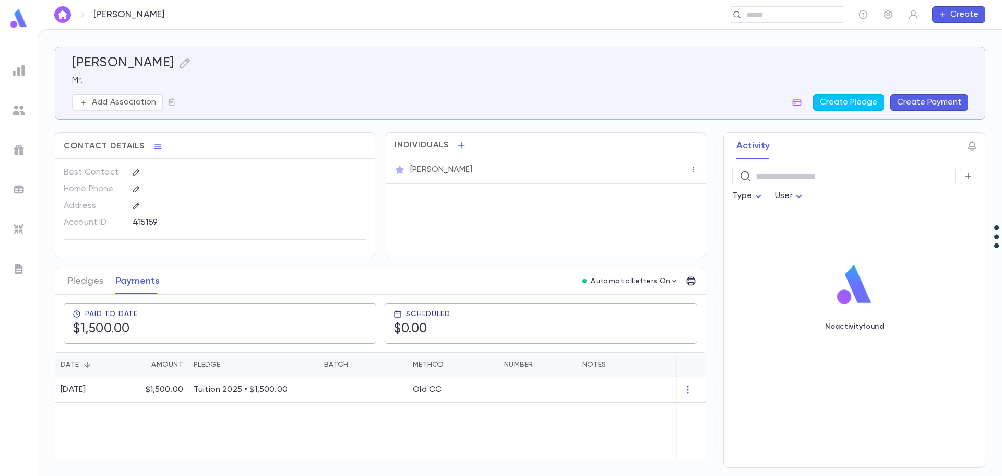
click at [927, 96] on button "Create Payment" at bounding box center [930, 102] width 78 height 17
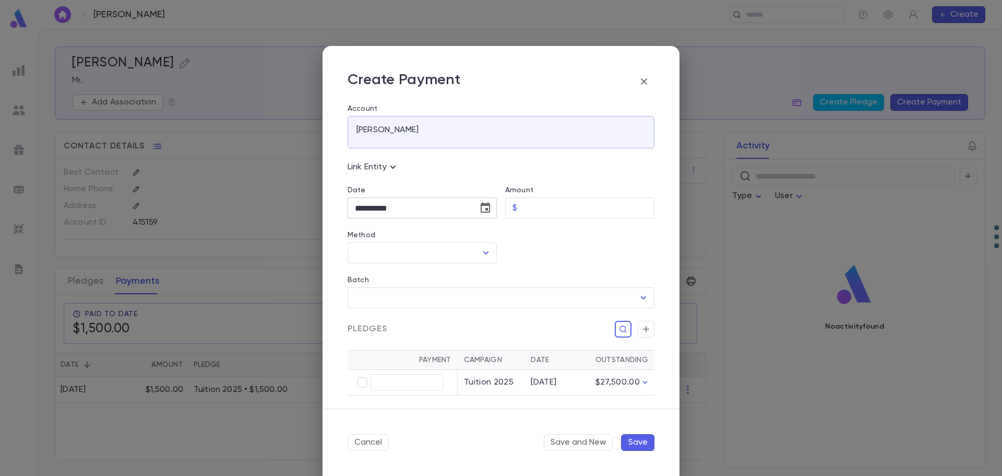
click at [484, 207] on icon "Choose date, selected date is Sep 16, 2025" at bounding box center [485, 208] width 13 height 13
click at [365, 279] on button "1" at bounding box center [366, 277] width 19 height 19
click at [536, 215] on input "Amount" at bounding box center [588, 208] width 133 height 20
click at [431, 254] on input "Method" at bounding box center [414, 253] width 124 height 20
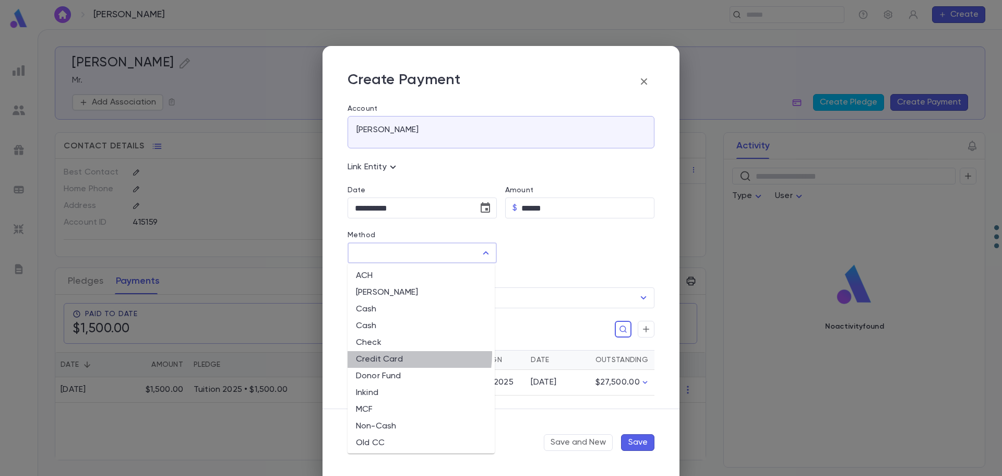
click at [382, 353] on li "Credit Card" at bounding box center [421, 359] width 147 height 17
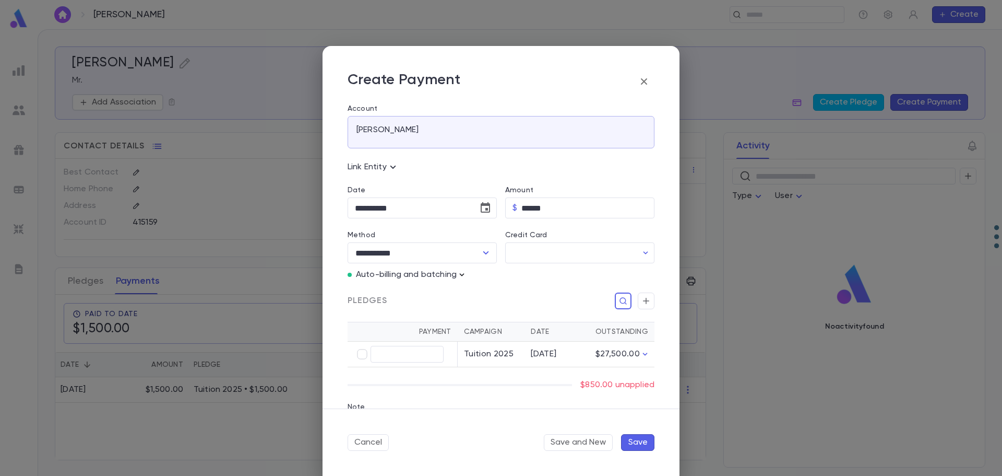
click at [465, 274] on icon "button" at bounding box center [462, 274] width 5 height 3
click at [482, 291] on p "Enter Manual Billing Instead" at bounding box center [522, 293] width 108 height 10
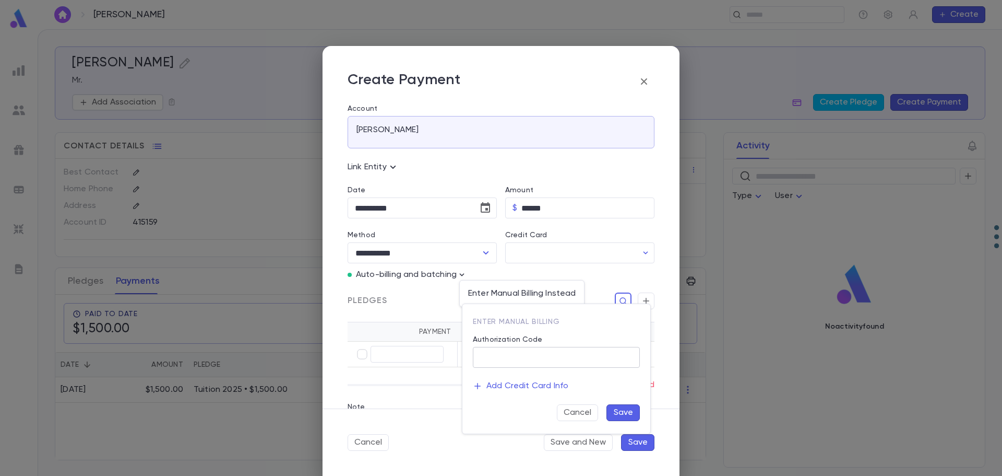
click at [506, 353] on input "Authorization Code" at bounding box center [556, 357] width 167 height 20
click at [622, 408] on button "Save" at bounding box center [623, 412] width 33 height 17
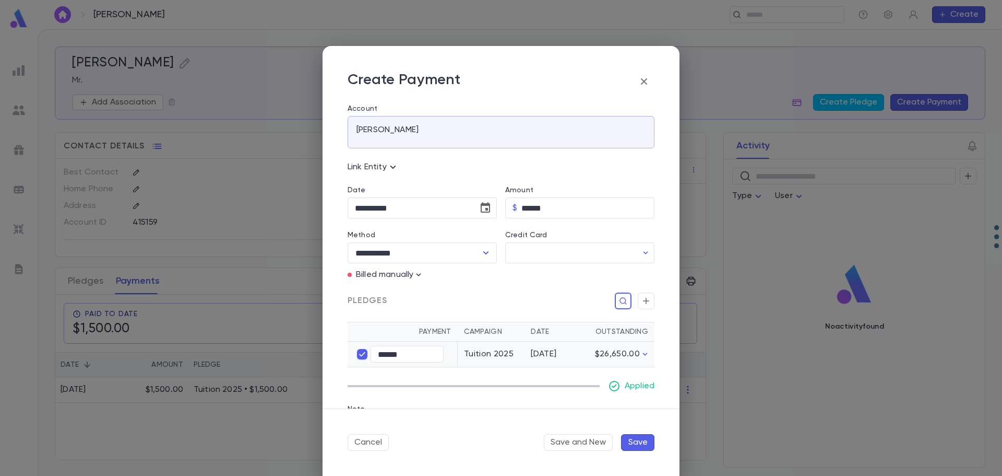
click at [633, 441] on button "Save" at bounding box center [637, 442] width 33 height 17
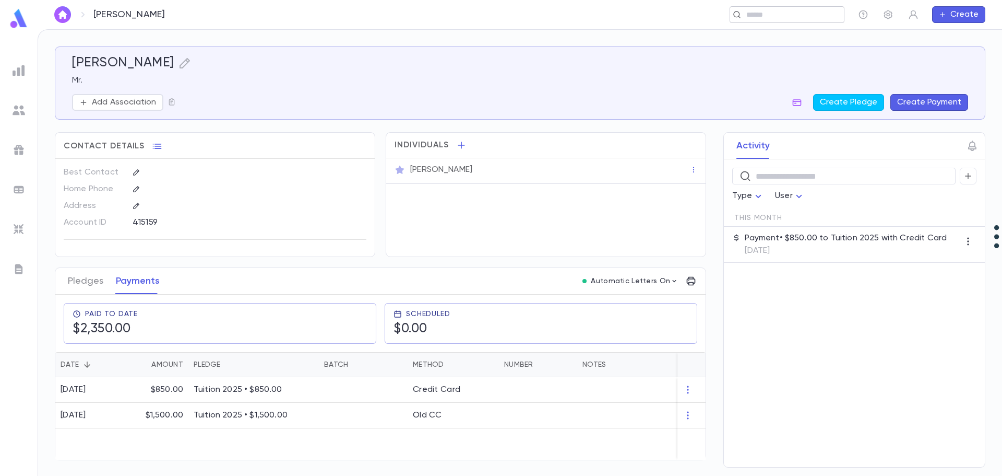
click at [780, 7] on div "[PERSON_NAME] ​ Create" at bounding box center [520, 14] width 965 height 29
click at [780, 11] on input "text" at bounding box center [783, 15] width 81 height 10
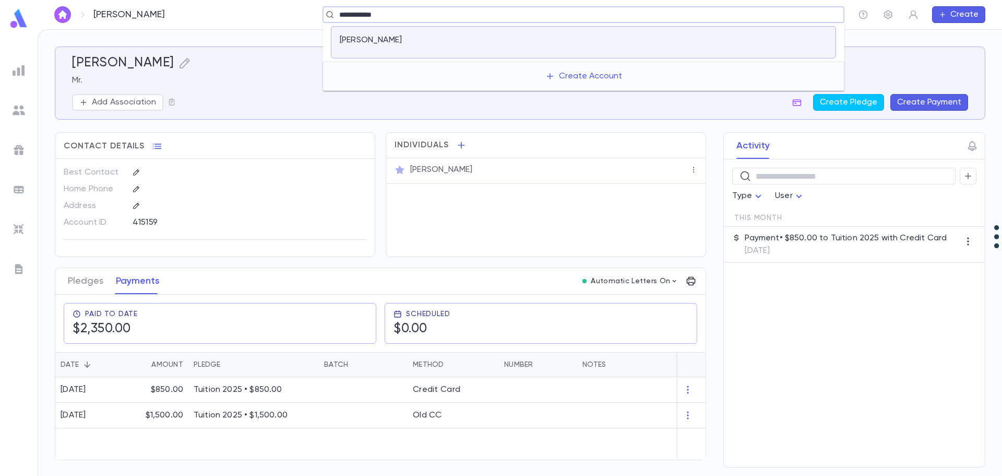
click at [596, 50] on div "[PERSON_NAME]" at bounding box center [583, 42] width 505 height 32
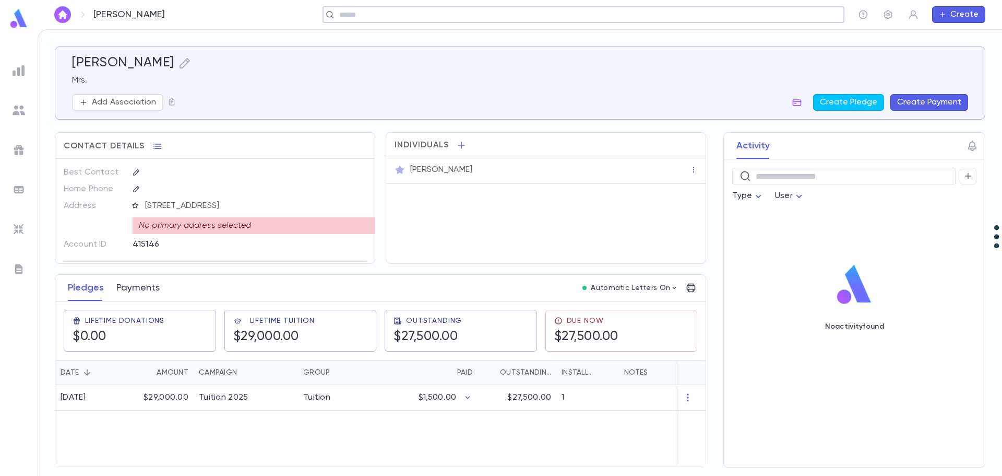
click at [144, 290] on button "Payments" at bounding box center [137, 288] width 43 height 26
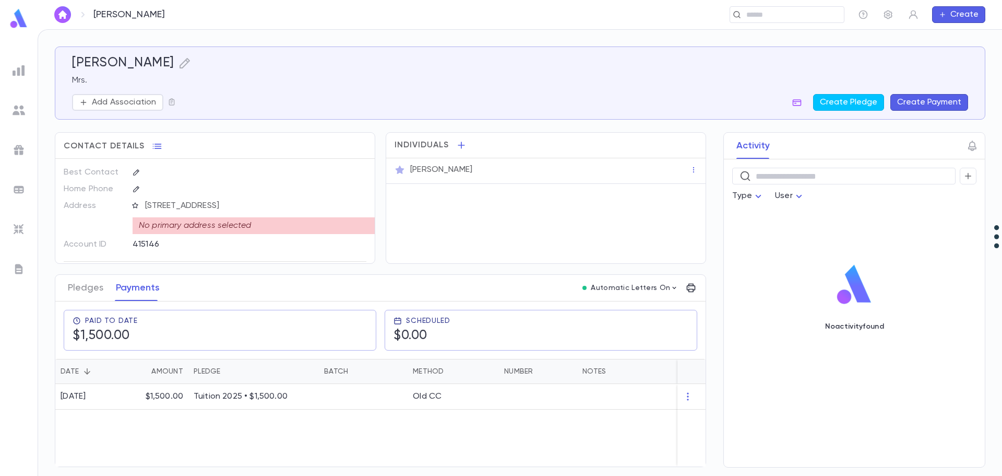
click at [937, 103] on button "Create Payment" at bounding box center [930, 102] width 78 height 17
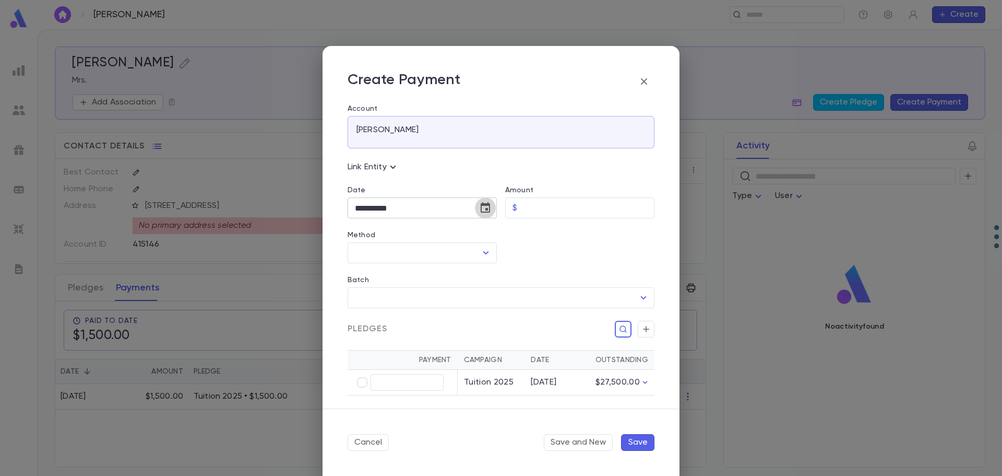
click at [482, 208] on icon "Choose date, selected date is Sep 16, 2025" at bounding box center [485, 208] width 13 height 13
click at [368, 278] on button "1" at bounding box center [366, 277] width 19 height 19
click at [536, 211] on input "Amount" at bounding box center [588, 208] width 133 height 20
click at [429, 254] on input "Method" at bounding box center [414, 253] width 124 height 20
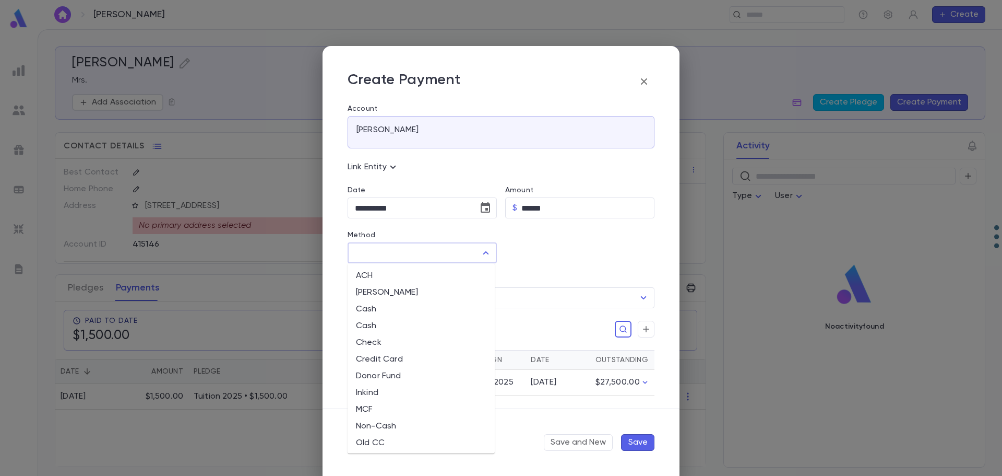
click at [418, 360] on li "Credit Card" at bounding box center [421, 359] width 147 height 17
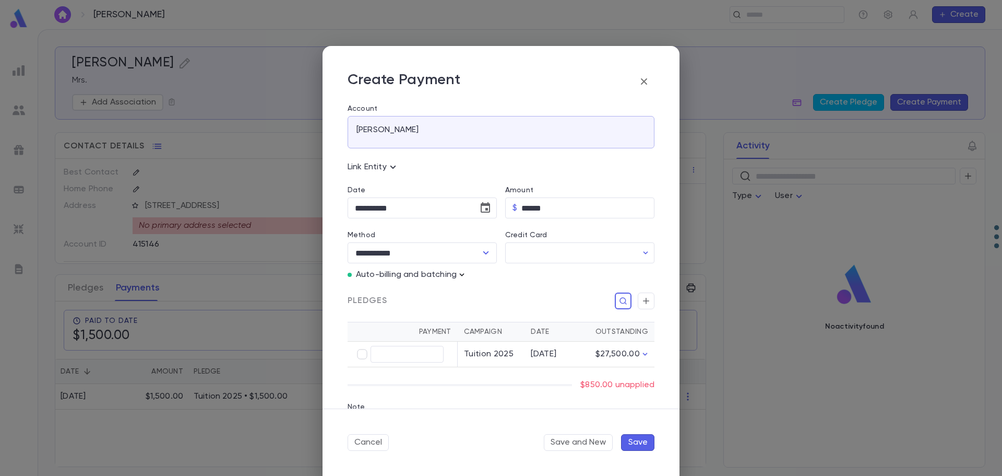
click at [459, 279] on icon "button" at bounding box center [462, 274] width 10 height 10
click at [479, 289] on p "Enter Manual Billing Instead" at bounding box center [522, 293] width 108 height 10
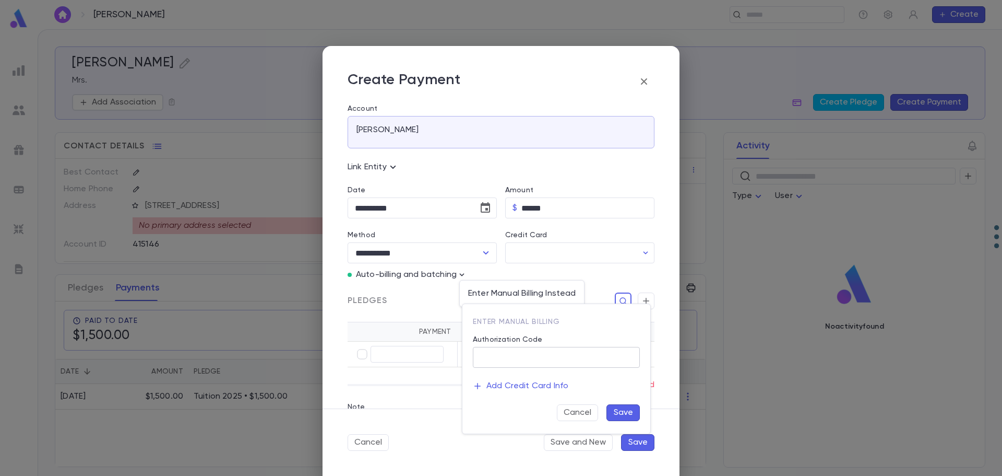
click at [507, 356] on input "Authorization Code" at bounding box center [556, 357] width 167 height 20
click at [627, 412] on button "Save" at bounding box center [623, 412] width 33 height 17
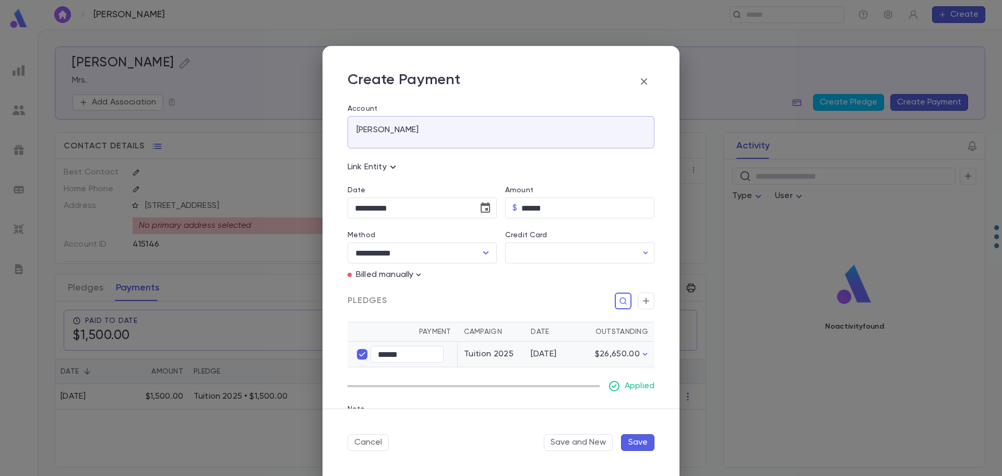
click at [643, 441] on button "Save" at bounding box center [637, 442] width 33 height 17
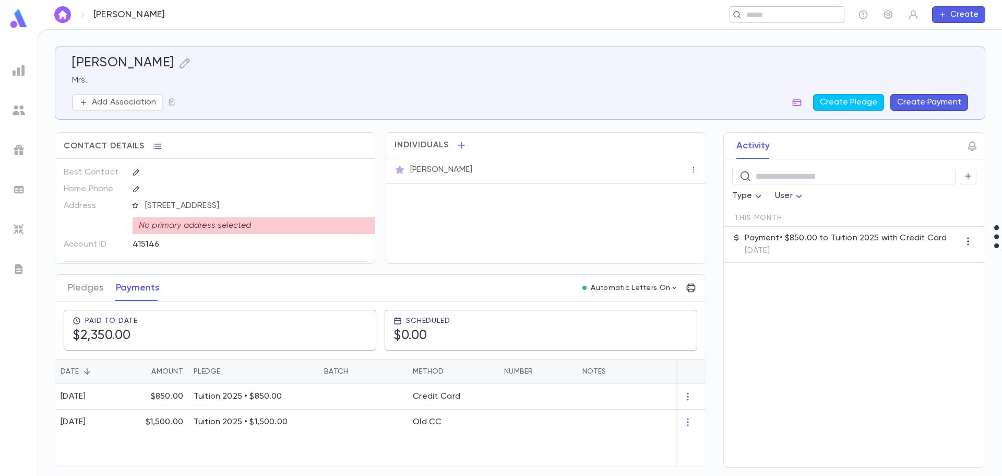
click at [771, 17] on input "text" at bounding box center [783, 15] width 81 height 10
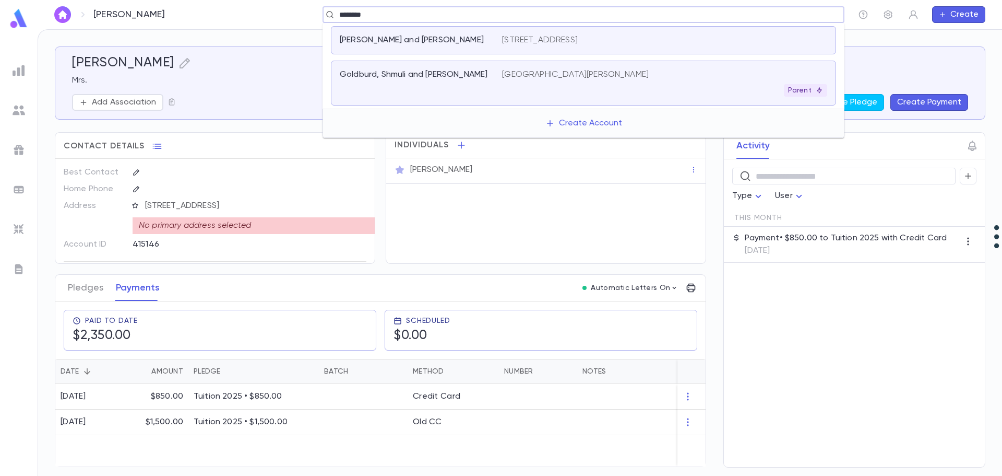
click at [455, 75] on div "Goldburd, Shmuli and [PERSON_NAME]" at bounding box center [415, 74] width 150 height 10
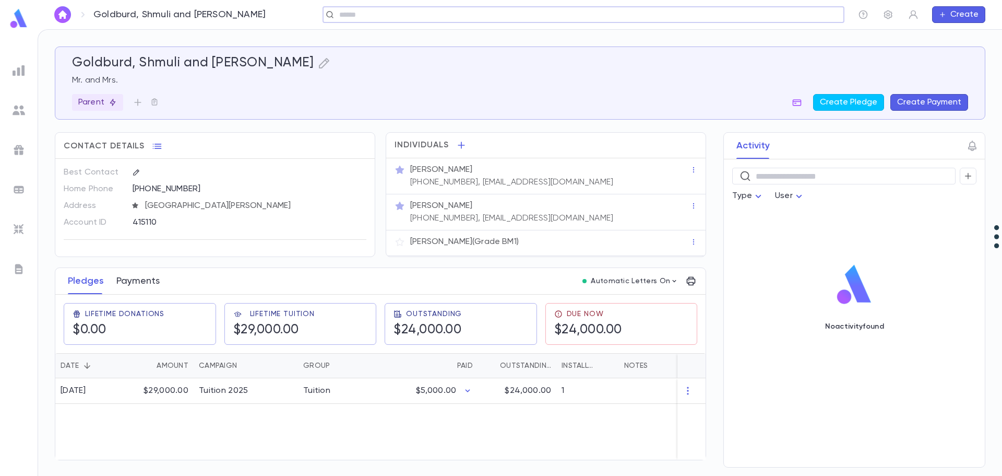
click at [141, 282] on button "Payments" at bounding box center [137, 281] width 43 height 26
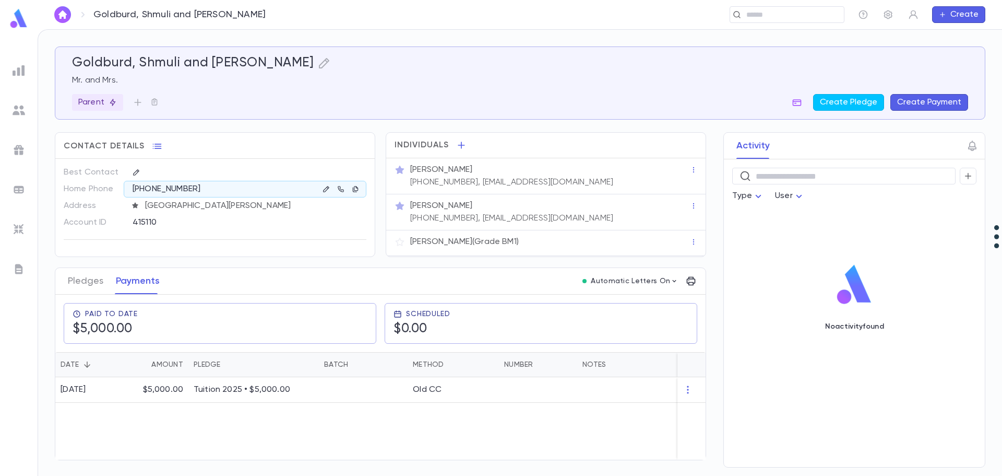
click at [917, 100] on button "Create Payment" at bounding box center [930, 102] width 78 height 17
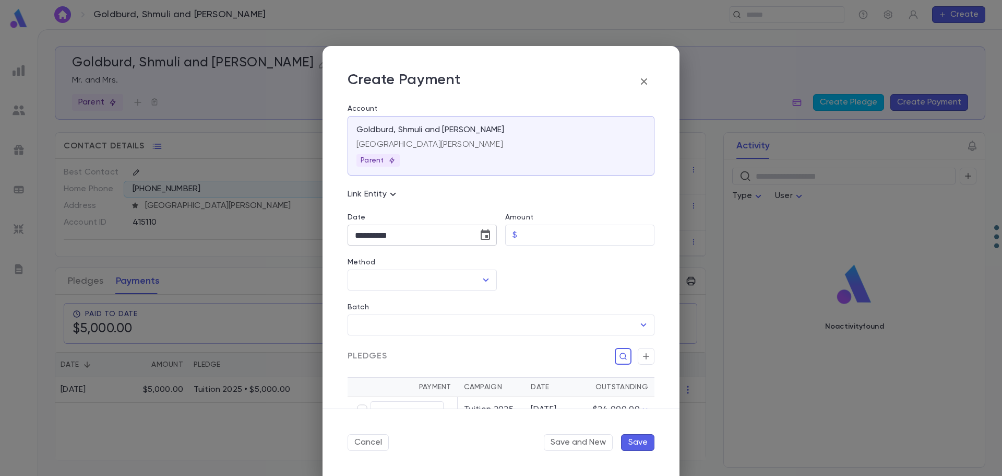
click at [490, 231] on button "Choose date, selected date is Sep 16, 2025" at bounding box center [485, 234] width 21 height 21
click at [370, 300] on button "1" at bounding box center [366, 304] width 19 height 19
drag, startPoint x: 547, startPoint y: 236, endPoint x: 543, endPoint y: 230, distance: 6.5
click at [547, 236] on input "Amount" at bounding box center [588, 235] width 133 height 20
click at [430, 280] on input "Method" at bounding box center [414, 280] width 124 height 20
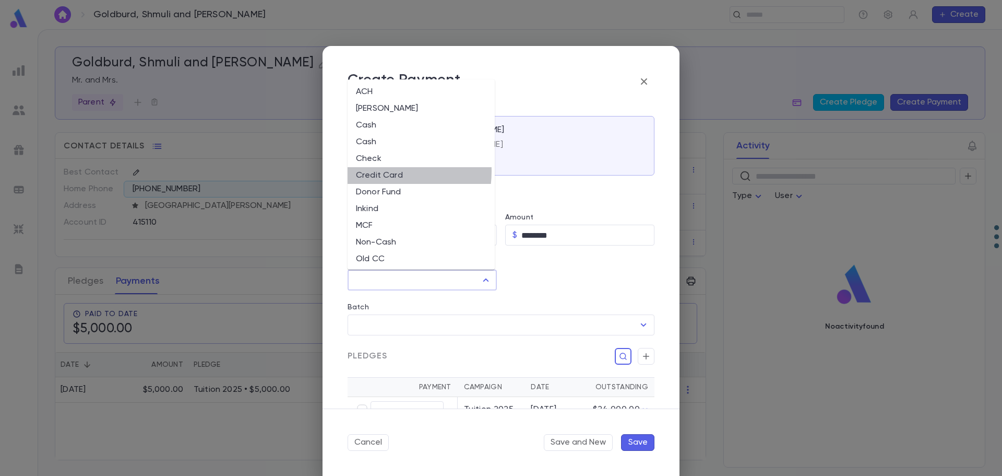
click at [379, 171] on li "Credit Card" at bounding box center [421, 175] width 147 height 17
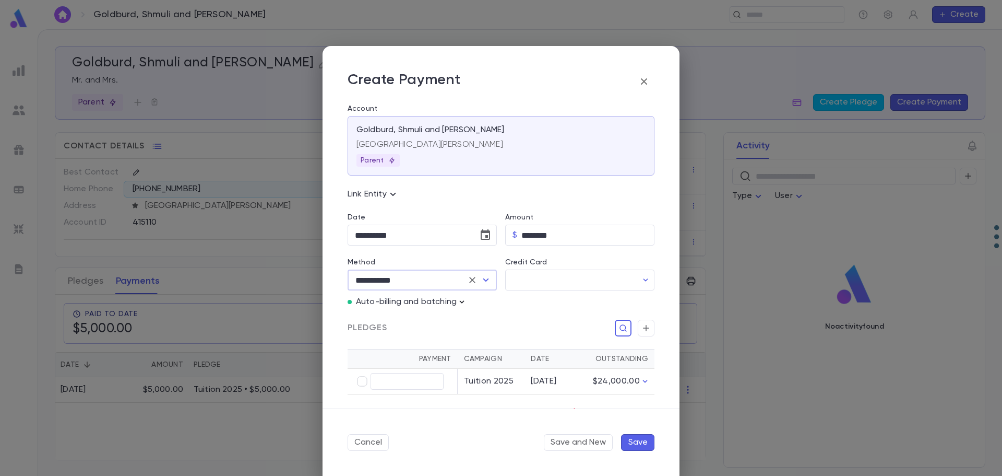
click at [463, 301] on icon "button" at bounding box center [462, 302] width 10 height 10
click at [483, 317] on p "Enter Manual Billing Instead" at bounding box center [522, 320] width 108 height 10
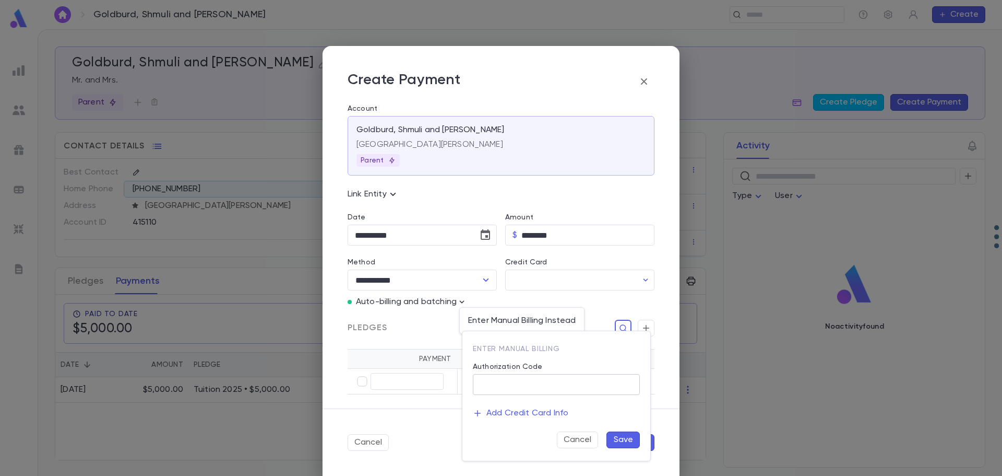
click at [524, 390] on input "Authorization Code" at bounding box center [556, 384] width 167 height 20
click at [619, 440] on button "Save" at bounding box center [623, 439] width 33 height 17
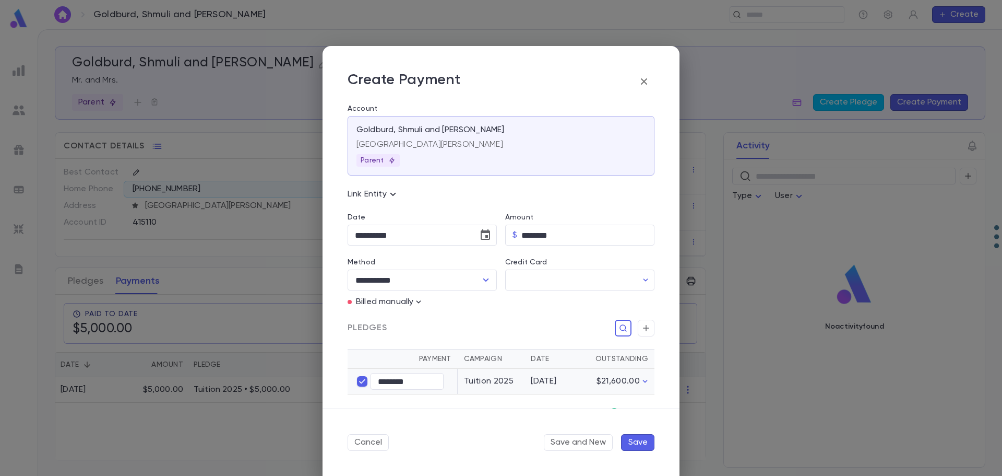
click at [637, 444] on button "Save" at bounding box center [637, 442] width 33 height 17
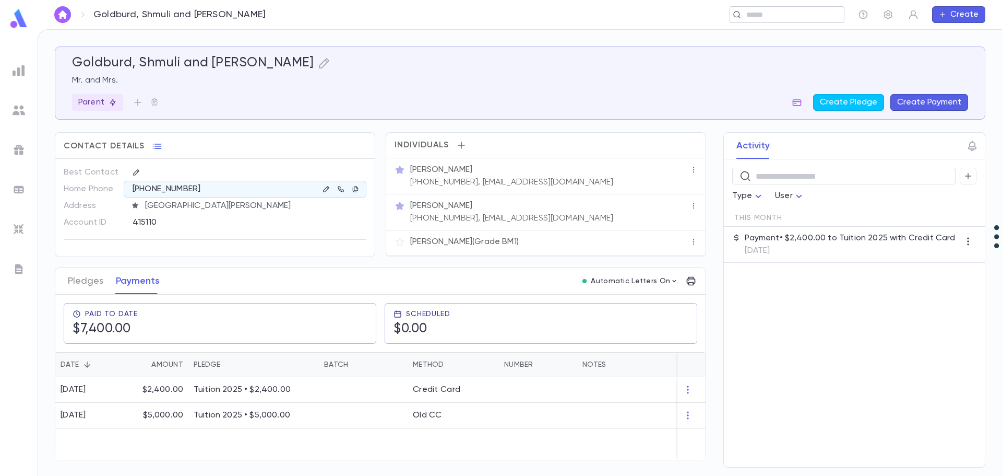
click at [776, 11] on input "text" at bounding box center [783, 15] width 81 height 10
click at [776, 11] on input "text" at bounding box center [580, 15] width 488 height 10
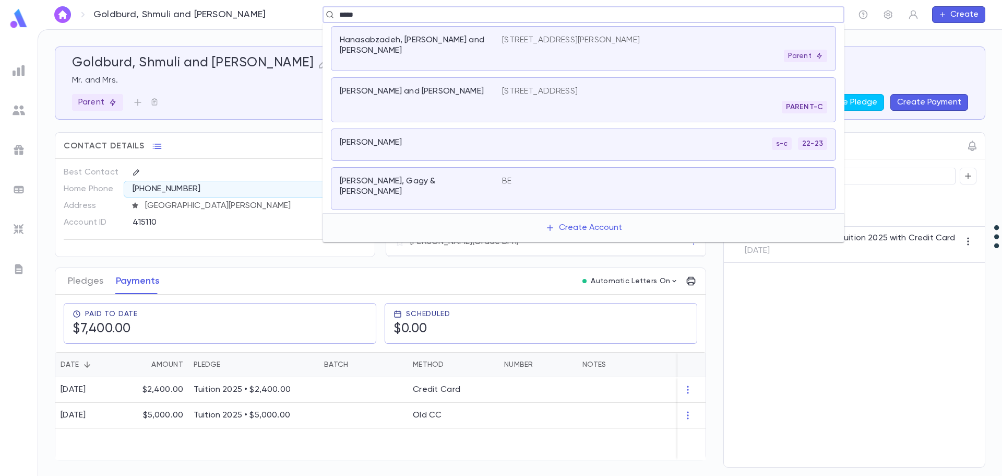
click at [468, 43] on p "Hanasabzadeh, [PERSON_NAME] and [PERSON_NAME]" at bounding box center [415, 45] width 150 height 21
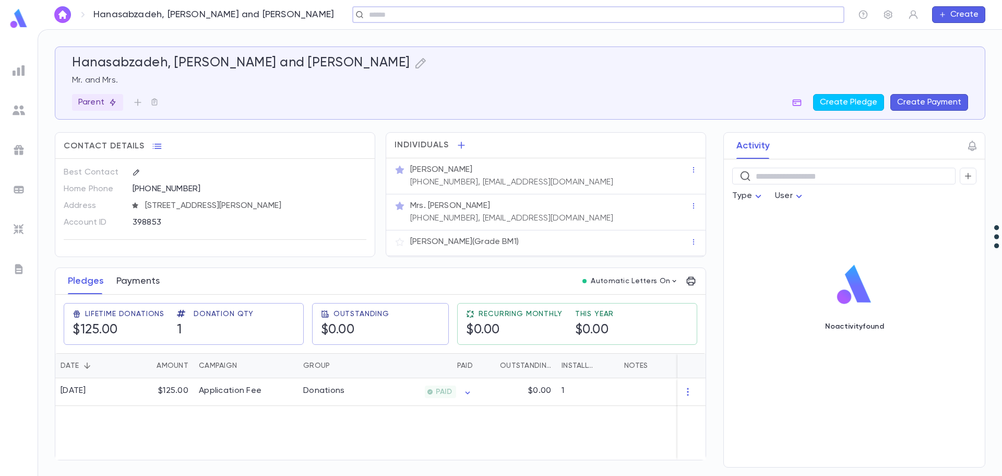
click at [137, 283] on button "Payments" at bounding box center [137, 281] width 43 height 26
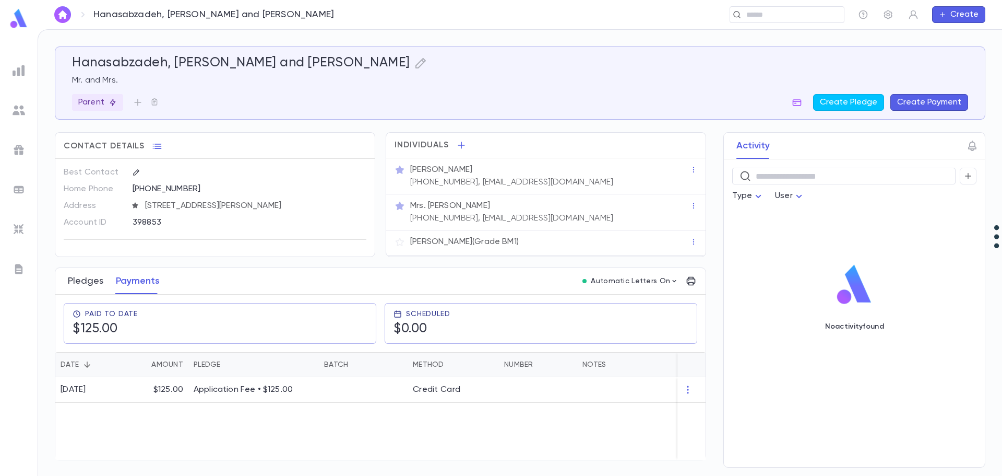
click at [91, 280] on button "Pledges" at bounding box center [86, 281] width 36 height 26
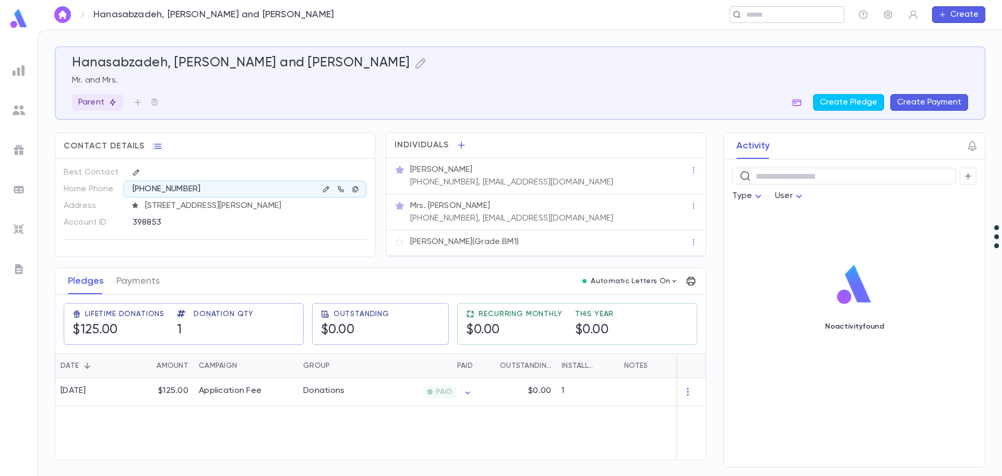
click at [773, 15] on input "text" at bounding box center [783, 15] width 81 height 10
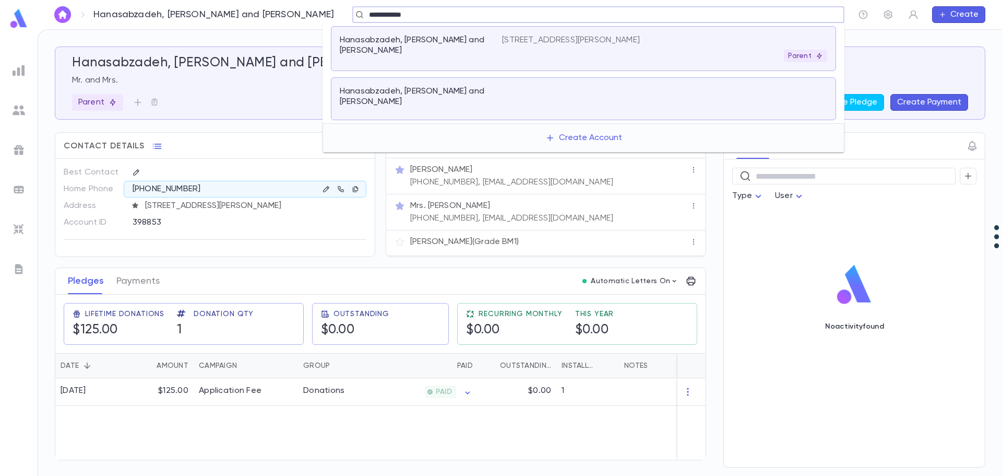
click at [598, 87] on div at bounding box center [664, 98] width 325 height 25
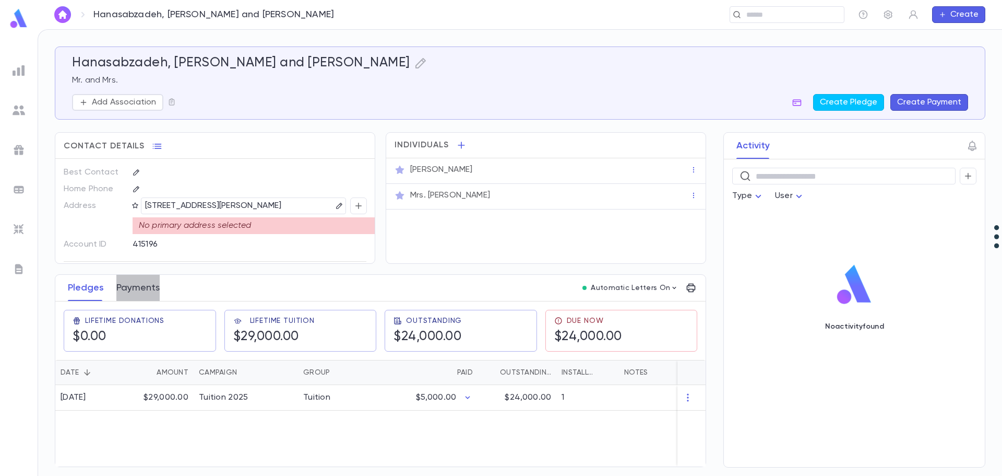
click at [138, 290] on button "Payments" at bounding box center [137, 288] width 43 height 26
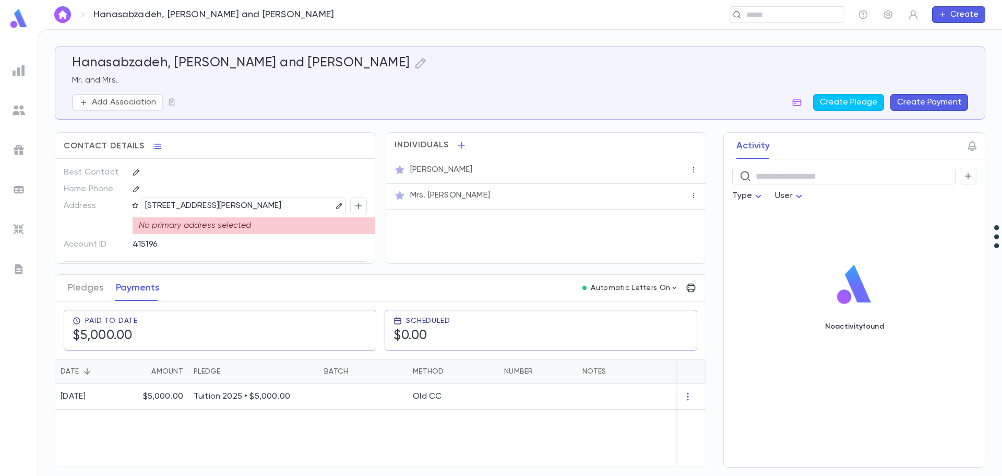
click at [915, 99] on button "Create Payment" at bounding box center [930, 102] width 78 height 17
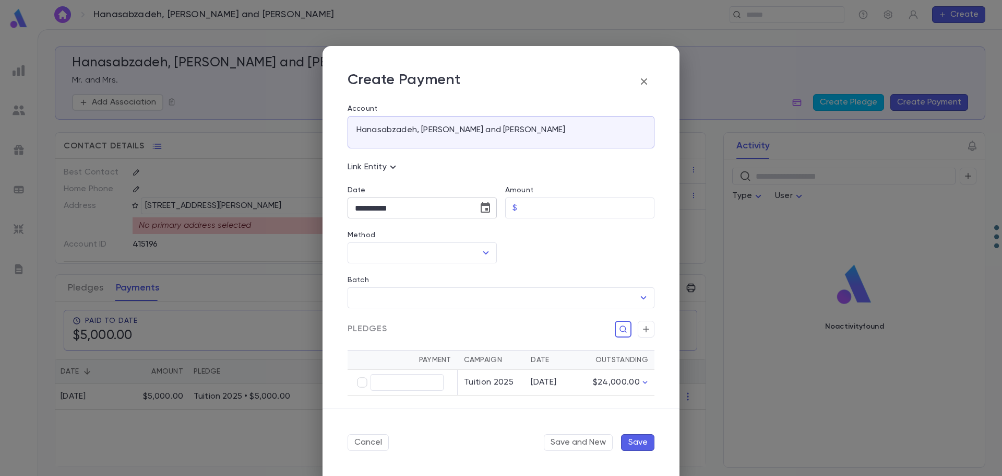
click at [490, 208] on button "Choose date, selected date is Sep 16, 2025" at bounding box center [485, 207] width 21 height 21
click at [367, 276] on button "1" at bounding box center [366, 277] width 19 height 19
click at [534, 213] on input "Amount" at bounding box center [588, 208] width 133 height 20
click at [399, 259] on input "Method" at bounding box center [414, 253] width 124 height 20
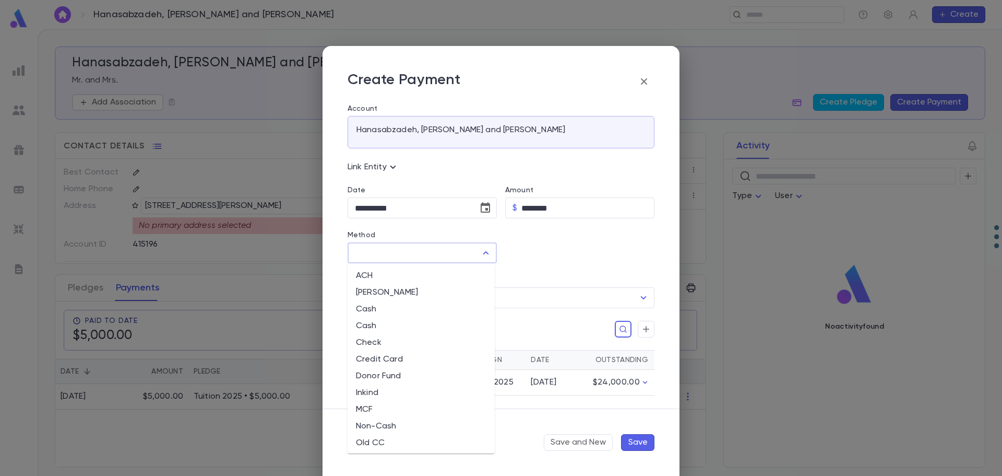
click at [402, 362] on li "Credit Card" at bounding box center [421, 359] width 147 height 17
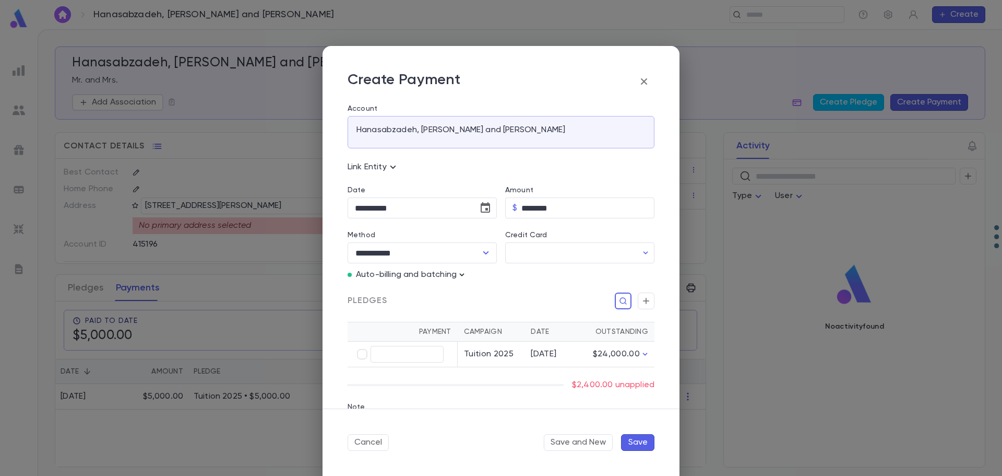
click at [465, 274] on icon "button" at bounding box center [462, 274] width 5 height 3
click at [491, 291] on p "Enter Manual Billing Instead" at bounding box center [522, 293] width 108 height 10
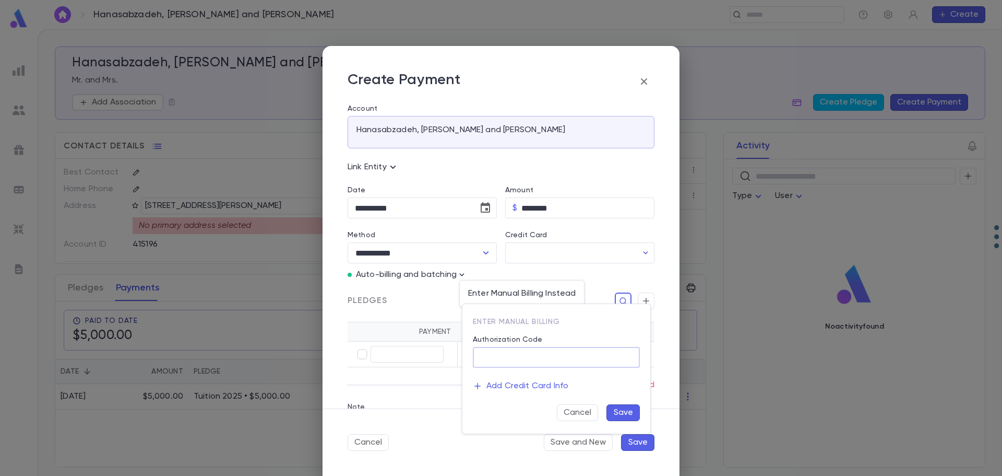
click at [515, 358] on input "Authorization Code" at bounding box center [556, 357] width 167 height 20
click at [623, 411] on button "Save" at bounding box center [623, 412] width 33 height 17
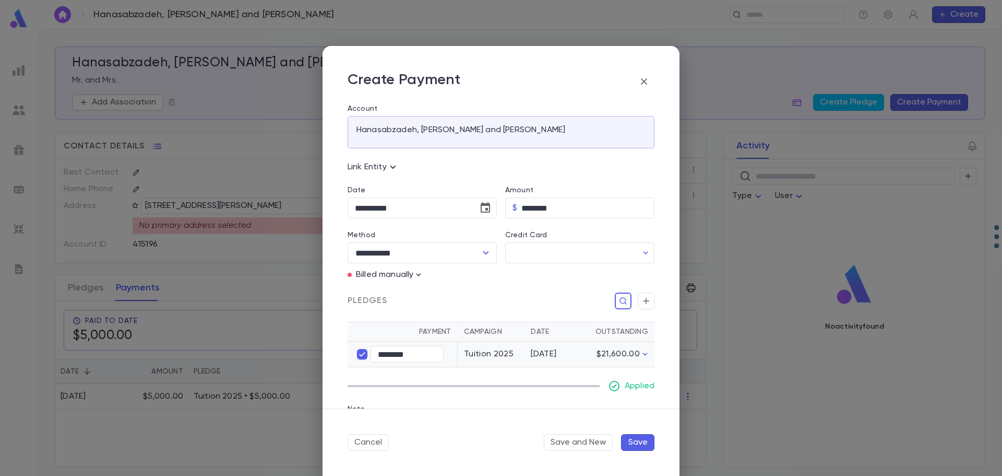
click at [640, 444] on button "Save" at bounding box center [637, 442] width 33 height 17
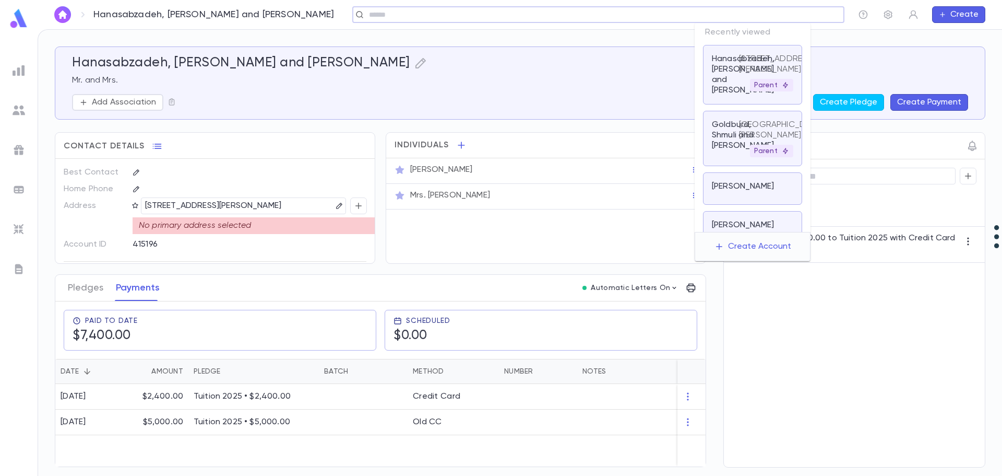
click at [749, 13] on input "text" at bounding box center [595, 15] width 458 height 10
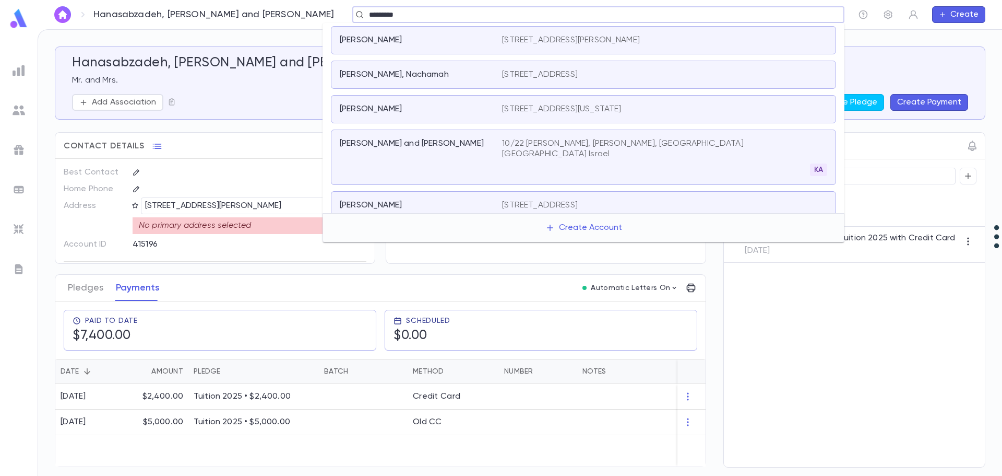
click at [500, 151] on div "[PERSON_NAME] and [PERSON_NAME]" at bounding box center [421, 157] width 162 height 38
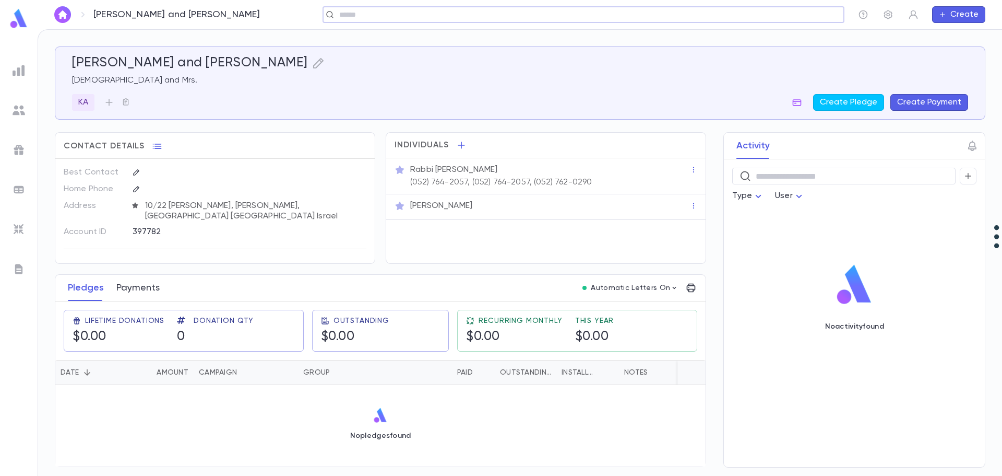
click at [125, 286] on button "Payments" at bounding box center [137, 288] width 43 height 26
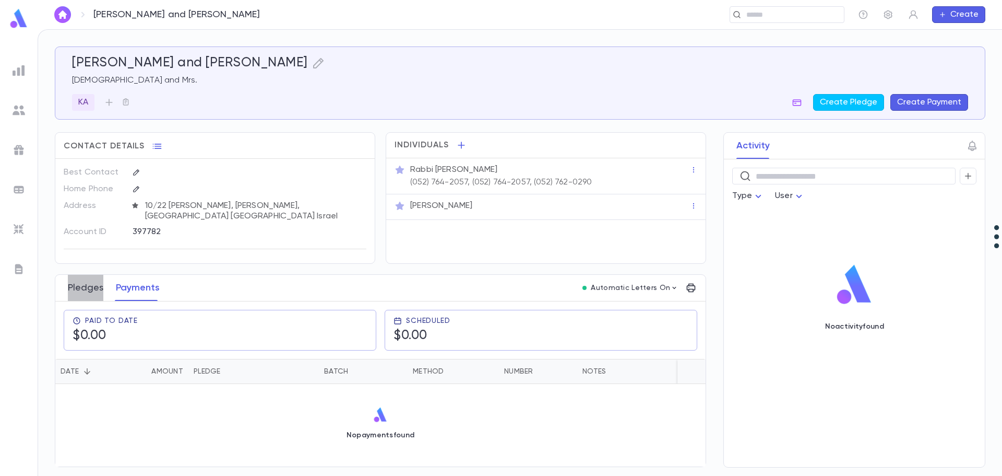
click at [92, 287] on button "Pledges" at bounding box center [86, 288] width 36 height 26
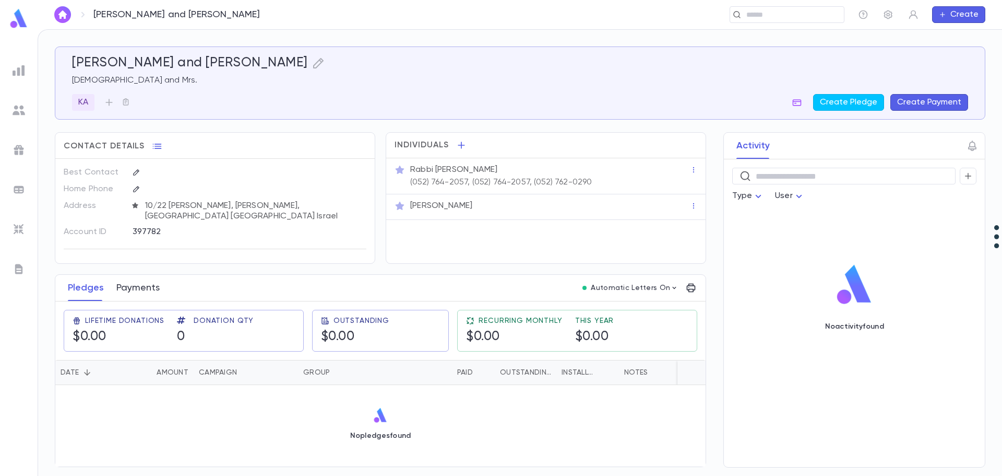
click at [127, 291] on button "Payments" at bounding box center [137, 288] width 43 height 26
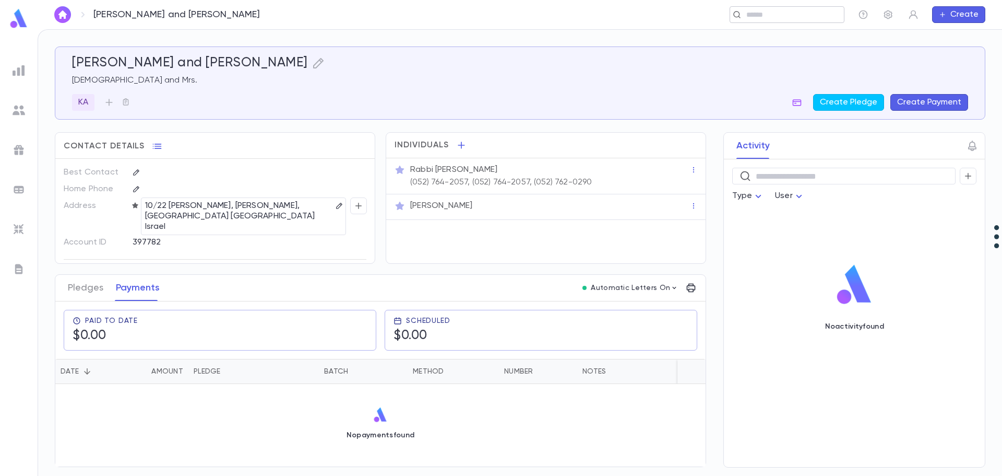
click at [776, 16] on input "text" at bounding box center [783, 15] width 81 height 10
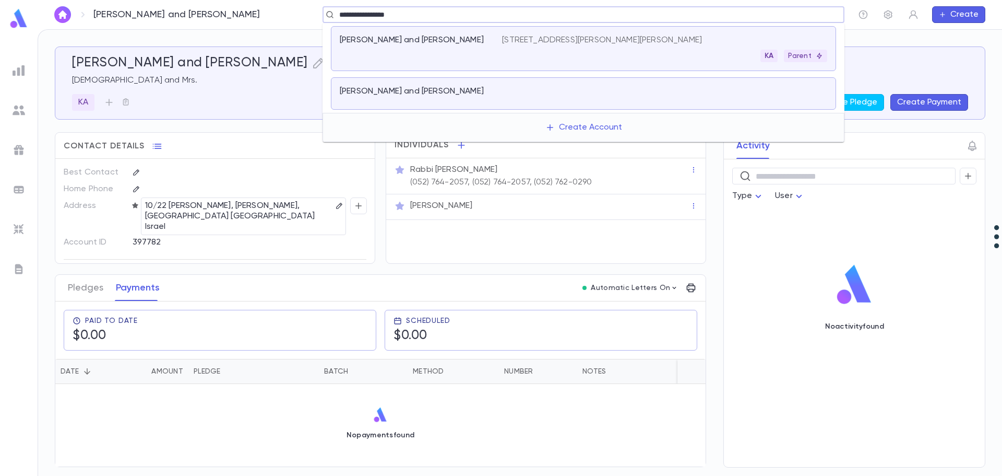
click at [597, 62] on div "KA Parent" at bounding box center [664, 56] width 325 height 13
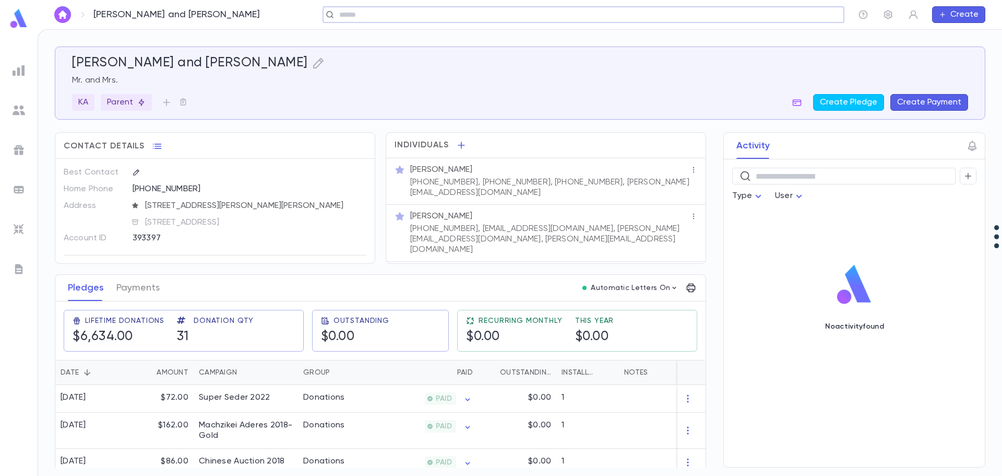
click at [450, 15] on input "text" at bounding box center [580, 15] width 488 height 10
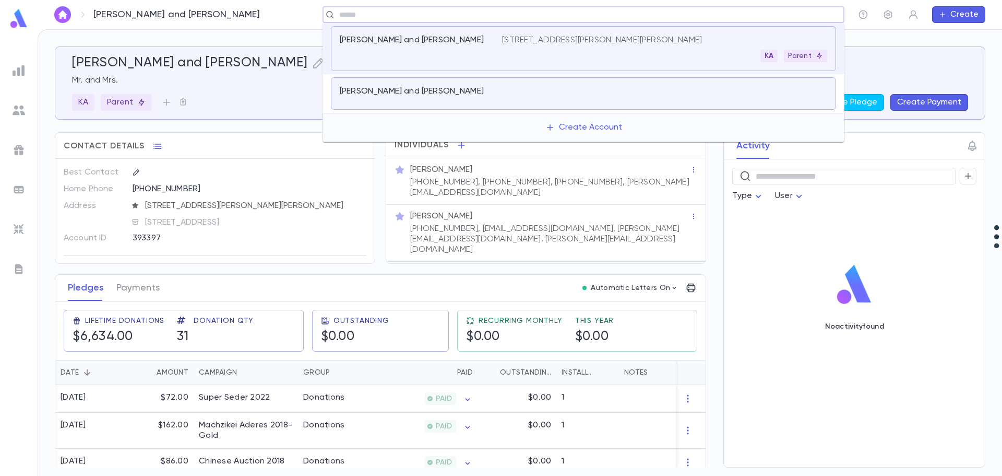
click at [438, 86] on p "[PERSON_NAME] and [PERSON_NAME]" at bounding box center [412, 91] width 144 height 10
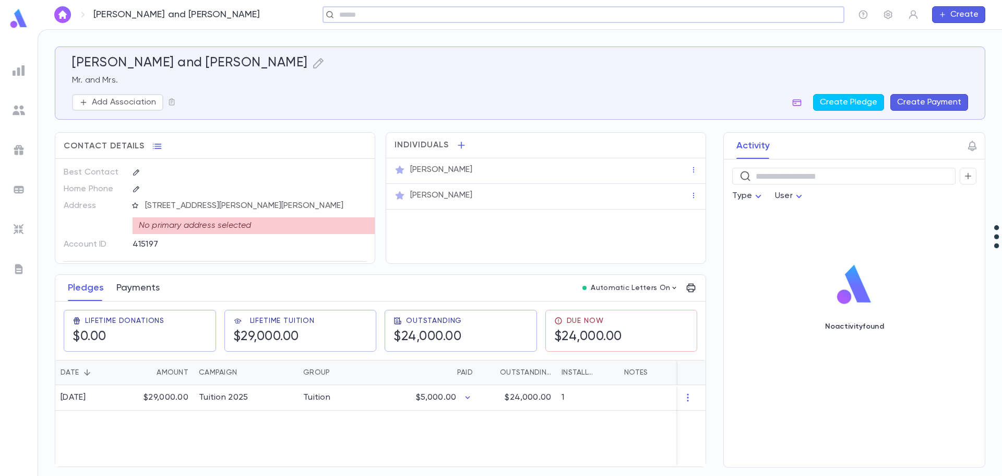
click at [143, 287] on button "Payments" at bounding box center [137, 288] width 43 height 26
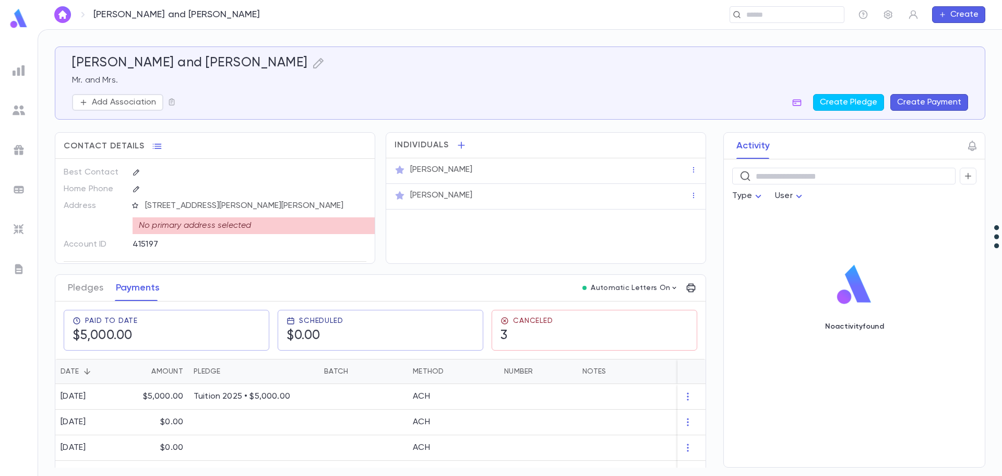
click at [942, 104] on button "Create Payment" at bounding box center [930, 102] width 78 height 17
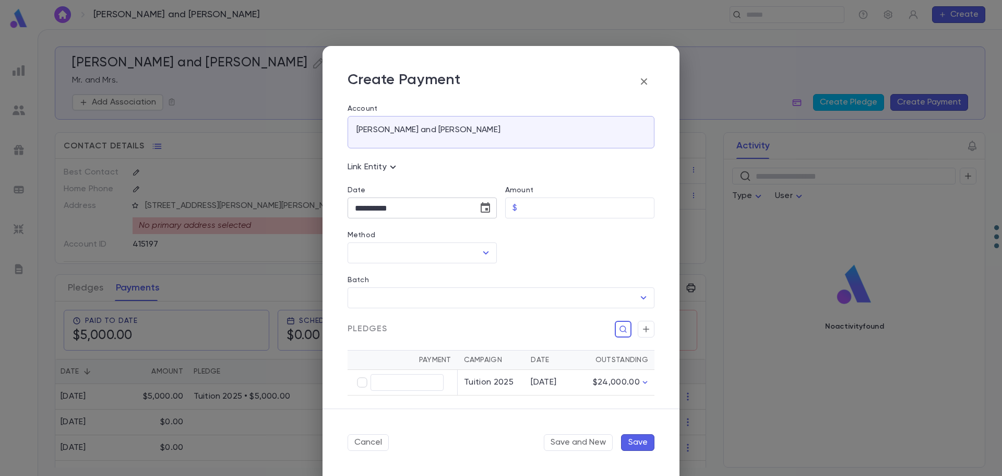
click at [486, 205] on icon "Choose date, selected date is Sep 16, 2025" at bounding box center [485, 207] width 9 height 10
click at [370, 279] on button "1" at bounding box center [366, 277] width 19 height 19
click at [530, 206] on input "Amount" at bounding box center [588, 208] width 133 height 20
click at [415, 252] on input "Method" at bounding box center [414, 253] width 124 height 20
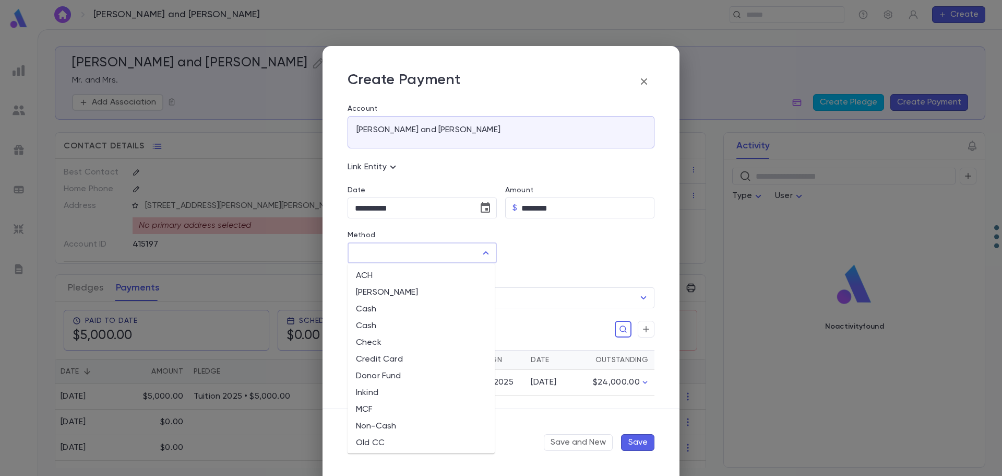
click at [397, 273] on li "ACH" at bounding box center [421, 275] width 147 height 17
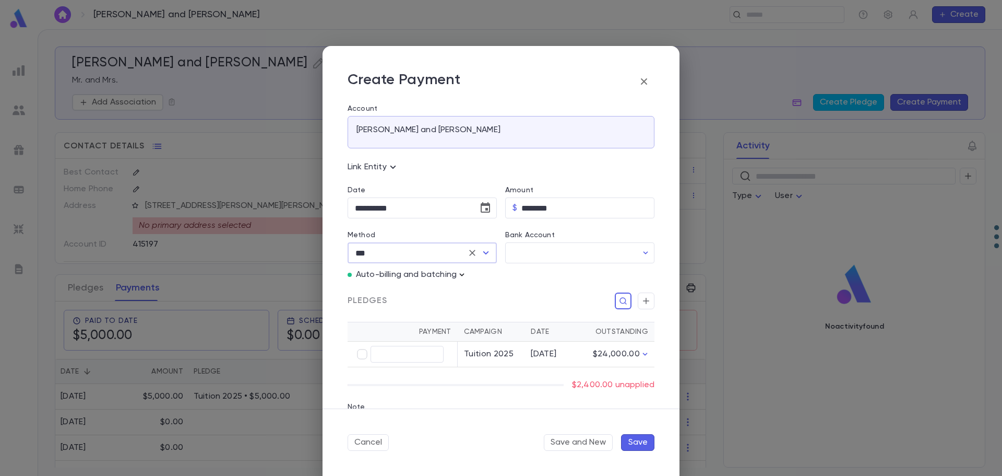
click at [460, 275] on icon "button" at bounding box center [462, 274] width 10 height 10
click at [481, 288] on p "Enter Manual Billing Instead" at bounding box center [522, 293] width 108 height 10
click at [527, 358] on input "Authorization Code" at bounding box center [556, 357] width 167 height 20
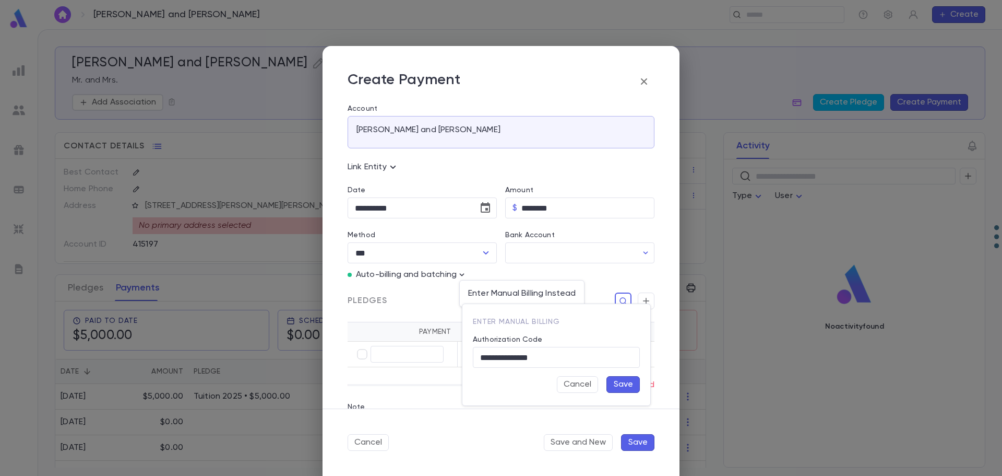
click at [624, 386] on button "Save" at bounding box center [623, 384] width 33 height 17
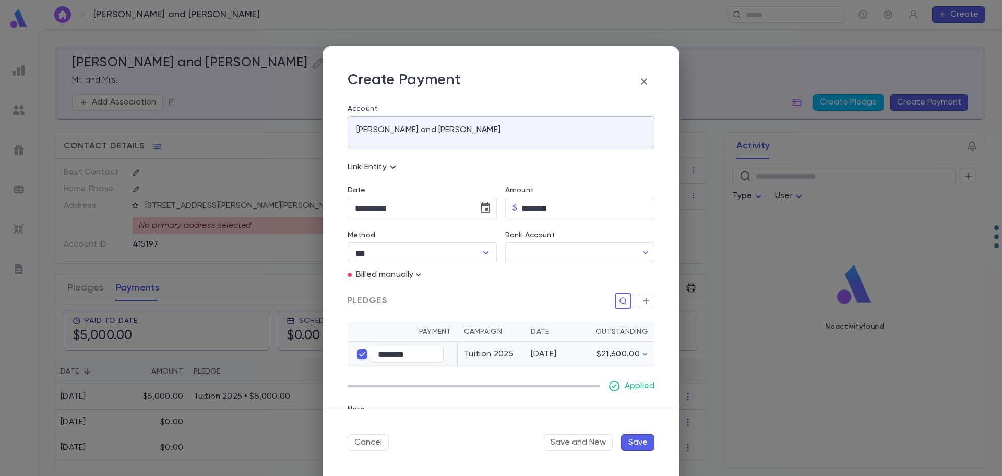
click at [636, 442] on button "Save" at bounding box center [637, 442] width 33 height 17
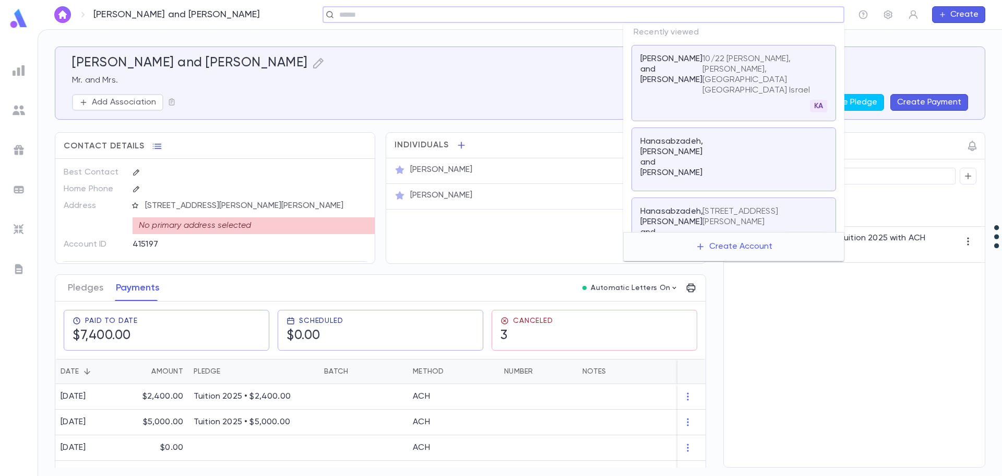
click at [769, 15] on input "text" at bounding box center [580, 15] width 488 height 10
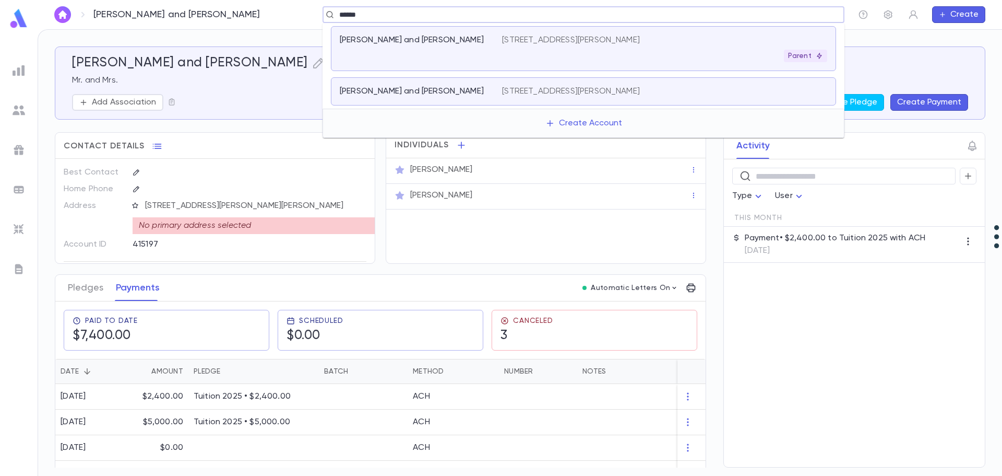
click at [408, 48] on div "[PERSON_NAME] and [PERSON_NAME]" at bounding box center [421, 48] width 162 height 27
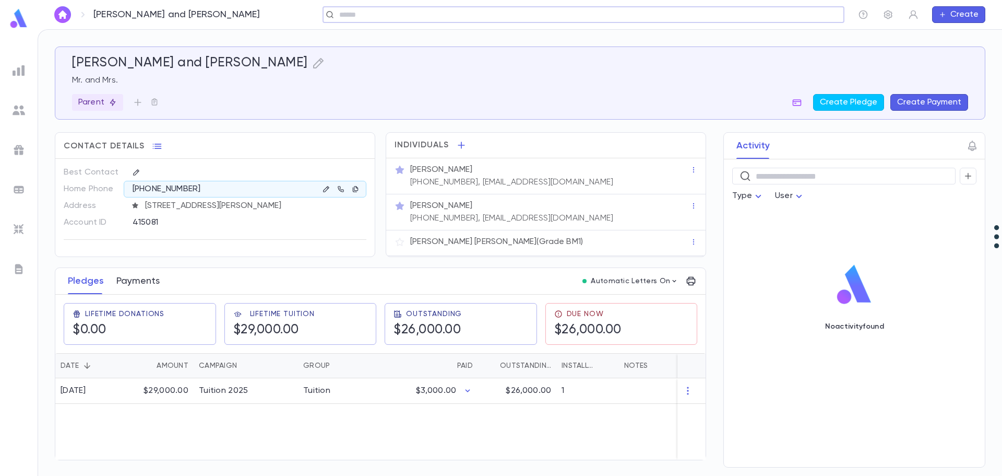
click at [140, 281] on button "Payments" at bounding box center [137, 281] width 43 height 26
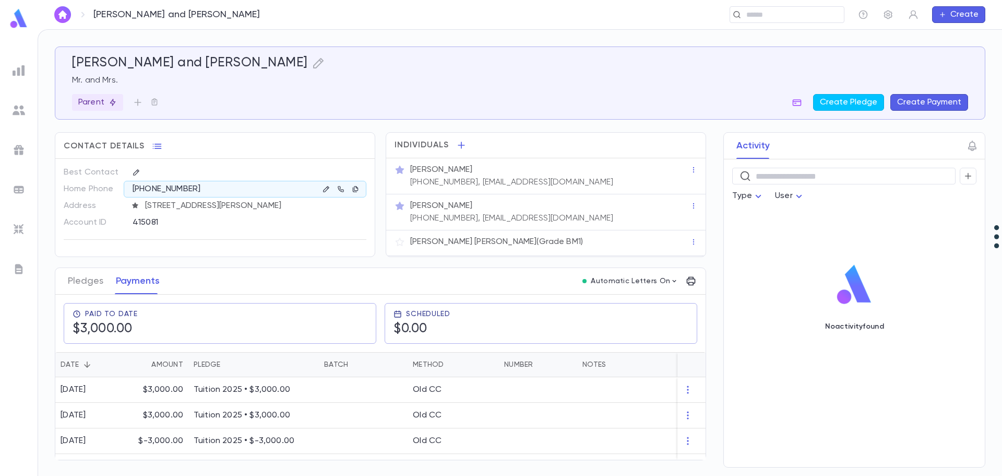
click at [935, 100] on button "Create Payment" at bounding box center [930, 102] width 78 height 17
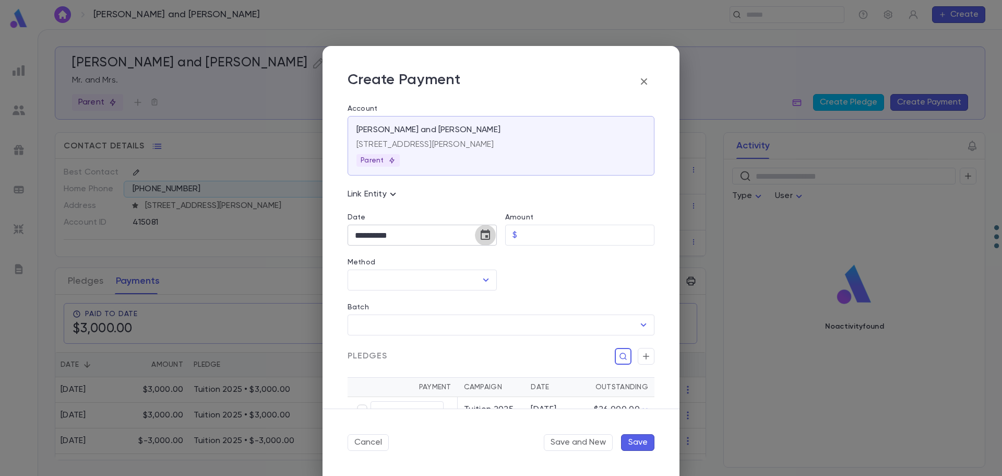
click at [485, 234] on icon "Choose date, selected date is Sep 16, 2025" at bounding box center [485, 235] width 13 height 13
click at [370, 306] on button "1" at bounding box center [366, 304] width 19 height 19
click at [538, 228] on input "Amount" at bounding box center [588, 235] width 133 height 20
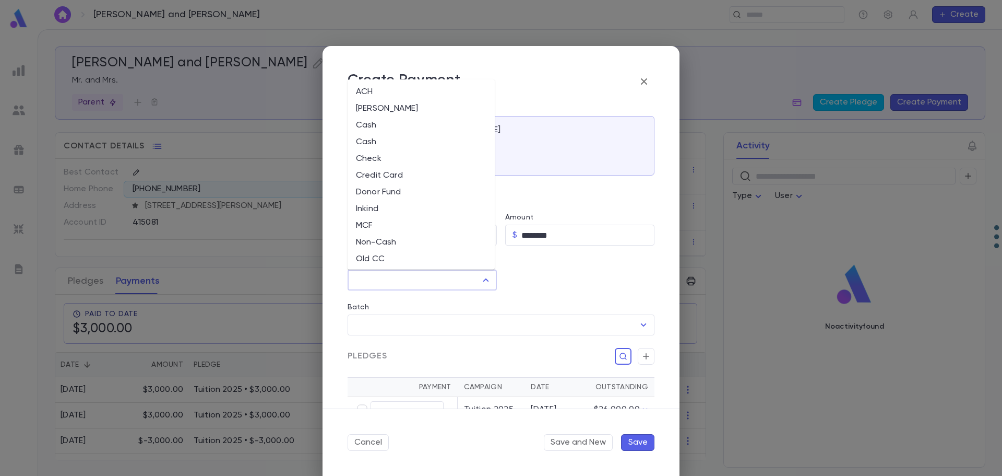
click at [436, 288] on input "Method" at bounding box center [414, 280] width 124 height 20
click at [376, 172] on li "Credit Card" at bounding box center [421, 175] width 147 height 17
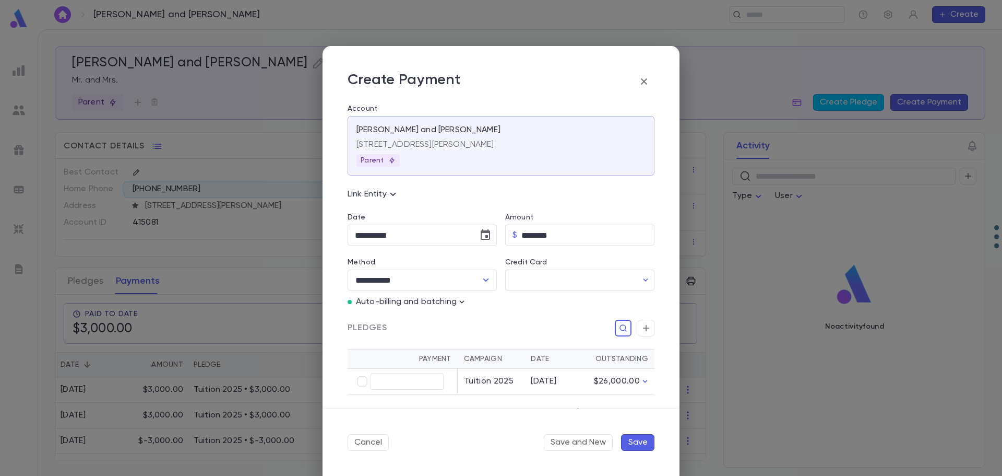
click at [462, 302] on icon "button" at bounding box center [462, 301] width 5 height 3
click at [481, 317] on p "Enter Manual Billing Instead" at bounding box center [522, 320] width 108 height 10
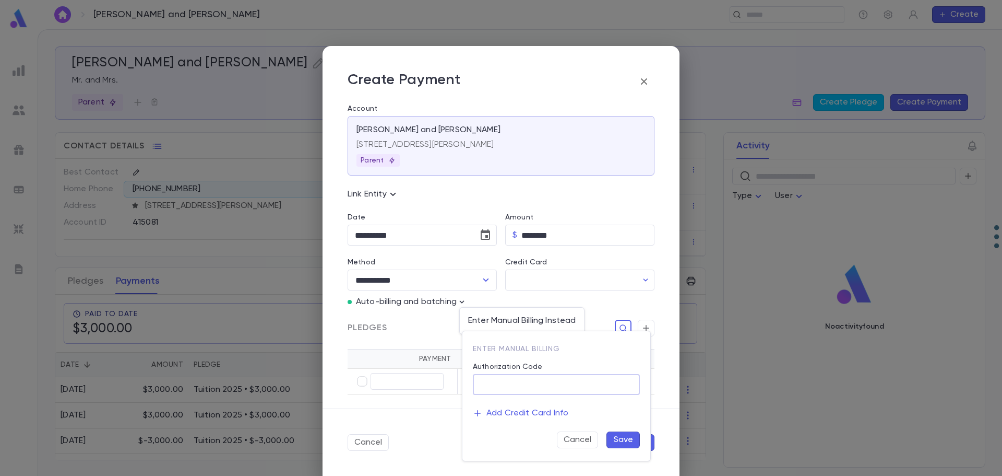
click at [509, 382] on input "Authorization Code" at bounding box center [556, 384] width 167 height 20
click at [623, 439] on button "Save" at bounding box center [623, 439] width 33 height 17
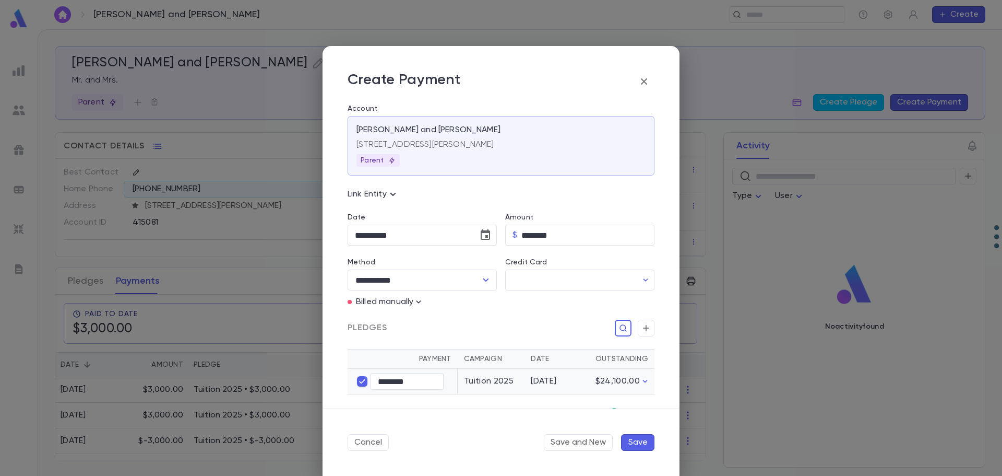
click at [639, 446] on button "Save" at bounding box center [637, 442] width 33 height 17
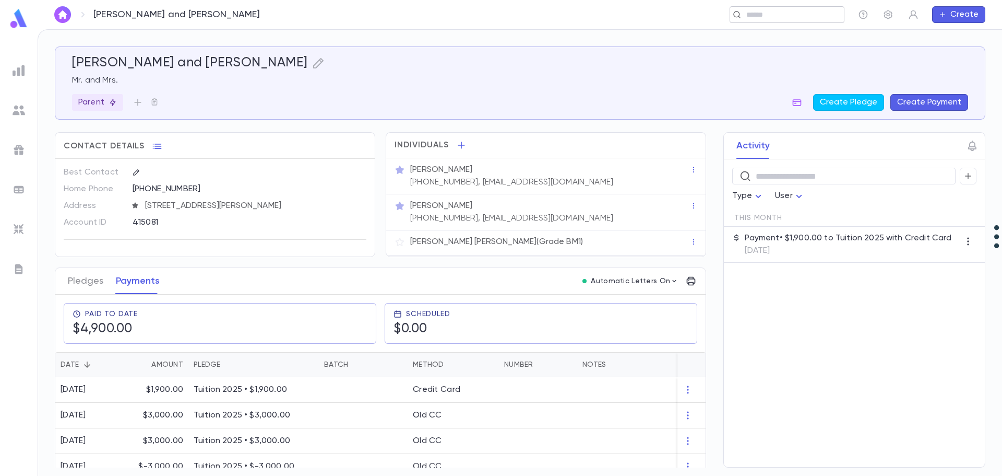
click at [761, 10] on input "text" at bounding box center [783, 15] width 81 height 10
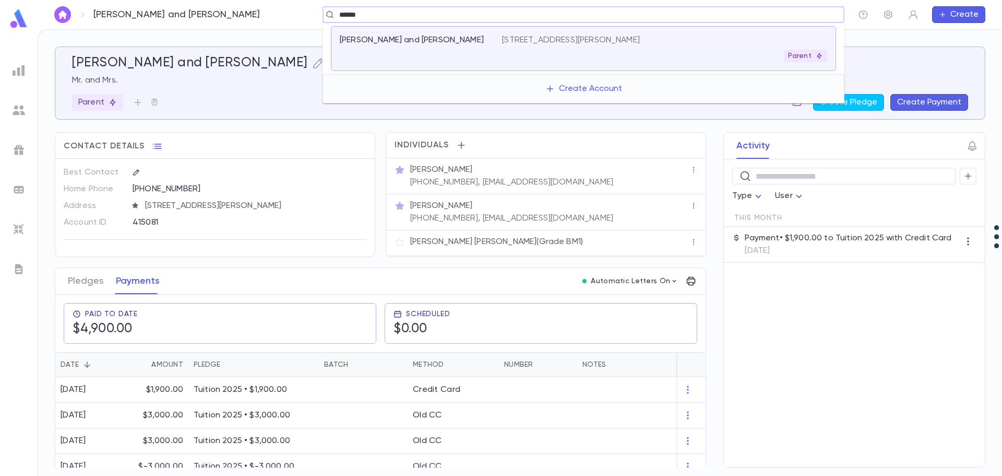
click at [401, 58] on div "[PERSON_NAME] and [PERSON_NAME]" at bounding box center [421, 48] width 162 height 27
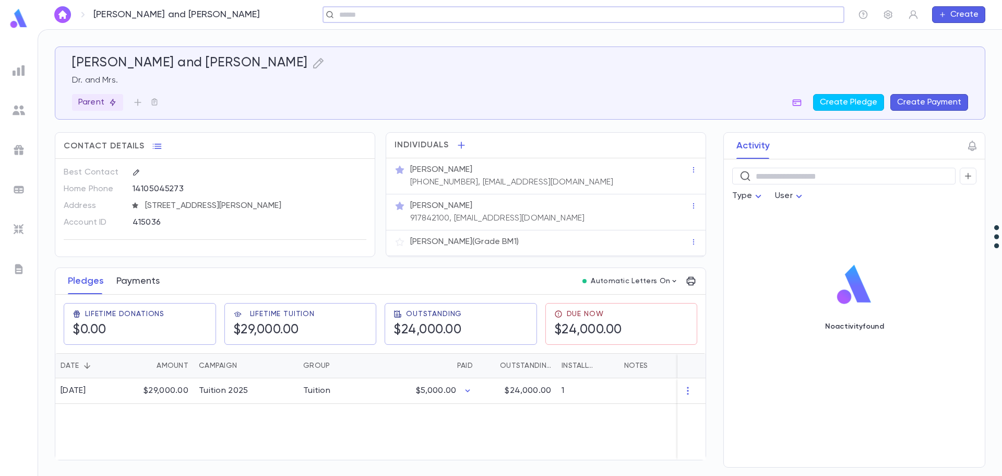
click at [149, 281] on button "Payments" at bounding box center [137, 281] width 43 height 26
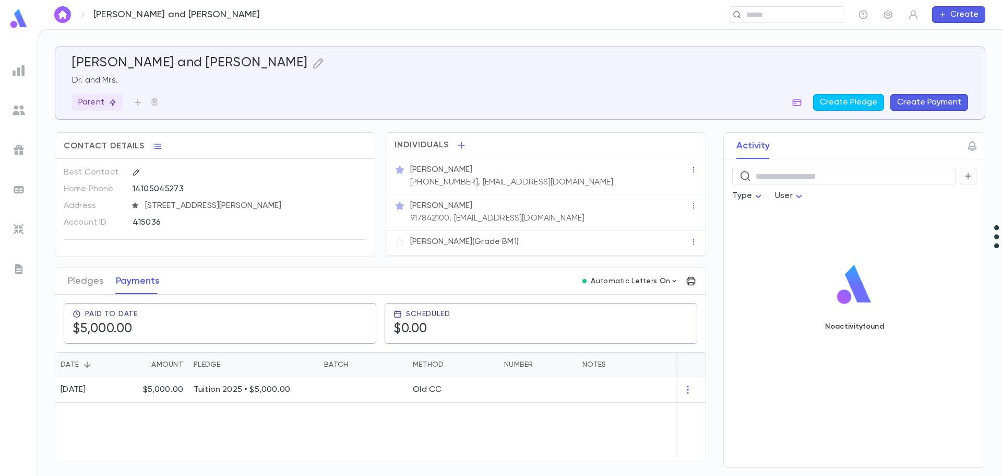
click at [917, 103] on button "Create Payment" at bounding box center [930, 102] width 78 height 17
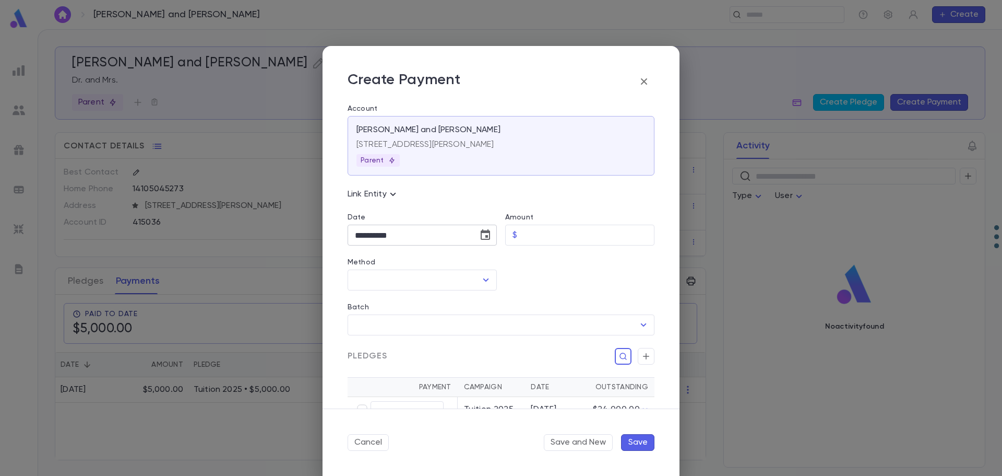
click at [488, 228] on button "Choose date, selected date is Sep 16, 2025" at bounding box center [485, 234] width 21 height 21
click at [365, 306] on button "1" at bounding box center [366, 304] width 19 height 19
click at [551, 236] on input "Amount" at bounding box center [588, 235] width 133 height 20
click at [386, 280] on input "Method" at bounding box center [414, 280] width 124 height 20
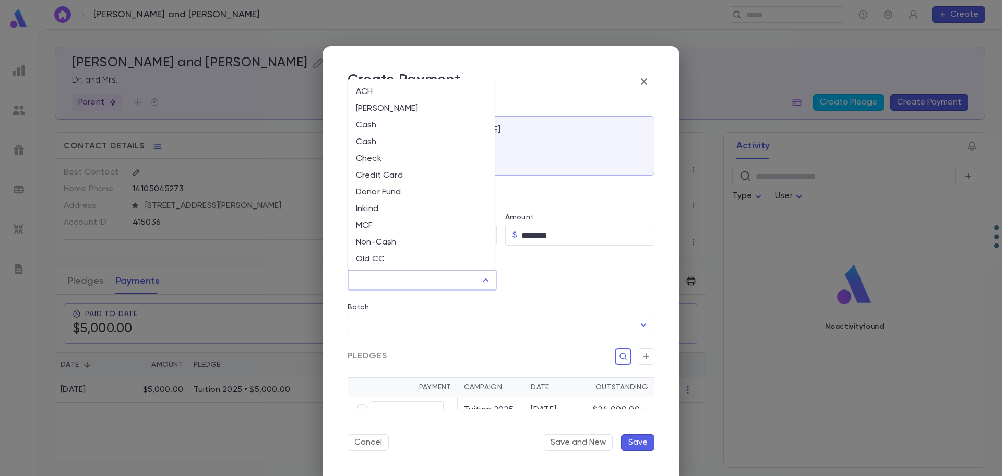
click at [379, 176] on li "Credit Card" at bounding box center [421, 175] width 147 height 17
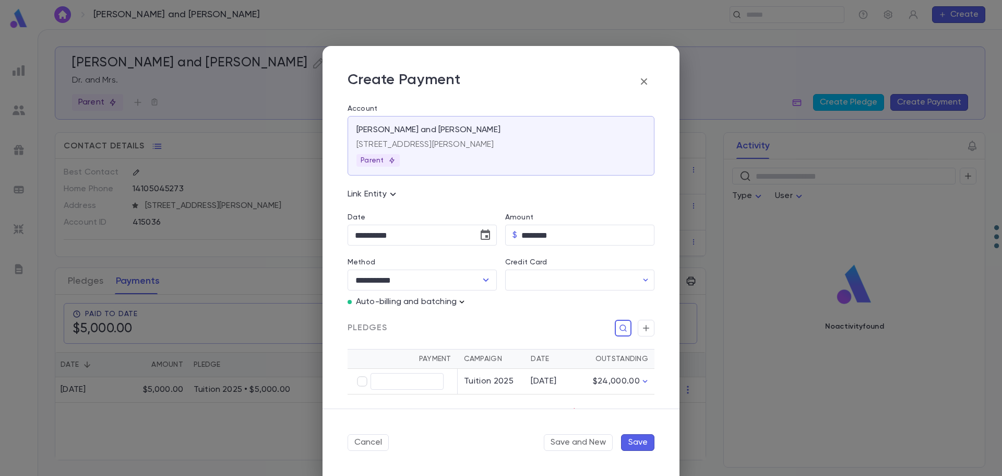
click at [465, 301] on icon "button" at bounding box center [462, 302] width 10 height 10
click at [481, 323] on p "Enter Manual Billing Instead" at bounding box center [522, 320] width 108 height 10
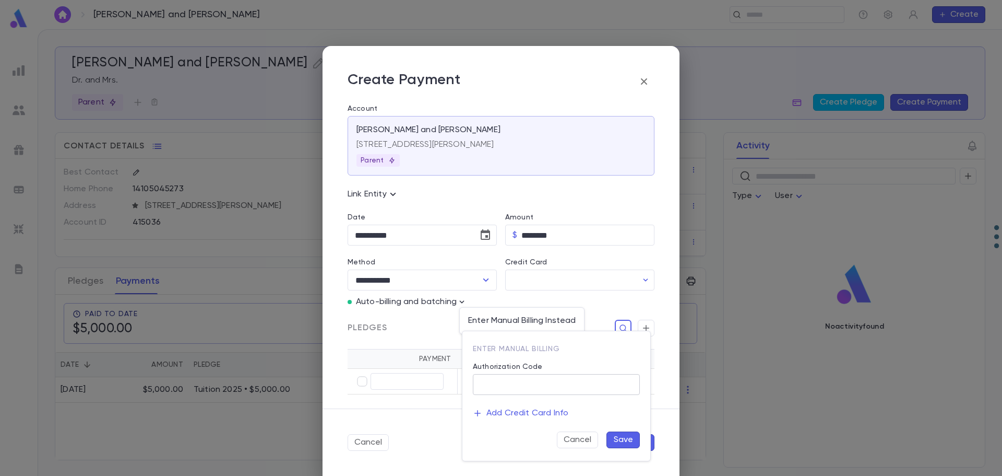
click at [503, 382] on input "Authorization Code" at bounding box center [556, 384] width 167 height 20
click at [622, 438] on button "Save" at bounding box center [623, 439] width 33 height 17
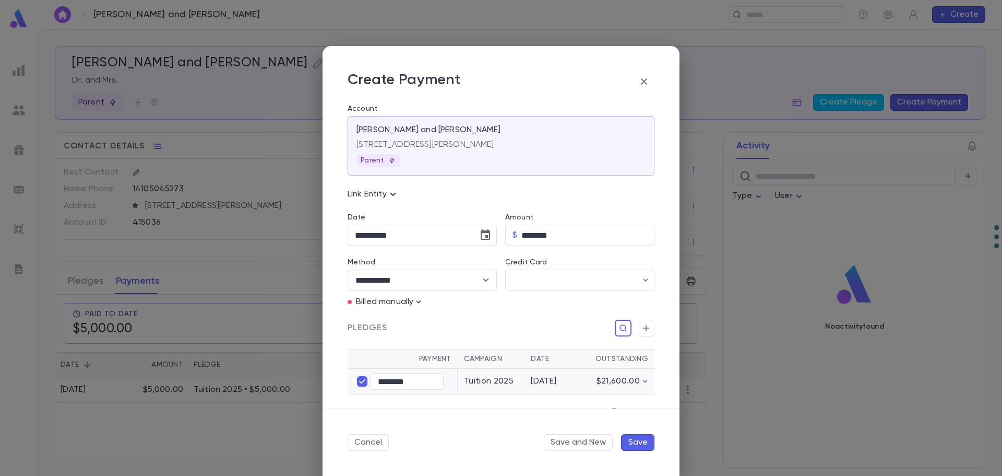
click at [640, 441] on button "Save" at bounding box center [637, 442] width 33 height 17
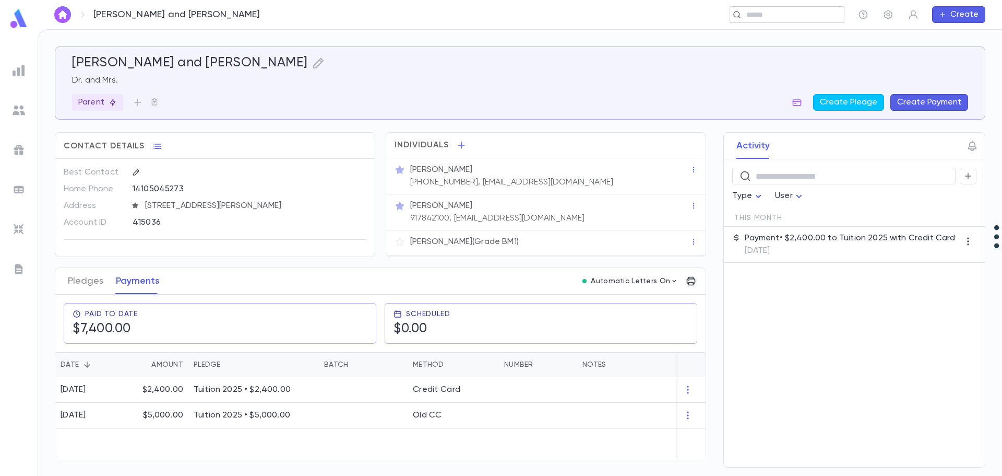
click at [755, 17] on input "text" at bounding box center [783, 15] width 81 height 10
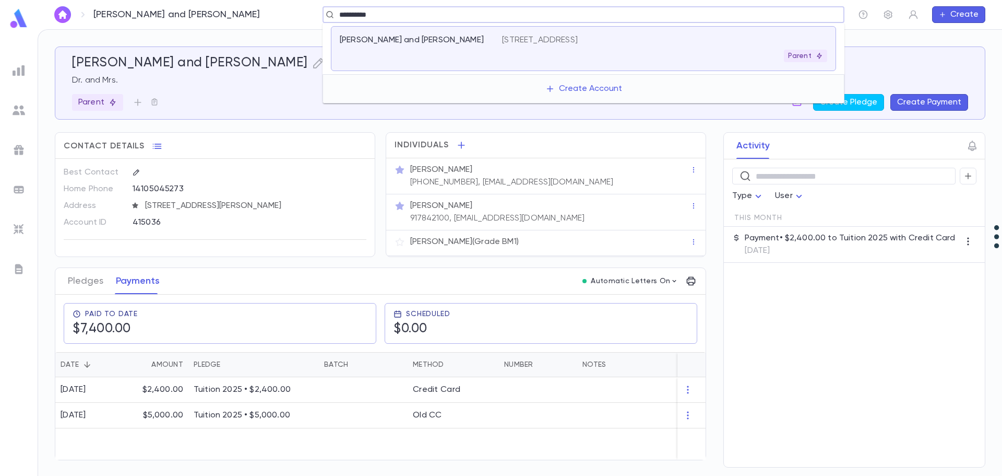
click at [541, 41] on p "[STREET_ADDRESS]" at bounding box center [540, 40] width 76 height 10
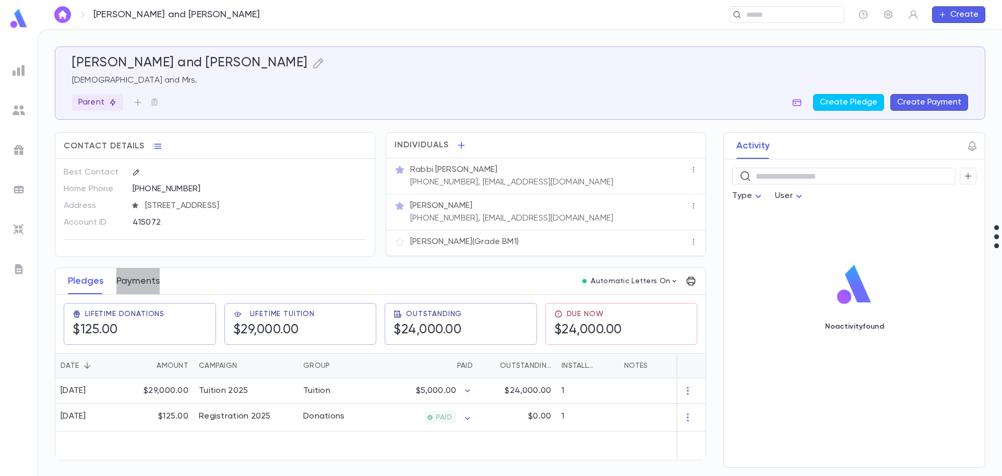
click at [144, 280] on button "Payments" at bounding box center [137, 281] width 43 height 26
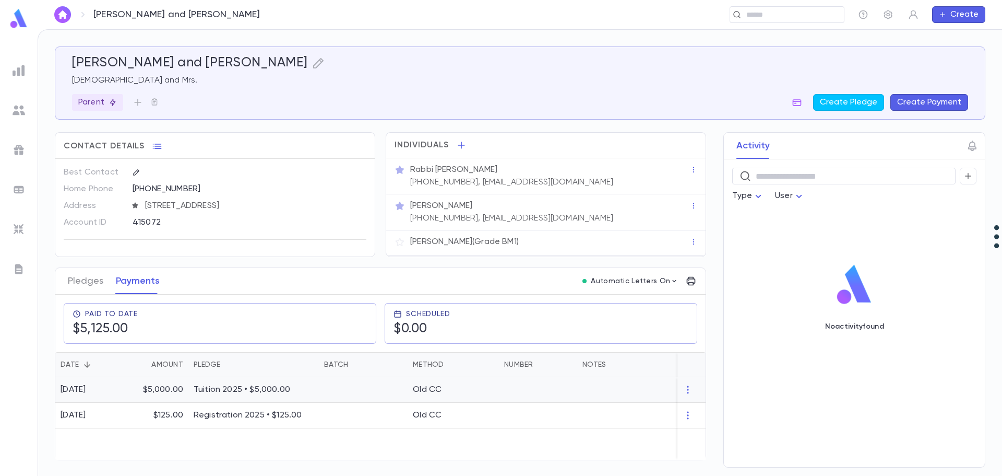
click at [273, 389] on p "Tuition 2025 • $5,000.00" at bounding box center [254, 389] width 120 height 10
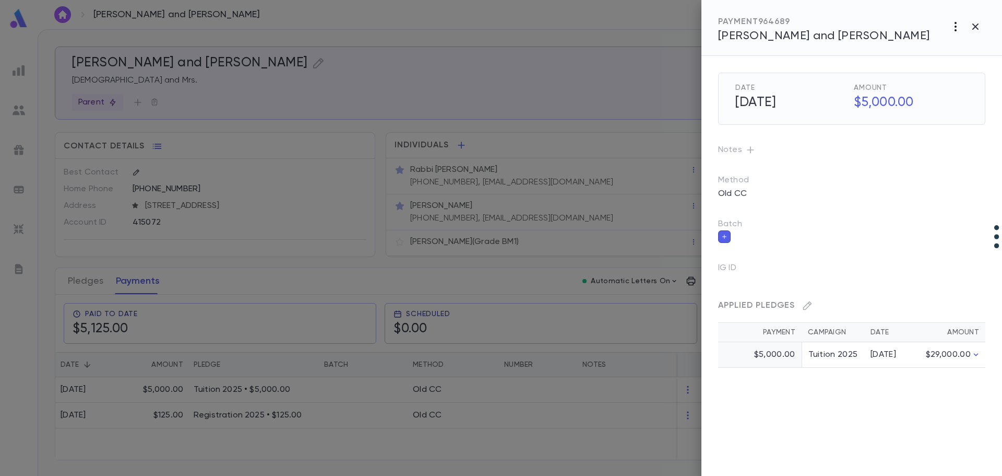
click at [956, 30] on icon "button" at bounding box center [956, 26] width 2 height 9
click at [897, 207] on div at bounding box center [501, 238] width 1002 height 476
click at [977, 28] on icon "button" at bounding box center [976, 26] width 6 height 6
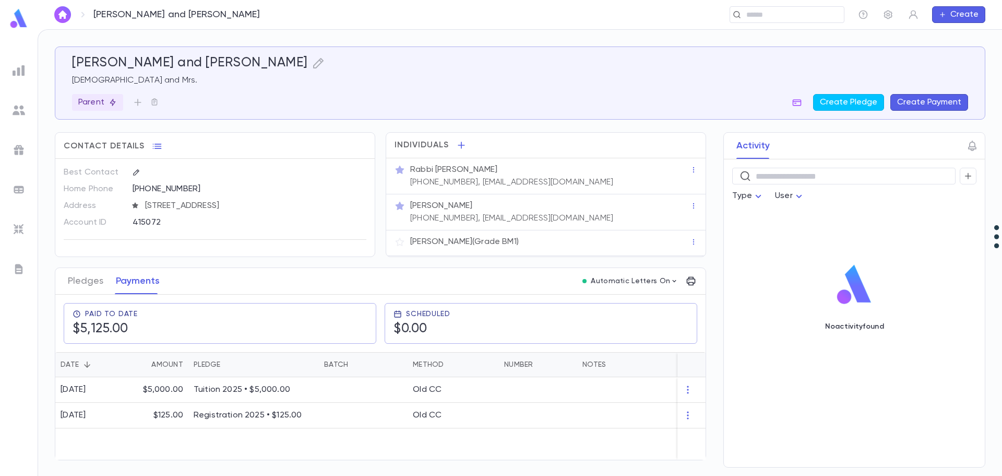
click at [915, 102] on button "Create Payment" at bounding box center [930, 102] width 78 height 17
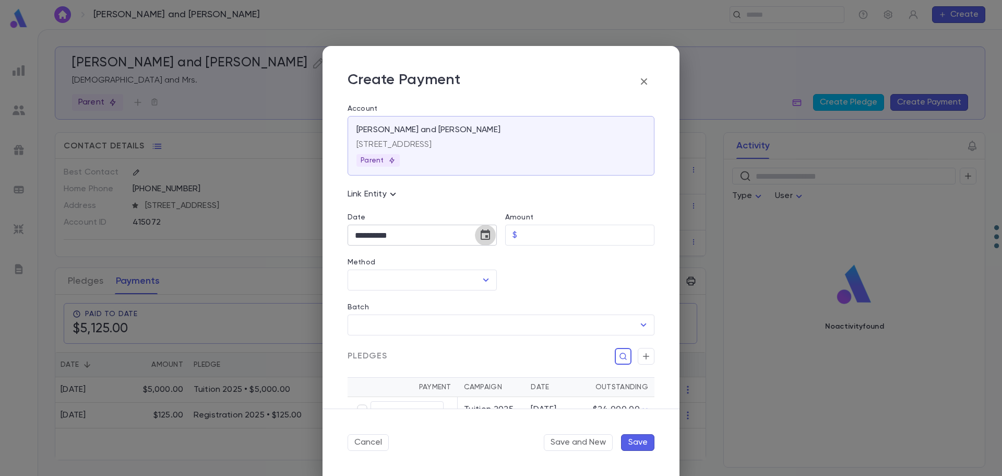
click at [483, 235] on icon "Choose date, selected date is Sep 16, 2025" at bounding box center [485, 235] width 13 height 13
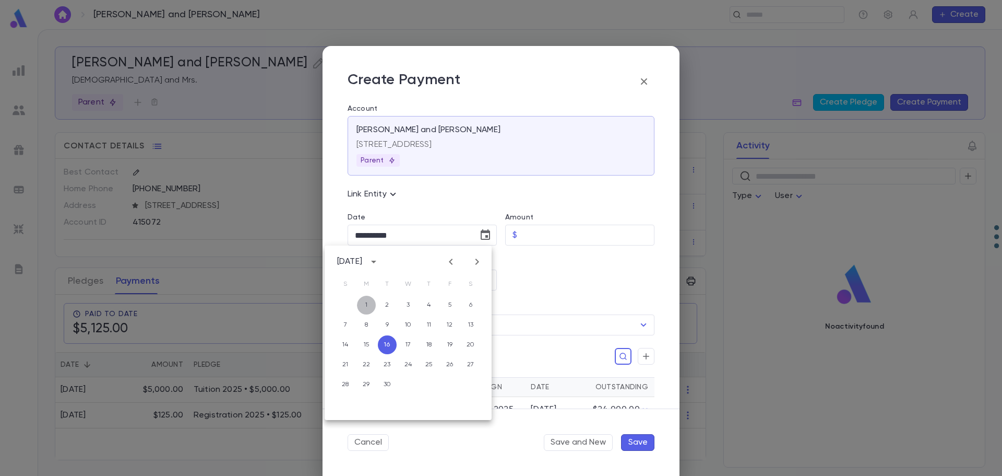
click at [368, 303] on button "1" at bounding box center [366, 304] width 19 height 19
click at [540, 239] on input "Amount" at bounding box center [588, 235] width 133 height 20
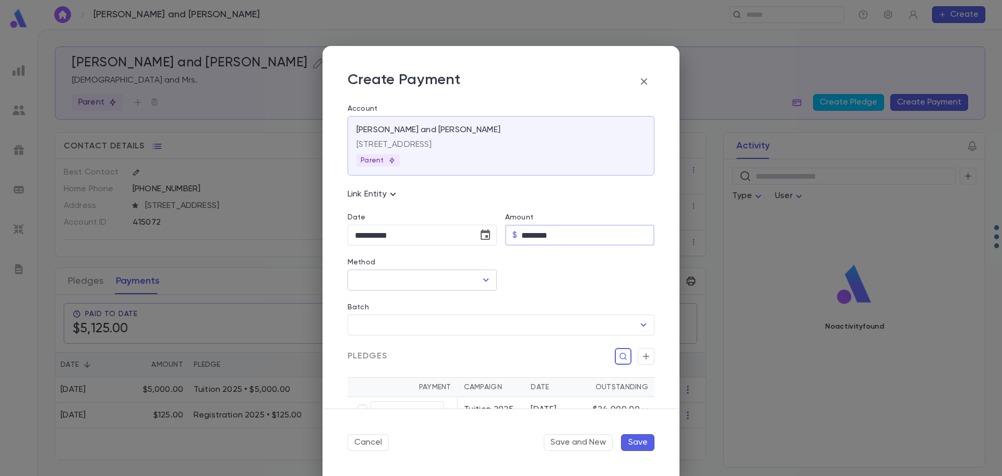
click at [400, 274] on input "Method" at bounding box center [414, 280] width 124 height 20
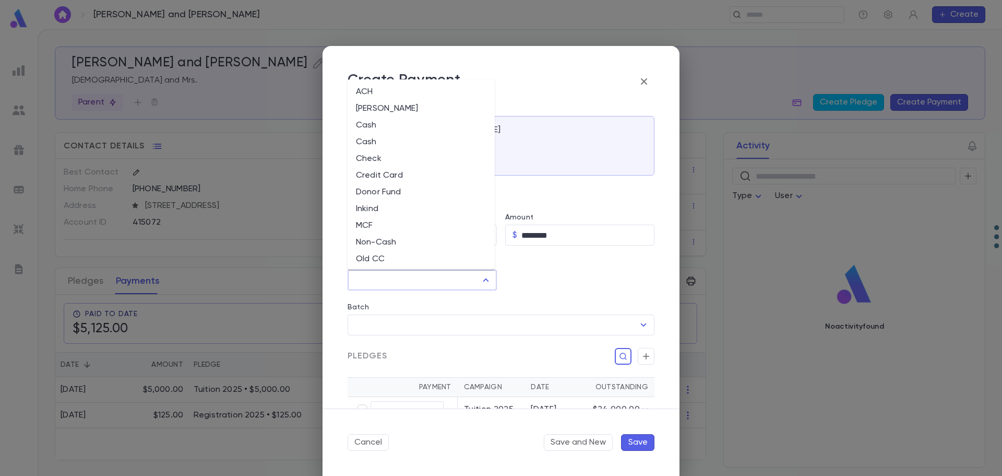
click at [381, 171] on li "Credit Card" at bounding box center [421, 175] width 147 height 17
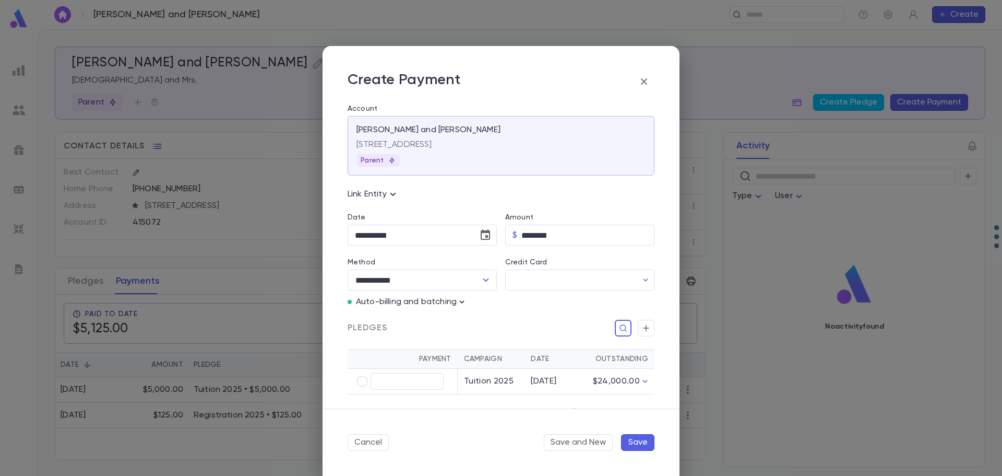
click at [465, 297] on icon "button" at bounding box center [462, 302] width 10 height 10
click at [482, 318] on p "Enter Manual Billing Instead" at bounding box center [522, 320] width 108 height 10
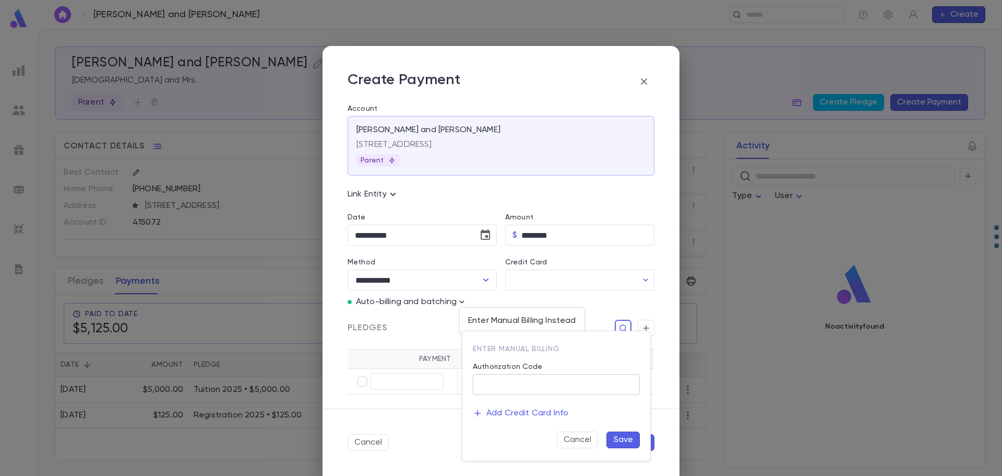
click at [513, 382] on input "Authorization Code" at bounding box center [556, 384] width 167 height 20
click at [626, 441] on button "Save" at bounding box center [623, 439] width 33 height 17
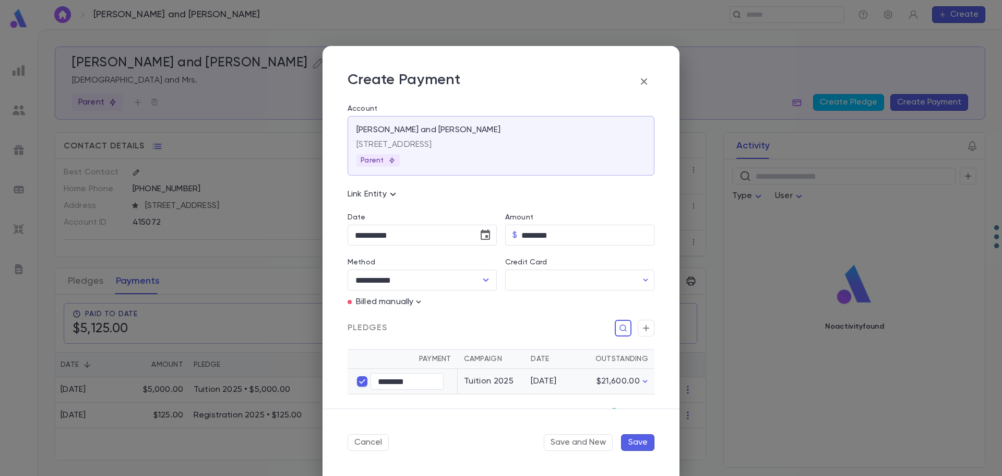
click at [640, 447] on button "Save" at bounding box center [637, 442] width 33 height 17
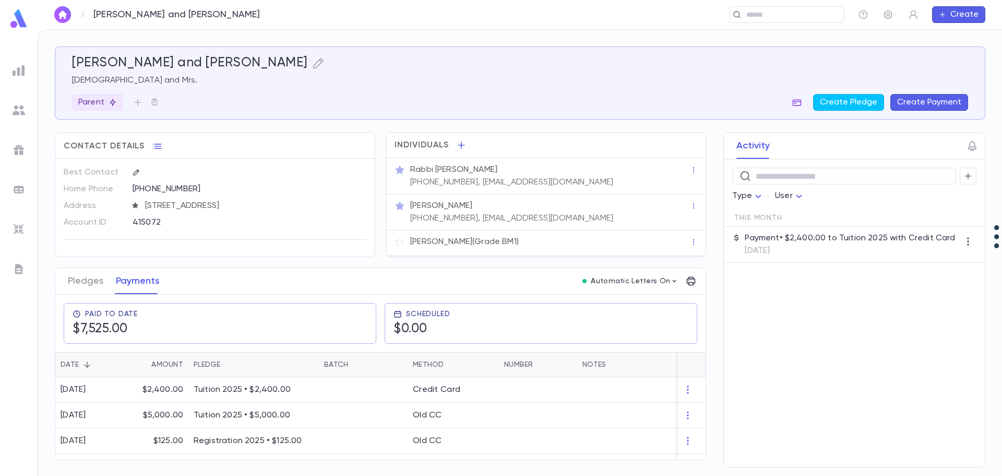
click at [798, 102] on icon "button" at bounding box center [797, 102] width 9 height 7
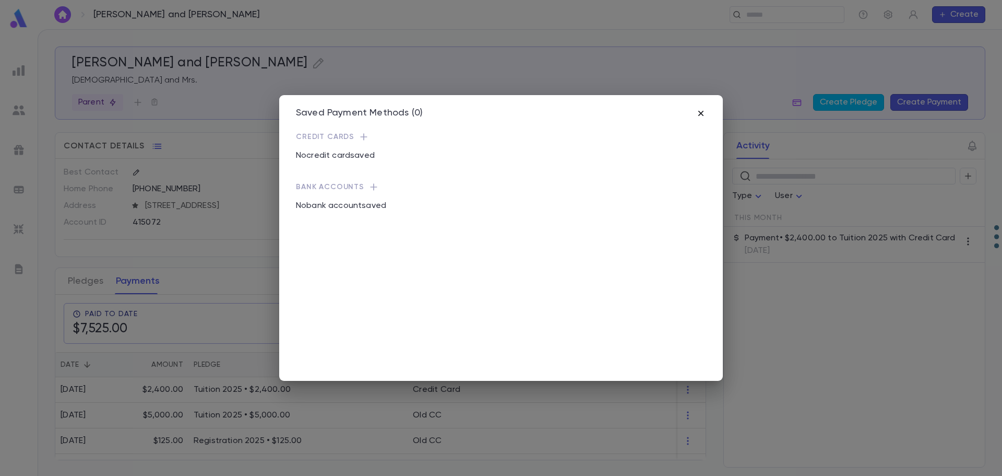
click at [702, 114] on icon "button" at bounding box center [701, 113] width 5 height 5
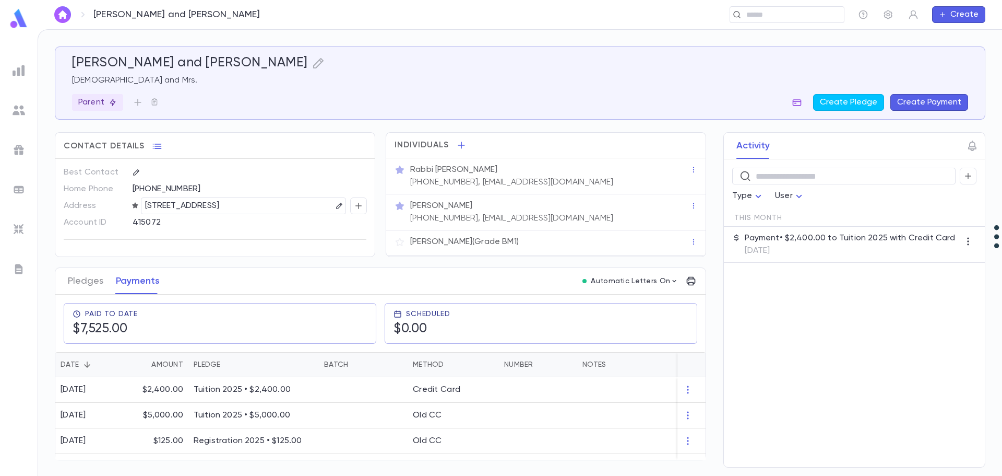
click at [802, 101] on icon "button" at bounding box center [797, 102] width 10 height 10
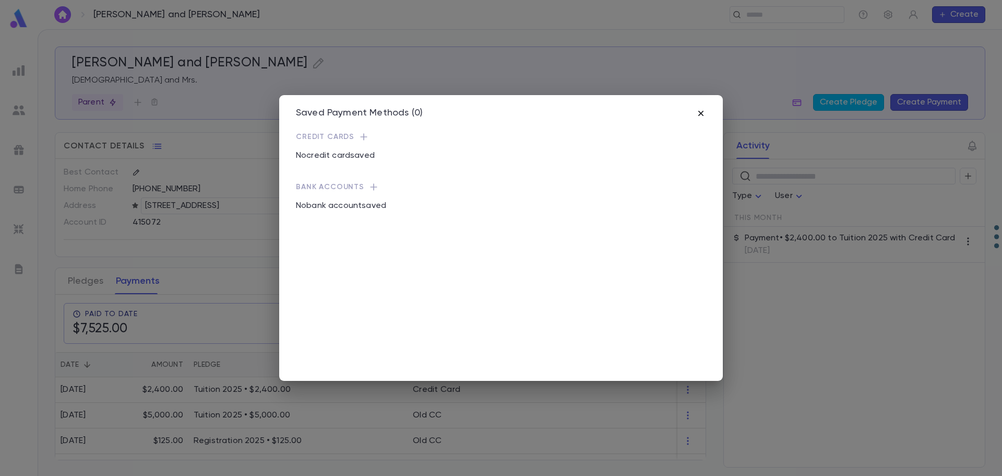
click at [703, 110] on icon "button" at bounding box center [701, 113] width 10 height 10
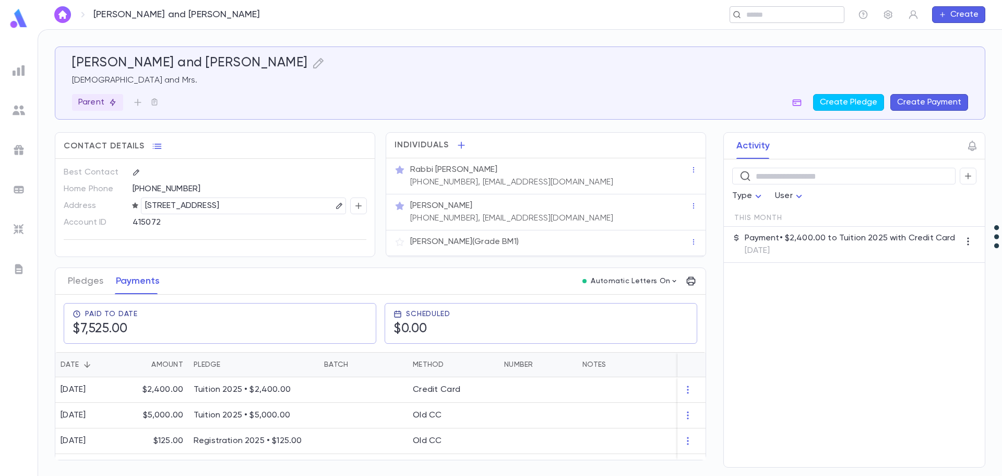
click at [767, 19] on input "text" at bounding box center [783, 15] width 81 height 10
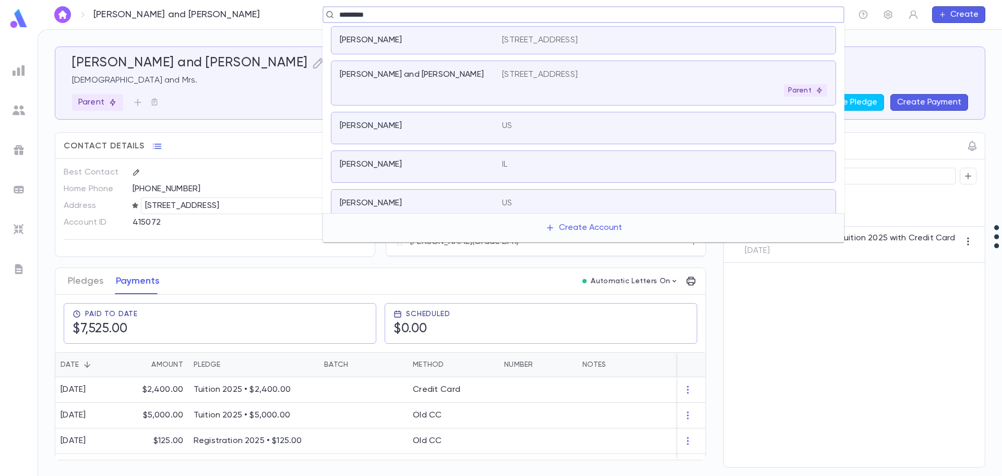
click at [538, 69] on p "[STREET_ADDRESS]" at bounding box center [540, 74] width 76 height 10
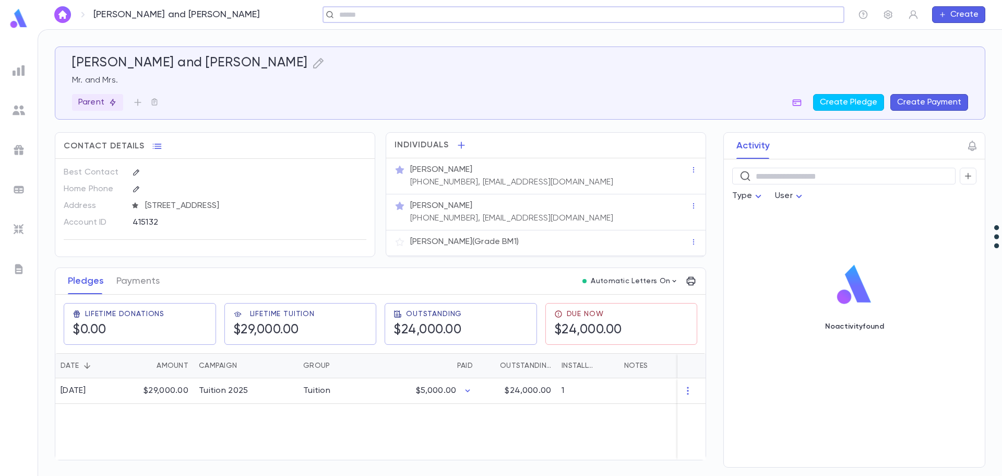
click at [937, 97] on button "Create Payment" at bounding box center [930, 102] width 78 height 17
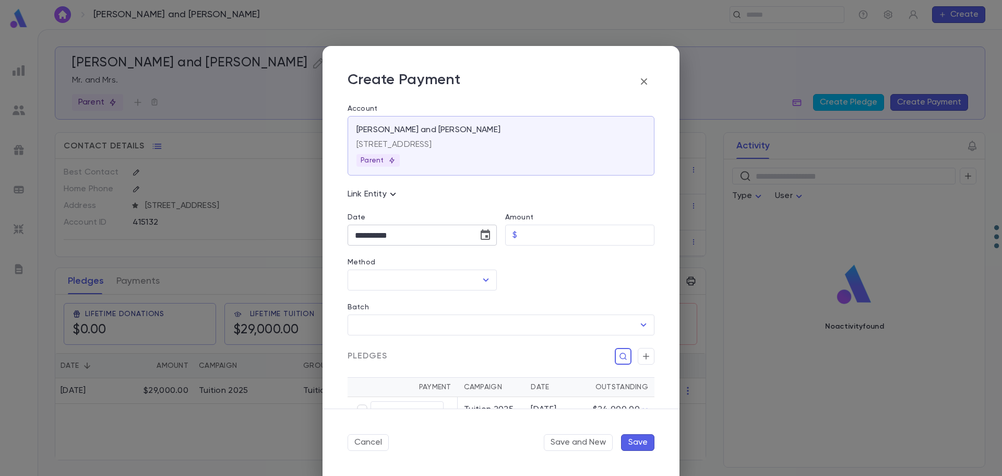
click at [486, 240] on icon "Choose date, selected date is Sep 16, 2025" at bounding box center [485, 234] width 9 height 10
click at [373, 304] on button "1" at bounding box center [366, 304] width 19 height 19
click at [541, 237] on input "Amount" at bounding box center [588, 235] width 133 height 20
click at [381, 284] on input "Method" at bounding box center [414, 280] width 124 height 20
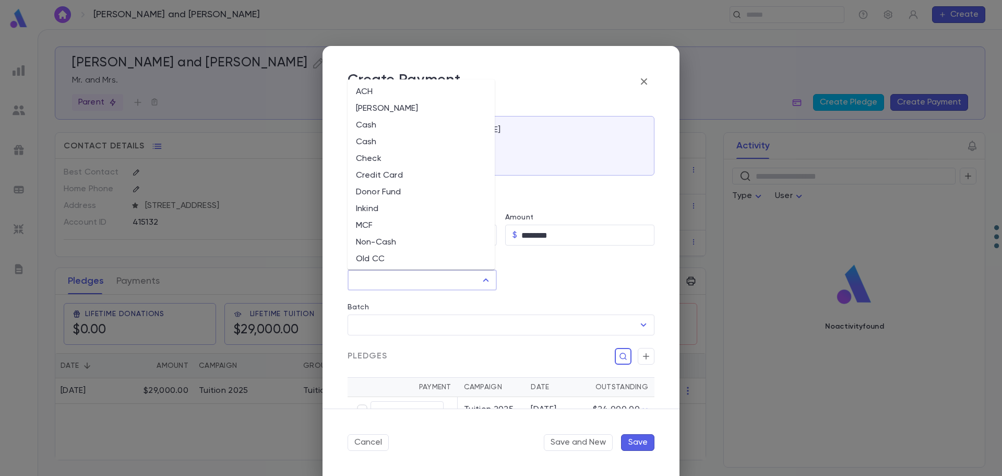
click at [385, 174] on li "Credit Card" at bounding box center [421, 175] width 147 height 17
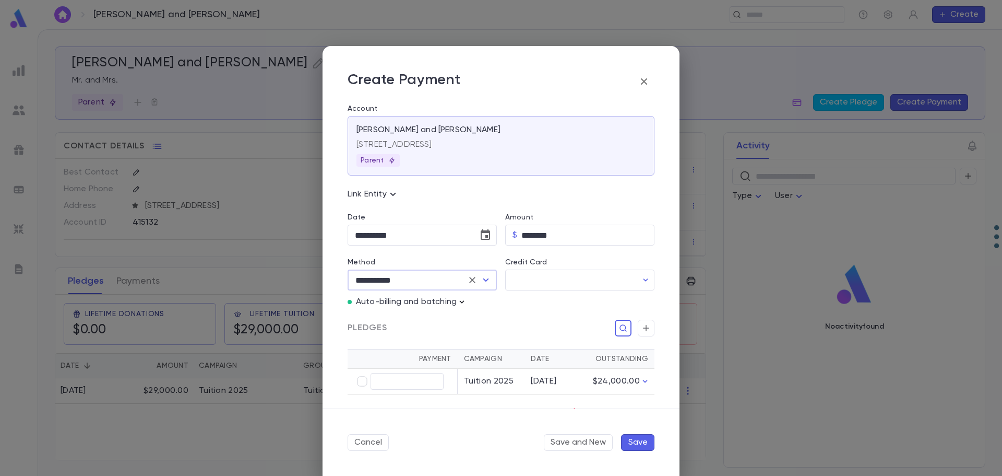
click at [462, 302] on icon "button" at bounding box center [462, 301] width 5 height 3
click at [484, 317] on p "Enter Manual Billing Instead" at bounding box center [522, 320] width 108 height 10
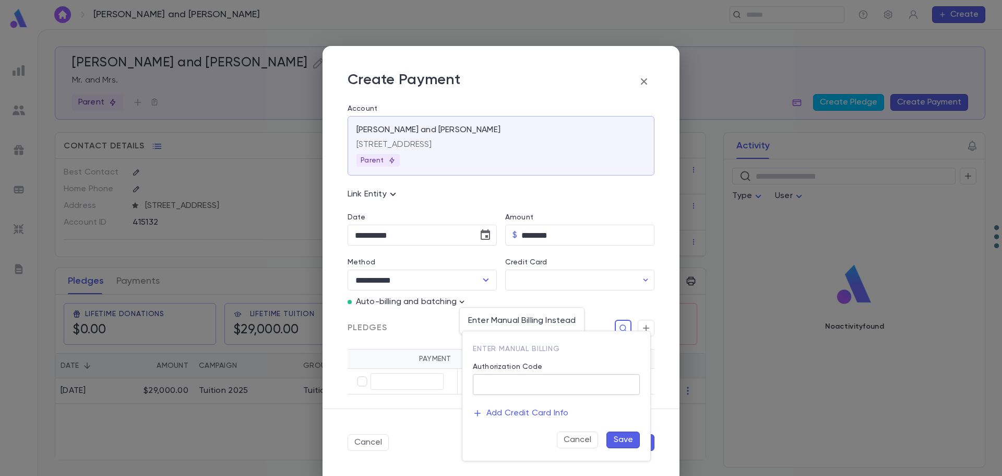
click at [512, 379] on input "Authorization Code" at bounding box center [556, 384] width 167 height 20
click at [623, 440] on button "Save" at bounding box center [623, 439] width 33 height 17
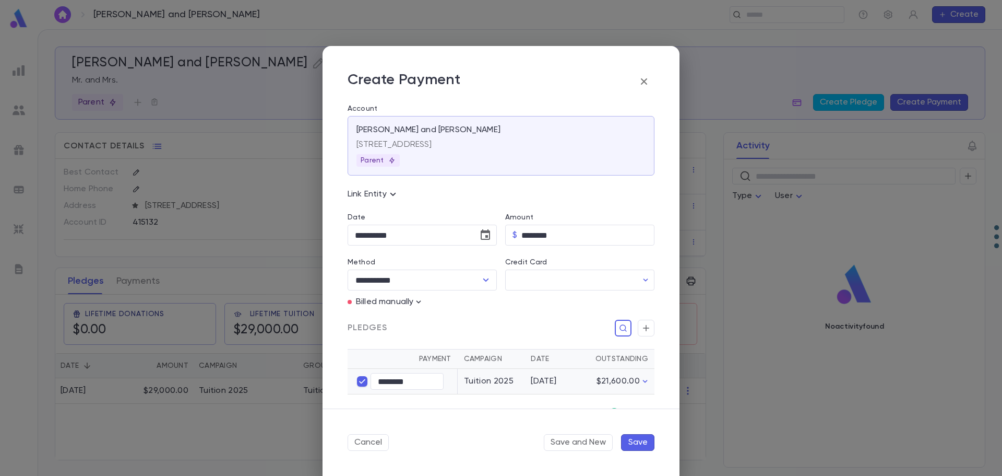
click at [644, 442] on button "Save" at bounding box center [637, 442] width 33 height 17
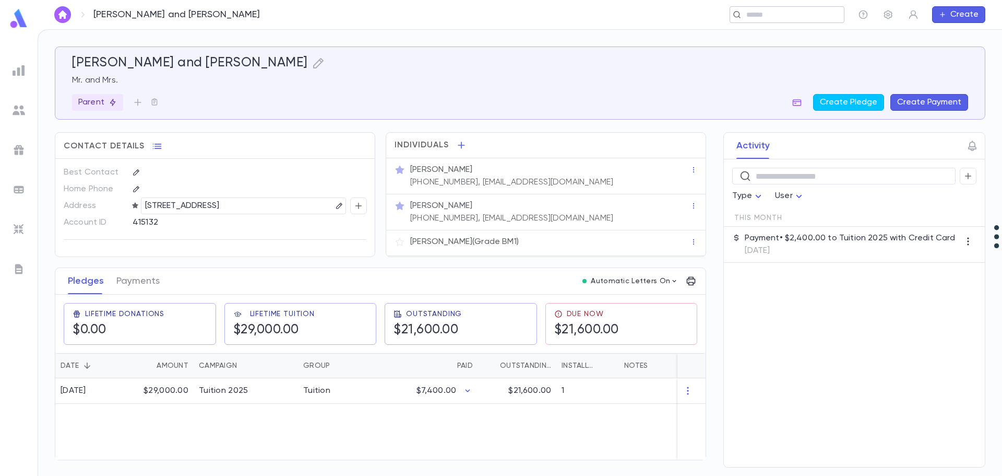
click at [773, 17] on input "text" at bounding box center [783, 15] width 81 height 10
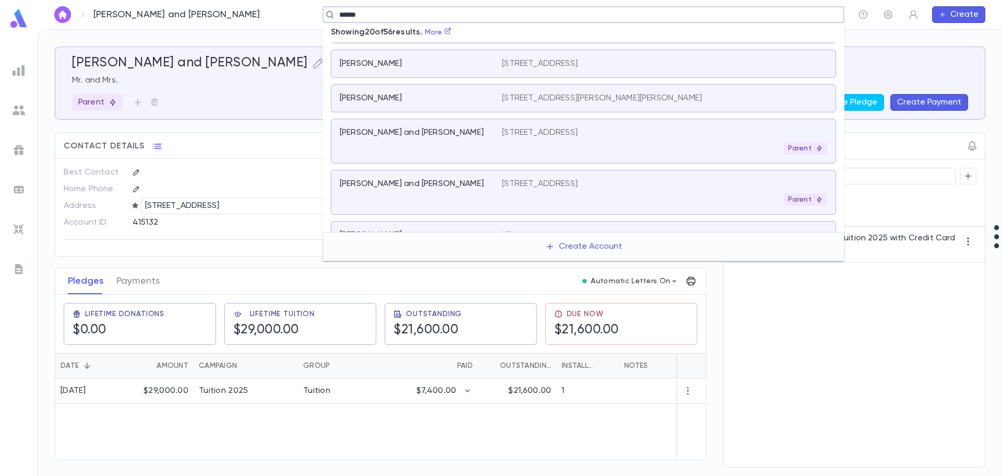
scroll to position [104, 0]
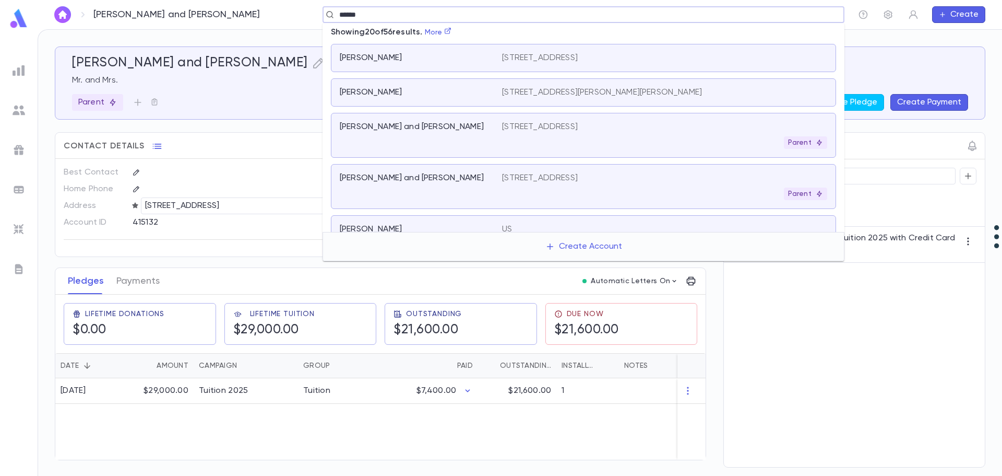
click at [436, 136] on div "[PERSON_NAME] and [PERSON_NAME]" at bounding box center [421, 135] width 162 height 27
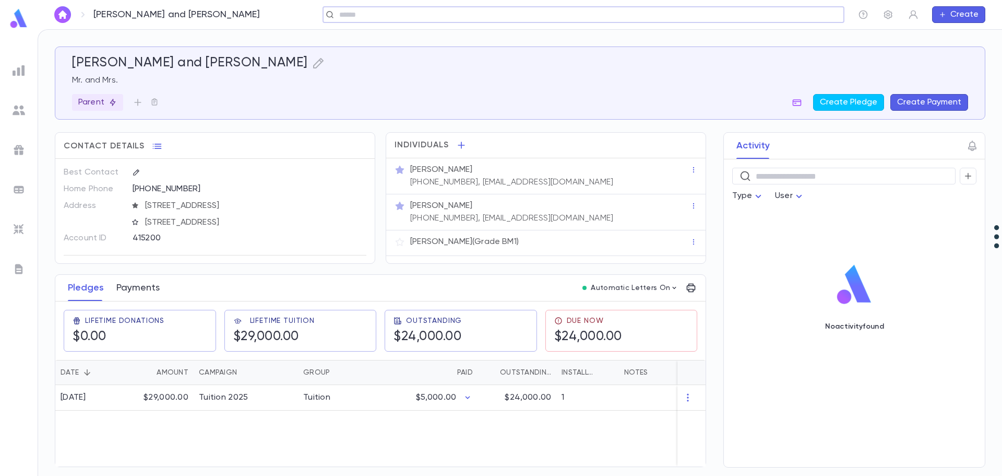
click at [124, 295] on button "Payments" at bounding box center [137, 288] width 43 height 26
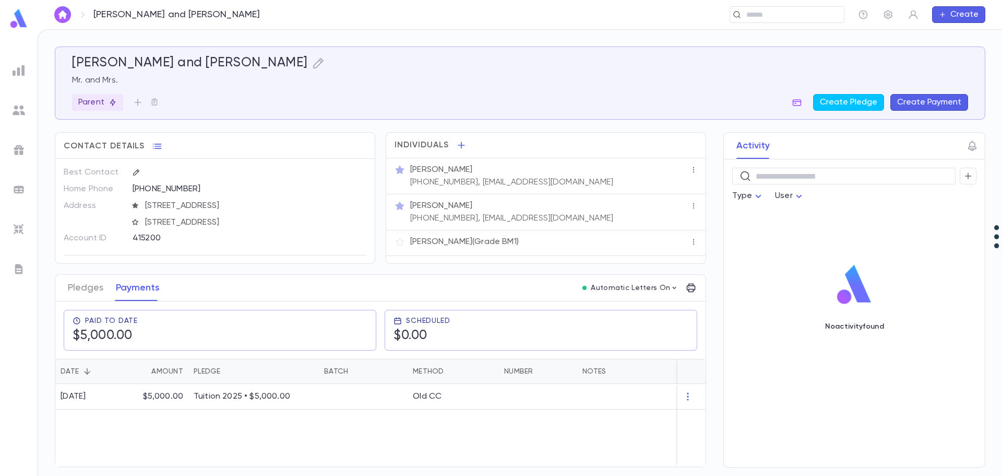
click at [923, 103] on button "Create Payment" at bounding box center [930, 102] width 78 height 17
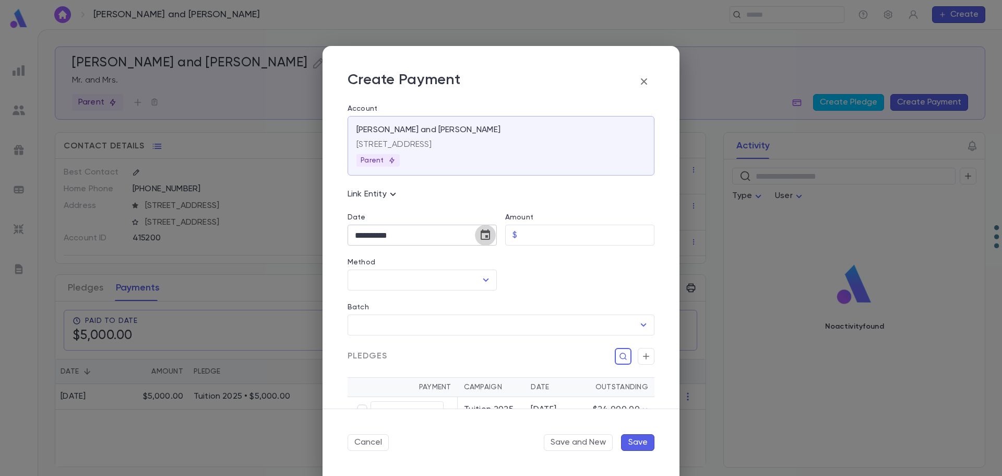
click at [483, 237] on icon "Choose date, selected date is Sep 16, 2025" at bounding box center [485, 235] width 13 height 13
click at [366, 303] on button "1" at bounding box center [366, 304] width 19 height 19
click at [531, 237] on input "Amount" at bounding box center [588, 235] width 133 height 20
click at [429, 276] on input "Method" at bounding box center [414, 280] width 124 height 20
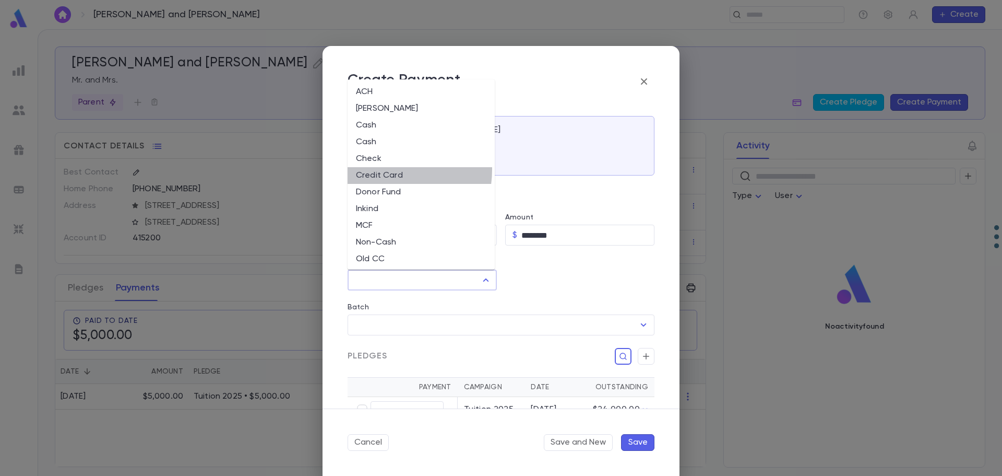
click at [378, 169] on li "Credit Card" at bounding box center [421, 175] width 147 height 17
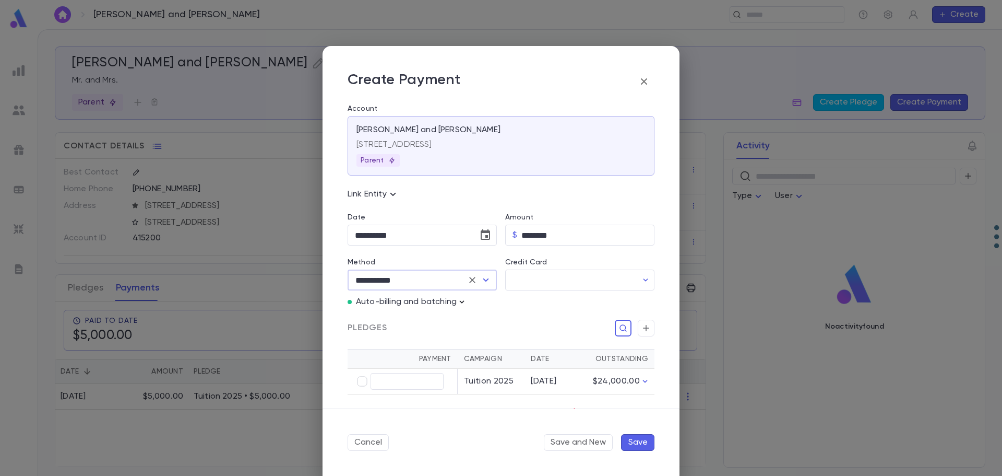
click at [466, 302] on icon "button" at bounding box center [462, 302] width 10 height 10
click at [483, 322] on p "Enter Manual Billing Instead" at bounding box center [522, 320] width 108 height 10
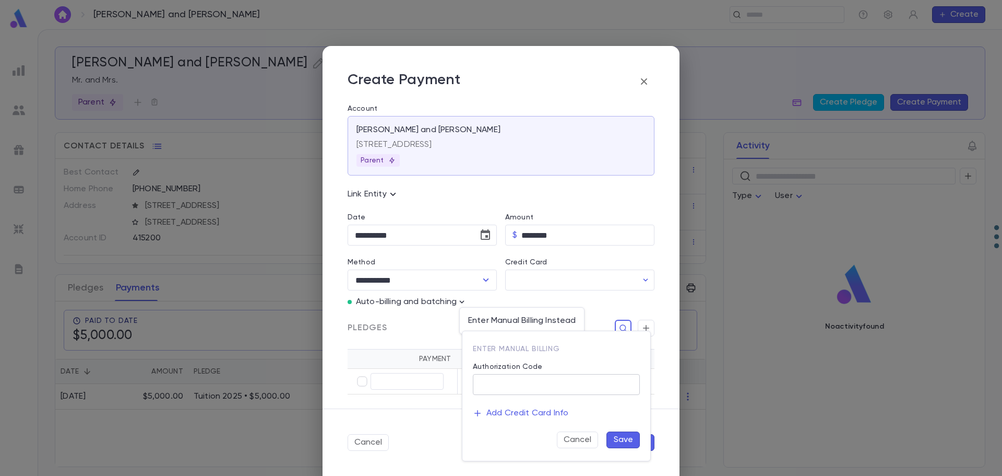
click at [526, 389] on input "Authorization Code" at bounding box center [556, 384] width 167 height 20
click at [616, 440] on button "Save" at bounding box center [623, 439] width 33 height 17
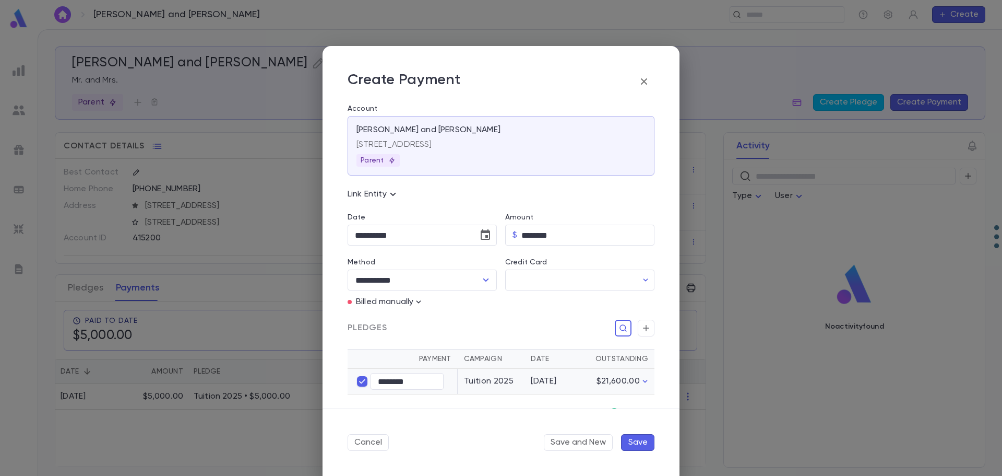
click at [631, 443] on button "Save" at bounding box center [637, 442] width 33 height 17
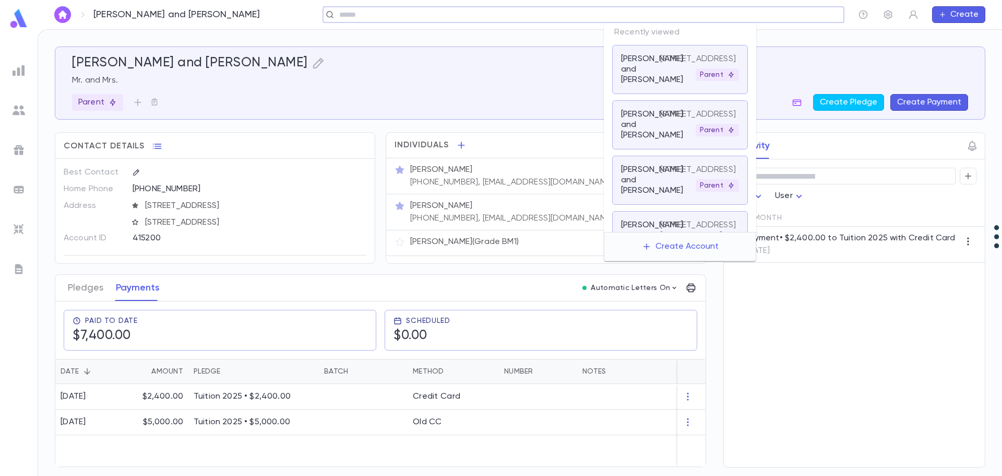
click at [790, 19] on input "text" at bounding box center [580, 15] width 488 height 10
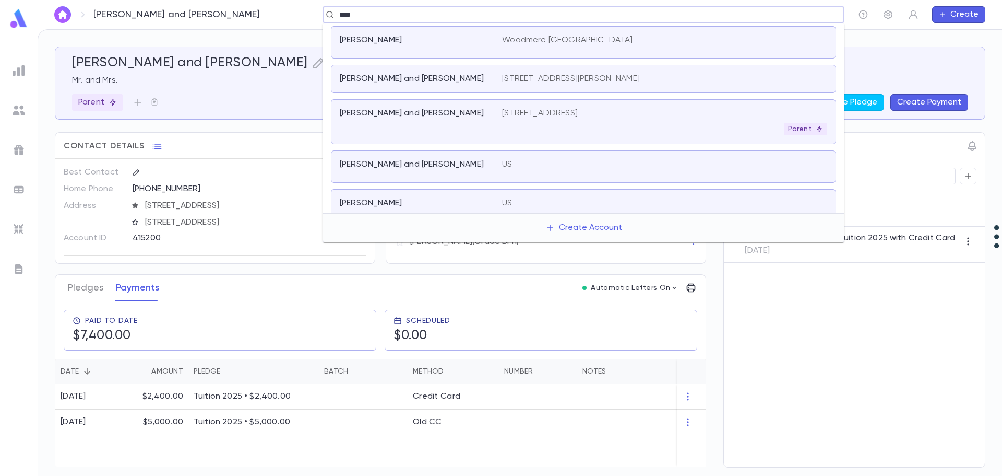
click at [487, 114] on div "[PERSON_NAME] and [PERSON_NAME]" at bounding box center [415, 113] width 150 height 10
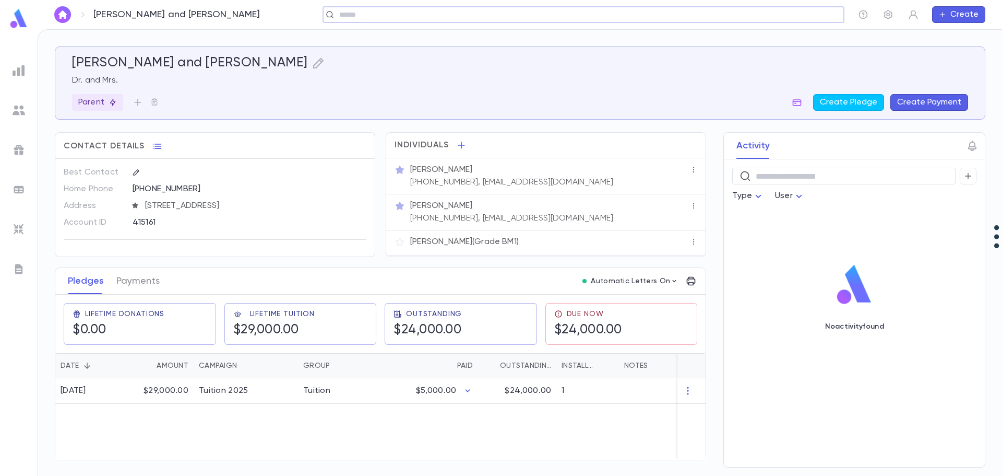
click at [937, 102] on button "Create Payment" at bounding box center [930, 102] width 78 height 17
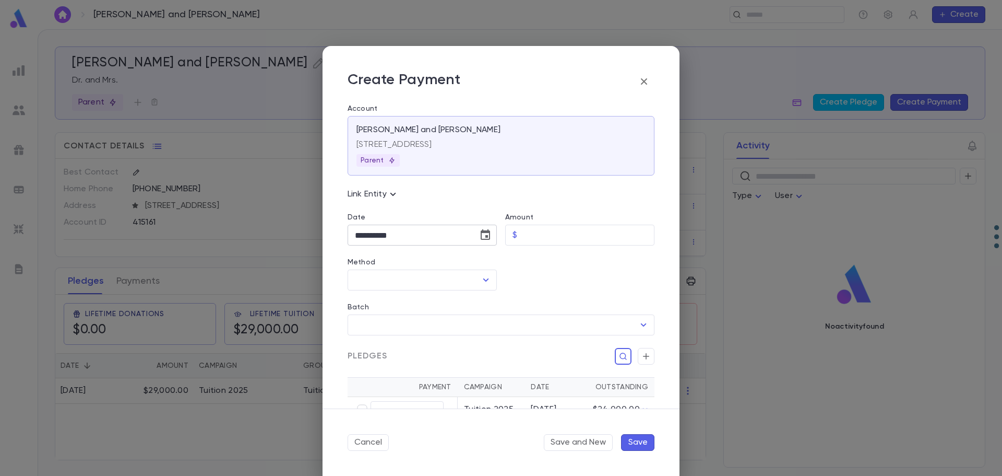
click at [486, 234] on icon "Choose date, selected date is Sep 16, 2025" at bounding box center [485, 235] width 13 height 13
click at [365, 300] on button "1" at bounding box center [366, 304] width 19 height 19
click at [530, 231] on input "Amount" at bounding box center [588, 235] width 133 height 20
click at [434, 281] on input "Method" at bounding box center [414, 280] width 124 height 20
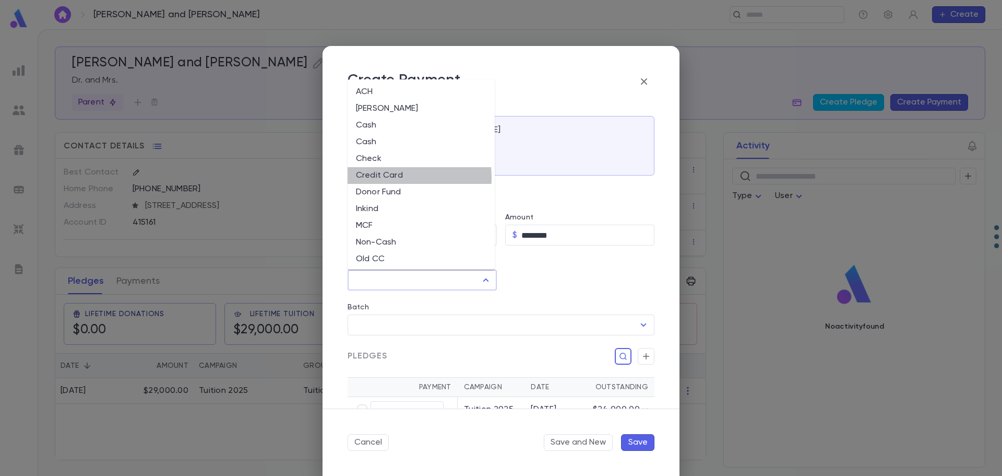
click at [387, 178] on li "Credit Card" at bounding box center [421, 175] width 147 height 17
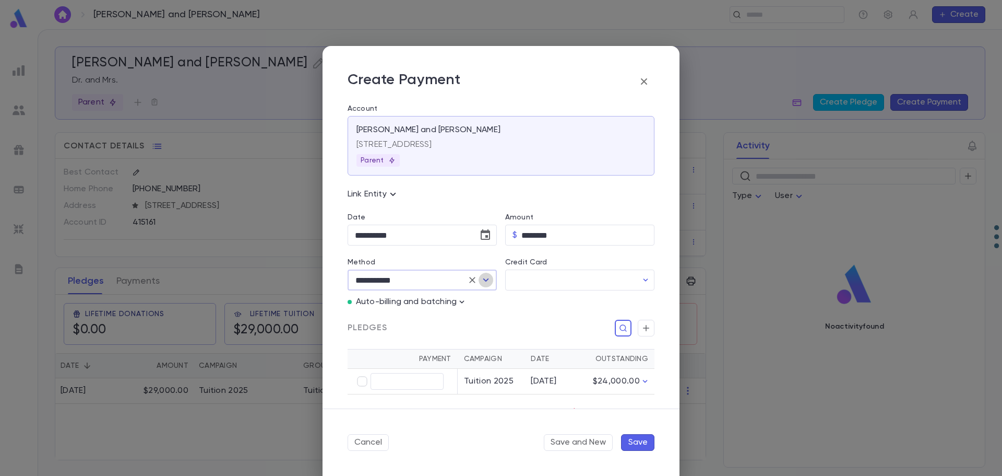
click at [486, 279] on icon "Open" at bounding box center [486, 279] width 6 height 3
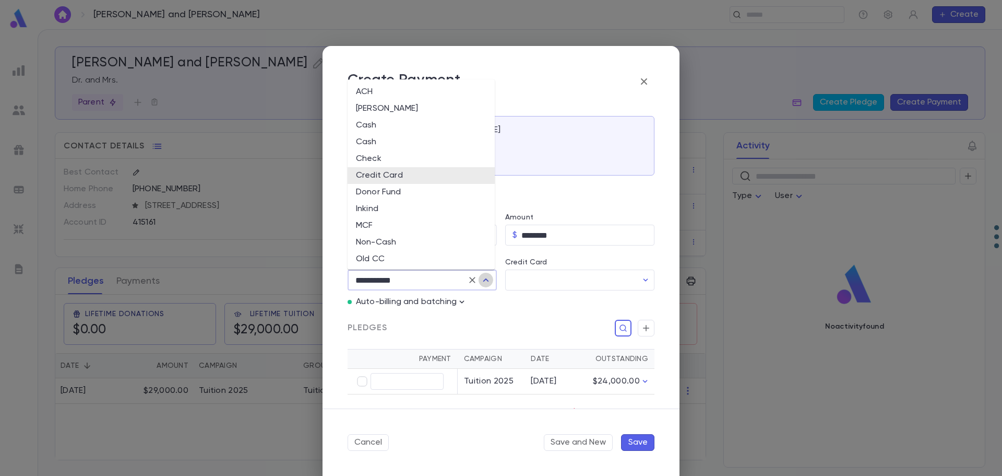
click at [486, 279] on icon "Close" at bounding box center [486, 280] width 13 height 13
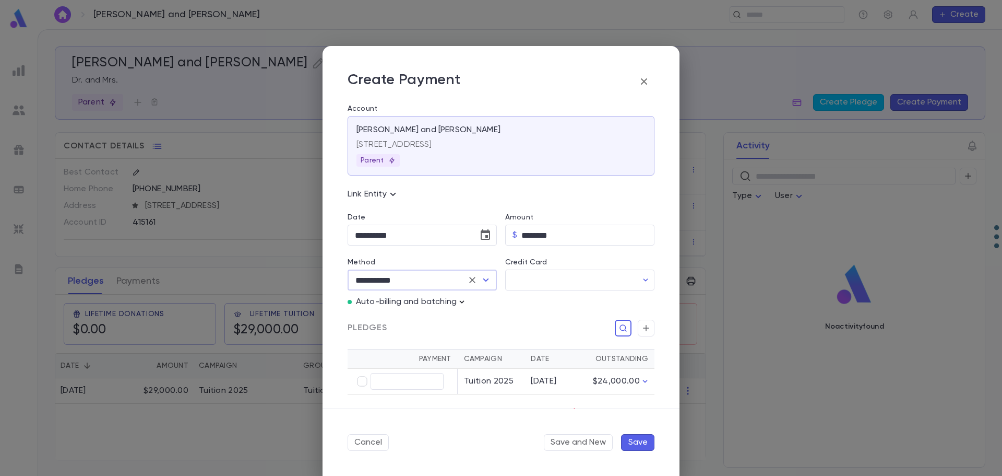
click at [460, 302] on icon "button" at bounding box center [462, 302] width 10 height 10
click at [485, 320] on p "Enter Manual Billing Instead" at bounding box center [522, 320] width 108 height 10
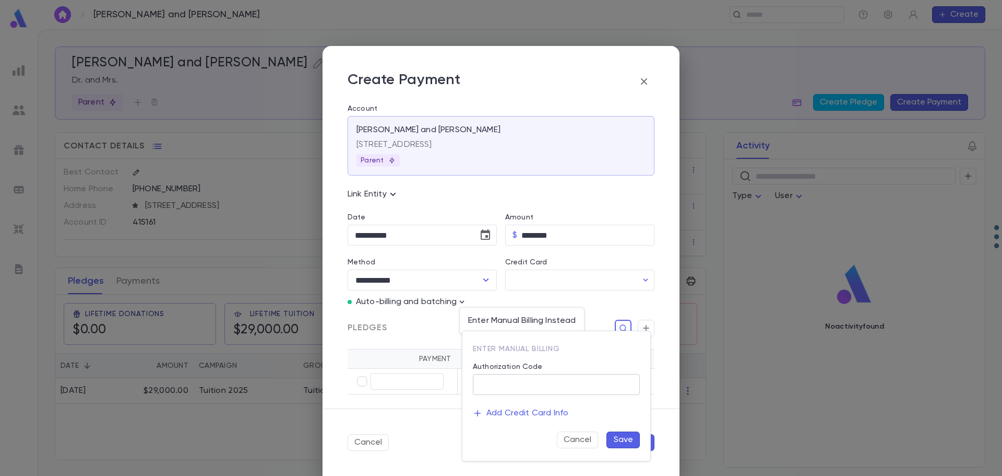
click at [507, 382] on input "Authorization Code" at bounding box center [556, 384] width 167 height 20
click at [623, 435] on button "Save" at bounding box center [623, 439] width 33 height 17
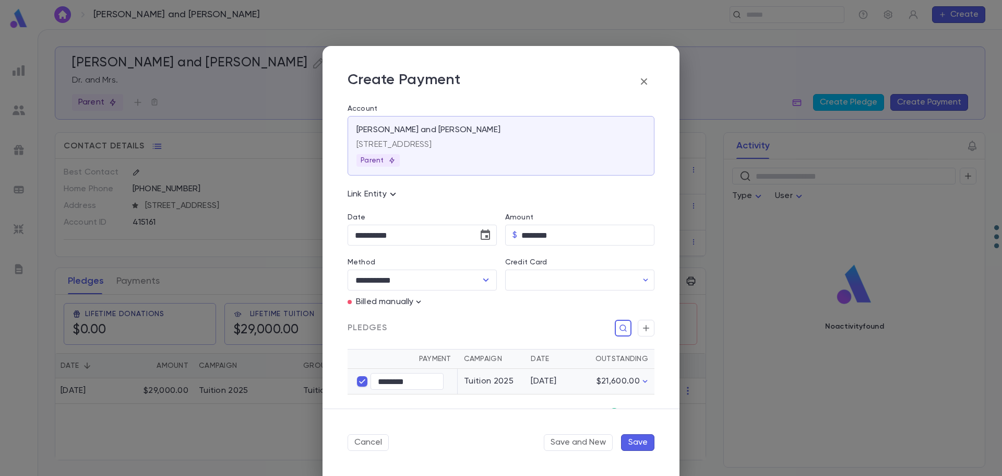
click at [639, 444] on button "Save" at bounding box center [637, 442] width 33 height 17
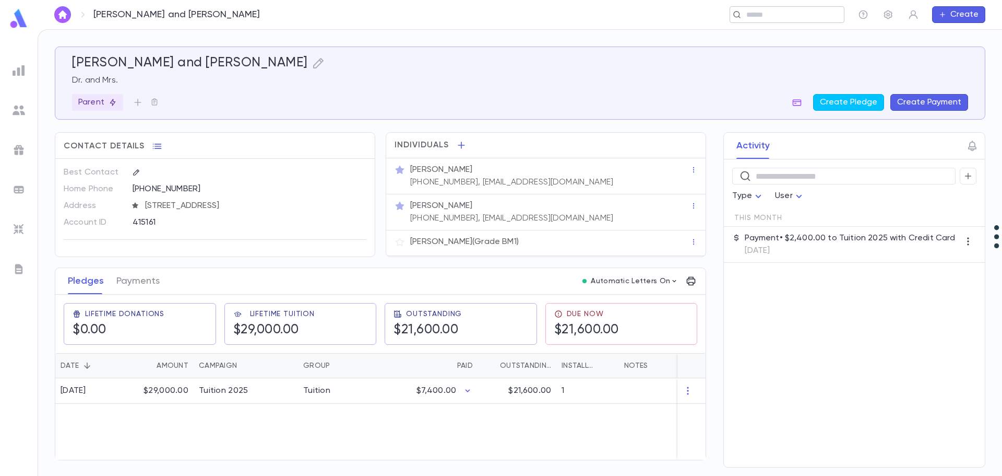
click at [782, 17] on input "text" at bounding box center [783, 15] width 81 height 10
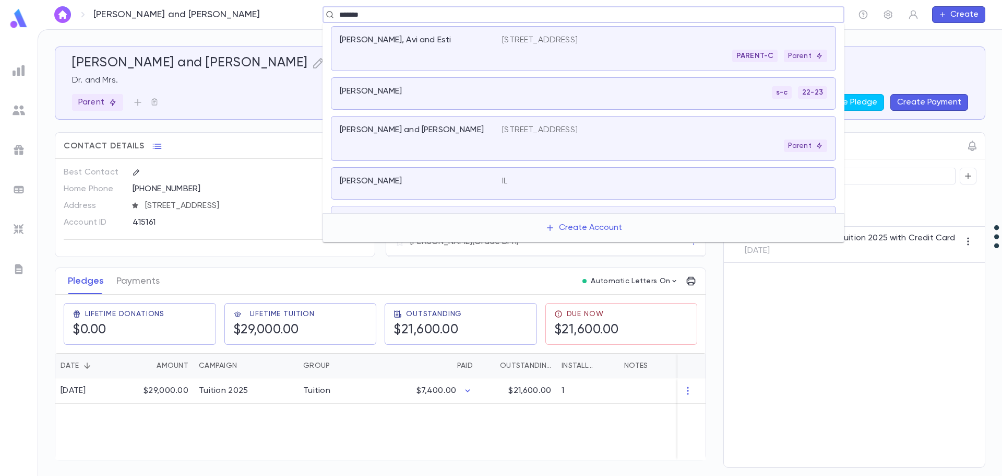
click at [578, 129] on p "[STREET_ADDRESS]" at bounding box center [540, 130] width 76 height 10
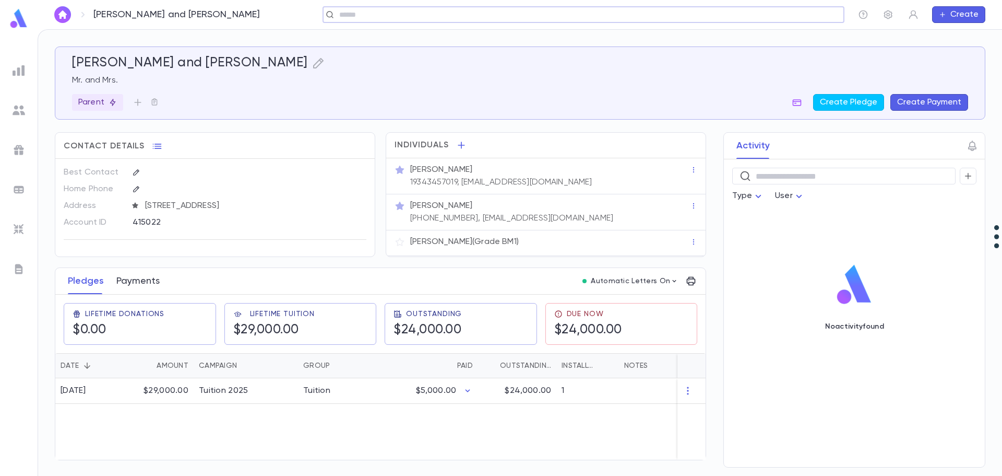
click at [153, 286] on button "Payments" at bounding box center [137, 281] width 43 height 26
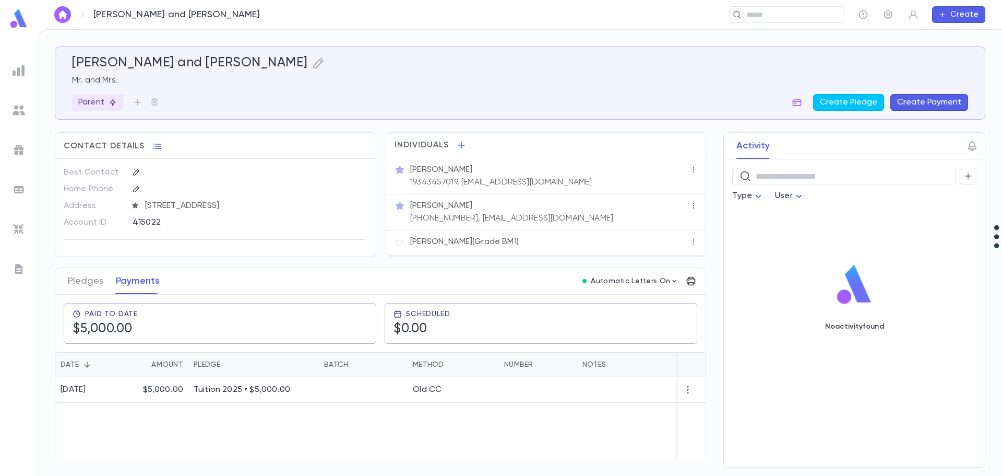
click at [926, 102] on button "Create Payment" at bounding box center [930, 102] width 78 height 17
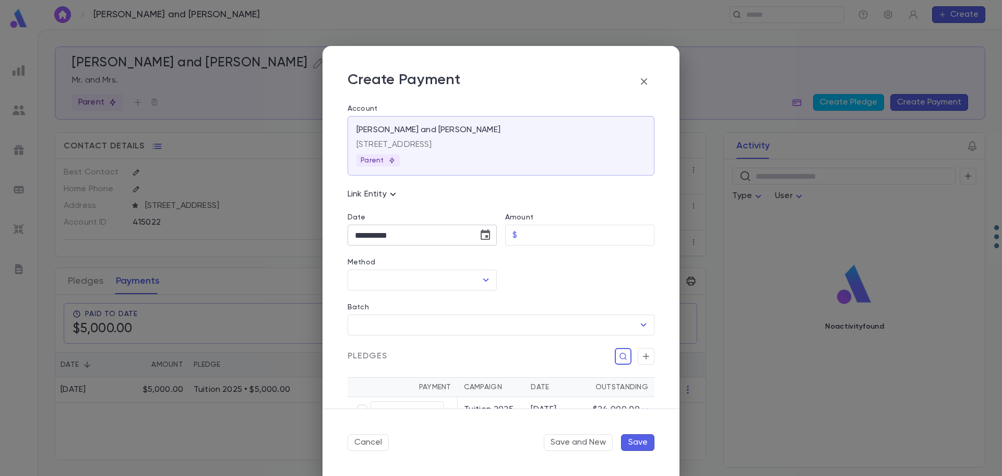
click at [482, 235] on icon "Choose date, selected date is Sep 16, 2025" at bounding box center [485, 235] width 13 height 13
click at [368, 304] on button "1" at bounding box center [366, 304] width 19 height 19
click at [533, 239] on input "Amount" at bounding box center [588, 235] width 133 height 20
click at [408, 277] on input "Method" at bounding box center [414, 280] width 124 height 20
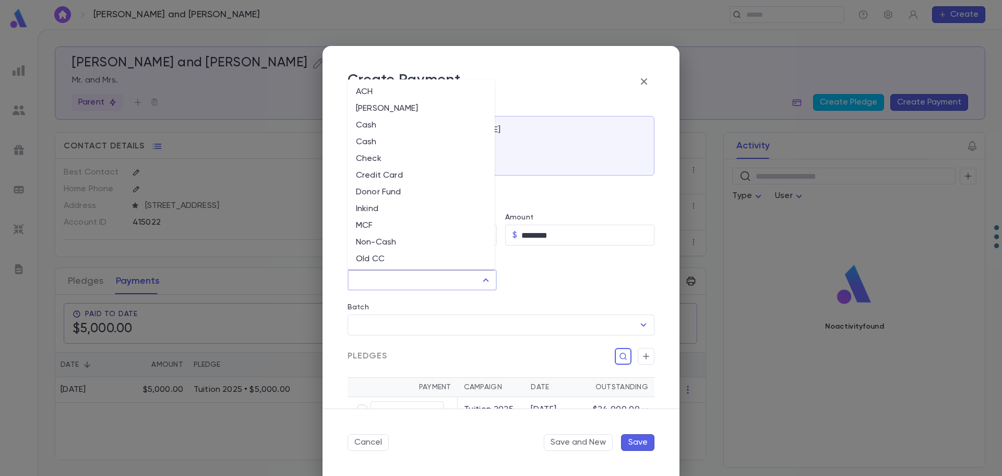
click at [369, 176] on li "Credit Card" at bounding box center [421, 175] width 147 height 17
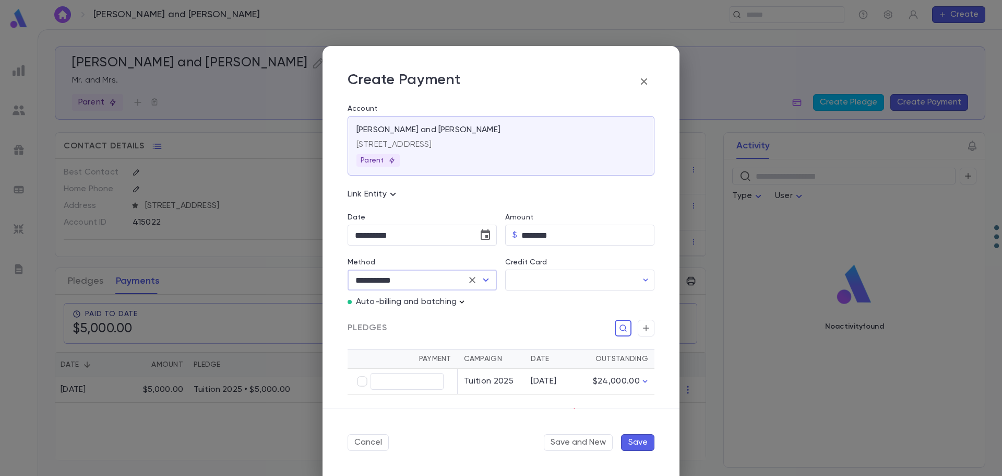
click at [457, 301] on icon "button" at bounding box center [462, 302] width 10 height 10
click at [491, 320] on p "Enter Manual Billing Instead" at bounding box center [522, 320] width 108 height 10
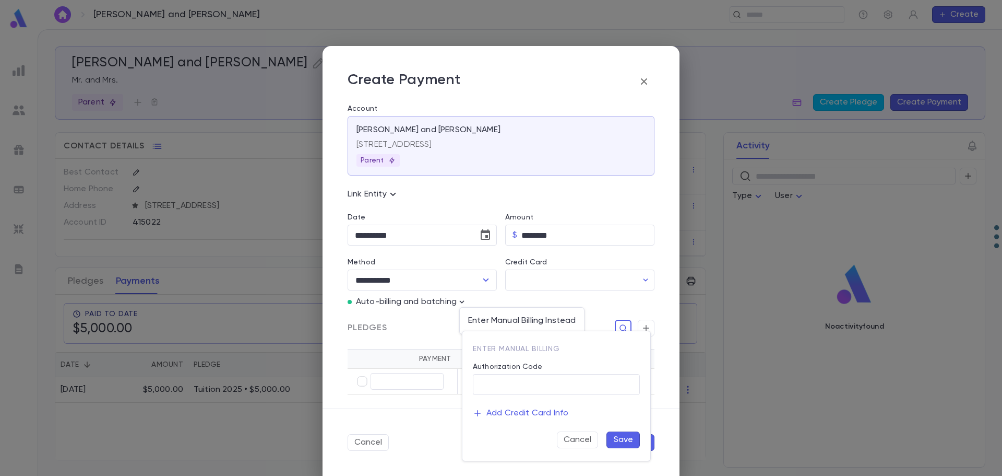
drag, startPoint x: 512, startPoint y: 381, endPoint x: 530, endPoint y: 395, distance: 23.5
click at [512, 381] on input "Authorization Code" at bounding box center [556, 384] width 167 height 20
click at [622, 440] on button "Save" at bounding box center [623, 439] width 33 height 17
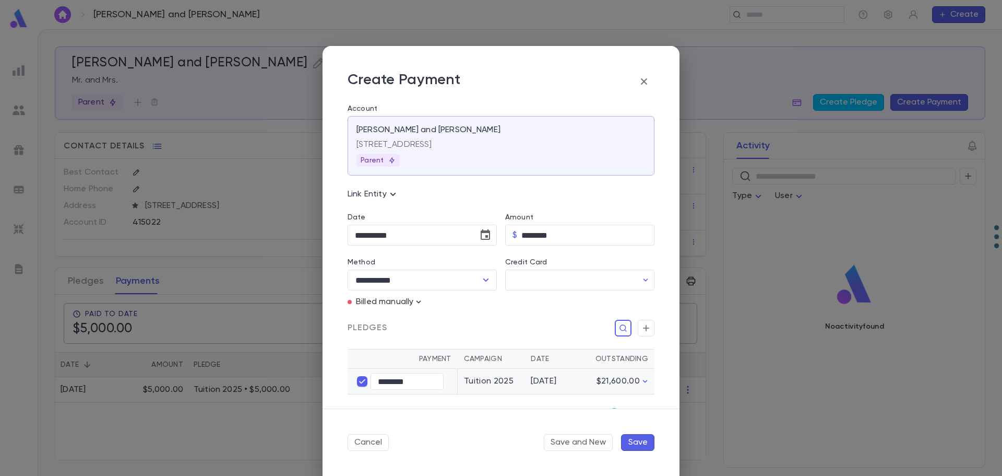
click at [628, 436] on button "Save" at bounding box center [637, 442] width 33 height 17
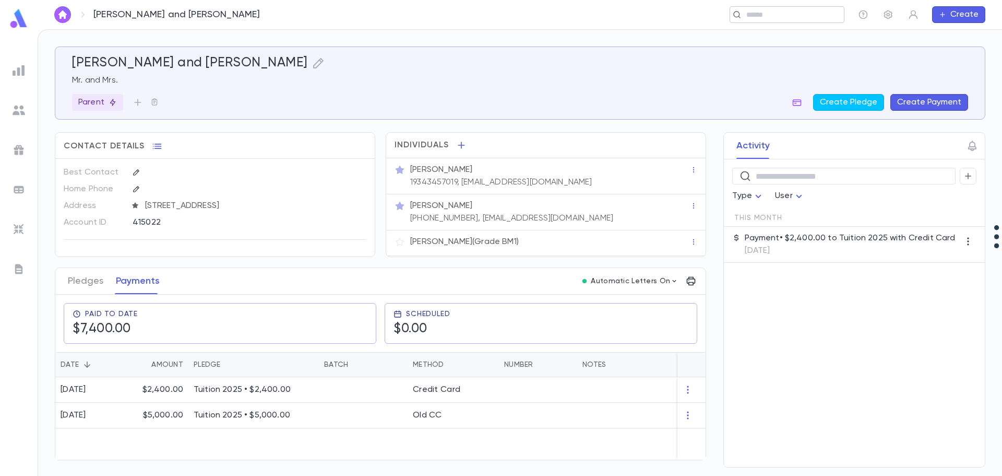
click at [762, 10] on input "text" at bounding box center [783, 15] width 81 height 10
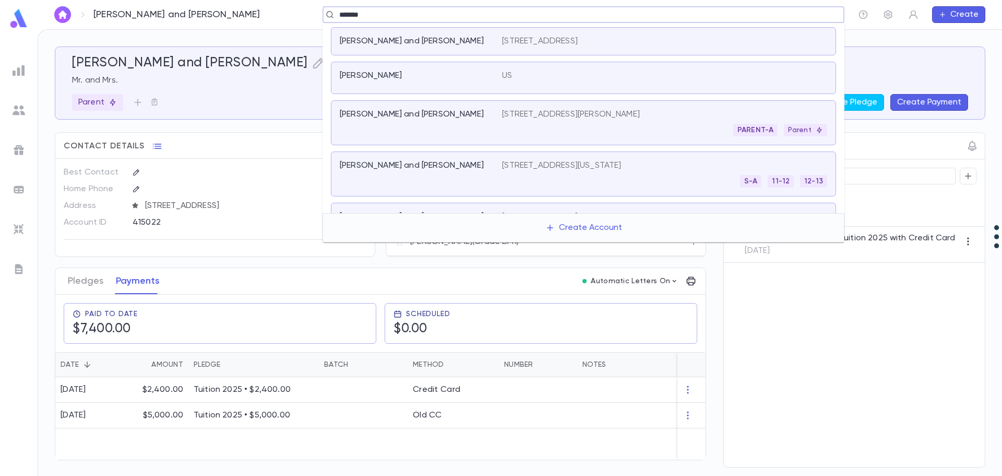
scroll to position [209, 0]
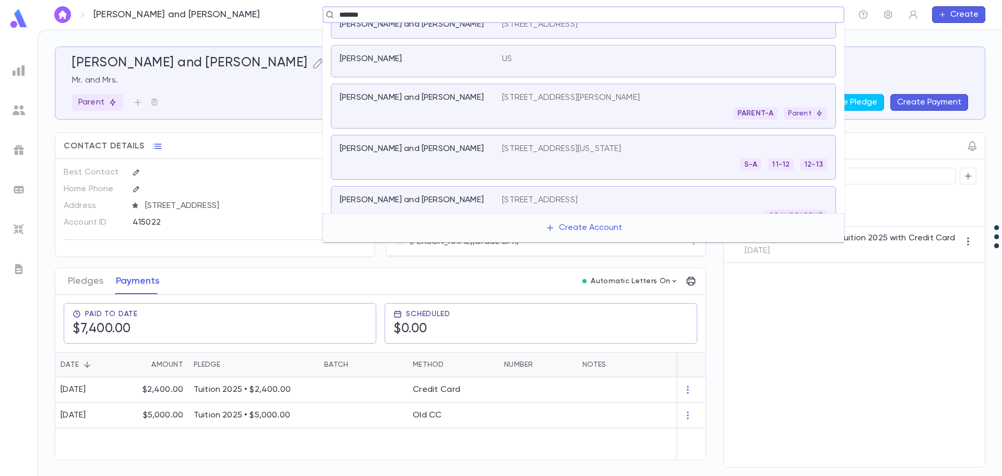
click at [607, 107] on div "PARENT-A Parent" at bounding box center [664, 113] width 325 height 13
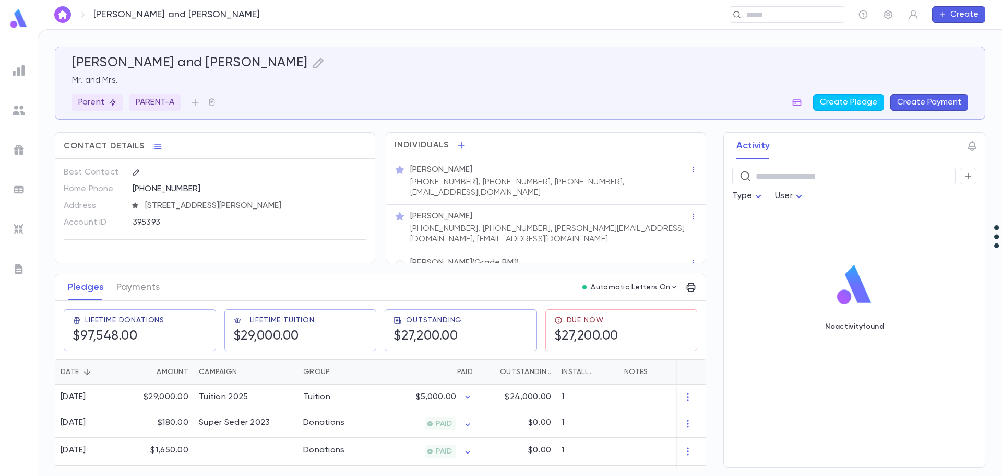
click at [930, 100] on button "Create Payment" at bounding box center [930, 102] width 78 height 17
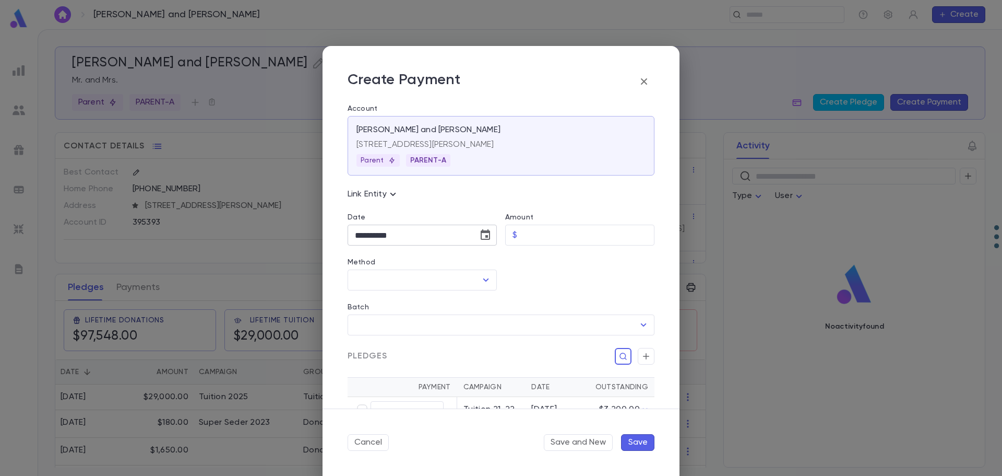
click at [484, 231] on icon "Choose date, selected date is Sep 16, 2025" at bounding box center [485, 234] width 9 height 10
click at [373, 301] on button "1" at bounding box center [366, 304] width 19 height 19
click at [544, 238] on input "Amount" at bounding box center [588, 235] width 133 height 20
click at [438, 282] on input "Method" at bounding box center [414, 280] width 124 height 20
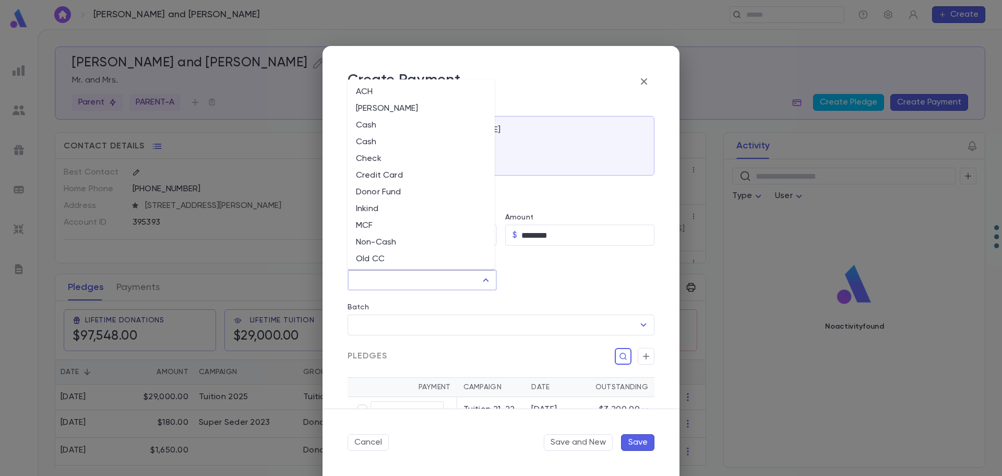
click at [388, 173] on li "Credit Card" at bounding box center [421, 175] width 147 height 17
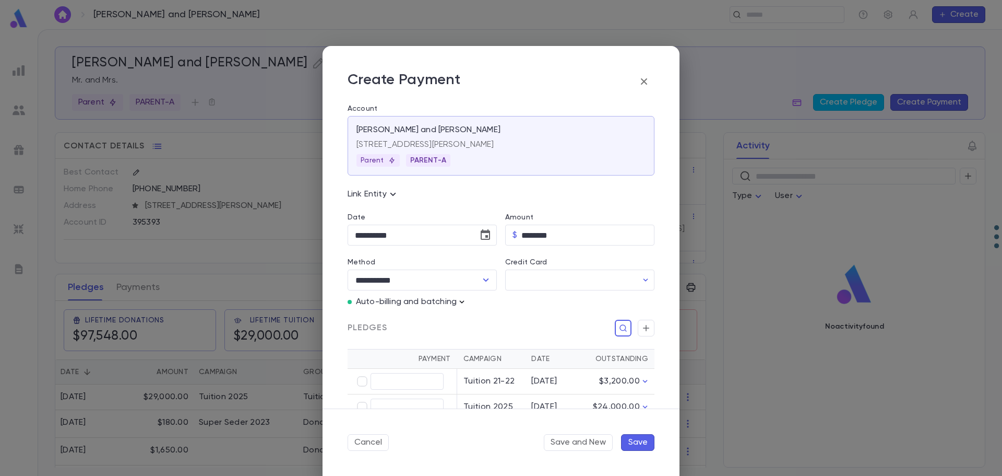
click at [464, 304] on icon "button" at bounding box center [462, 302] width 10 height 10
click at [496, 321] on p "Enter Manual Billing Instead" at bounding box center [522, 320] width 108 height 10
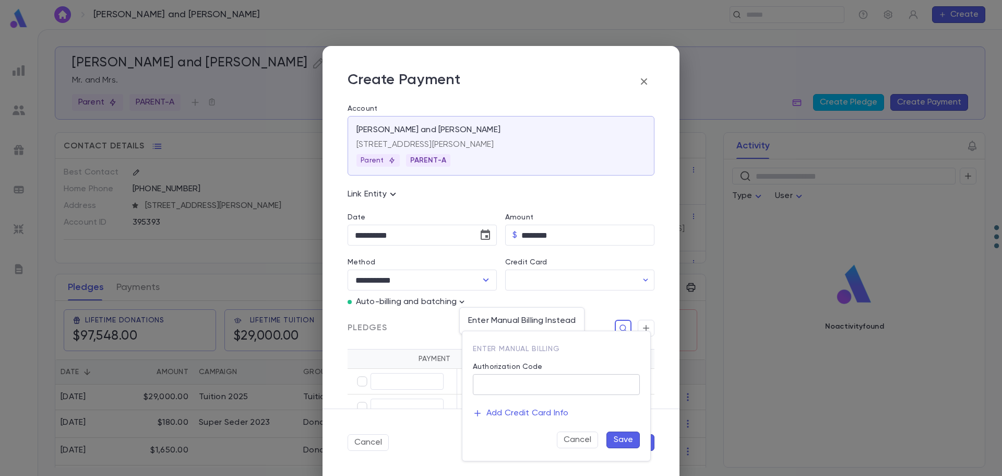
click at [525, 376] on input "Authorization Code" at bounding box center [556, 384] width 167 height 20
click at [629, 440] on button "Save" at bounding box center [623, 439] width 33 height 17
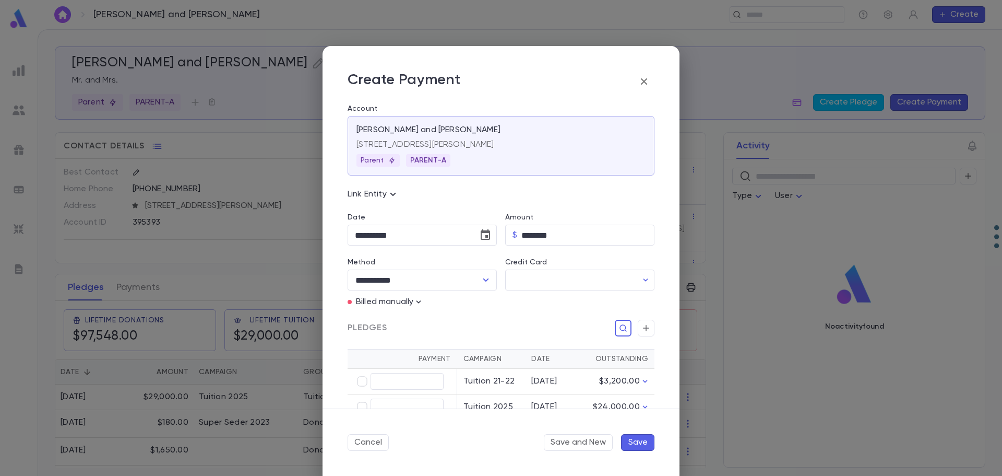
scroll to position [52, 0]
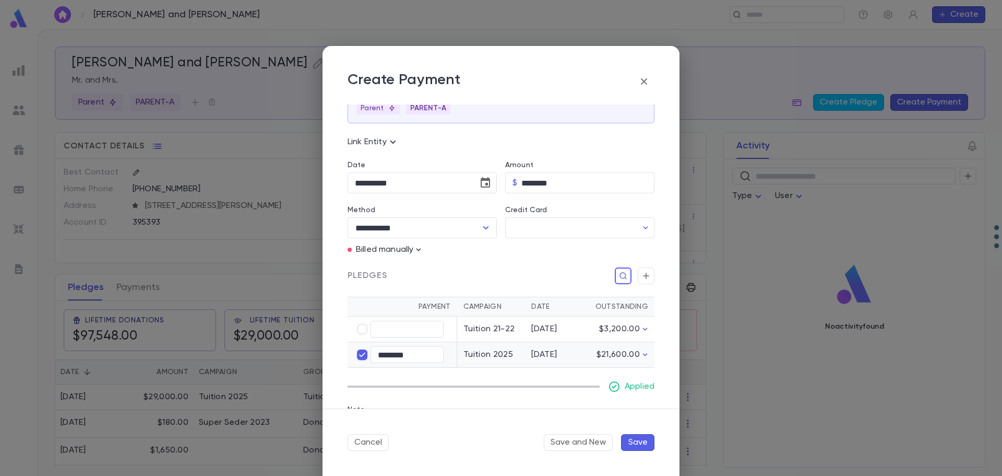
click at [634, 439] on button "Save" at bounding box center [637, 442] width 33 height 17
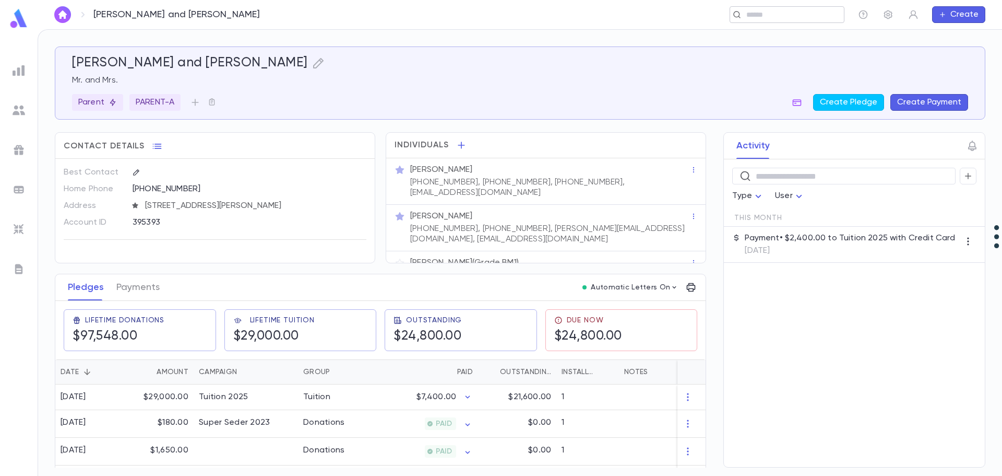
click at [763, 8] on div "​" at bounding box center [787, 14] width 115 height 17
paste input "**********"
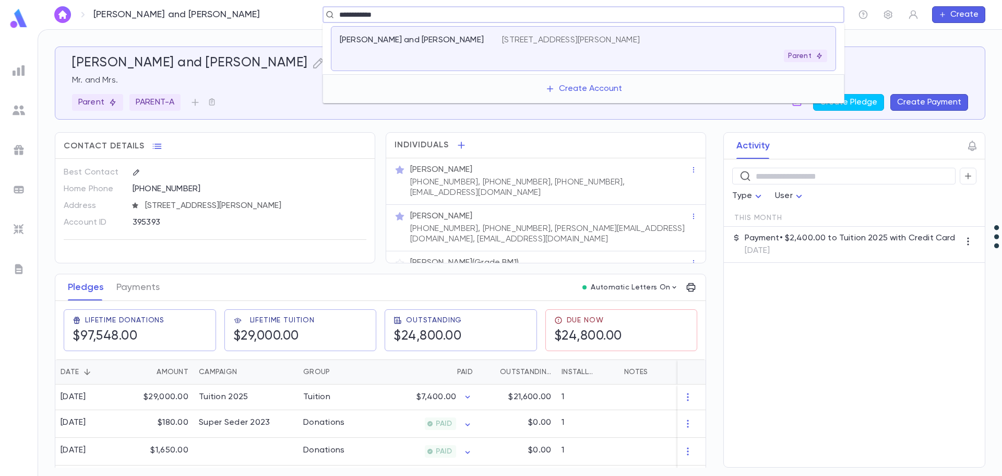
click at [636, 31] on div "[PERSON_NAME] and [PERSON_NAME] [STREET_ADDRESS][PERSON_NAME] Parent" at bounding box center [583, 48] width 505 height 45
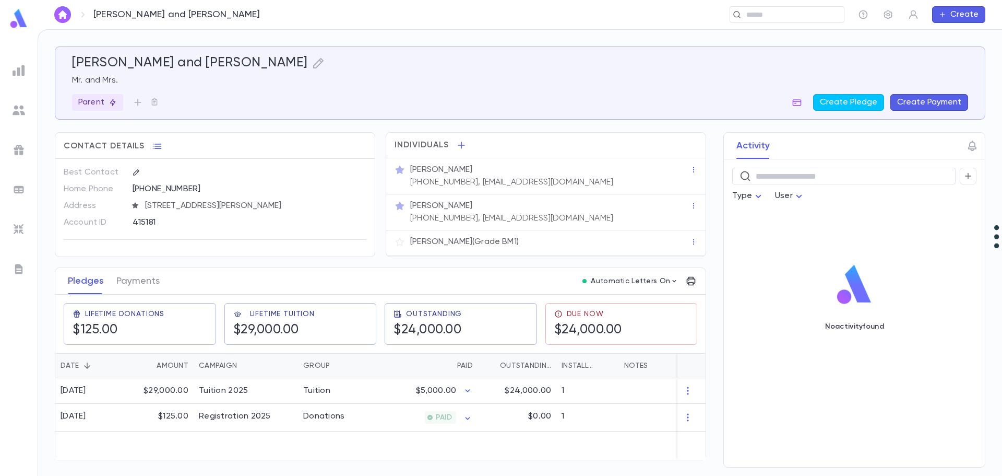
click at [924, 102] on button "Create Payment" at bounding box center [930, 102] width 78 height 17
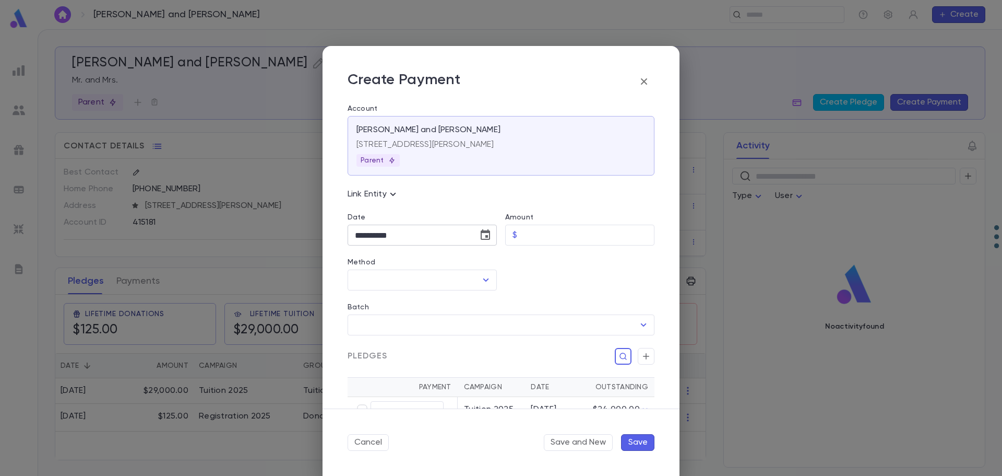
click at [480, 233] on icon "Choose date, selected date is Sep 16, 2025" at bounding box center [485, 235] width 13 height 13
click at [360, 308] on button "1" at bounding box center [366, 304] width 19 height 19
click at [539, 233] on input "Amount" at bounding box center [588, 235] width 133 height 20
click at [387, 283] on input "Method" at bounding box center [414, 280] width 124 height 20
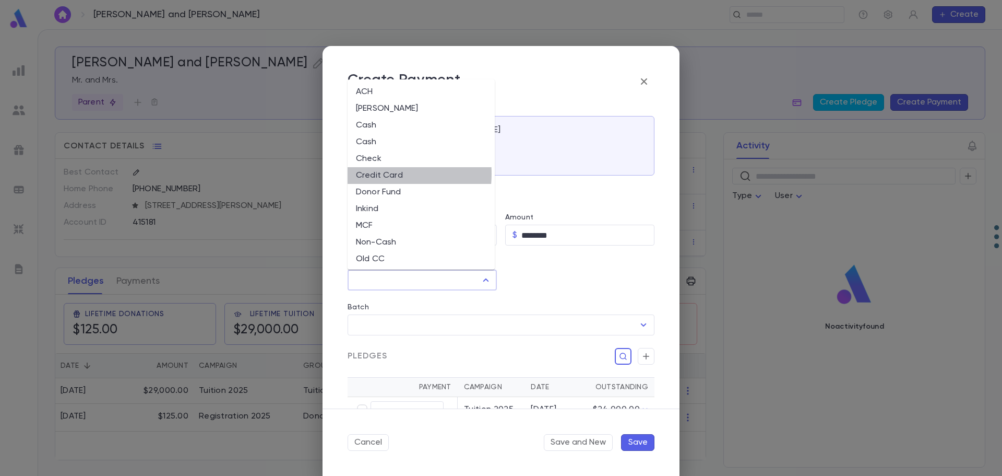
click at [368, 174] on li "Credit Card" at bounding box center [421, 175] width 147 height 17
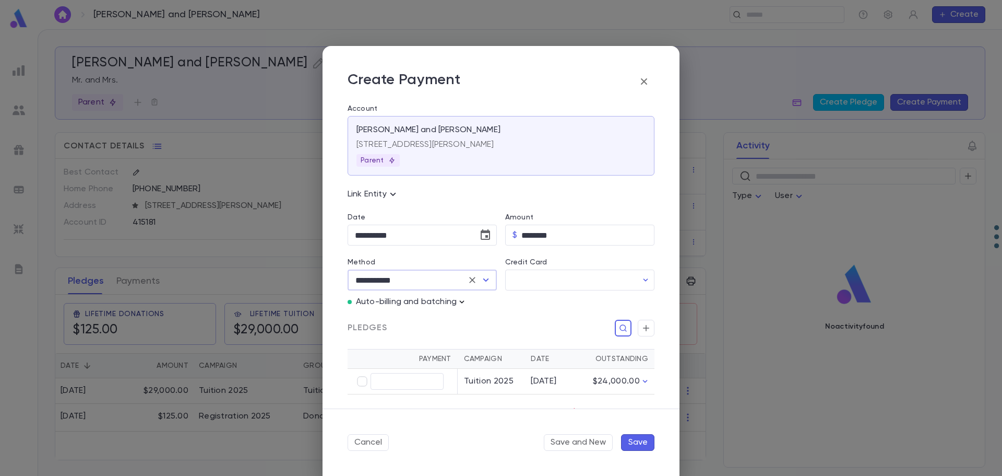
click at [460, 300] on icon "button" at bounding box center [462, 302] width 10 height 10
click at [482, 319] on p "Enter Manual Billing Instead" at bounding box center [522, 320] width 108 height 10
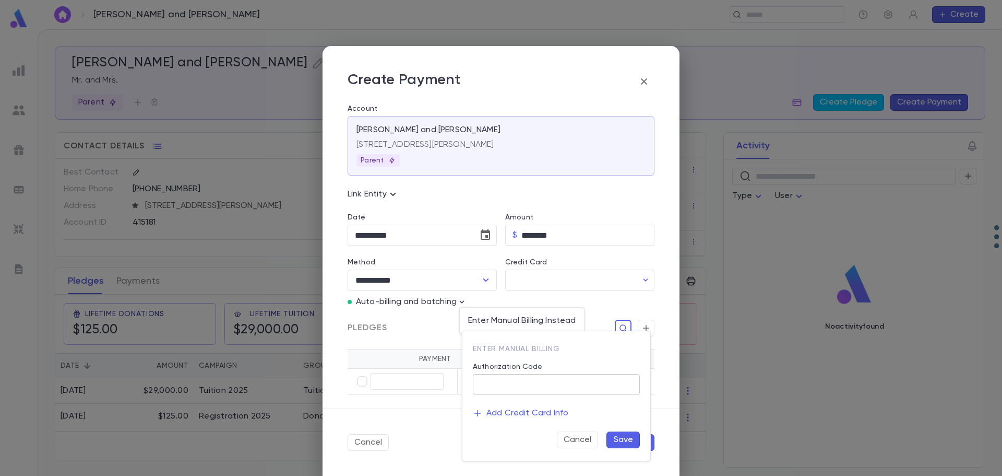
click at [496, 375] on input "Authorization Code" at bounding box center [556, 384] width 167 height 20
click at [611, 435] on button "Save" at bounding box center [623, 439] width 33 height 17
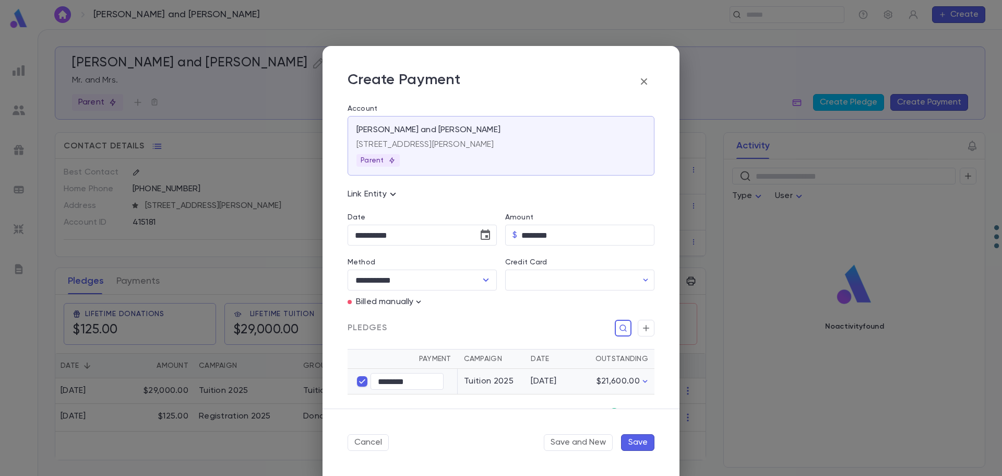
click at [636, 442] on button "Save" at bounding box center [637, 442] width 33 height 17
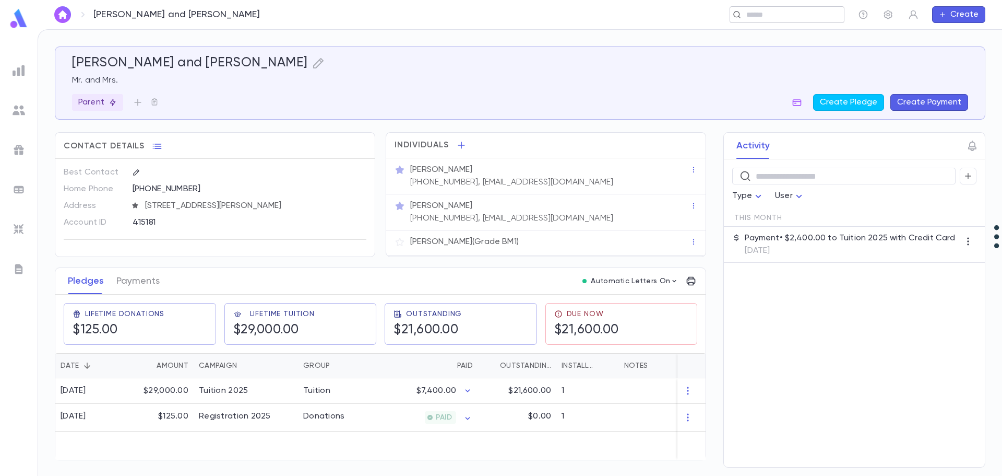
click at [762, 22] on div "​" at bounding box center [787, 14] width 115 height 17
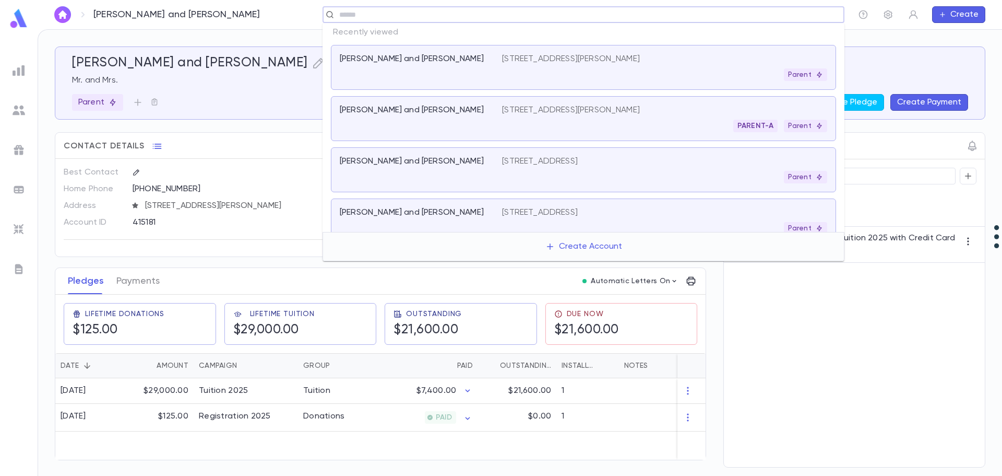
click at [535, 17] on input "text" at bounding box center [580, 15] width 488 height 10
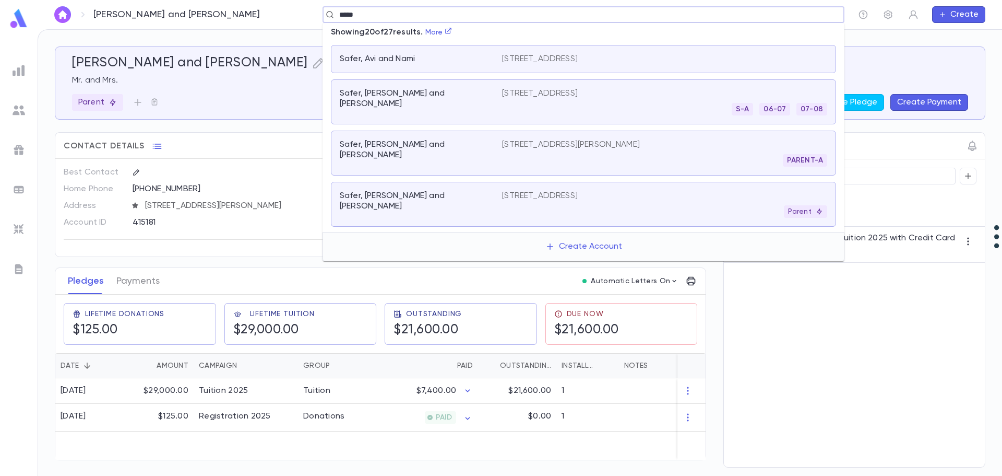
click at [598, 209] on div "Parent" at bounding box center [664, 211] width 325 height 13
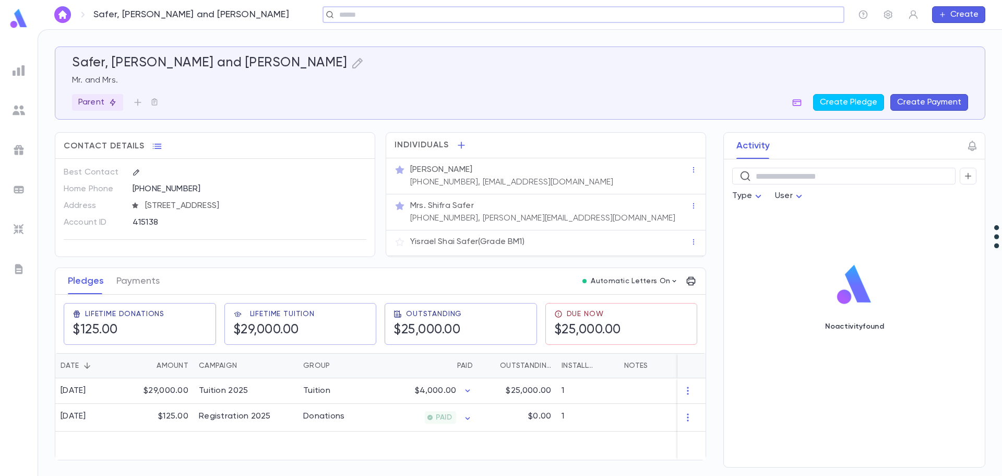
click at [921, 109] on button "Create Payment" at bounding box center [930, 102] width 78 height 17
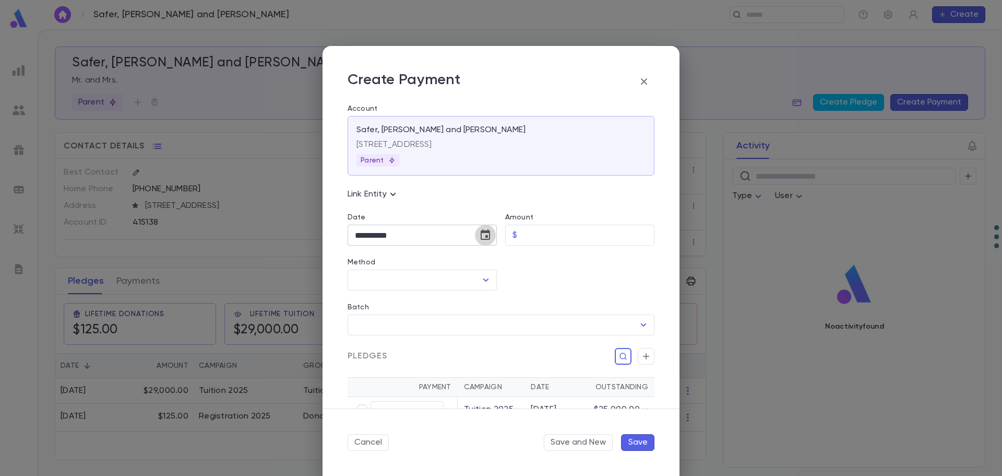
click at [480, 234] on icon "Choose date, selected date is Sep 16, 2025" at bounding box center [485, 235] width 13 height 13
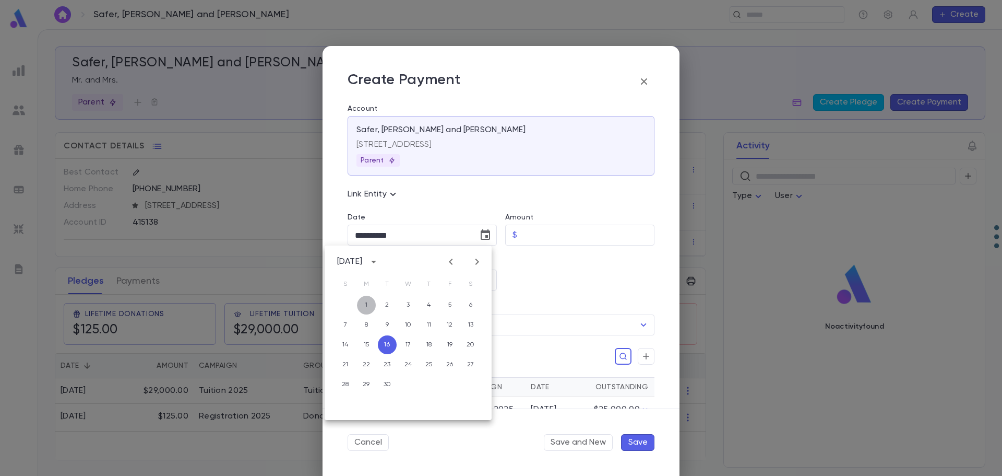
click at [370, 307] on button "1" at bounding box center [366, 304] width 19 height 19
click at [540, 238] on input "Amount" at bounding box center [588, 235] width 133 height 20
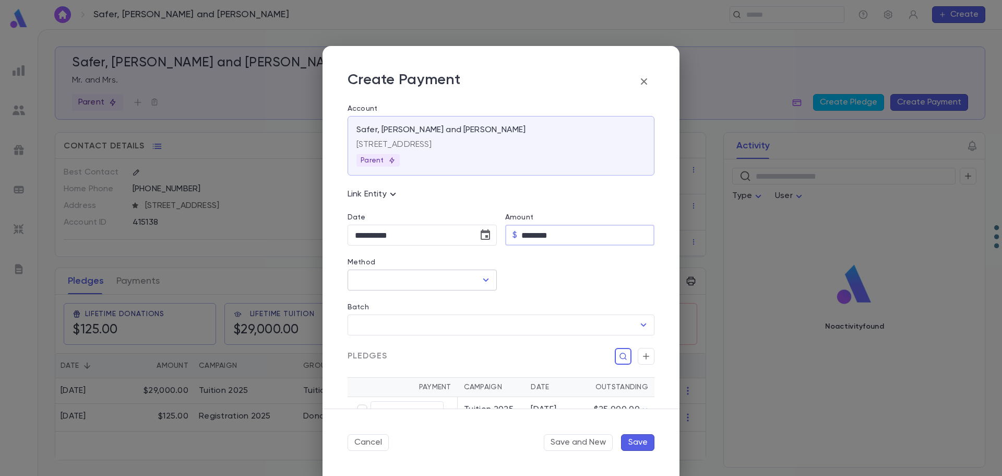
click at [412, 275] on input "Method" at bounding box center [414, 280] width 124 height 20
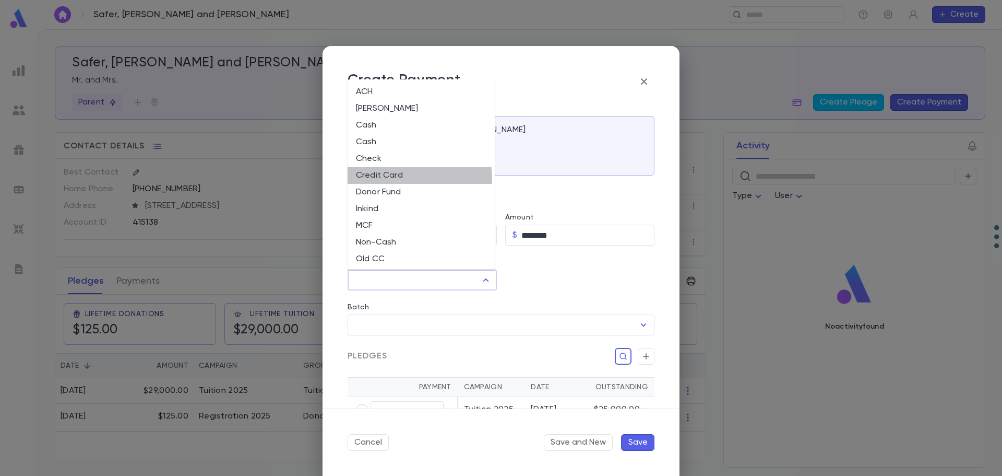
click at [356, 181] on li "Credit Card" at bounding box center [421, 175] width 147 height 17
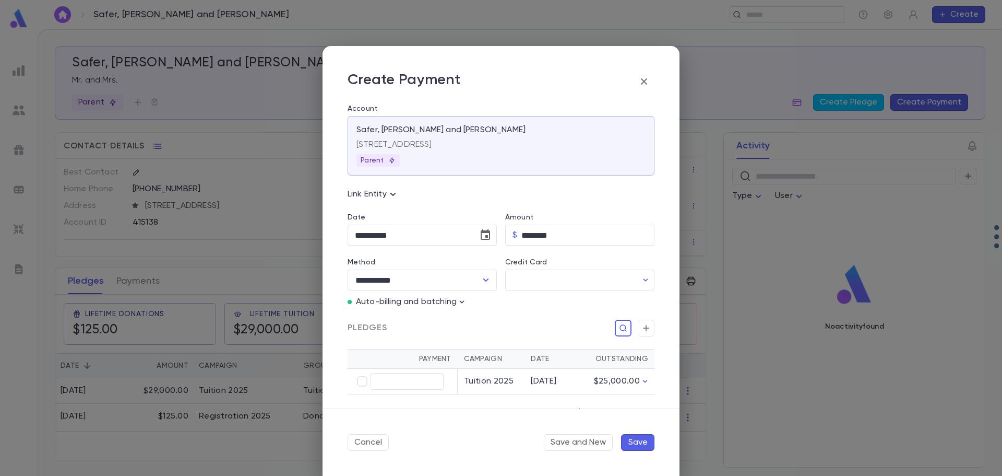
click at [461, 303] on icon "button" at bounding box center [462, 302] width 10 height 10
click at [499, 326] on button "Enter Manual Billing Instead" at bounding box center [522, 321] width 124 height 20
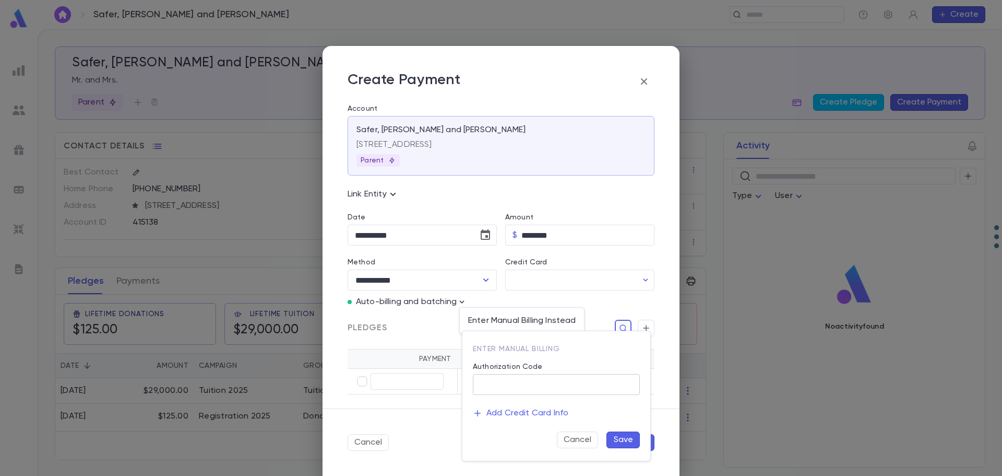
click at [513, 392] on input "Authorization Code" at bounding box center [556, 384] width 167 height 20
click at [614, 440] on button "Save" at bounding box center [623, 439] width 33 height 17
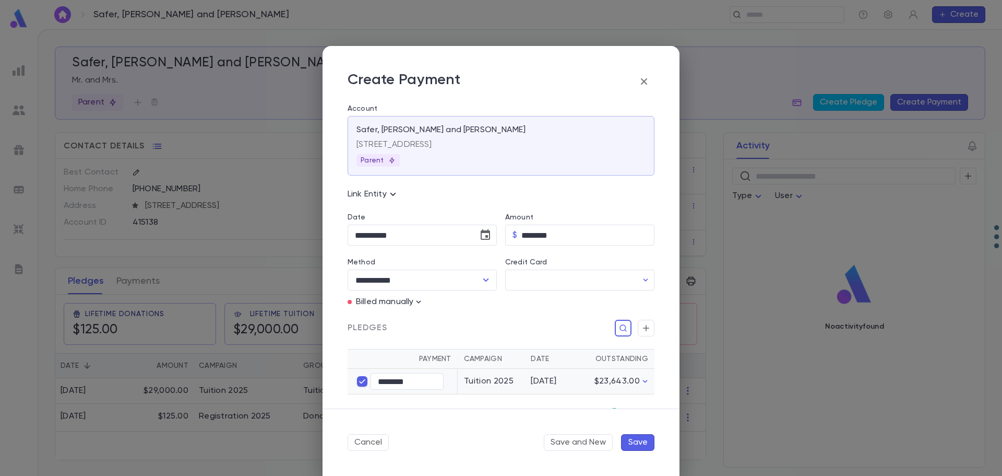
click at [641, 443] on button "Save" at bounding box center [637, 442] width 33 height 17
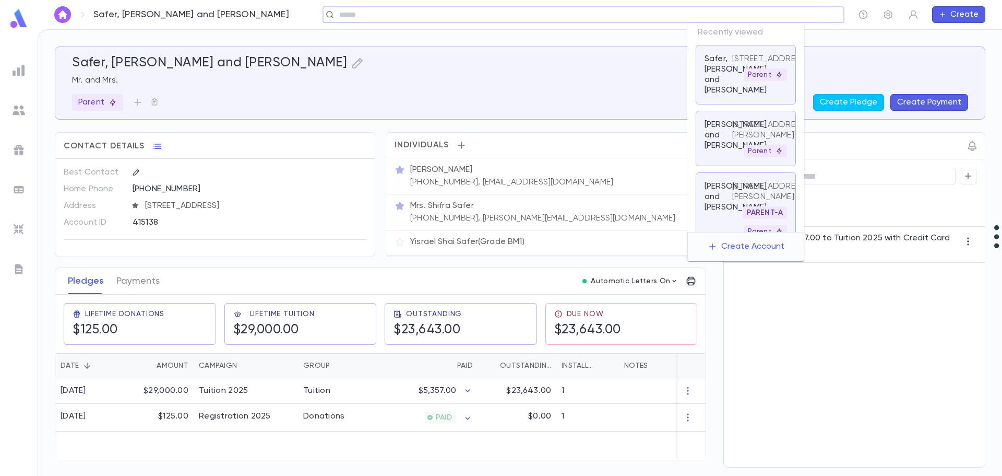
click at [759, 19] on input "text" at bounding box center [580, 15] width 488 height 10
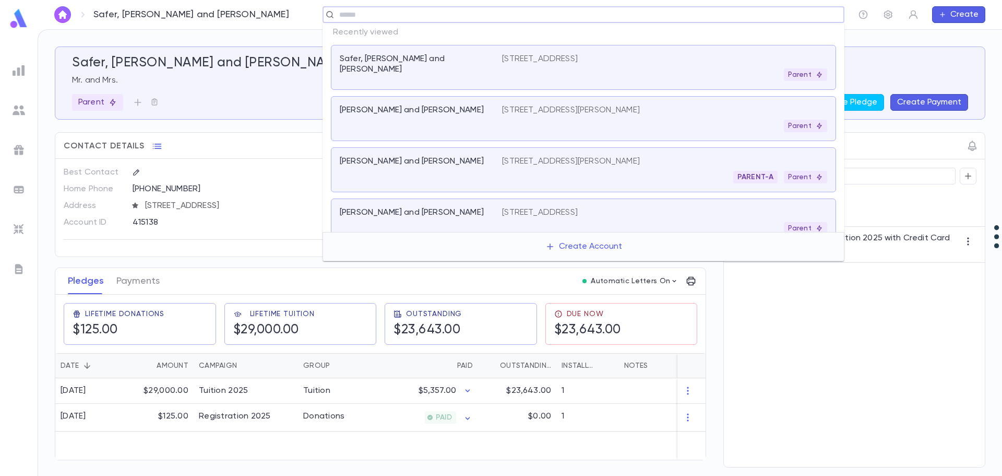
paste input "********"
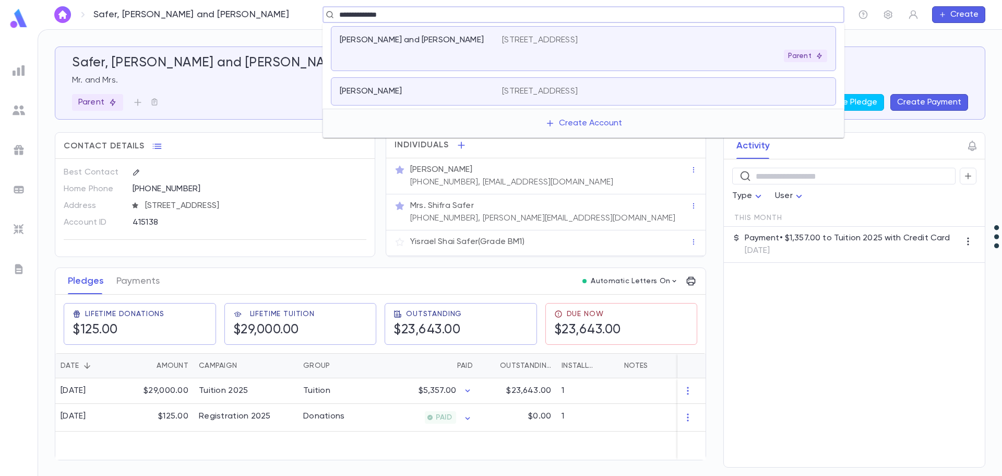
click at [414, 40] on p "[PERSON_NAME] and [PERSON_NAME]" at bounding box center [412, 40] width 144 height 10
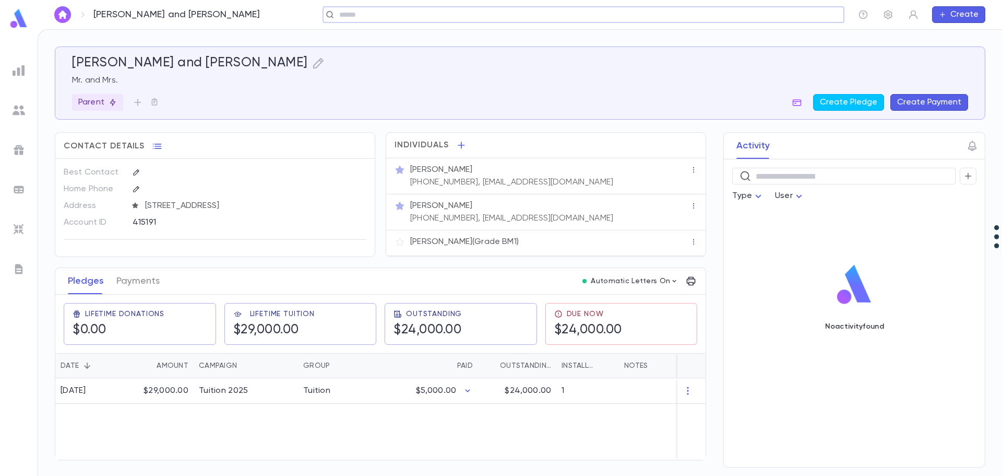
click at [934, 99] on button "Create Payment" at bounding box center [930, 102] width 78 height 17
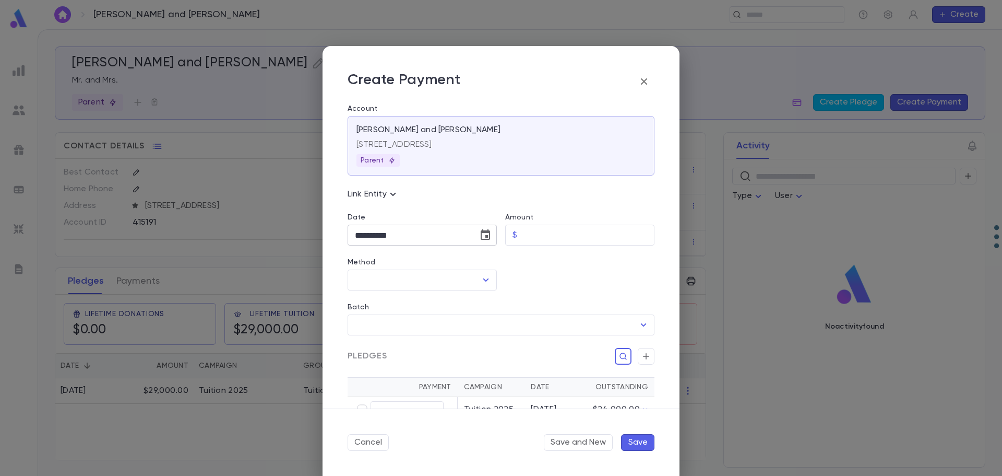
click at [486, 230] on icon "Choose date, selected date is Sep 16, 2025" at bounding box center [485, 234] width 9 height 10
click at [371, 304] on button "1" at bounding box center [366, 304] width 19 height 19
click at [552, 237] on input "Amount" at bounding box center [588, 235] width 133 height 20
click at [380, 281] on input "Method" at bounding box center [414, 280] width 124 height 20
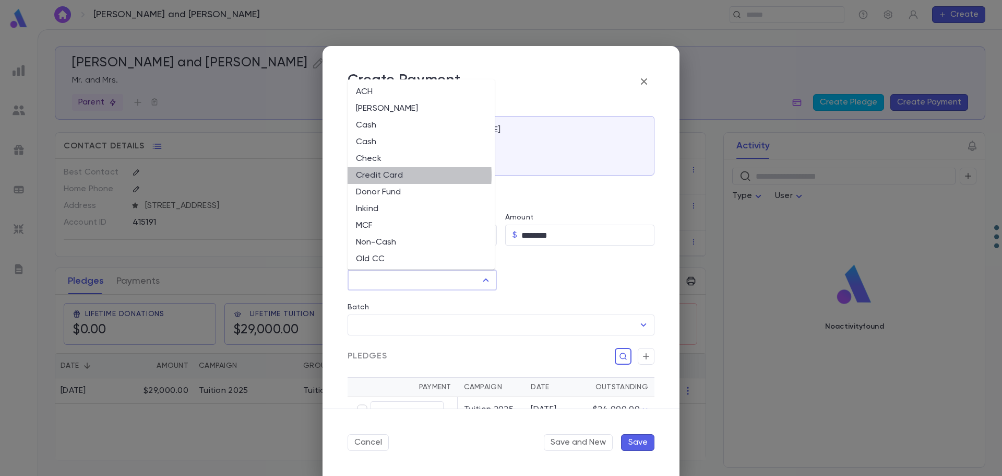
click at [370, 175] on li "Credit Card" at bounding box center [421, 175] width 147 height 17
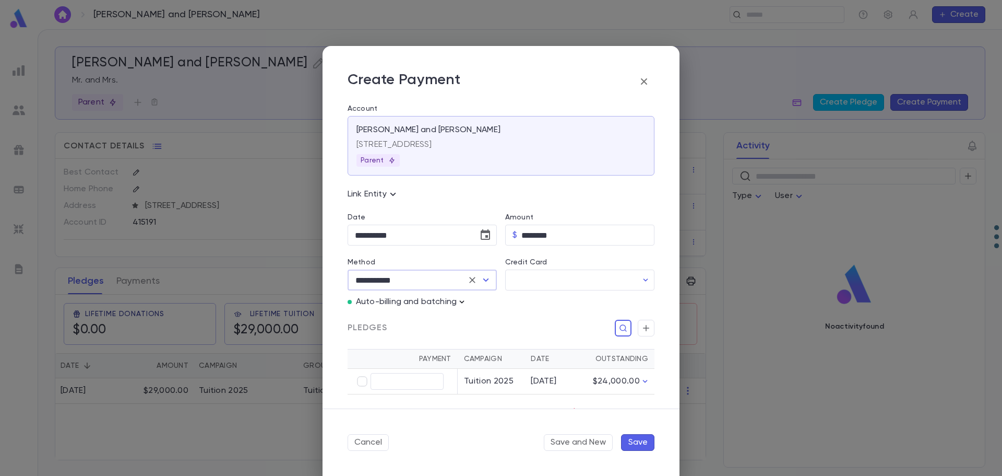
click at [462, 301] on icon "button" at bounding box center [462, 302] width 10 height 10
click at [483, 316] on p "Enter Manual Billing Instead" at bounding box center [522, 320] width 108 height 10
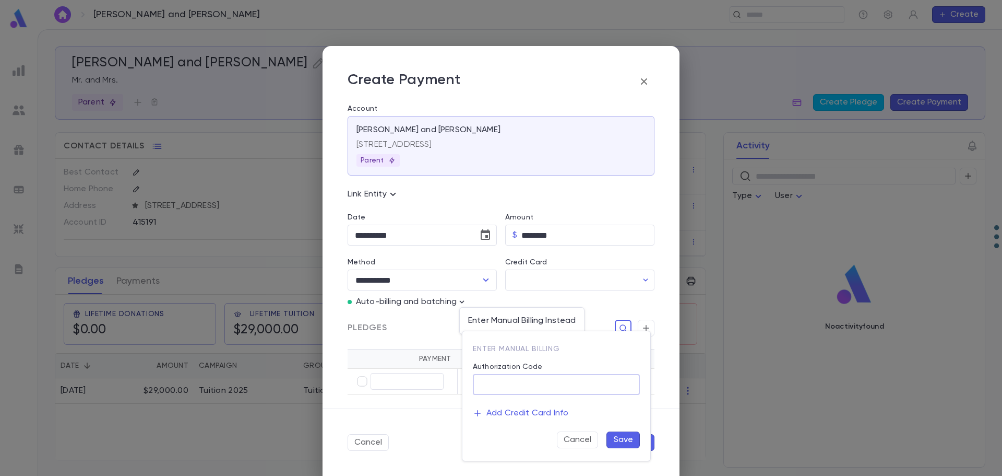
click at [512, 384] on input "Authorization Code" at bounding box center [556, 384] width 167 height 20
click at [613, 436] on button "Save" at bounding box center [623, 439] width 33 height 17
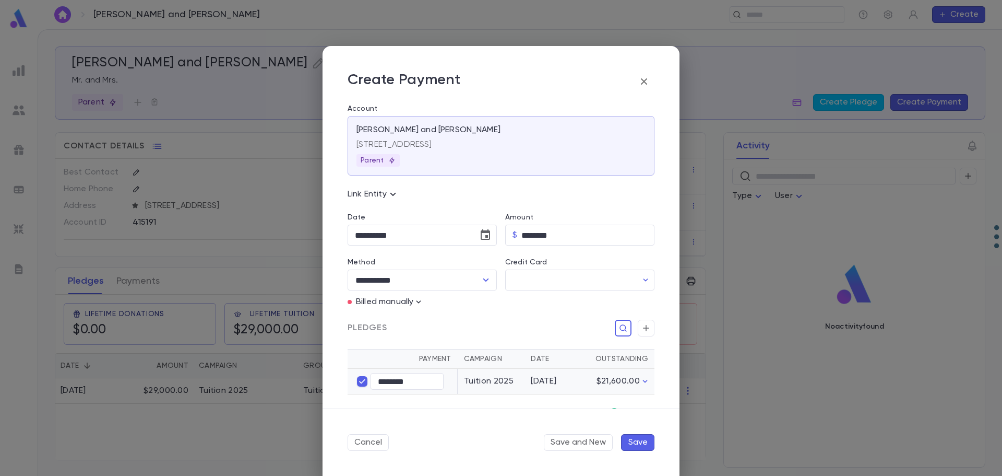
click at [635, 438] on button "Save" at bounding box center [637, 442] width 33 height 17
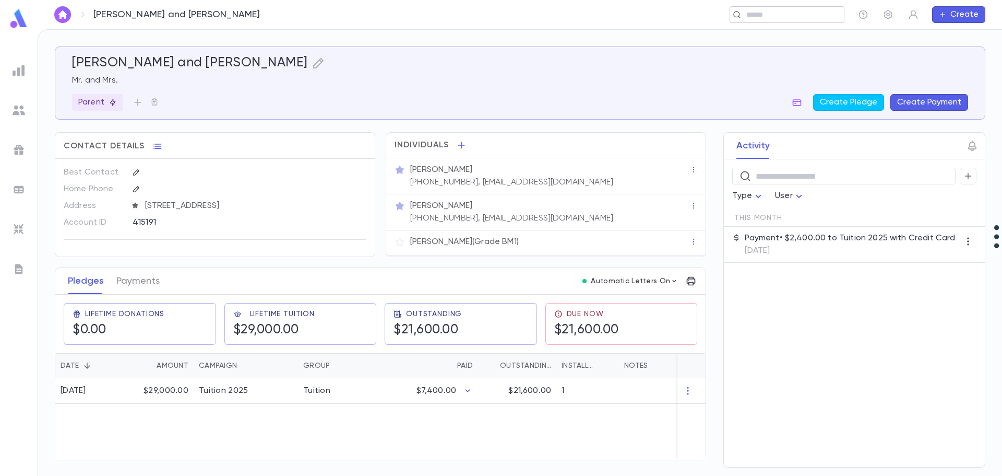
click at [741, 17] on div "​" at bounding box center [787, 14] width 115 height 17
paste input "**********"
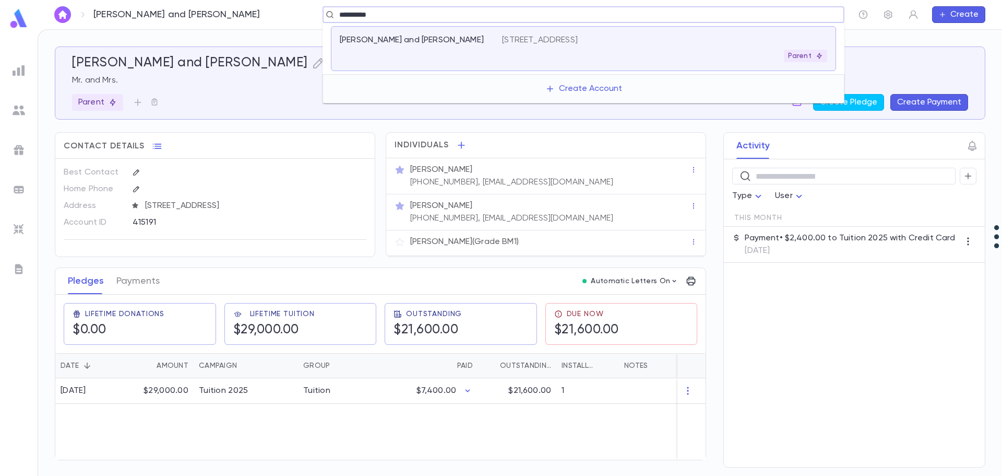
click at [559, 52] on div "Parent" at bounding box center [664, 56] width 325 height 13
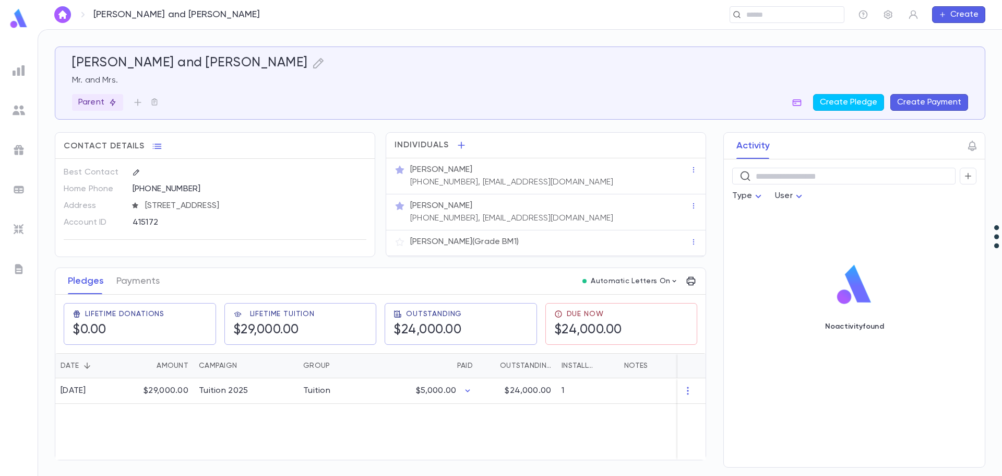
click at [937, 105] on button "Create Payment" at bounding box center [930, 102] width 78 height 17
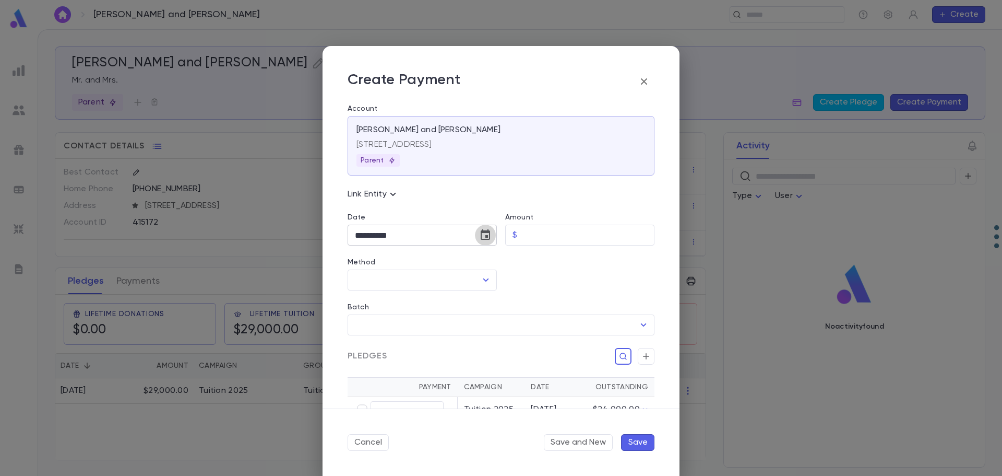
click at [480, 234] on icon "Choose date, selected date is Sep 16, 2025" at bounding box center [485, 235] width 13 height 13
click at [368, 305] on button "1" at bounding box center [366, 304] width 19 height 19
click at [550, 237] on input "Amount" at bounding box center [588, 235] width 133 height 20
click at [376, 288] on input "Method" at bounding box center [414, 280] width 124 height 20
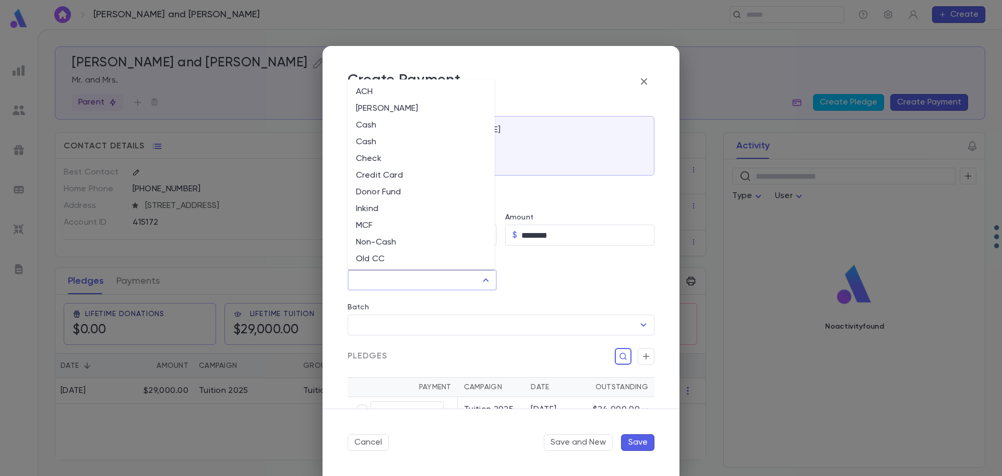
click at [391, 175] on li "Credit Card" at bounding box center [421, 175] width 147 height 17
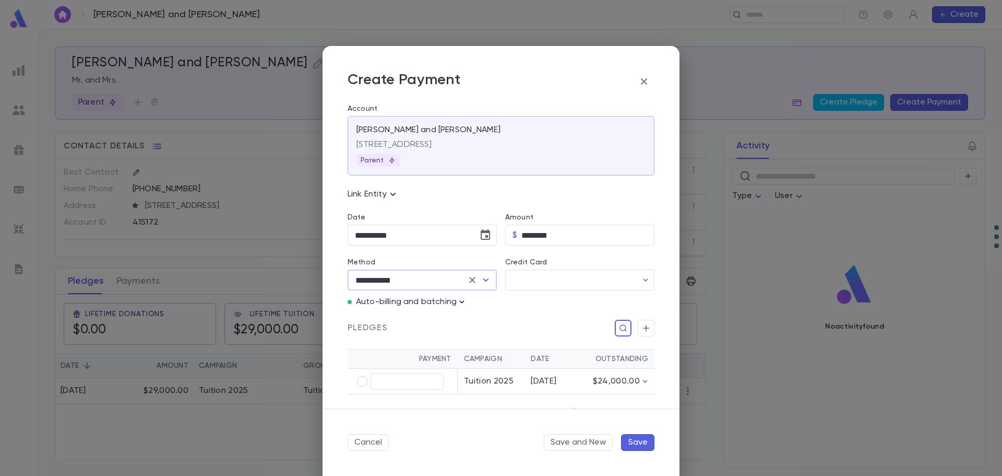
click at [460, 304] on icon "button" at bounding box center [462, 302] width 10 height 10
click at [476, 315] on button "Enter Manual Billing Instead" at bounding box center [522, 321] width 124 height 20
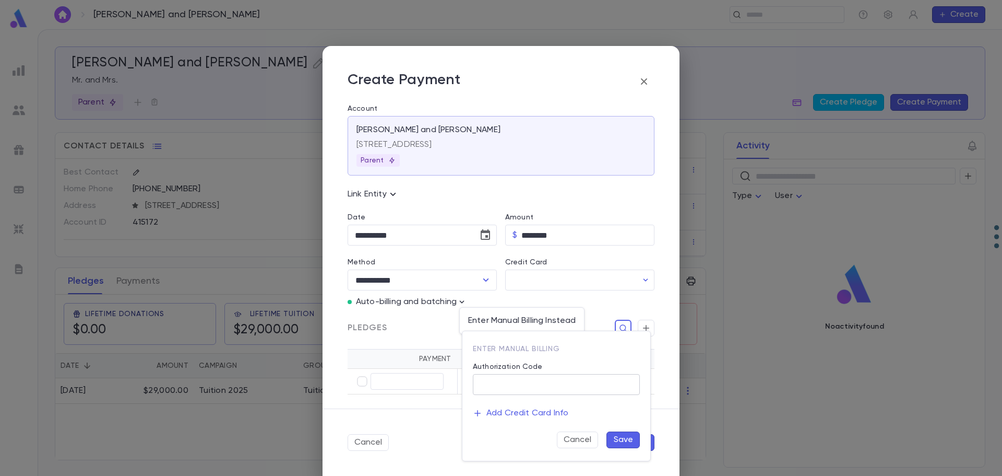
click at [511, 381] on input "Authorization Code" at bounding box center [556, 384] width 167 height 20
click at [622, 439] on button "Save" at bounding box center [623, 439] width 33 height 17
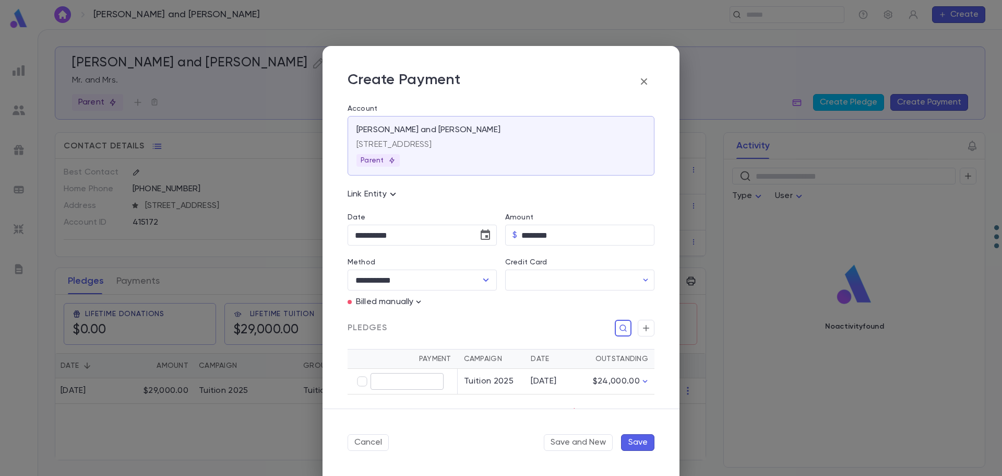
click at [425, 383] on input "text" at bounding box center [407, 381] width 73 height 16
click at [632, 442] on button "Save" at bounding box center [637, 442] width 33 height 17
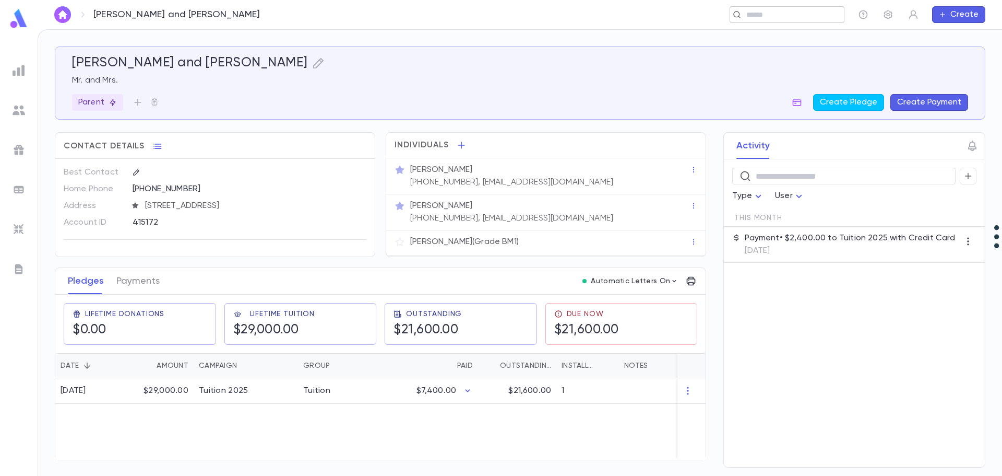
click at [784, 19] on input "text" at bounding box center [783, 15] width 81 height 10
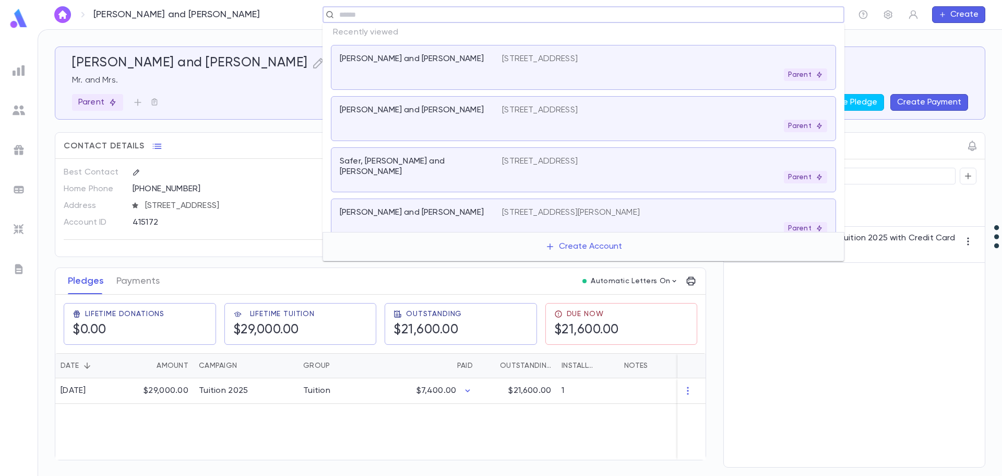
paste input "*******"
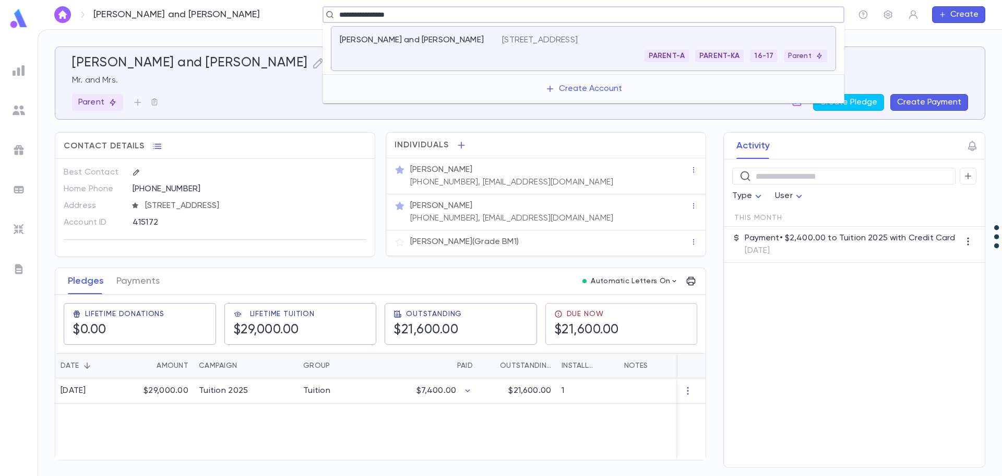
drag, startPoint x: 387, startPoint y: 16, endPoint x: 312, endPoint y: 15, distance: 75.2
click at [312, 15] on div "**********" at bounding box center [562, 14] width 566 height 17
click at [415, 43] on p "[PERSON_NAME] and [PERSON_NAME]" at bounding box center [412, 40] width 144 height 10
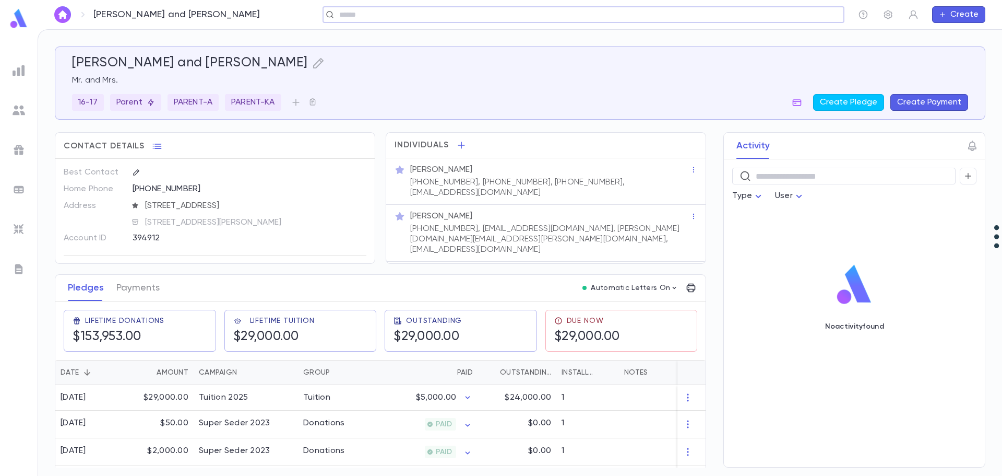
click at [914, 100] on button "Create Payment" at bounding box center [930, 102] width 78 height 17
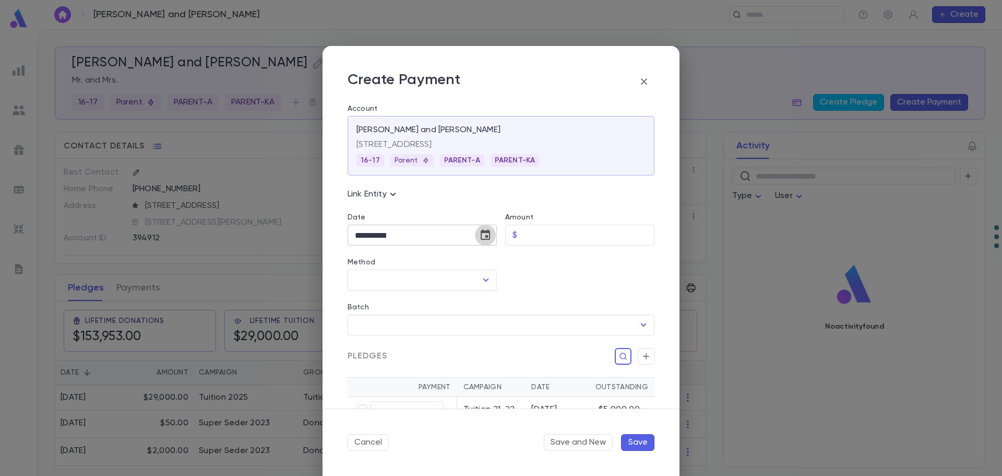
click at [475, 237] on button "Choose date, selected date is Sep 16, 2025" at bounding box center [485, 234] width 21 height 21
click at [367, 305] on button "1" at bounding box center [366, 304] width 19 height 19
click at [546, 238] on input "Amount" at bounding box center [588, 235] width 133 height 20
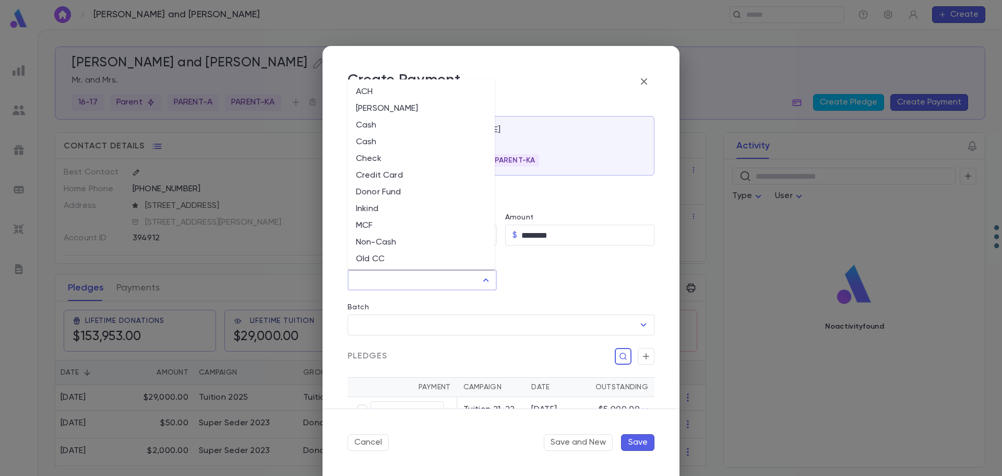
click at [398, 279] on input "Method" at bounding box center [414, 280] width 124 height 20
click at [389, 172] on li "Credit Card" at bounding box center [421, 175] width 147 height 17
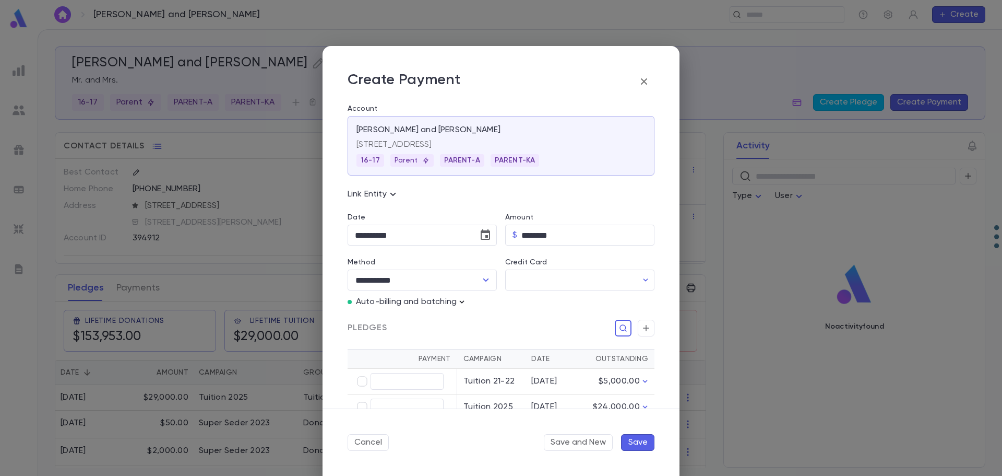
click at [462, 305] on icon "button" at bounding box center [462, 302] width 10 height 10
click at [490, 317] on p "Enter Manual Billing Instead" at bounding box center [522, 320] width 108 height 10
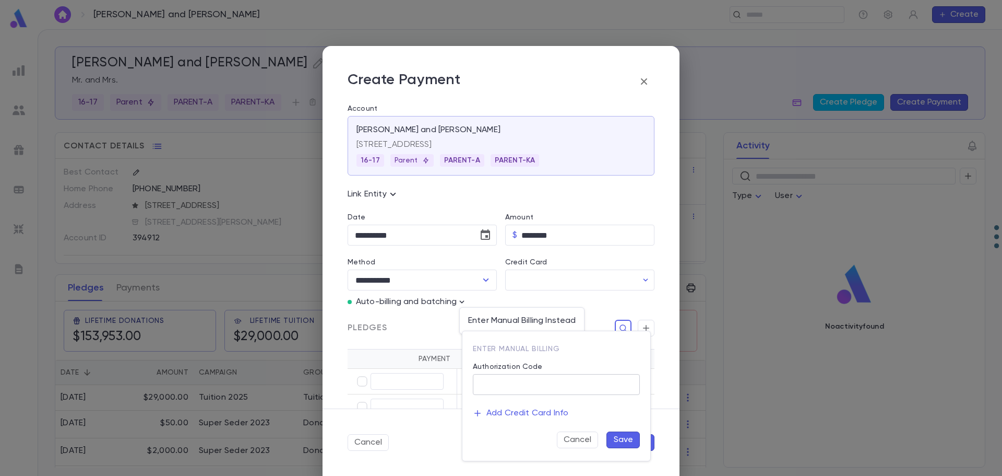
click at [499, 387] on input "Authorization Code" at bounding box center [556, 384] width 167 height 20
click at [613, 439] on button "Save" at bounding box center [623, 439] width 33 height 17
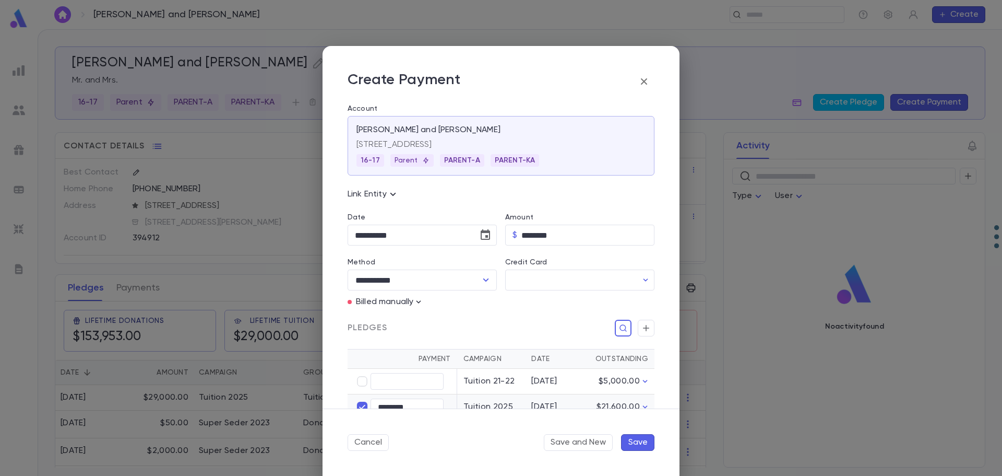
click at [639, 440] on button "Save" at bounding box center [637, 442] width 33 height 17
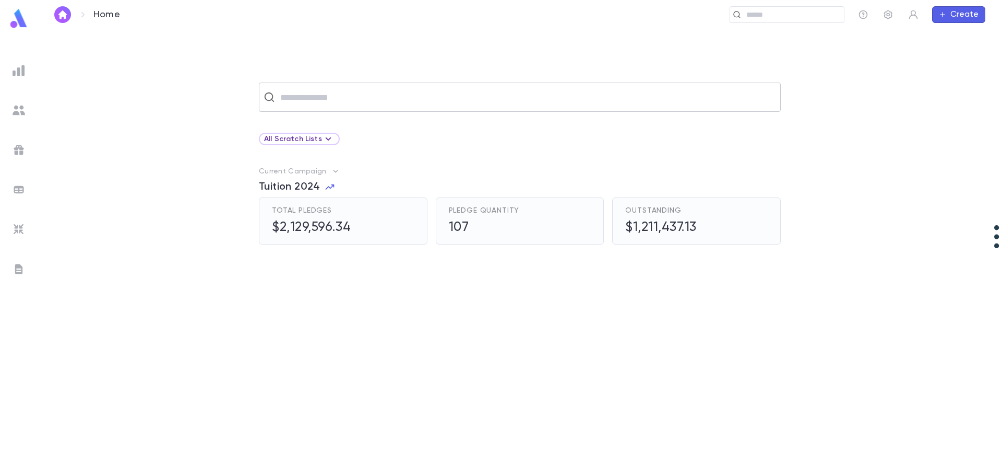
click at [334, 97] on input "text" at bounding box center [526, 97] width 499 height 20
